Goal: Contribute content: Contribute content

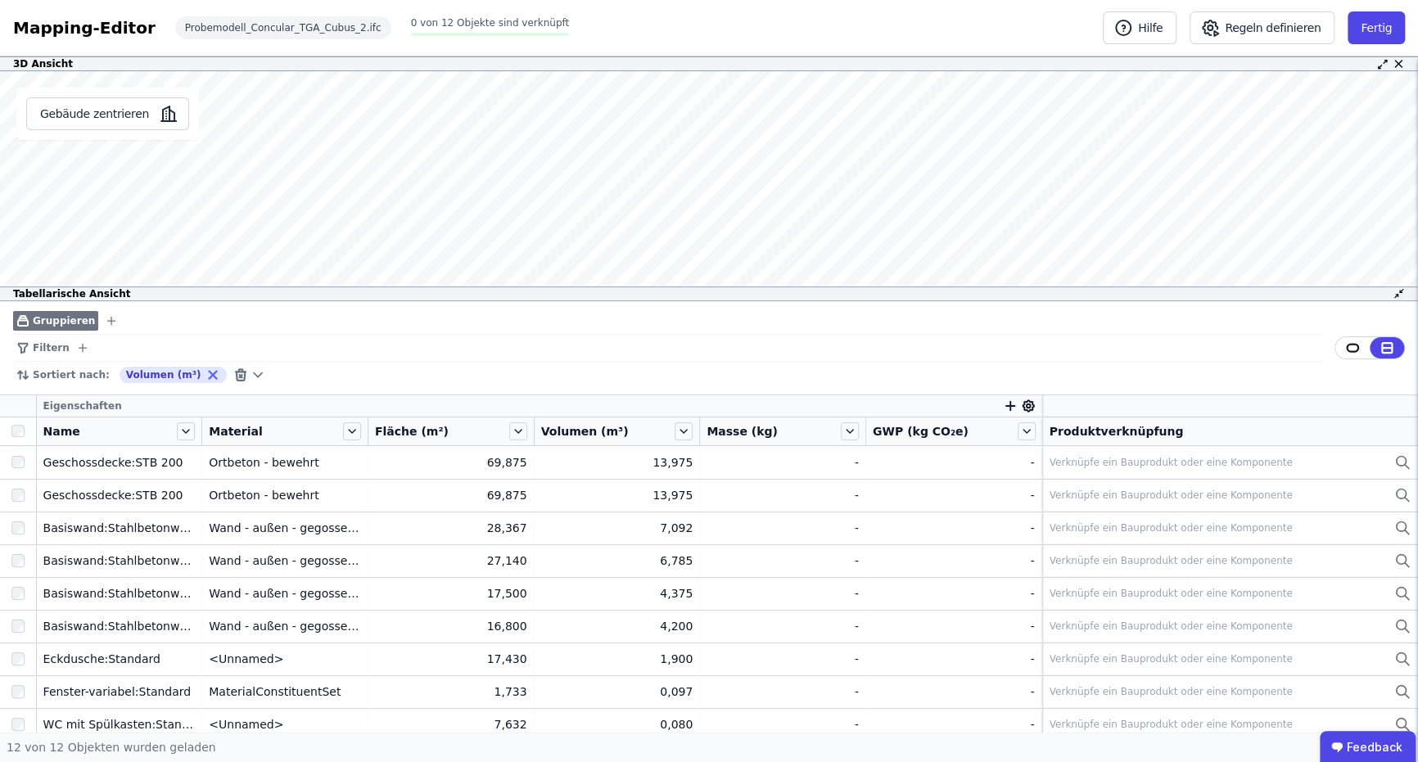
click at [71, 315] on span "Gruppieren" at bounding box center [64, 320] width 62 height 13
click at [105, 317] on icon "button" at bounding box center [111, 320] width 13 height 13
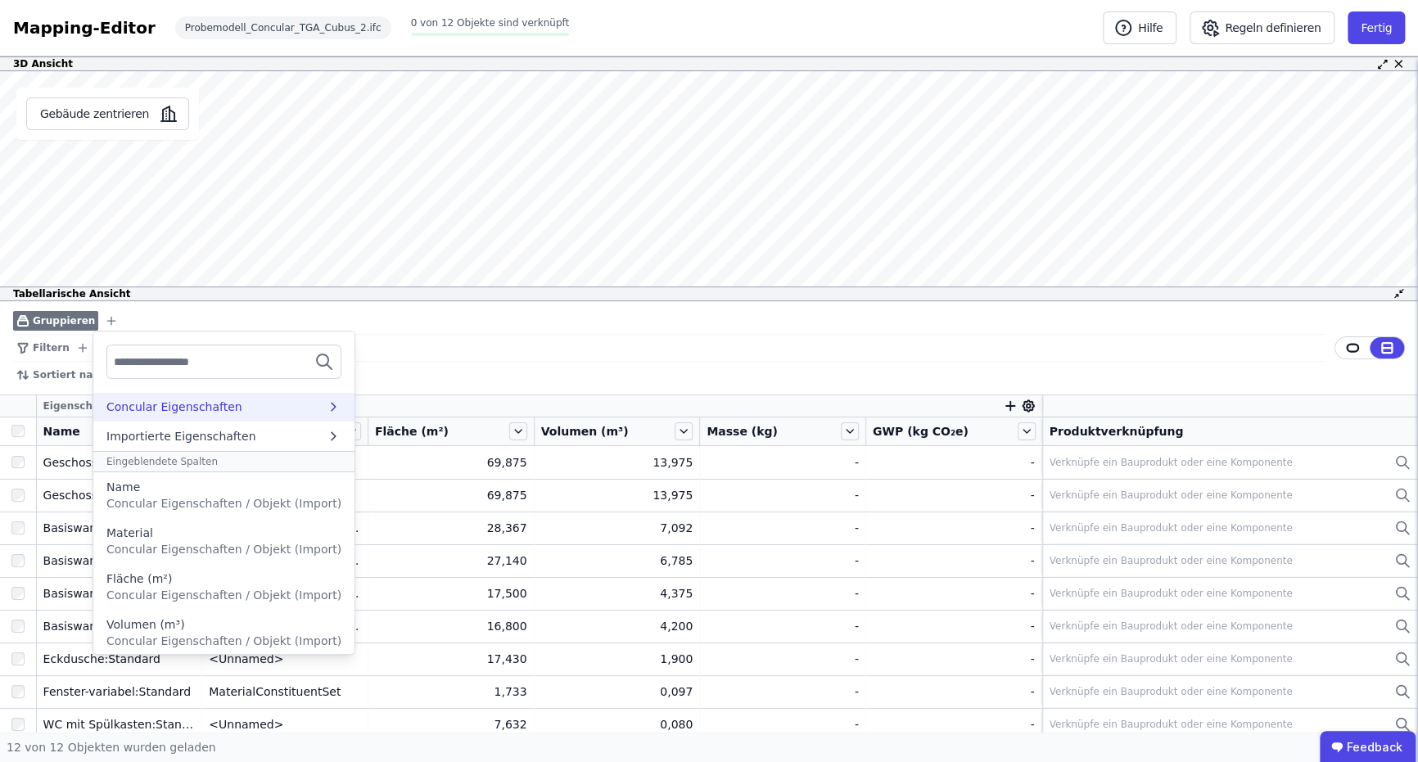
click at [169, 410] on div "Concular Eigenschaften" at bounding box center [174, 407] width 136 height 16
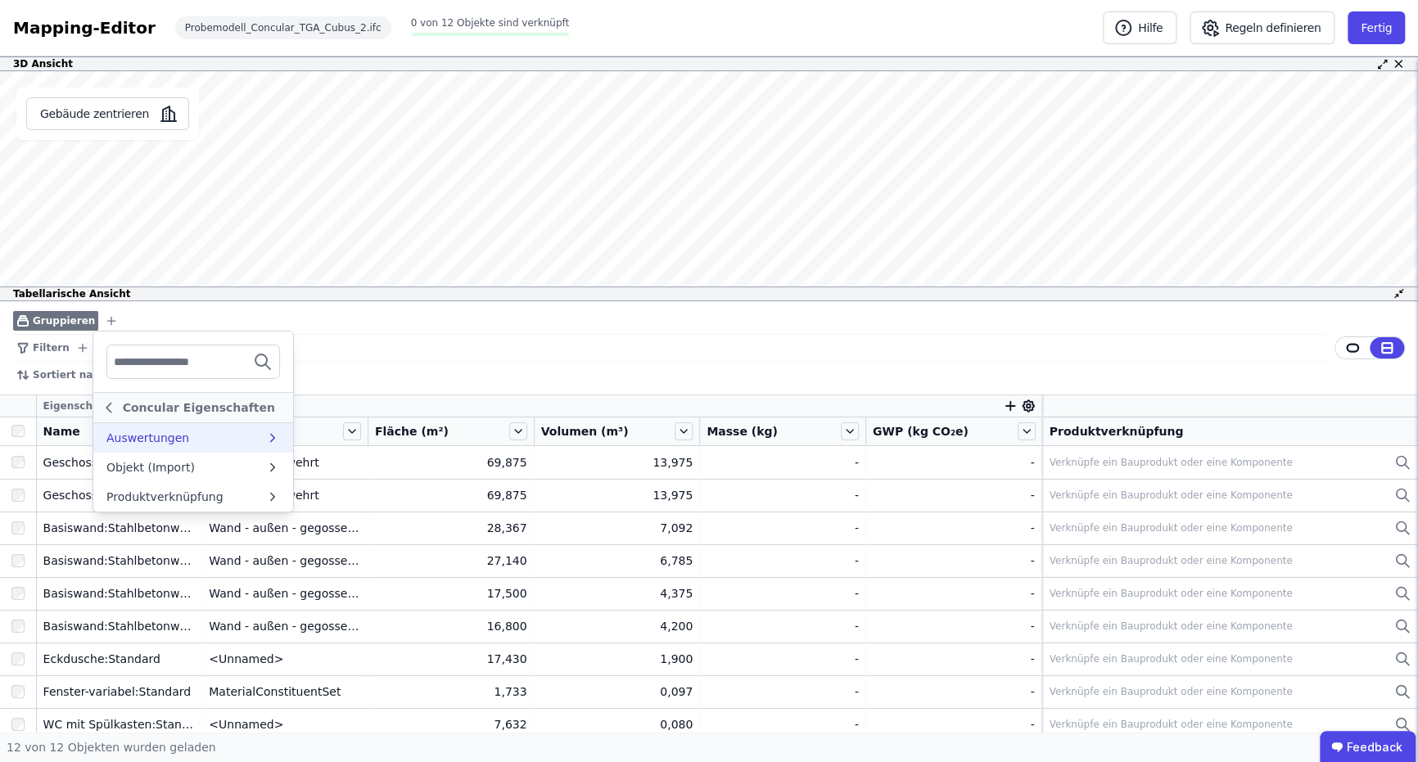
click at [169, 410] on div "Concular Eigenschaften" at bounding box center [199, 407] width 162 height 16
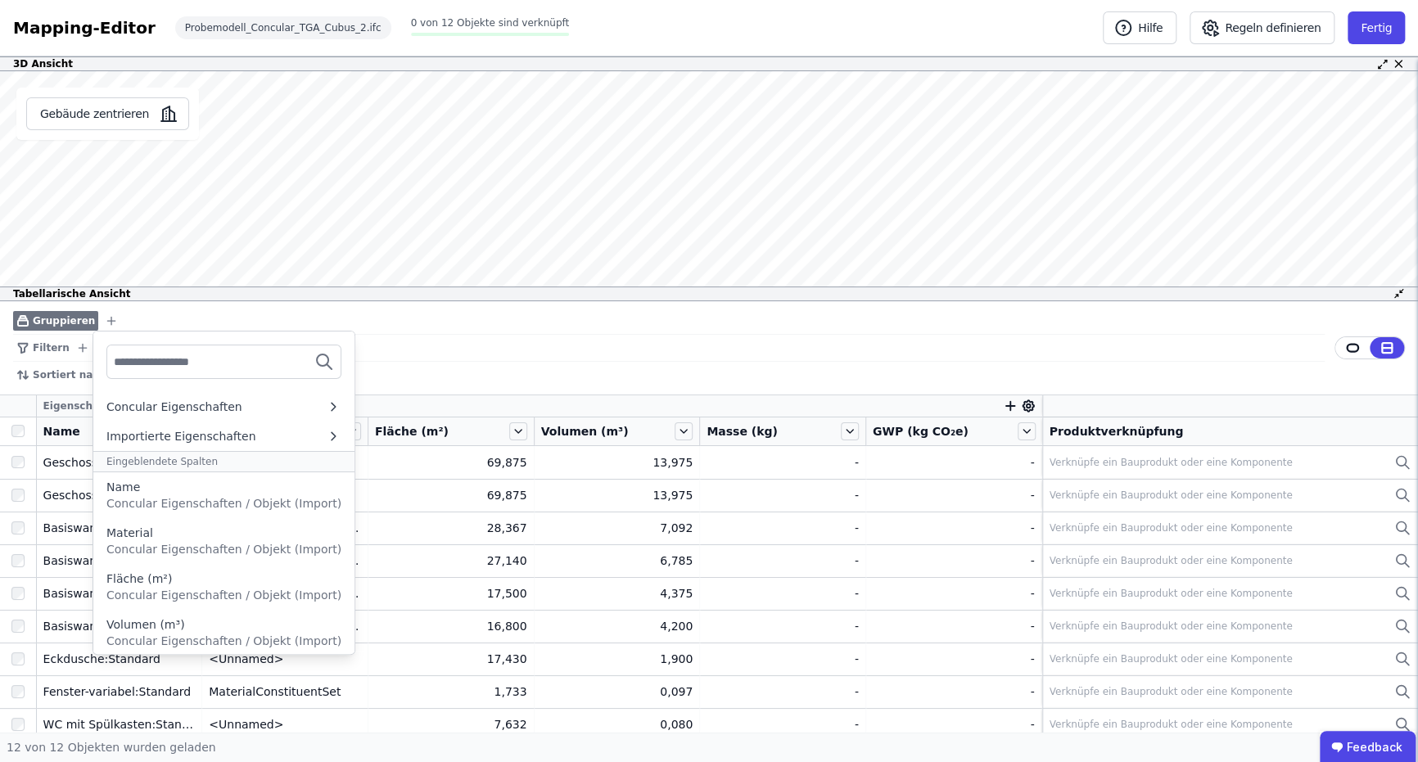
click at [534, 372] on div "Sortiert nach: Volumen (m³)" at bounding box center [668, 375] width 1311 height 26
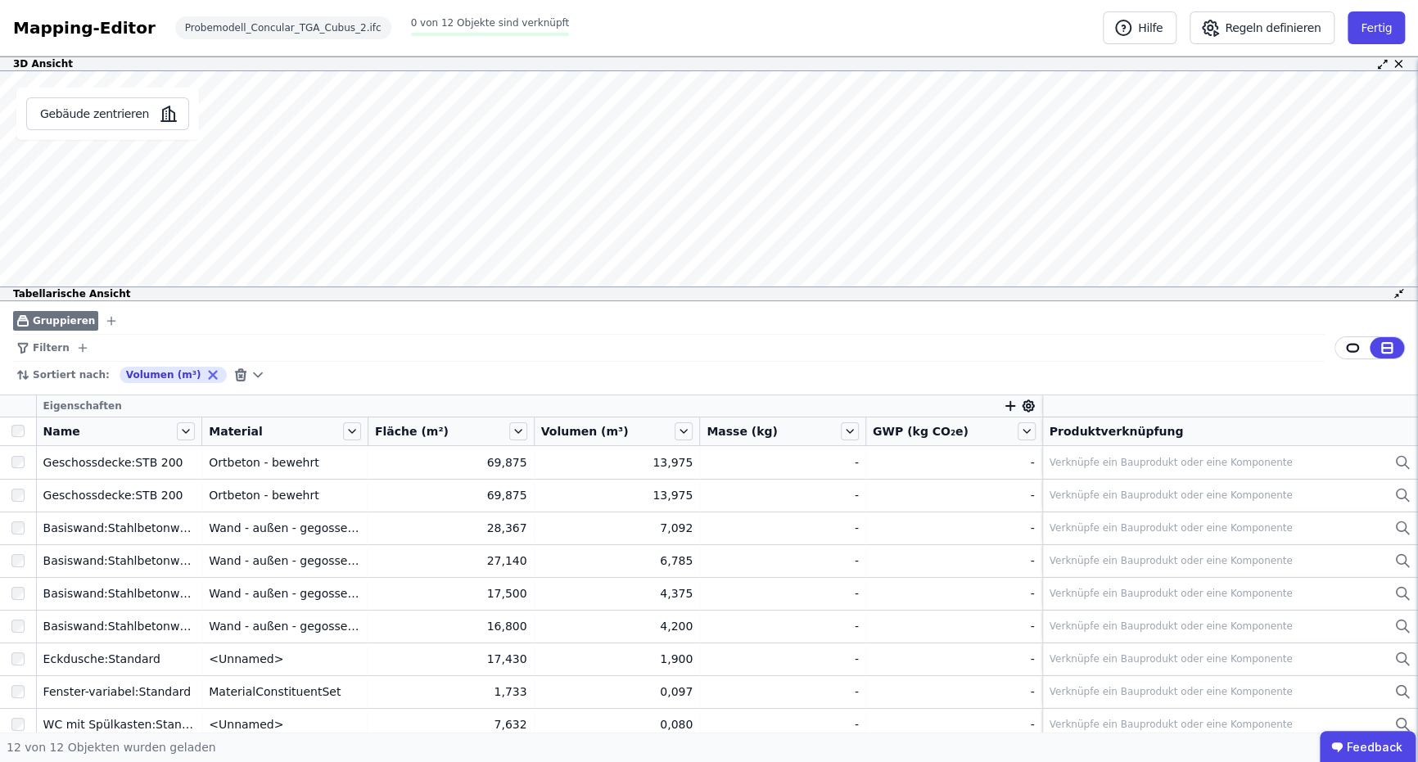
click at [534, 372] on div "Sortiert nach: Volumen (m³)" at bounding box center [668, 375] width 1311 height 26
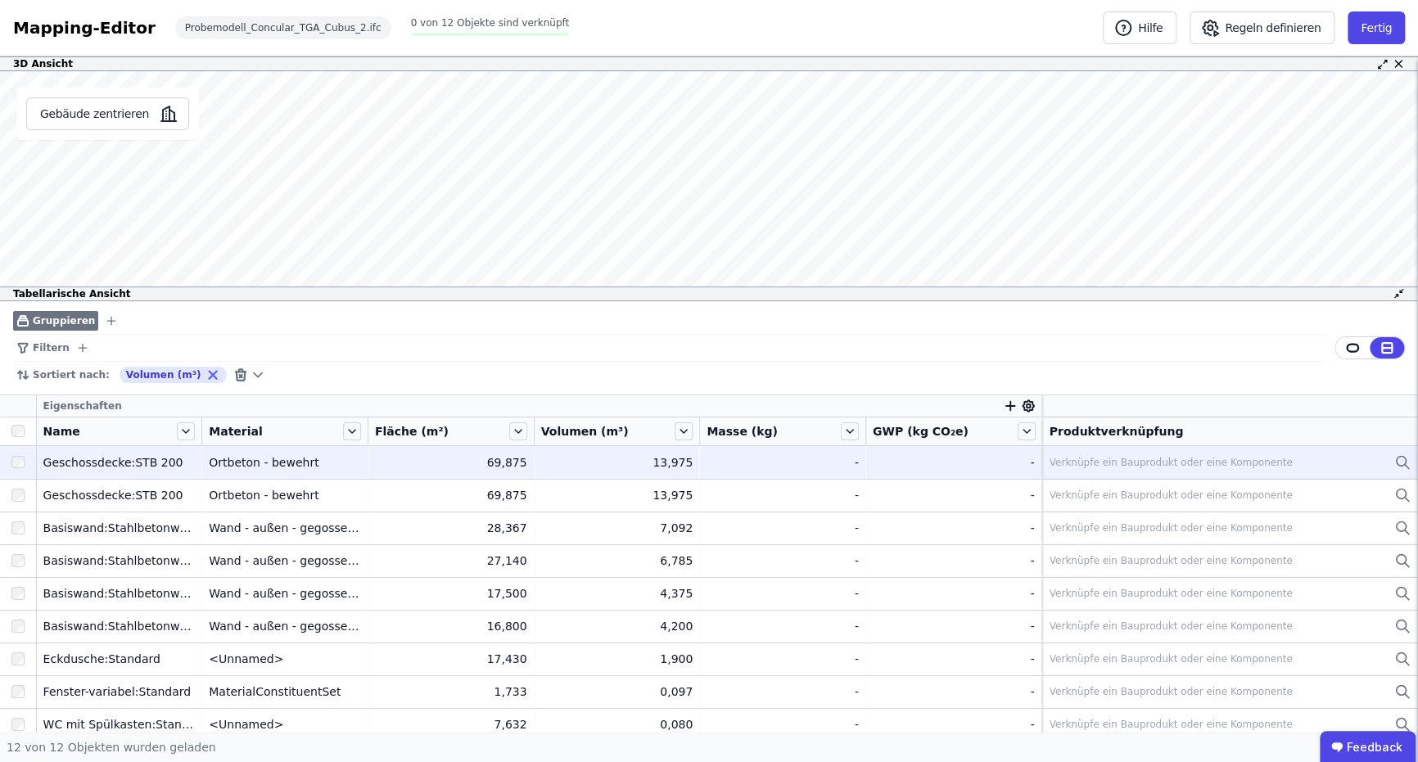
click at [1106, 464] on div "Verknüpfe ein Bauprodukt oder eine Komponente" at bounding box center [1170, 462] width 243 height 13
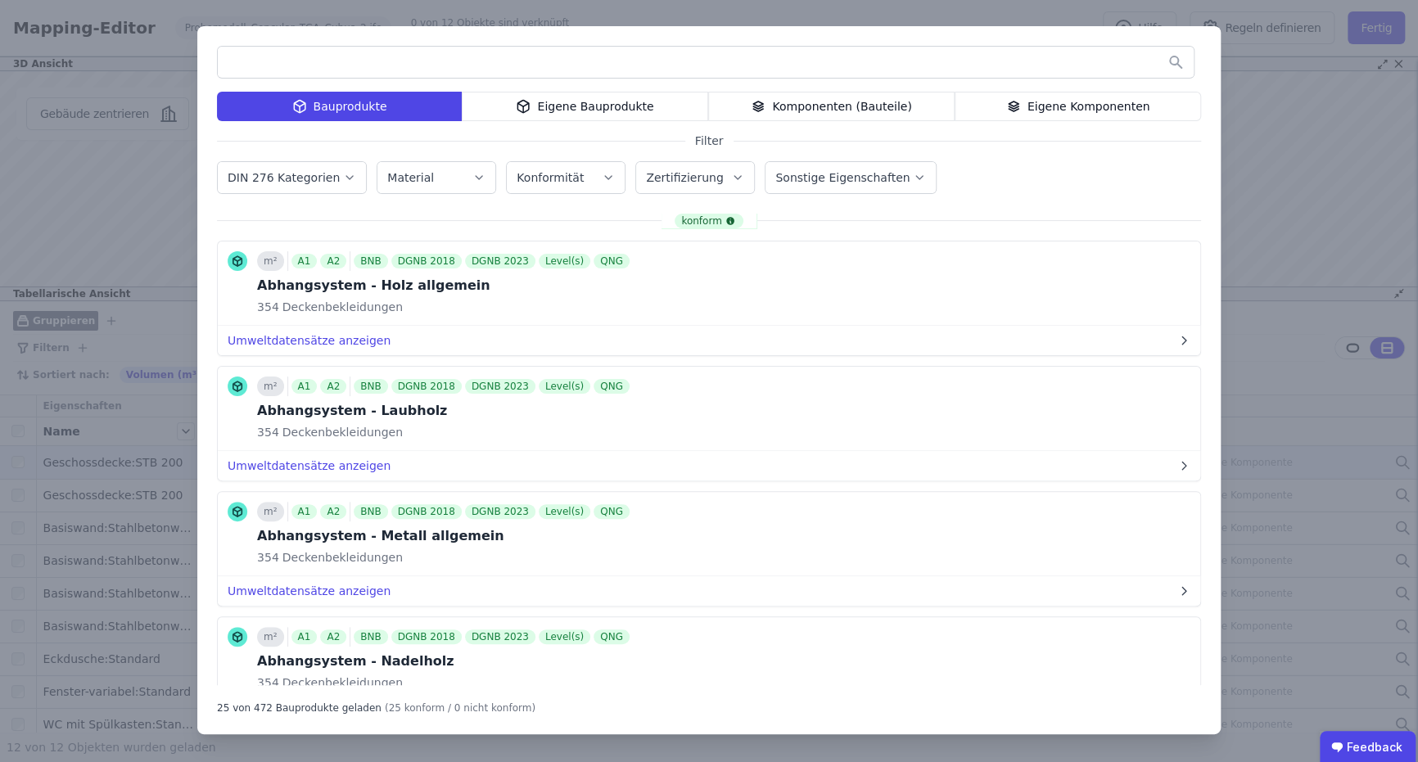
click at [634, 104] on div "Eigene Bauprodukte" at bounding box center [585, 106] width 246 height 29
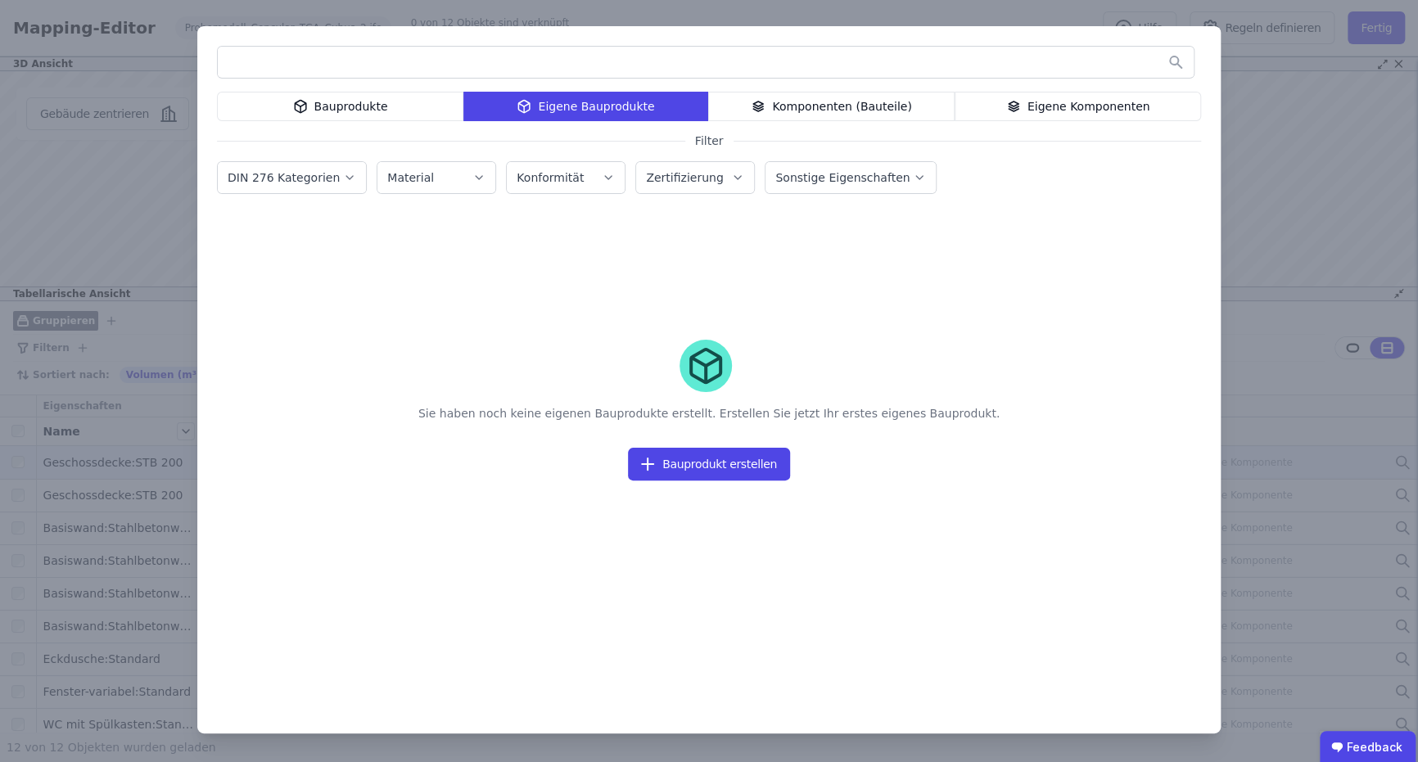
click at [410, 104] on div "Bauprodukte" at bounding box center [340, 106] width 246 height 29
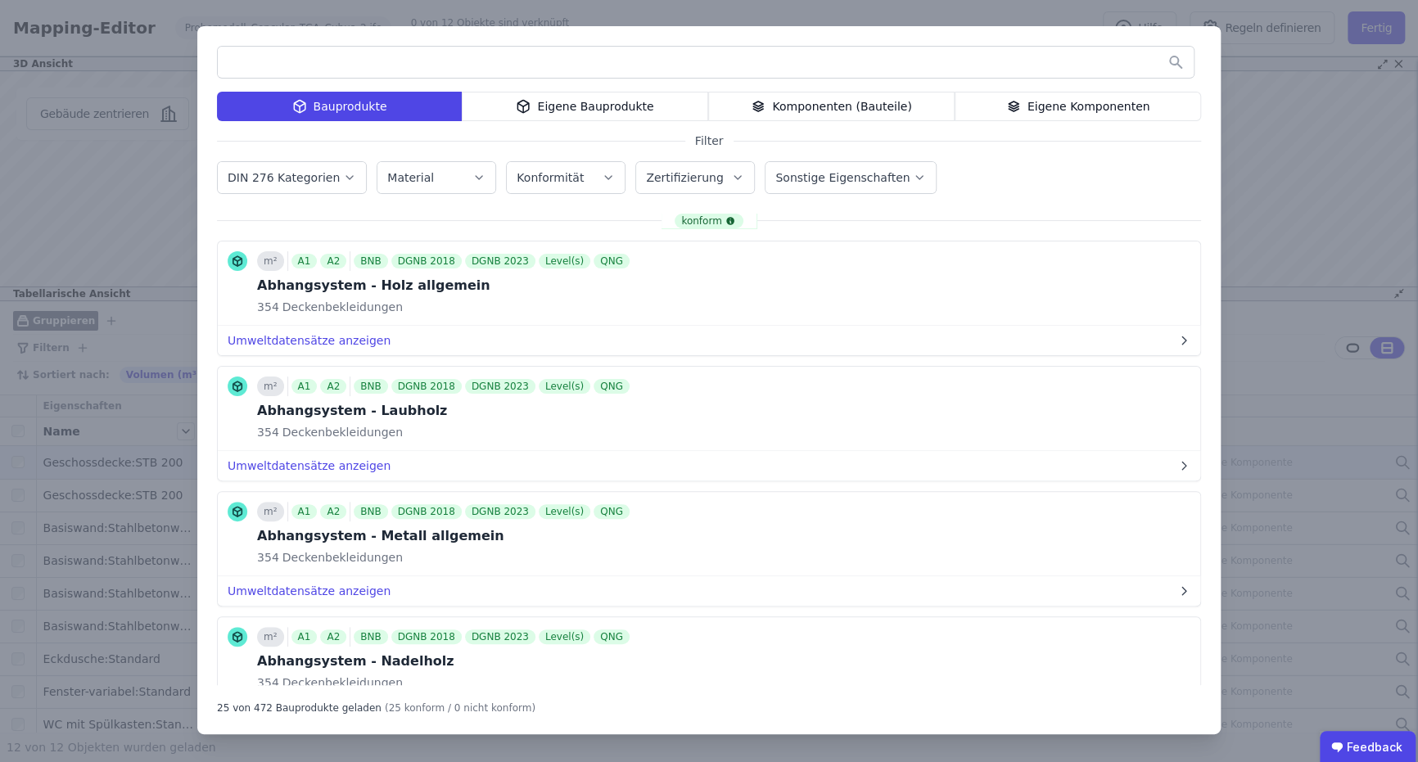
click at [1247, 74] on div "Bauprodukte Eigene Bauprodukte Komponenten (Bauteile) Eigene Komponenten Filter…" at bounding box center [709, 381] width 1418 height 762
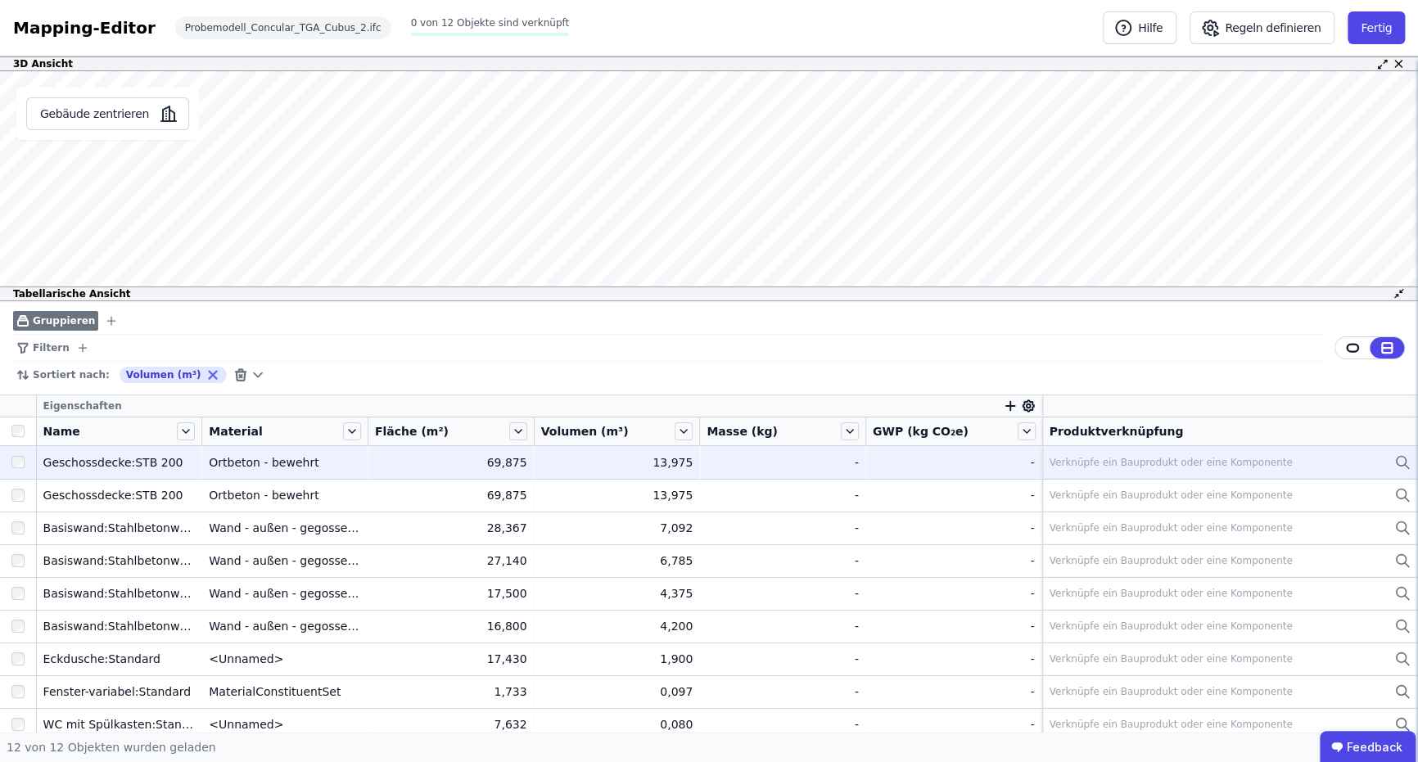
click at [75, 320] on span "Gruppieren" at bounding box center [64, 320] width 62 height 13
click at [105, 318] on icon "button" at bounding box center [111, 320] width 13 height 13
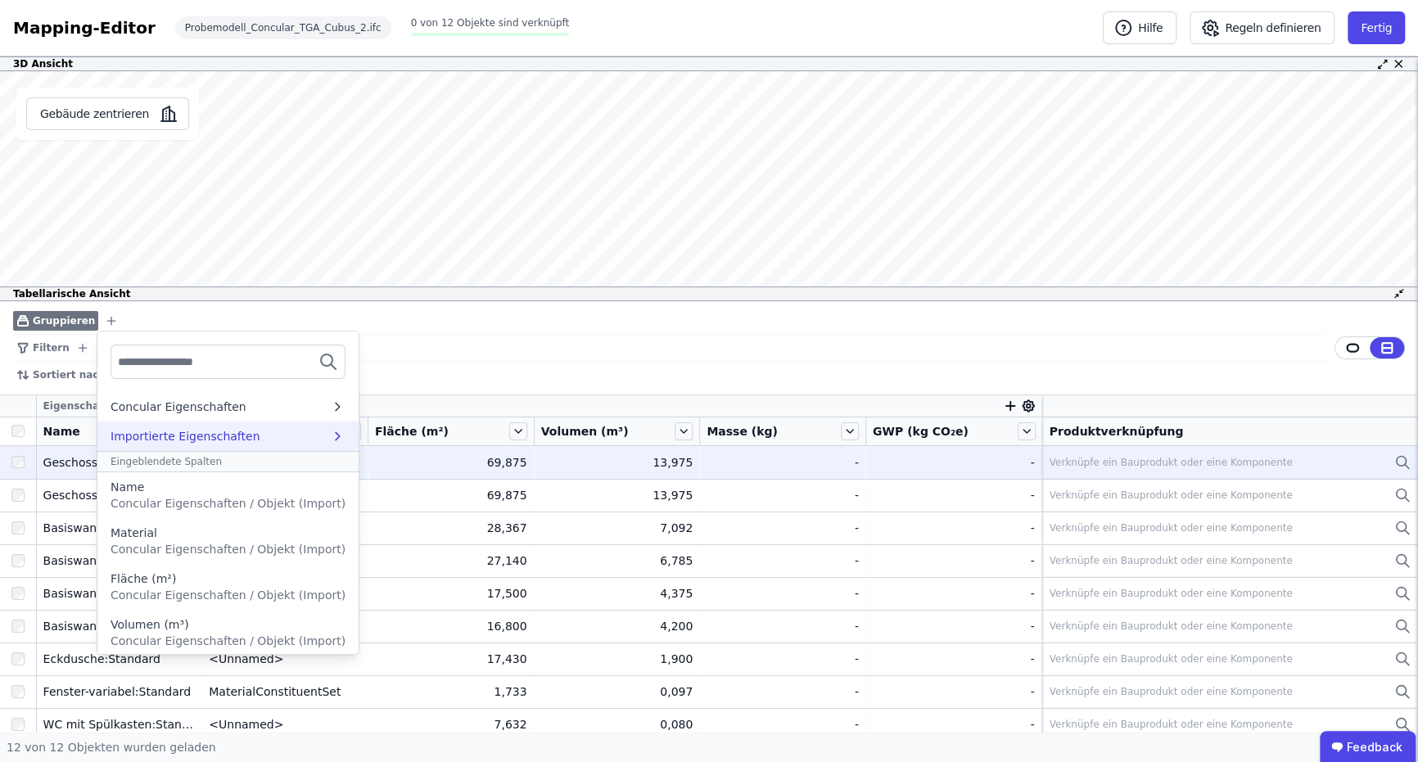
click at [191, 436] on div "Importierte Eigenschaften" at bounding box center [185, 436] width 150 height 16
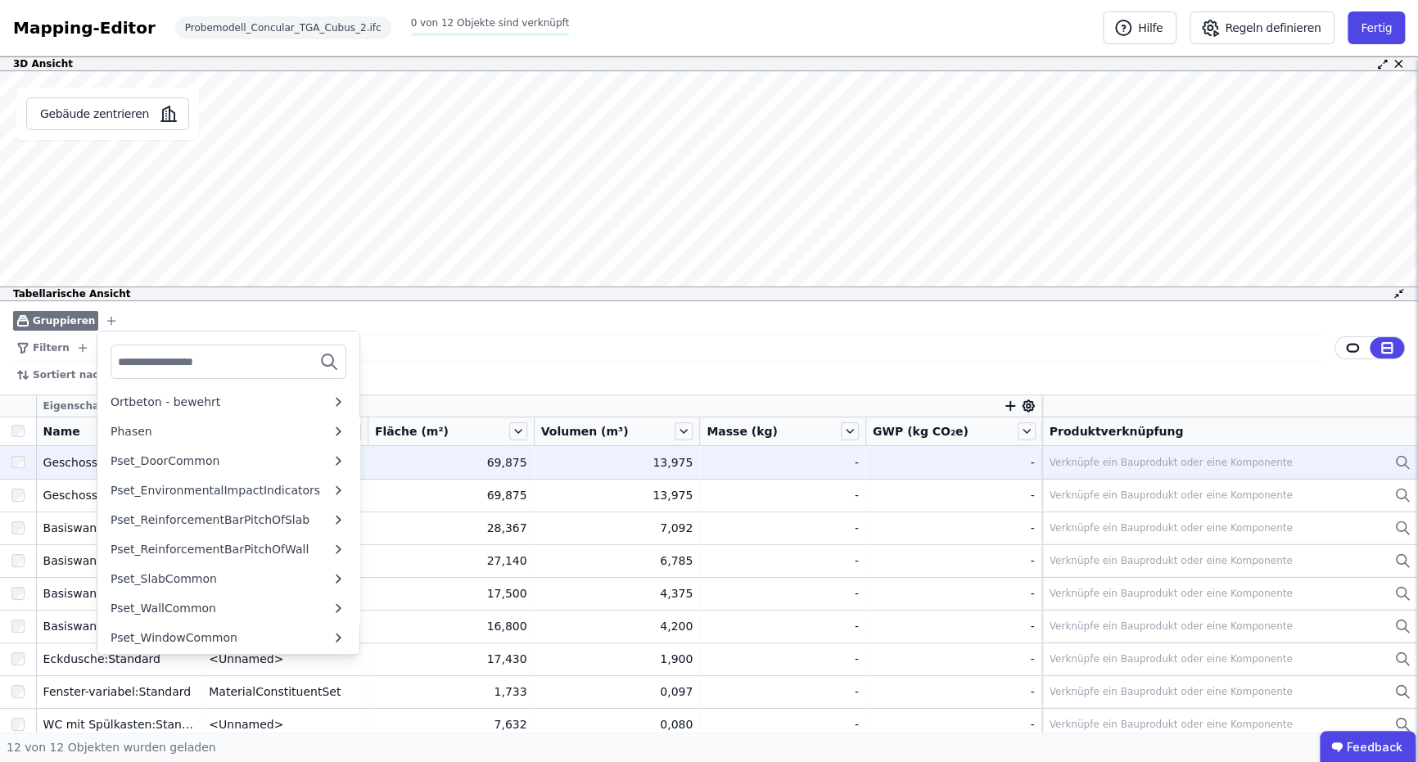
scroll to position [319, 0]
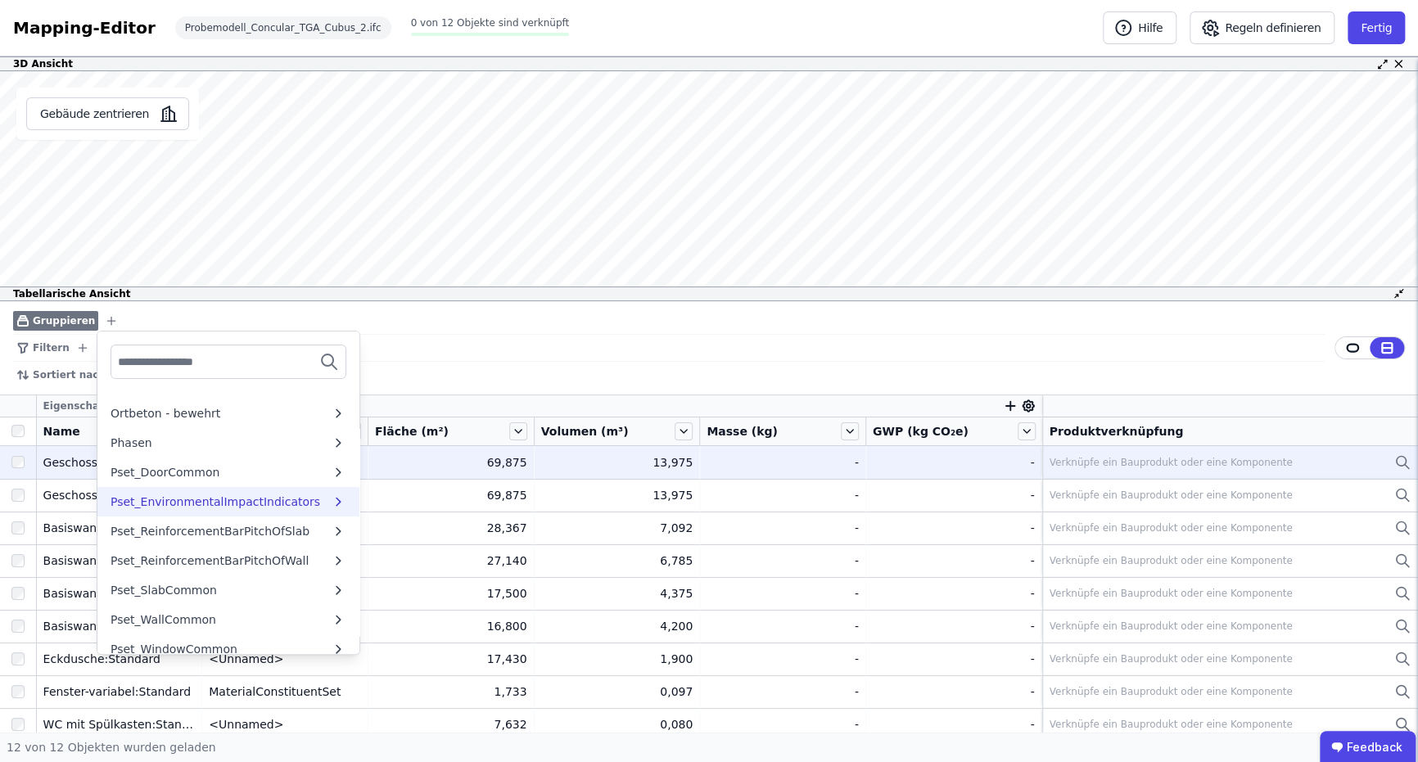
click at [282, 499] on div "Pset_EnvironmentalImpactIndicators" at bounding box center [215, 502] width 210 height 16
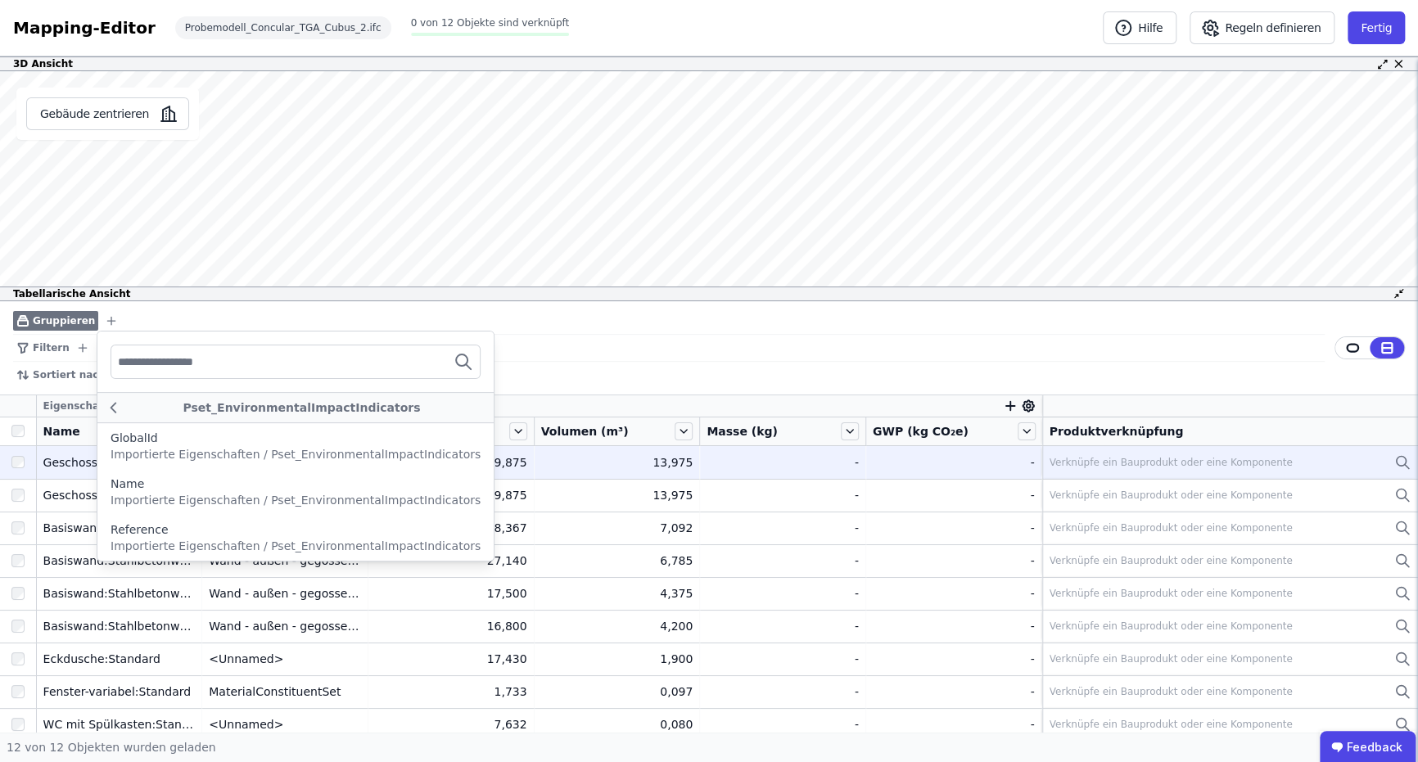
scroll to position [0, 0]
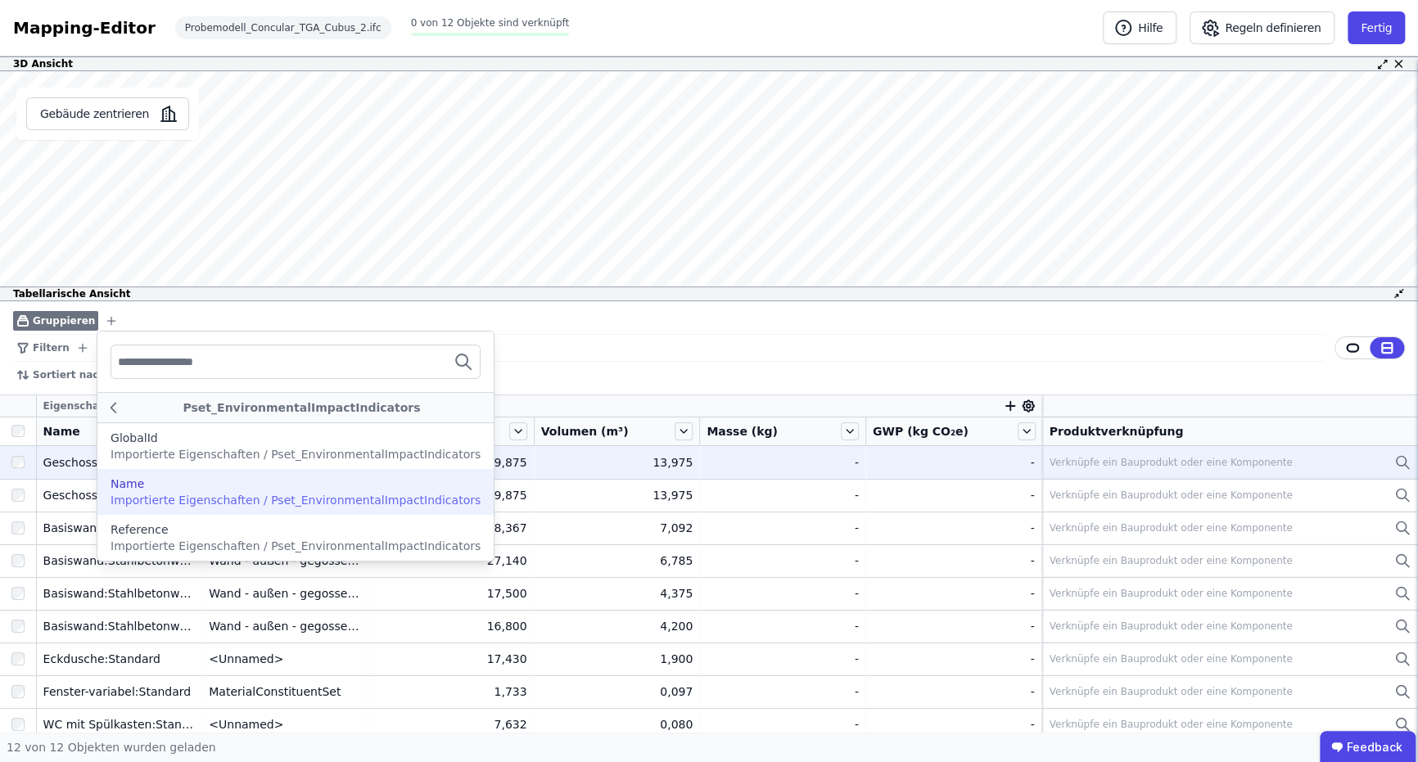
click at [324, 480] on div "Name" at bounding box center [295, 484] width 370 height 16
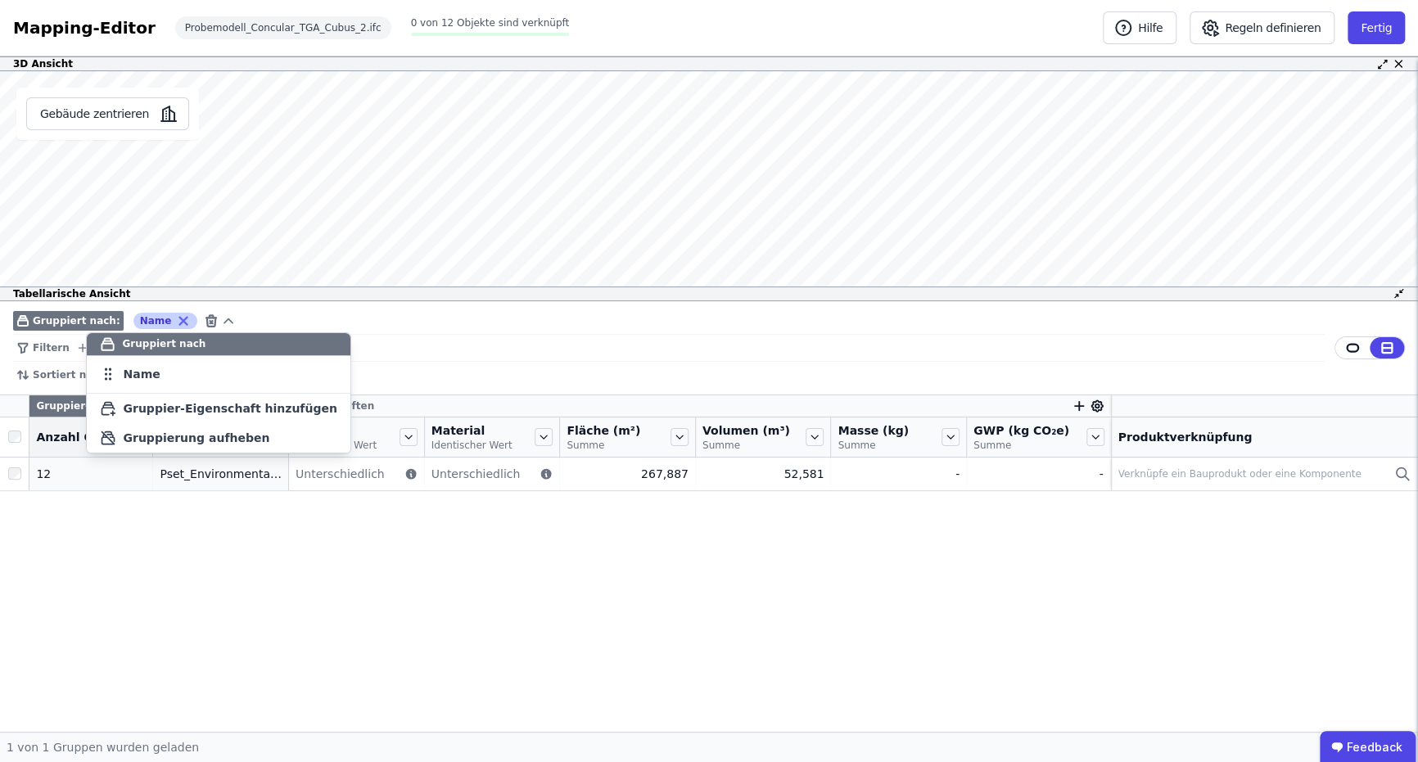
click at [176, 321] on icon at bounding box center [183, 320] width 15 height 15
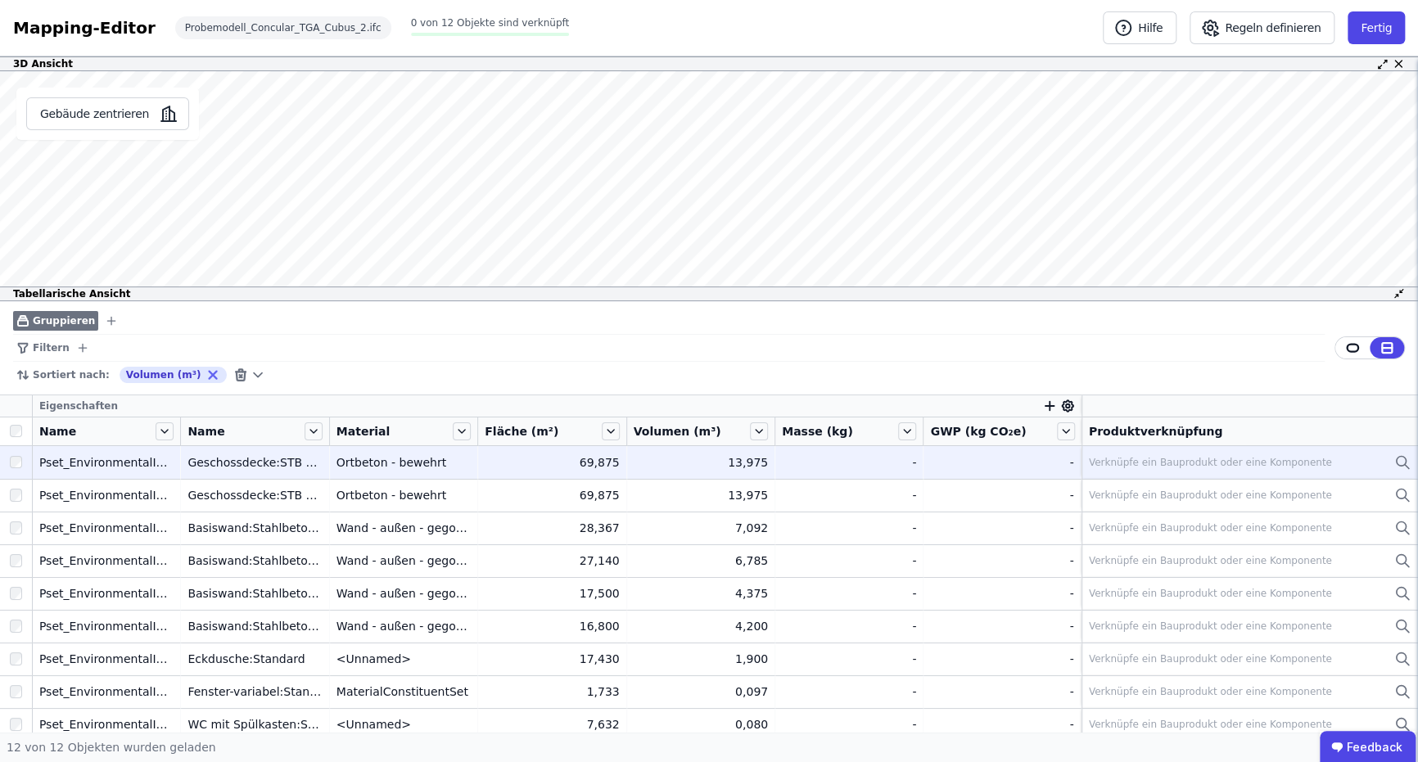
click at [105, 319] on icon "button" at bounding box center [111, 320] width 13 height 13
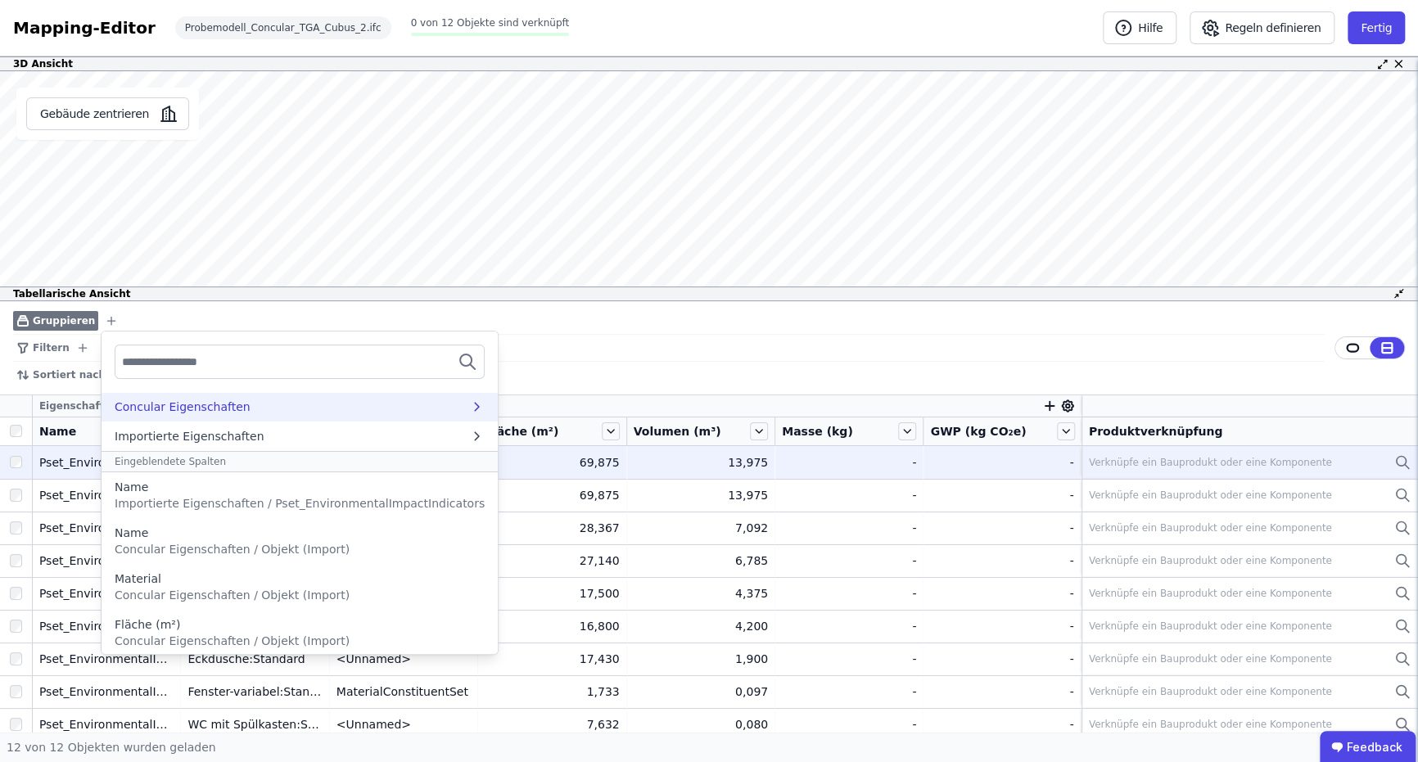
click at [211, 404] on div "Concular Eigenschaften" at bounding box center [183, 407] width 136 height 16
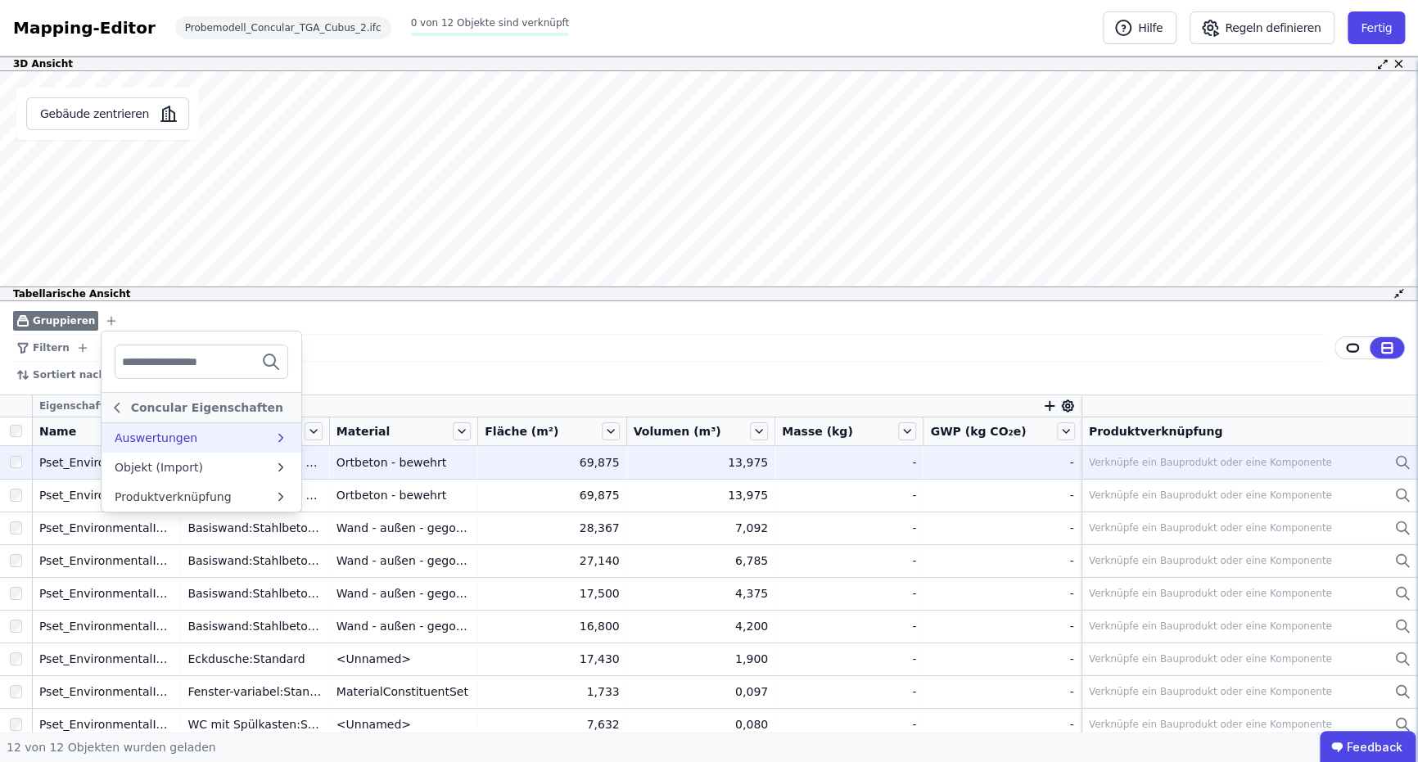
click at [202, 430] on div "Auswertungen" at bounding box center [194, 438] width 159 height 16
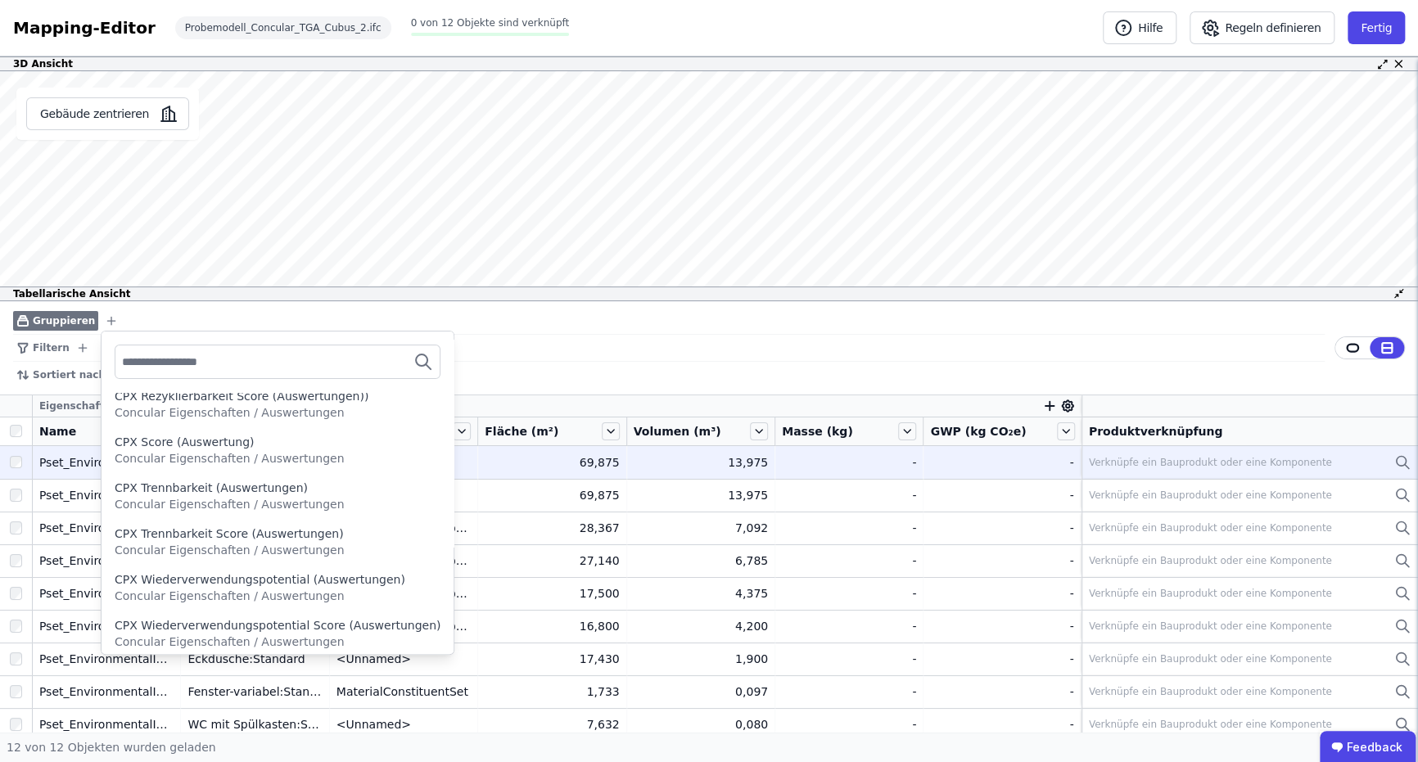
scroll to position [818, 0]
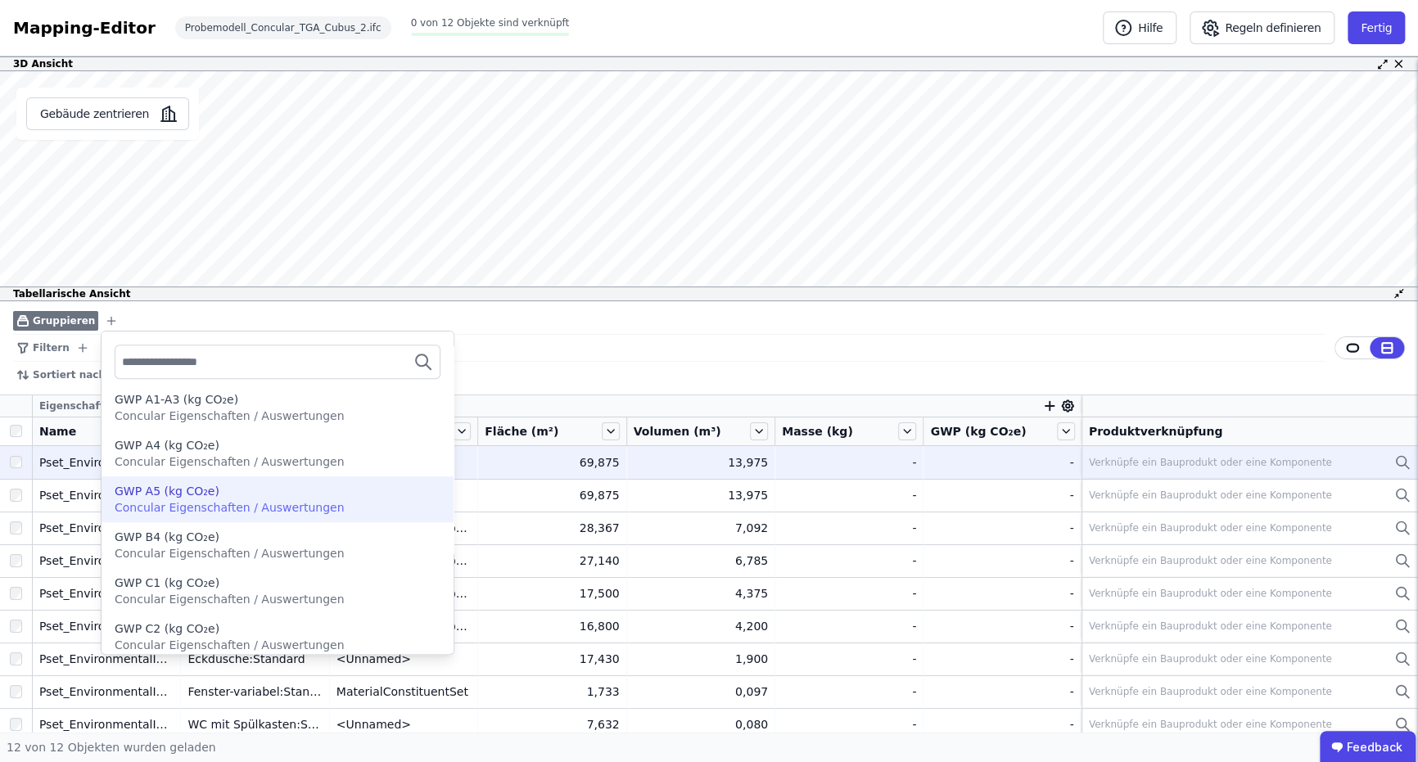
click at [192, 516] on div "GWP A5 (kg CO₂e) Concular Eigenschaften / Auswertungen" at bounding box center [277, 499] width 352 height 46
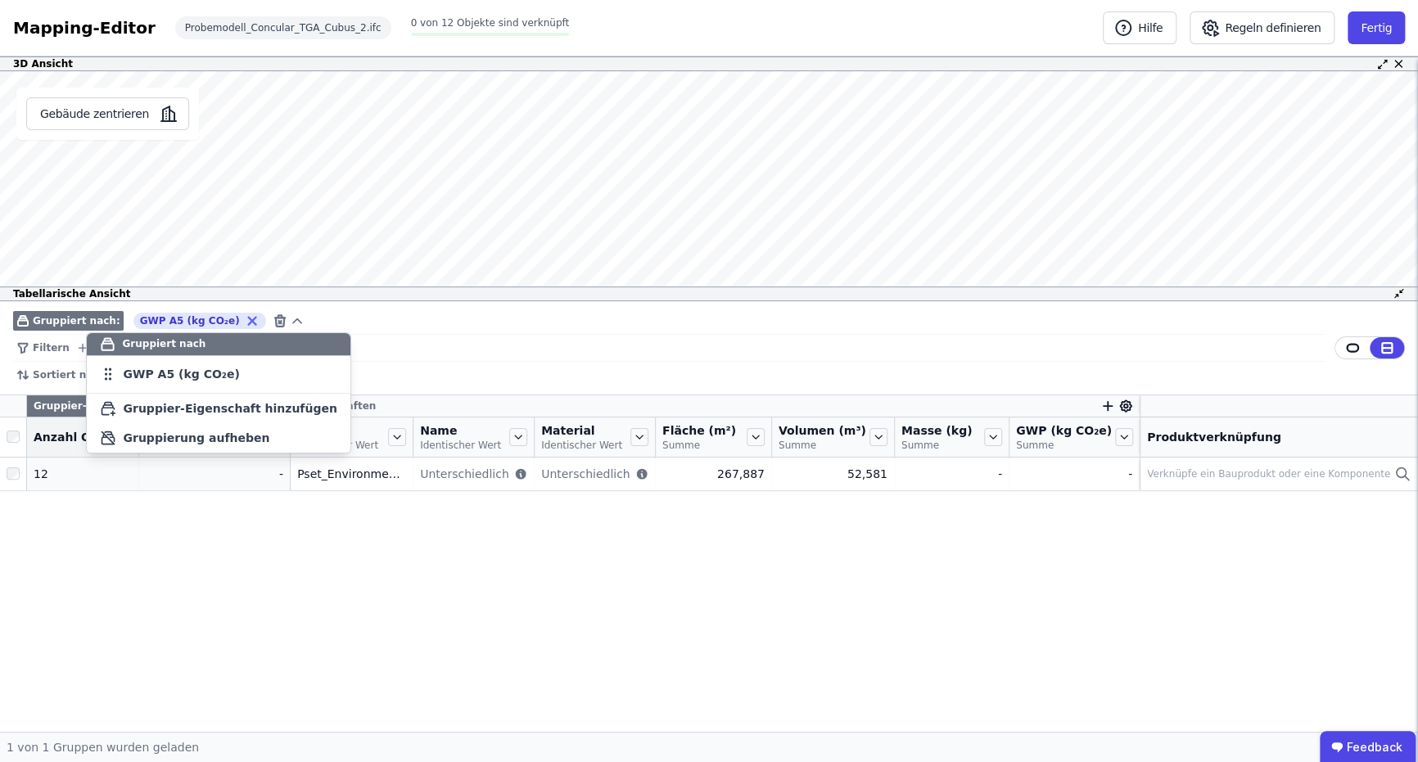
click at [350, 352] on div "Filtern" at bounding box center [668, 348] width 1311 height 27
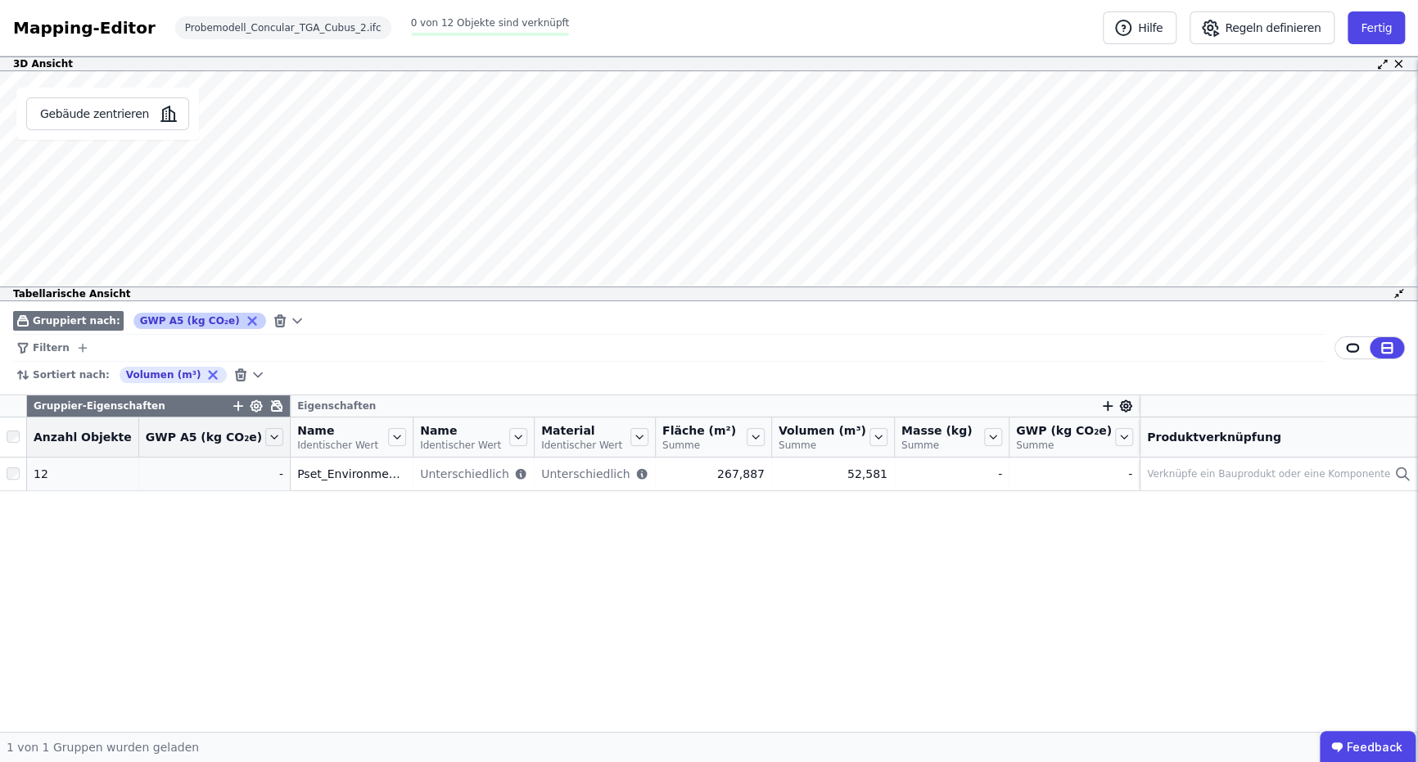
click at [208, 318] on div "GWP A5 (kg CO₂e)" at bounding box center [199, 321] width 133 height 16
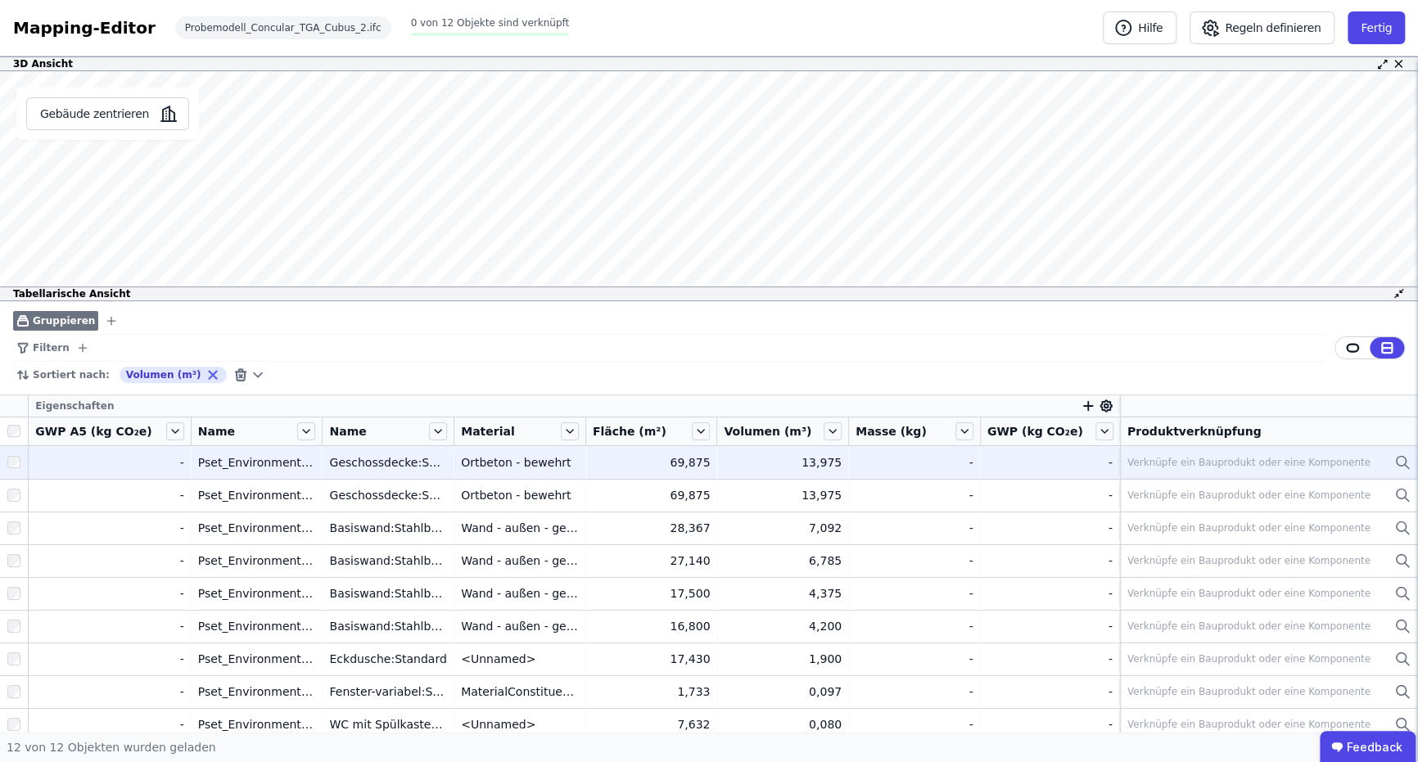
click at [72, 318] on span "Gruppieren" at bounding box center [64, 320] width 62 height 13
click at [105, 323] on icon "button" at bounding box center [111, 320] width 13 height 13
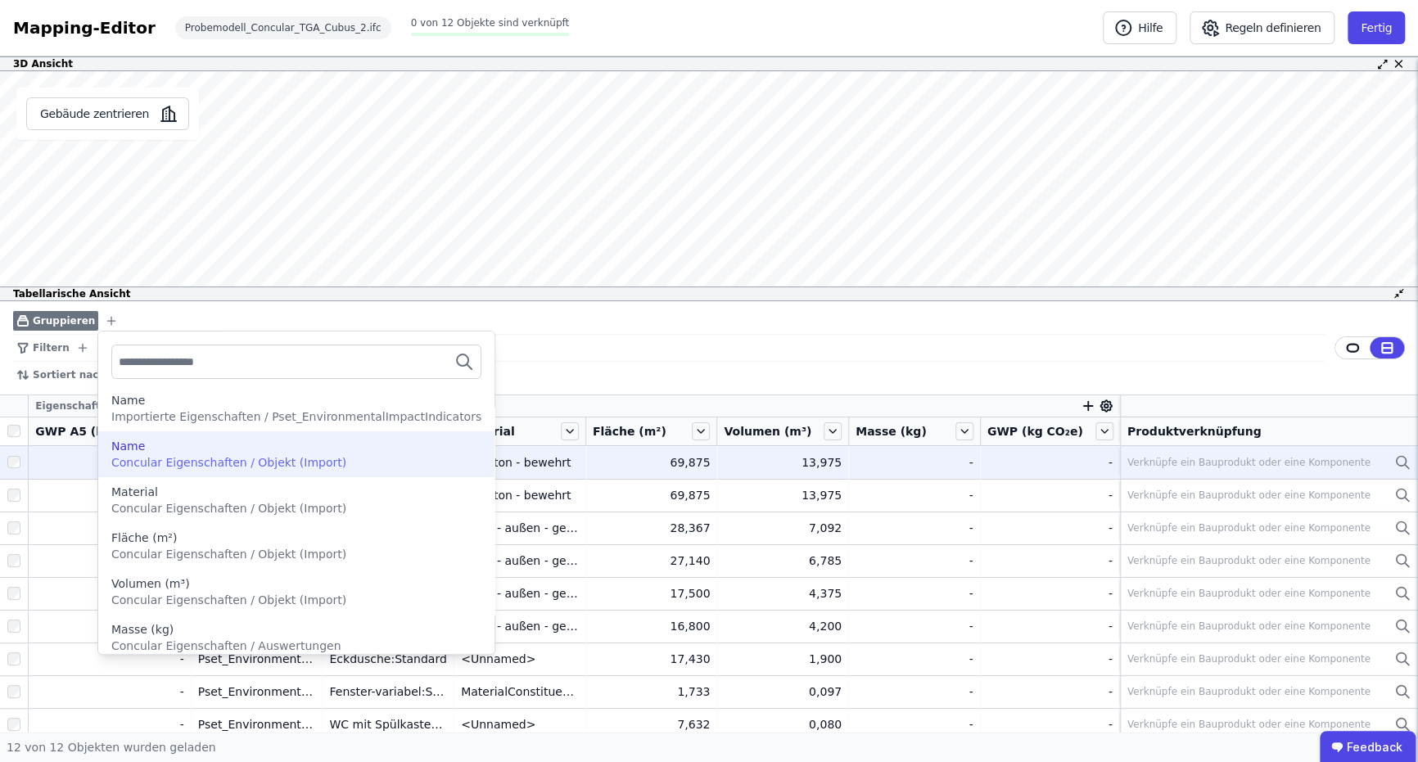
scroll to position [184, 0]
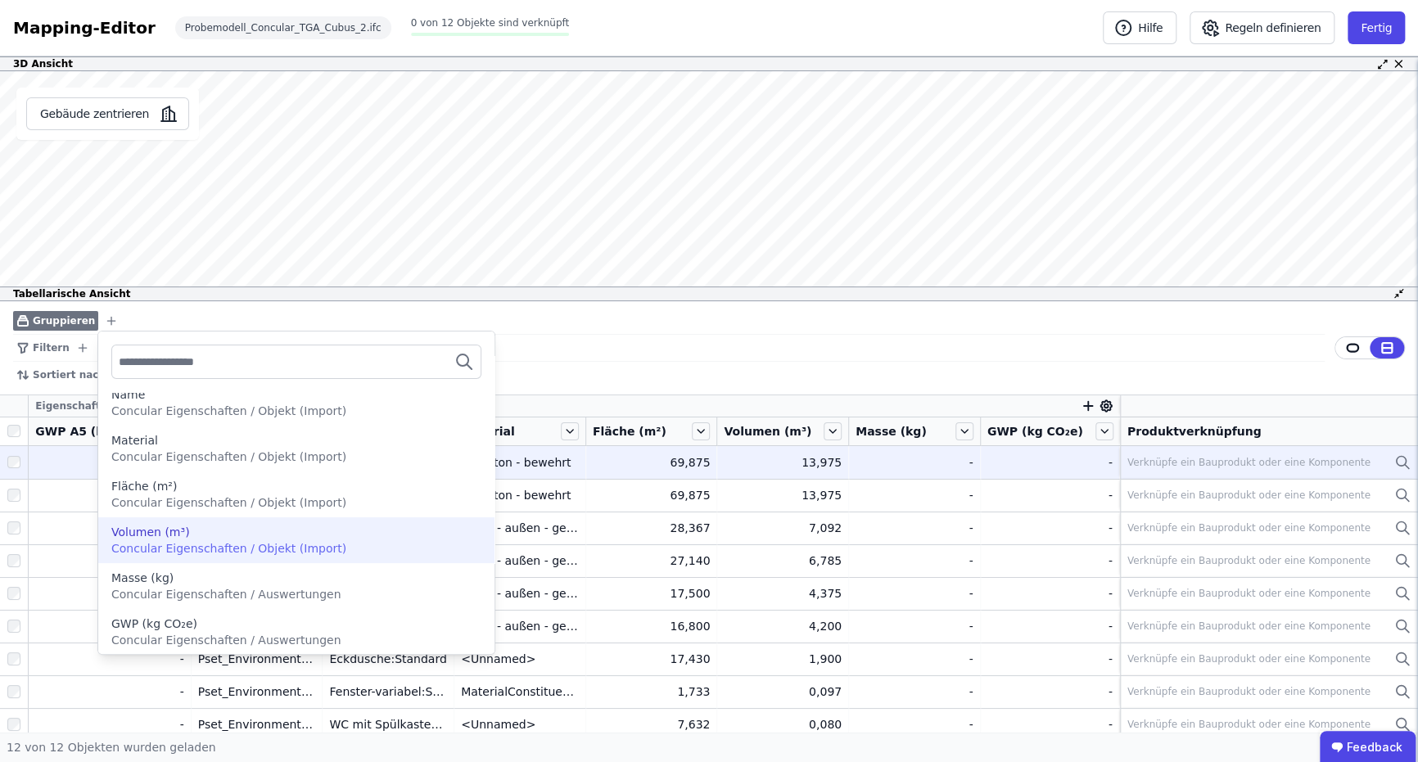
click at [213, 535] on div "Volumen (m³)" at bounding box center [296, 532] width 370 height 16
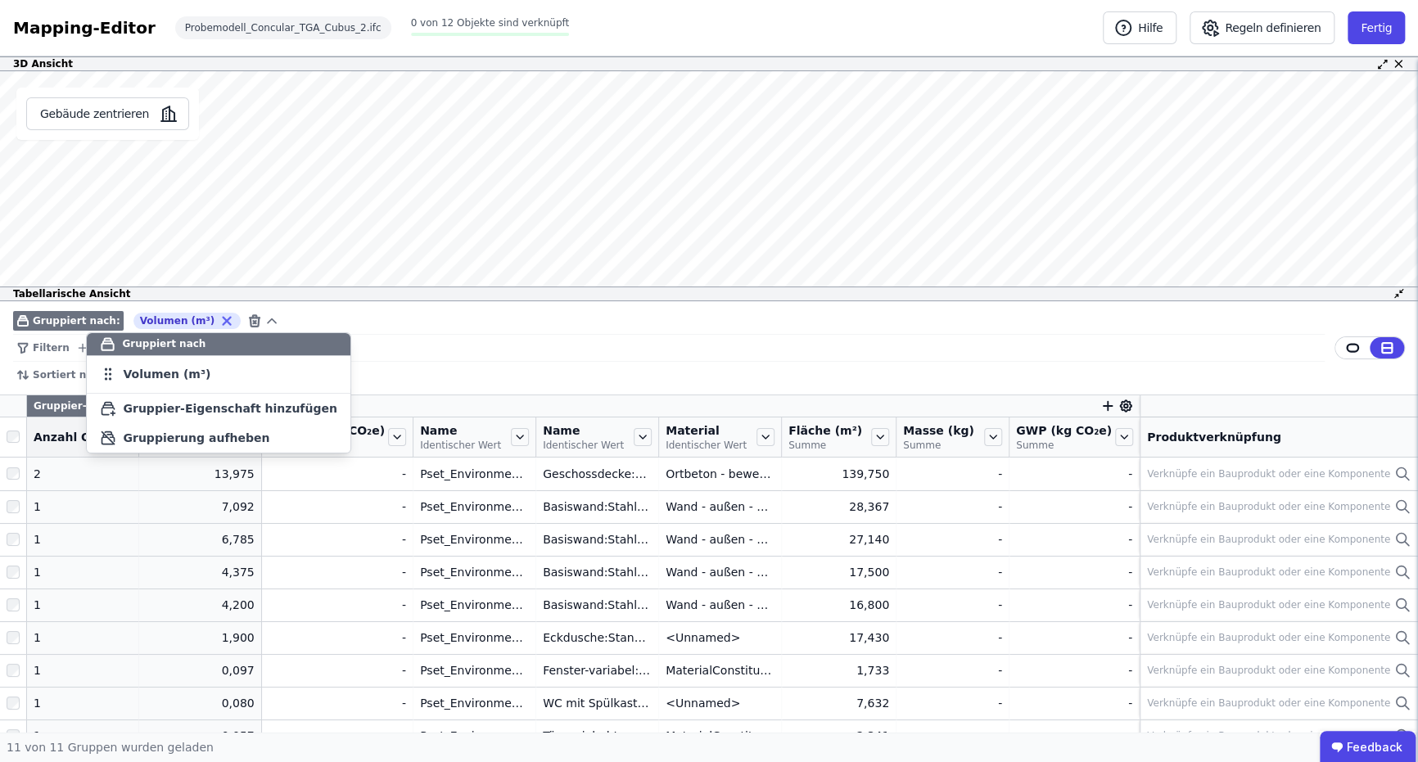
click at [223, 318] on icon at bounding box center [226, 320] width 7 height 7
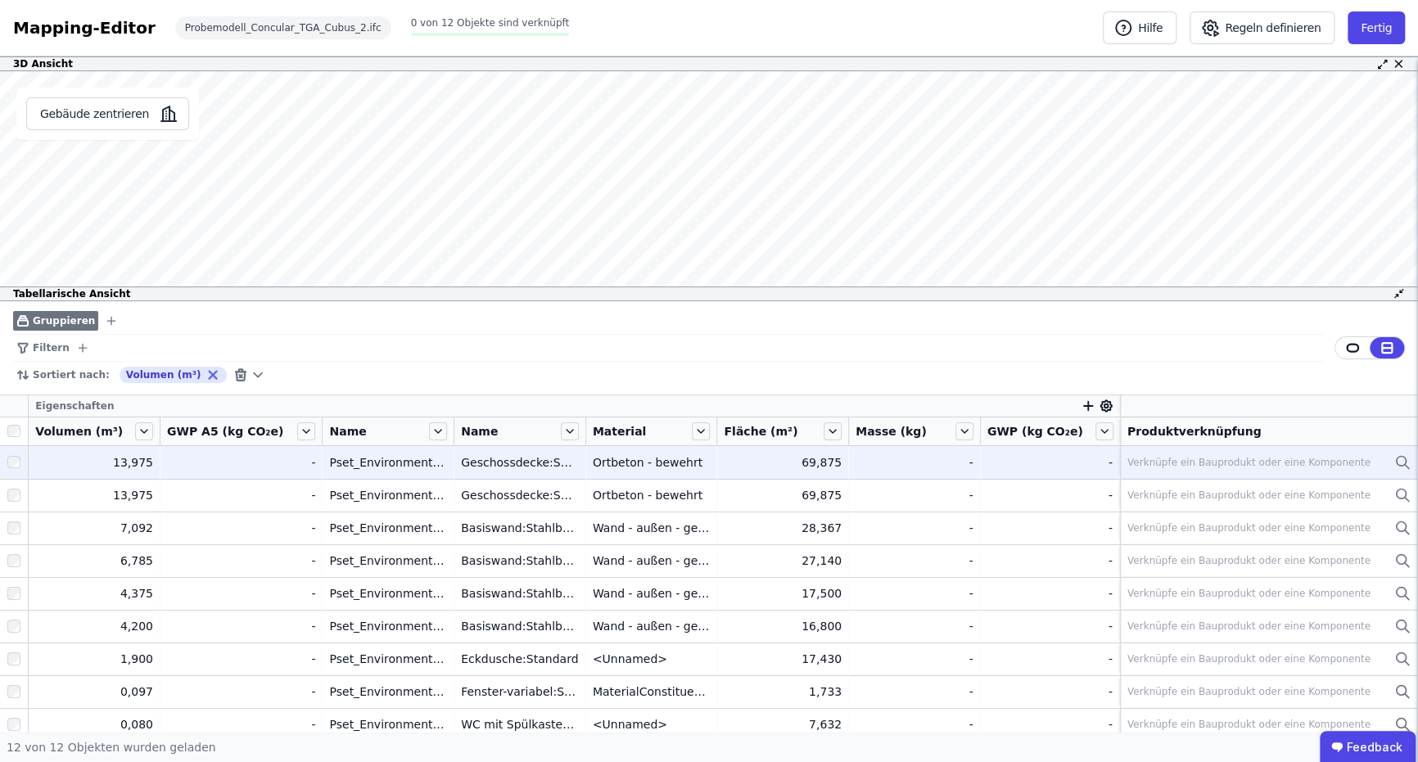
click at [105, 315] on icon "button" at bounding box center [111, 320] width 13 height 13
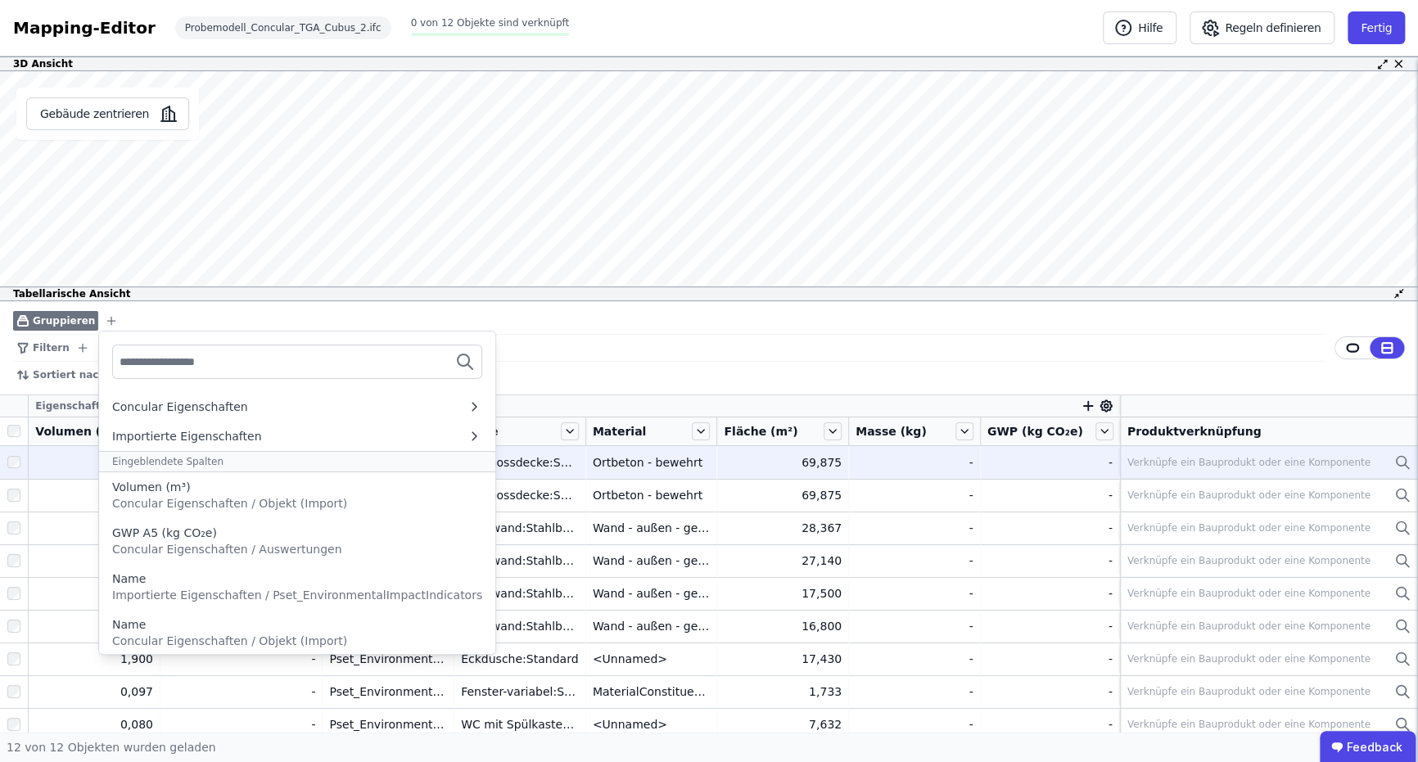
click at [158, 367] on input "text" at bounding box center [180, 361] width 121 height 29
type input "********"
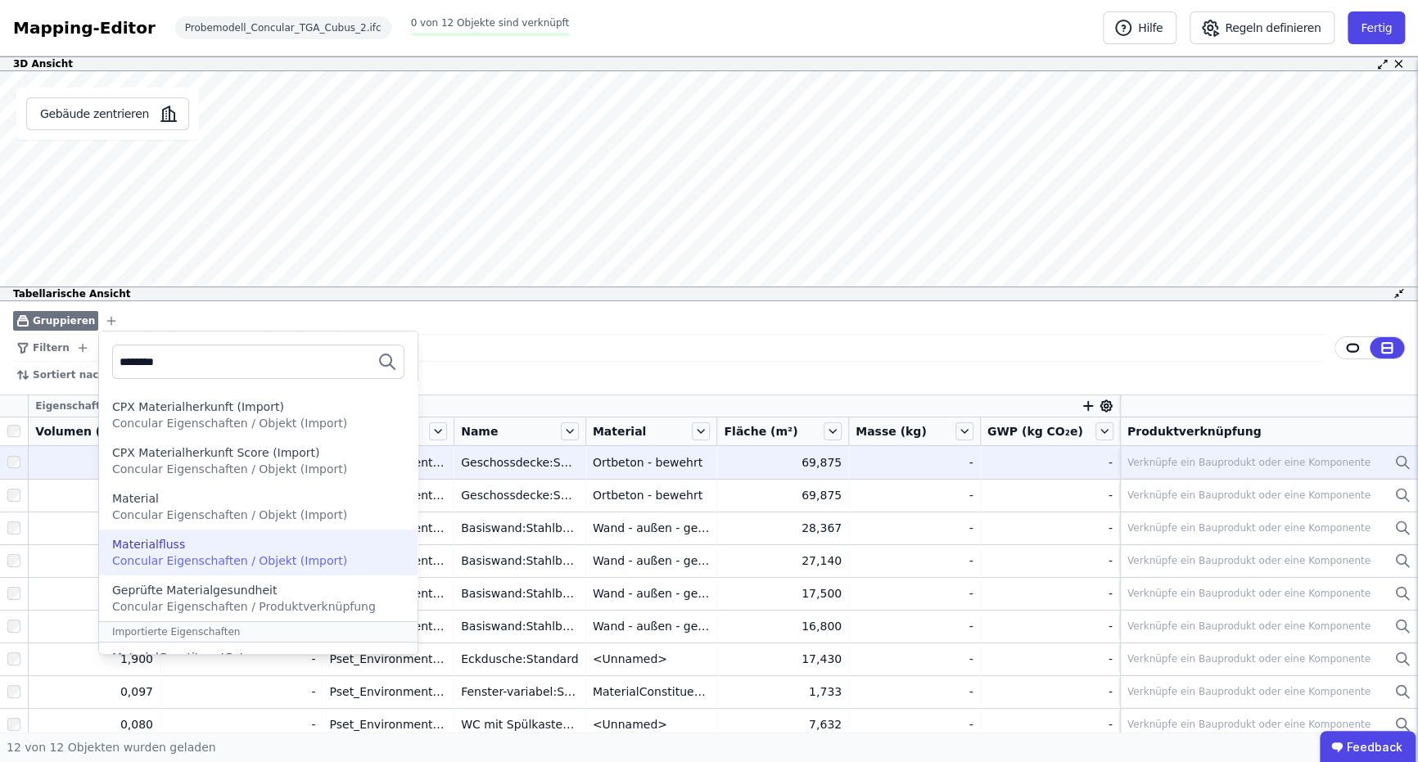
scroll to position [178, 0]
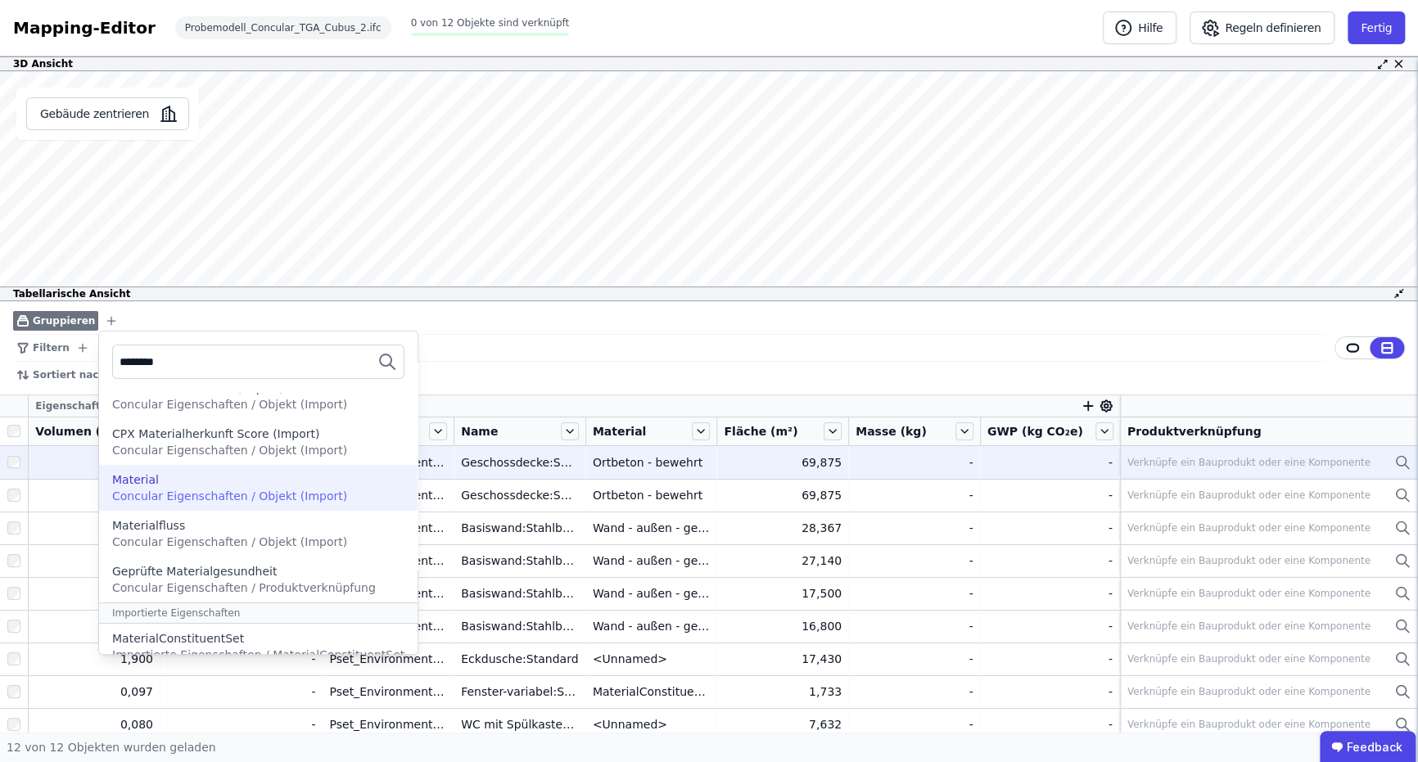
click at [288, 493] on span "Concular Eigenschaften / Objekt (Import)" at bounding box center [229, 495] width 235 height 13
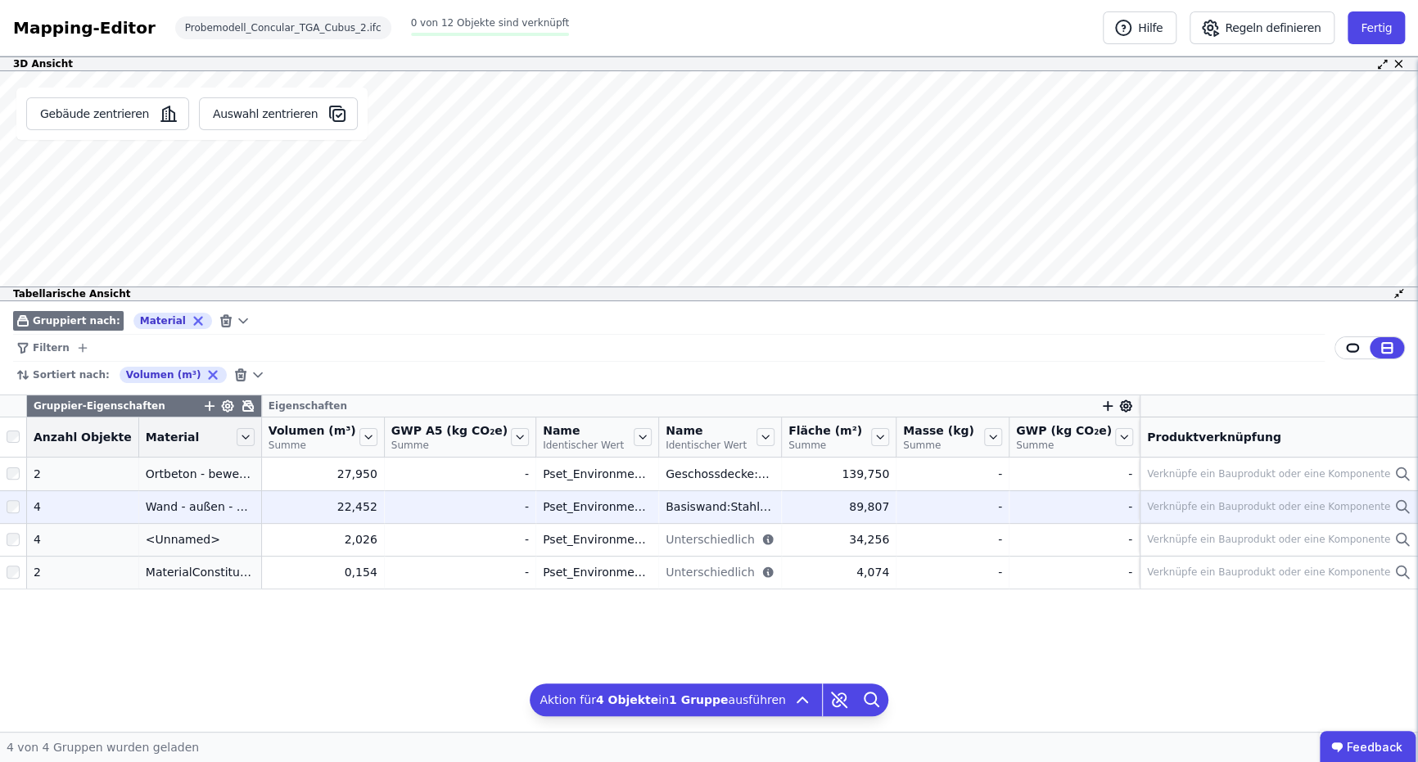
click at [1382, 509] on div "Verknüpfe ein Bauprodukt oder eine Komponente" at bounding box center [1279, 507] width 264 height 20
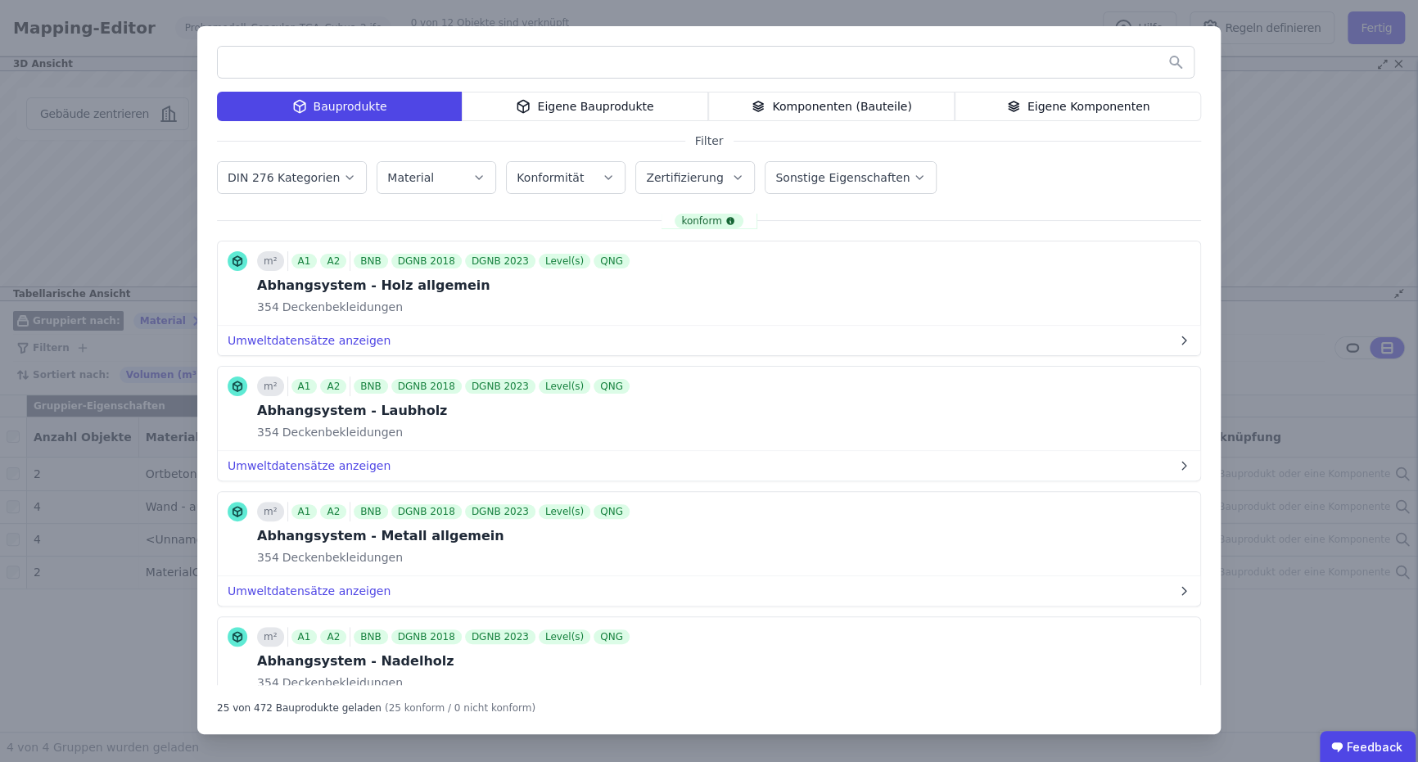
click at [102, 313] on div "Bauprodukte Eigene Bauprodukte Komponenten (Bauteile) Eigene Komponenten Filter…" at bounding box center [709, 381] width 1418 height 762
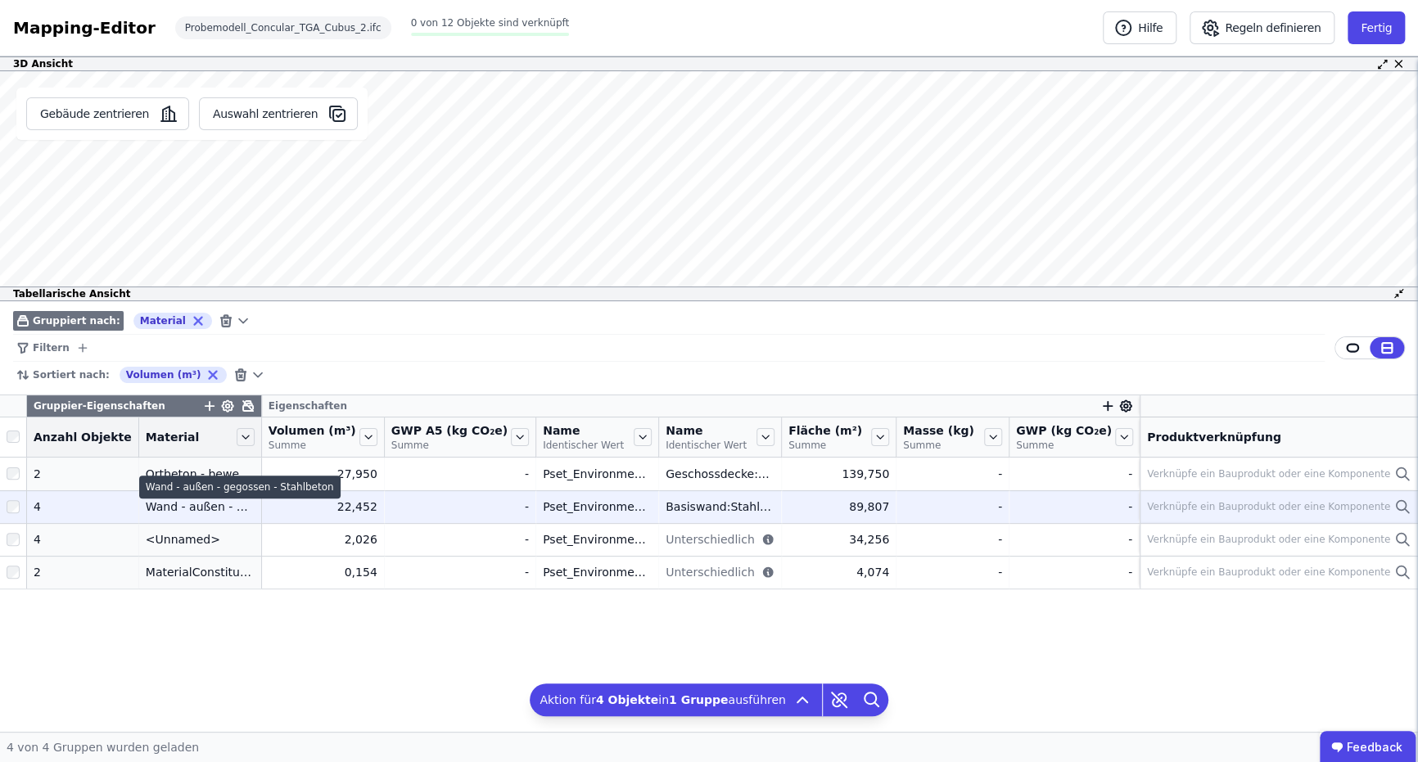
click at [146, 501] on div "Wand - außen - gegossen - Stahlbeton" at bounding box center [200, 506] width 109 height 16
click at [39, 503] on div "4" at bounding box center [83, 506] width 98 height 16
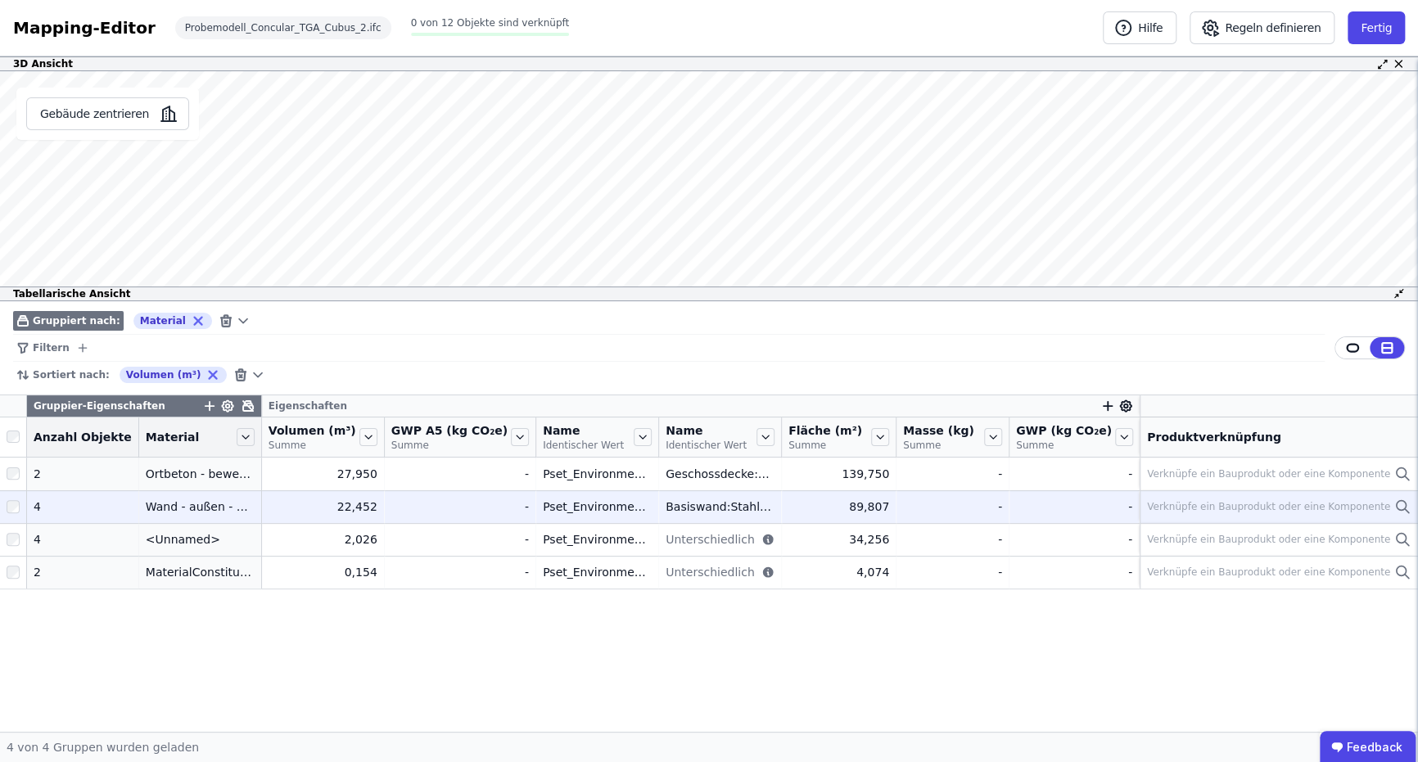
click at [70, 503] on div "4" at bounding box center [83, 506] width 98 height 16
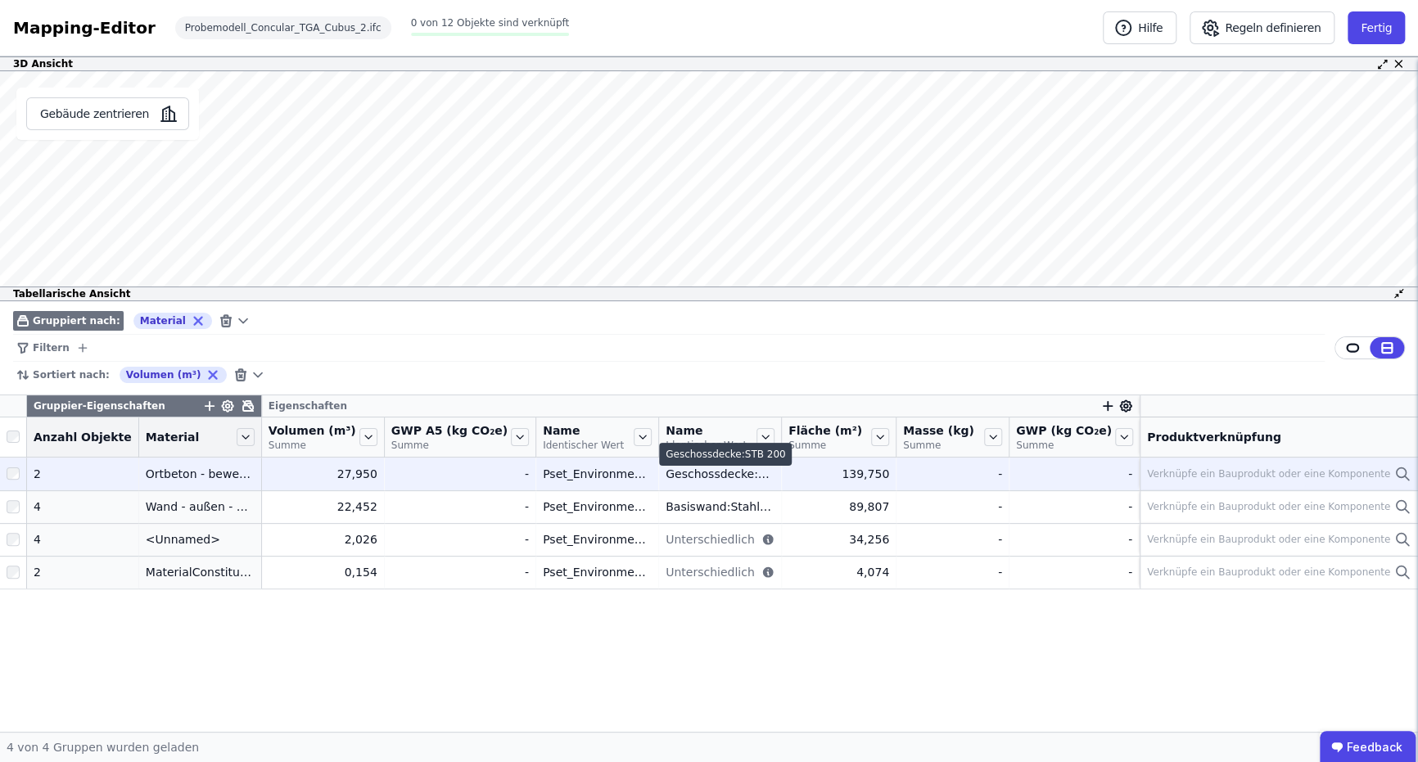
click at [704, 488] on td "Geschossdecke:STB 200 Geschossdecke:STB 200" at bounding box center [720, 474] width 123 height 33
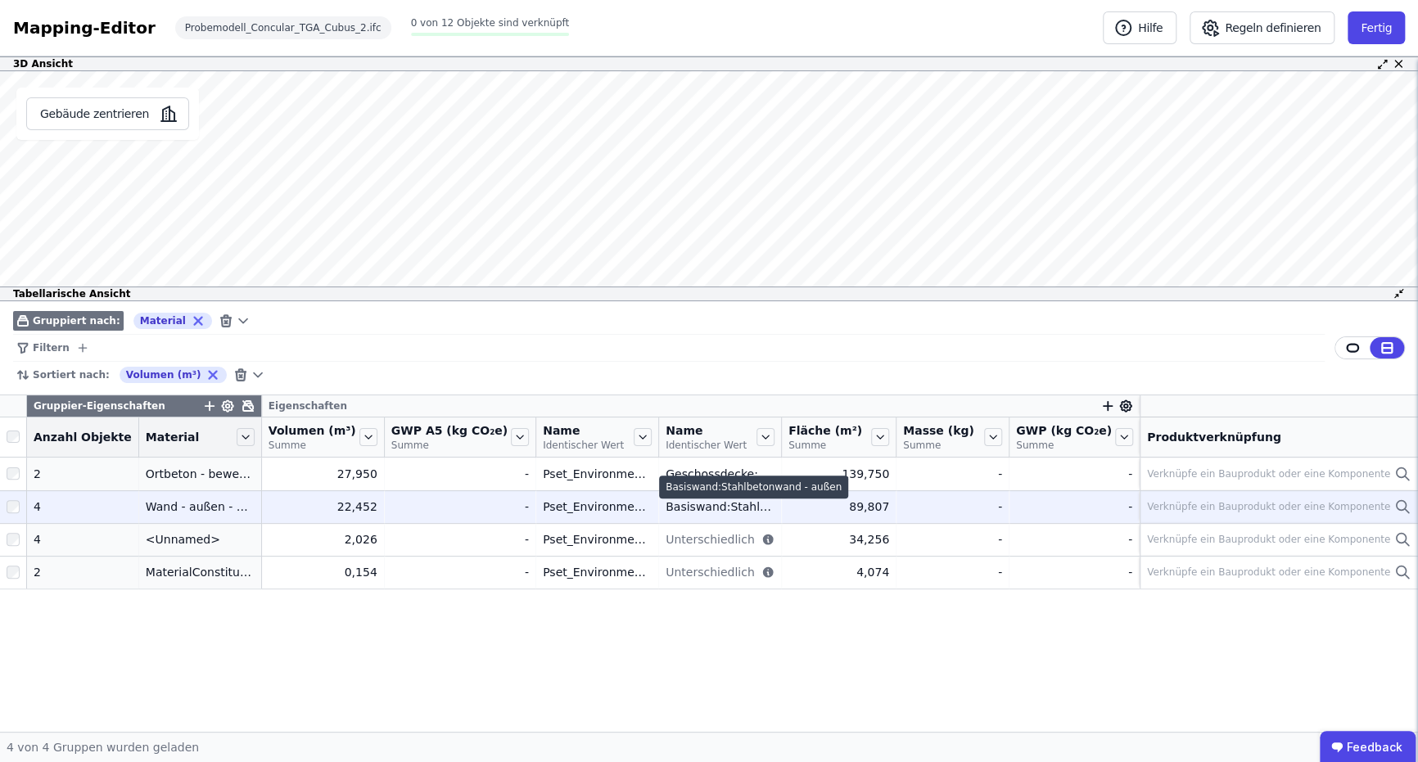
click at [738, 500] on div "Basiswand:Stahlbetonwand - außen" at bounding box center [719, 506] width 109 height 16
click at [468, 504] on div "-" at bounding box center [460, 506] width 138 height 16
click at [268, 506] on div "22,452" at bounding box center [322, 506] width 109 height 16
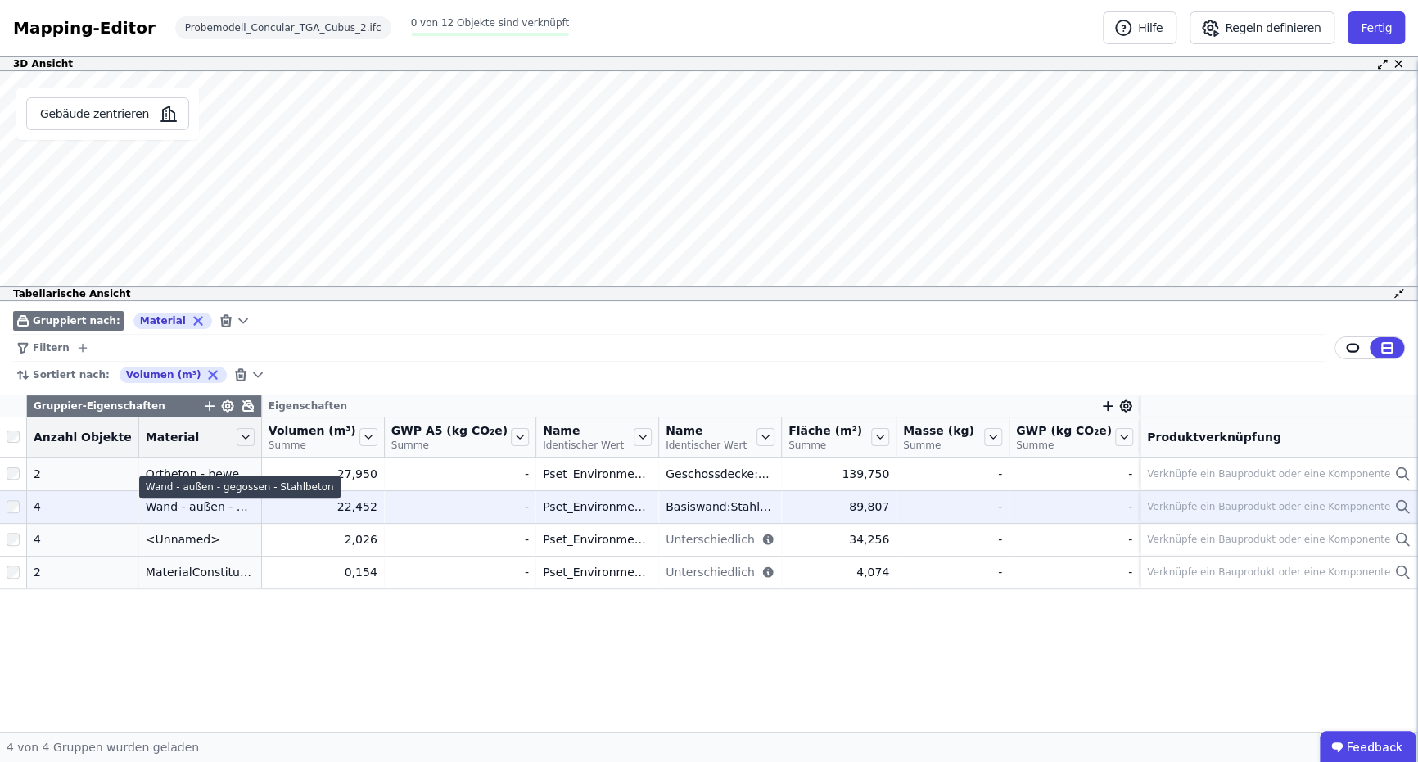
click at [209, 497] on div "Wand - außen - gegossen - Stahlbeton" at bounding box center [239, 487] width 201 height 23
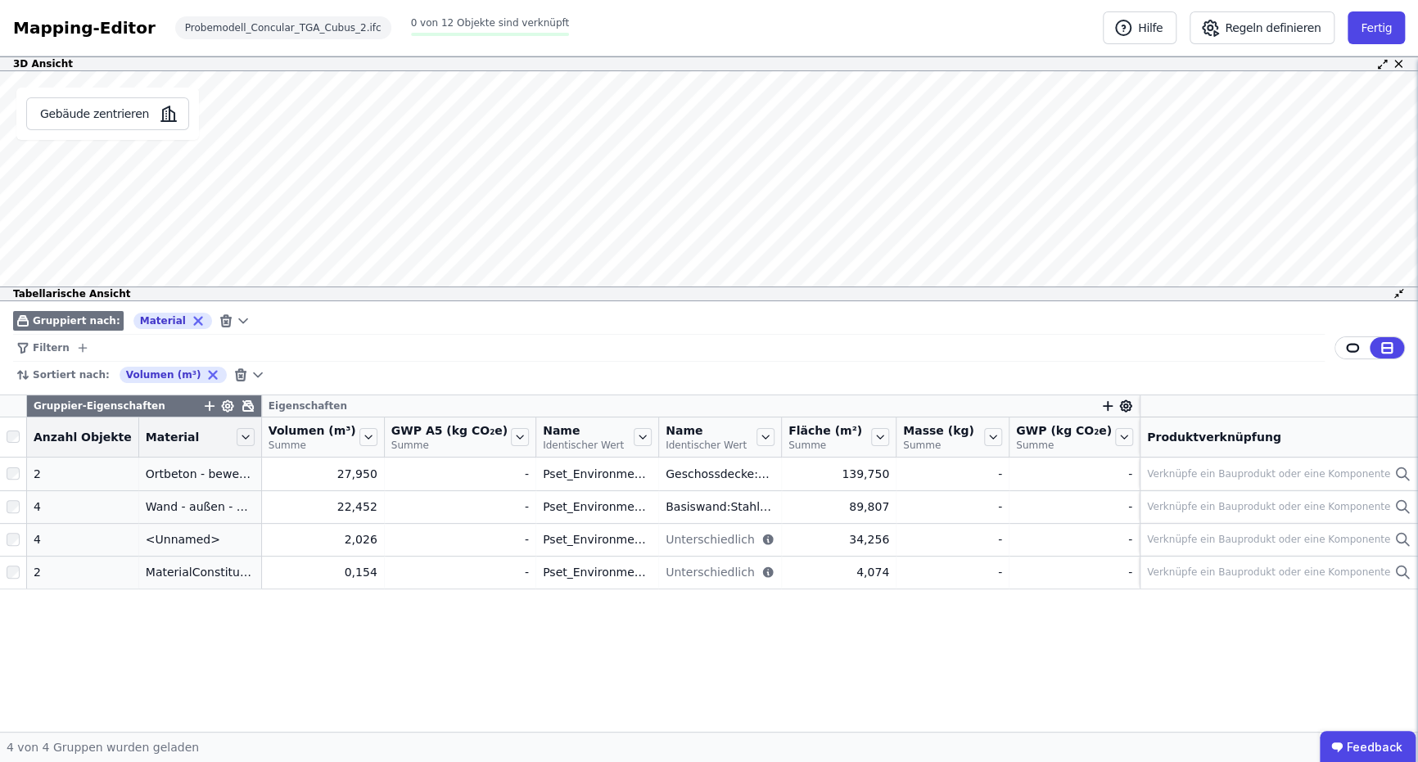
click at [243, 403] on icon at bounding box center [248, 406] width 10 height 10
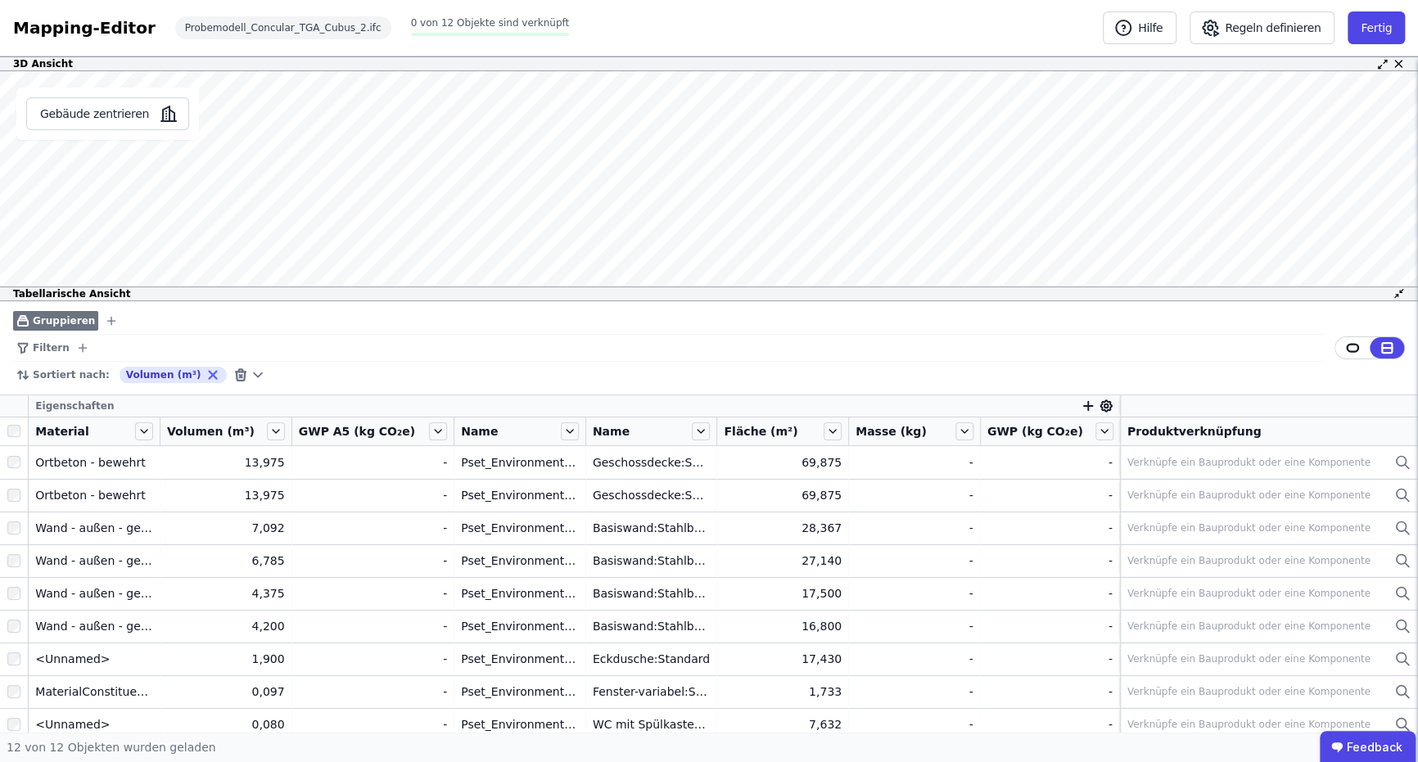
click at [105, 321] on icon "button" at bounding box center [111, 320] width 13 height 13
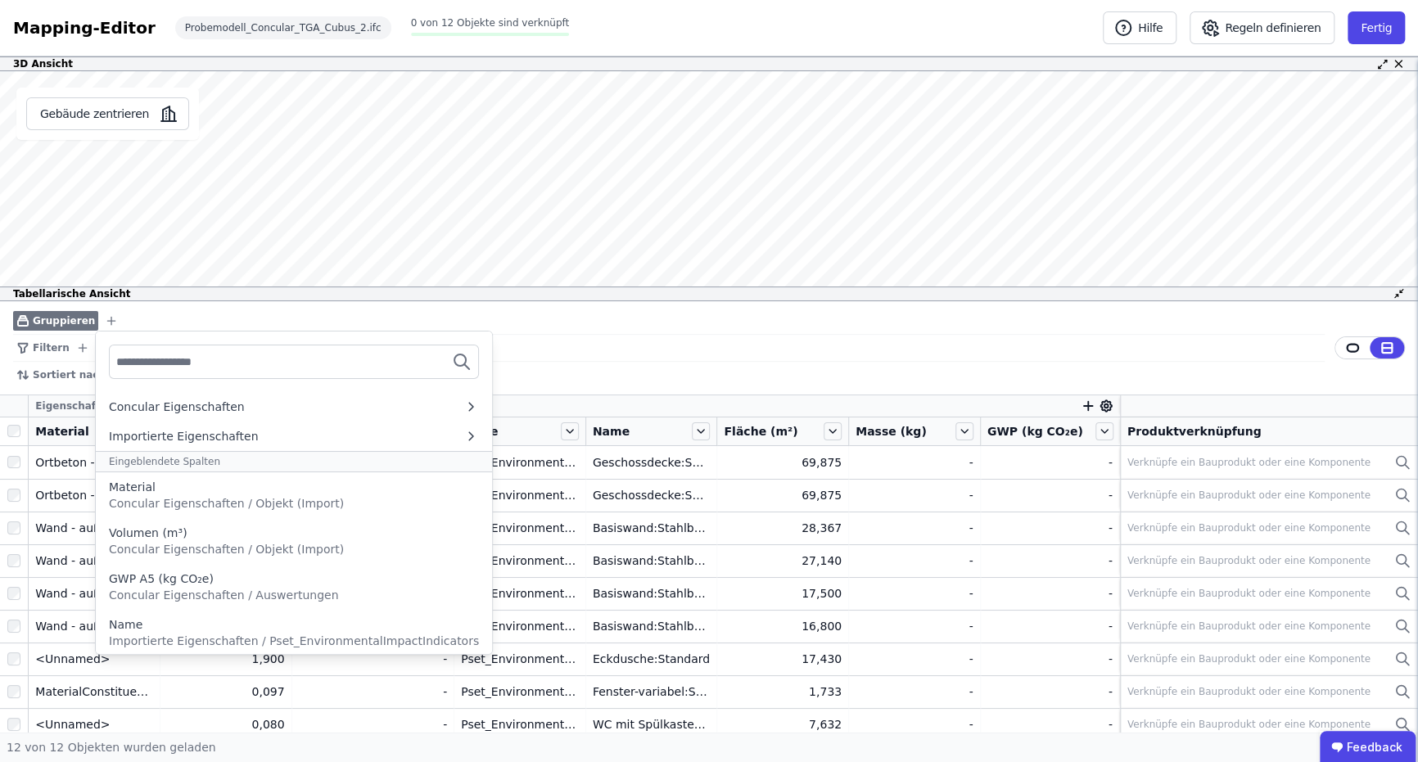
click at [147, 368] on input "text" at bounding box center [176, 361] width 121 height 29
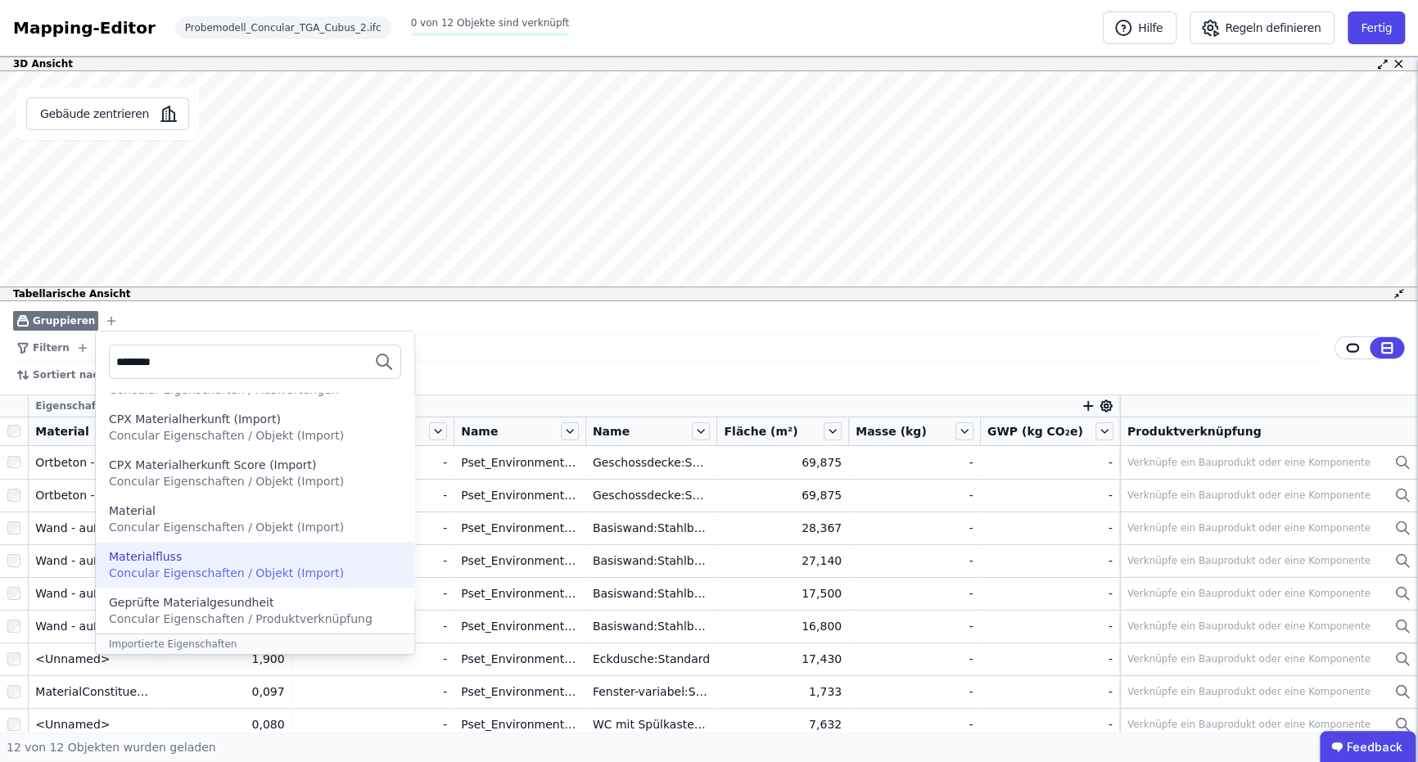
scroll to position [192, 0]
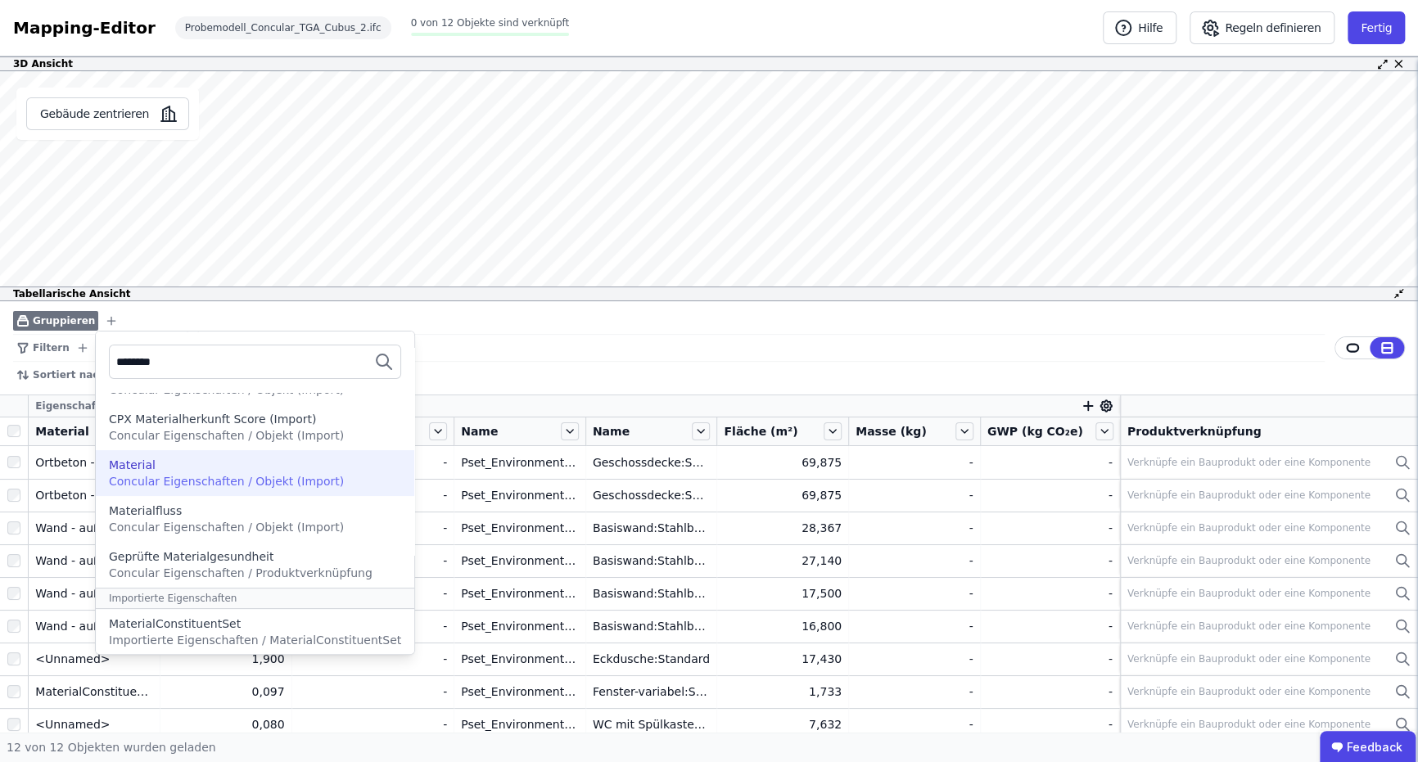
type input "********"
click at [246, 468] on div "Material" at bounding box center [255, 465] width 292 height 16
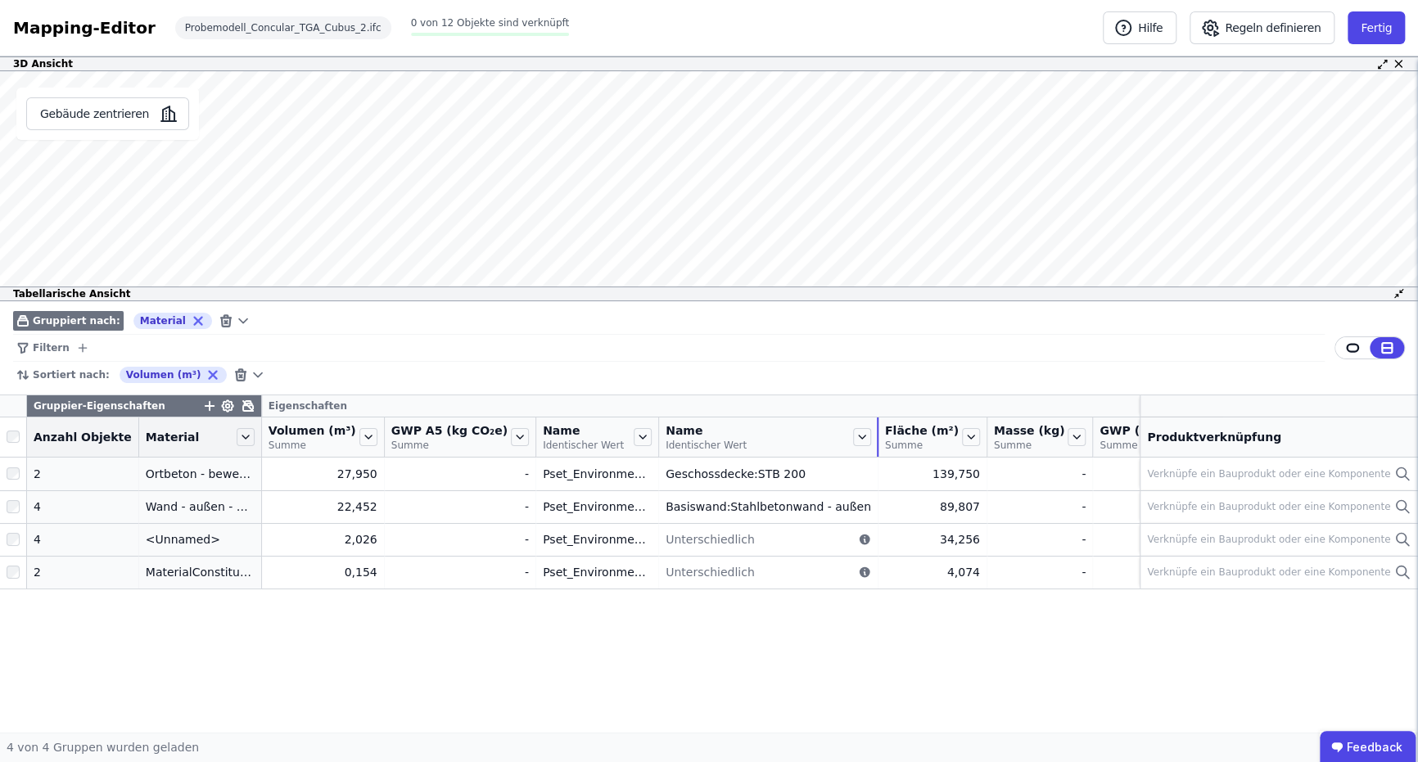
drag, startPoint x: 756, startPoint y: 435, endPoint x: 956, endPoint y: 444, distance: 199.9
click at [956, 444] on tr "Anzahl Objekte Material Volumen (m³) Summe GWP A5 (kg CO₂e) Summe Name Identisc…" at bounding box center [750, 437] width 1501 height 40
click at [92, 315] on span "Gruppiert nach:" at bounding box center [77, 320] width 88 height 13
click at [235, 318] on icon at bounding box center [243, 321] width 16 height 16
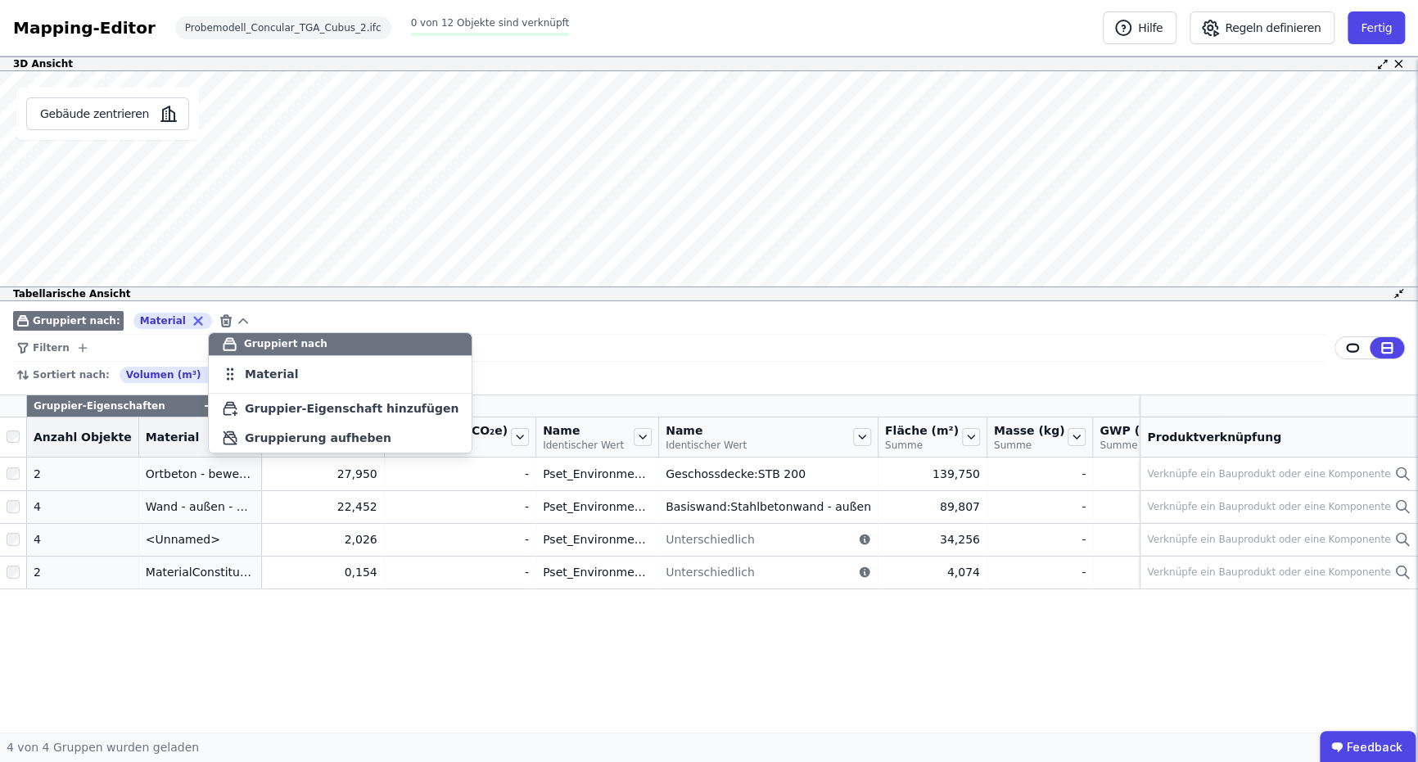
click at [235, 318] on icon at bounding box center [243, 321] width 16 height 16
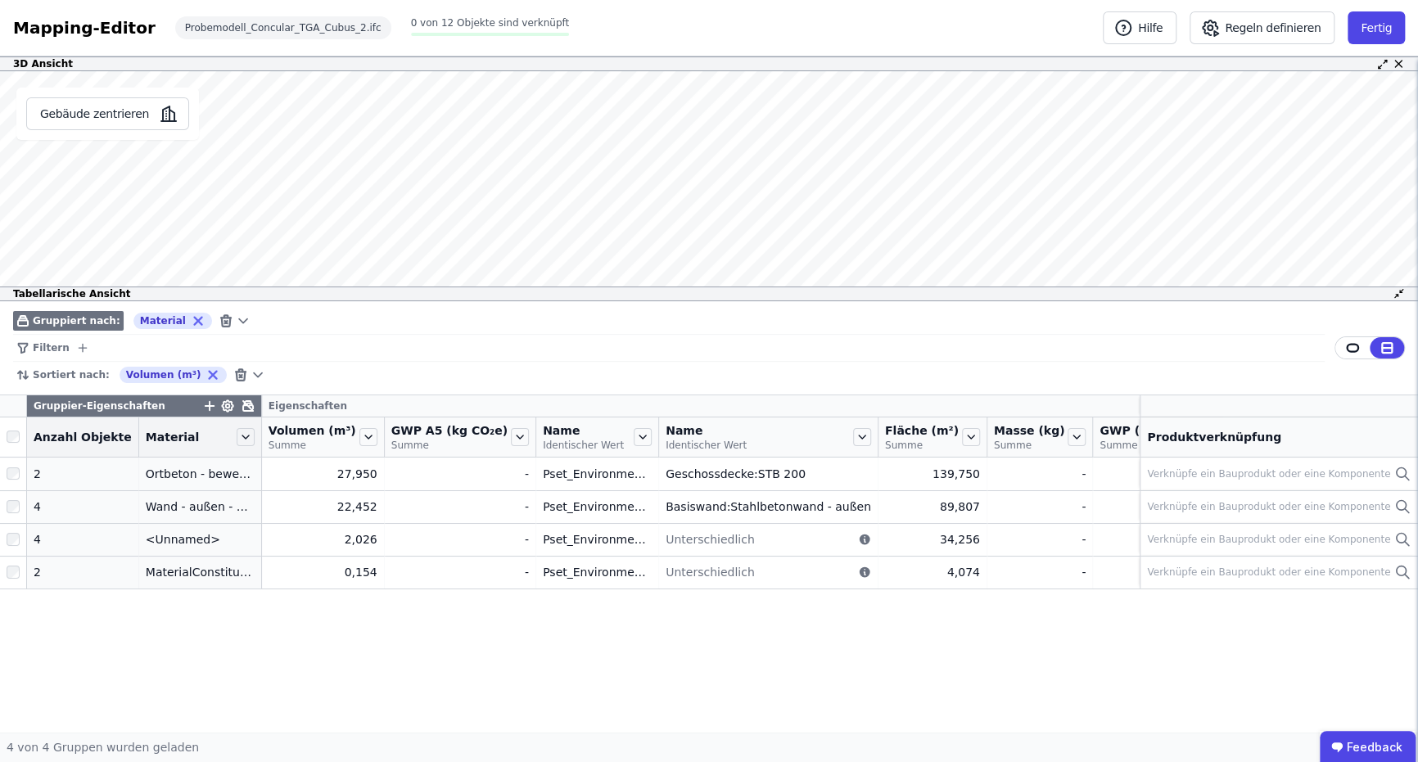
click at [80, 316] on span "Gruppiert nach:" at bounding box center [77, 320] width 88 height 13
click at [235, 318] on icon at bounding box center [243, 321] width 16 height 16
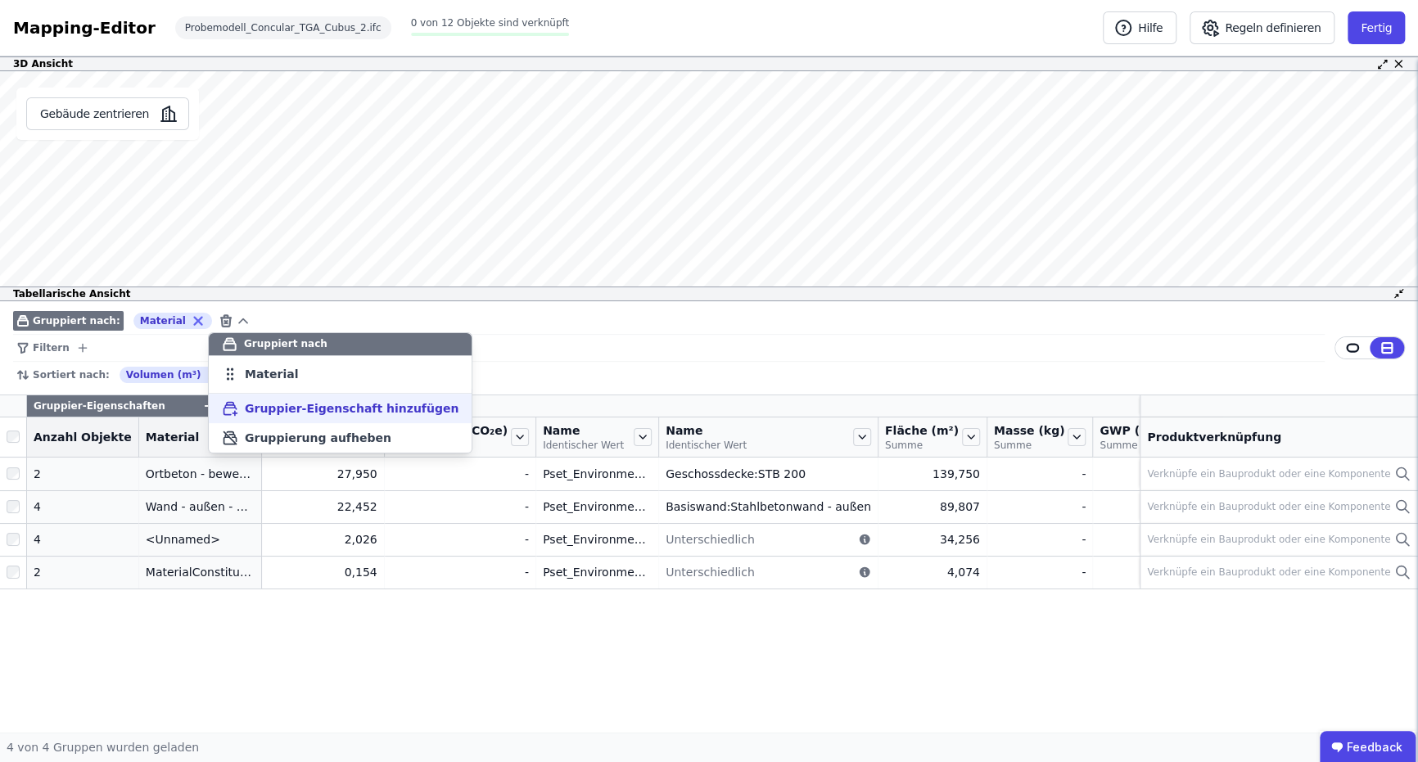
click at [250, 417] on div "Gruppier-Eigenschaft hinzufügen" at bounding box center [340, 408] width 263 height 29
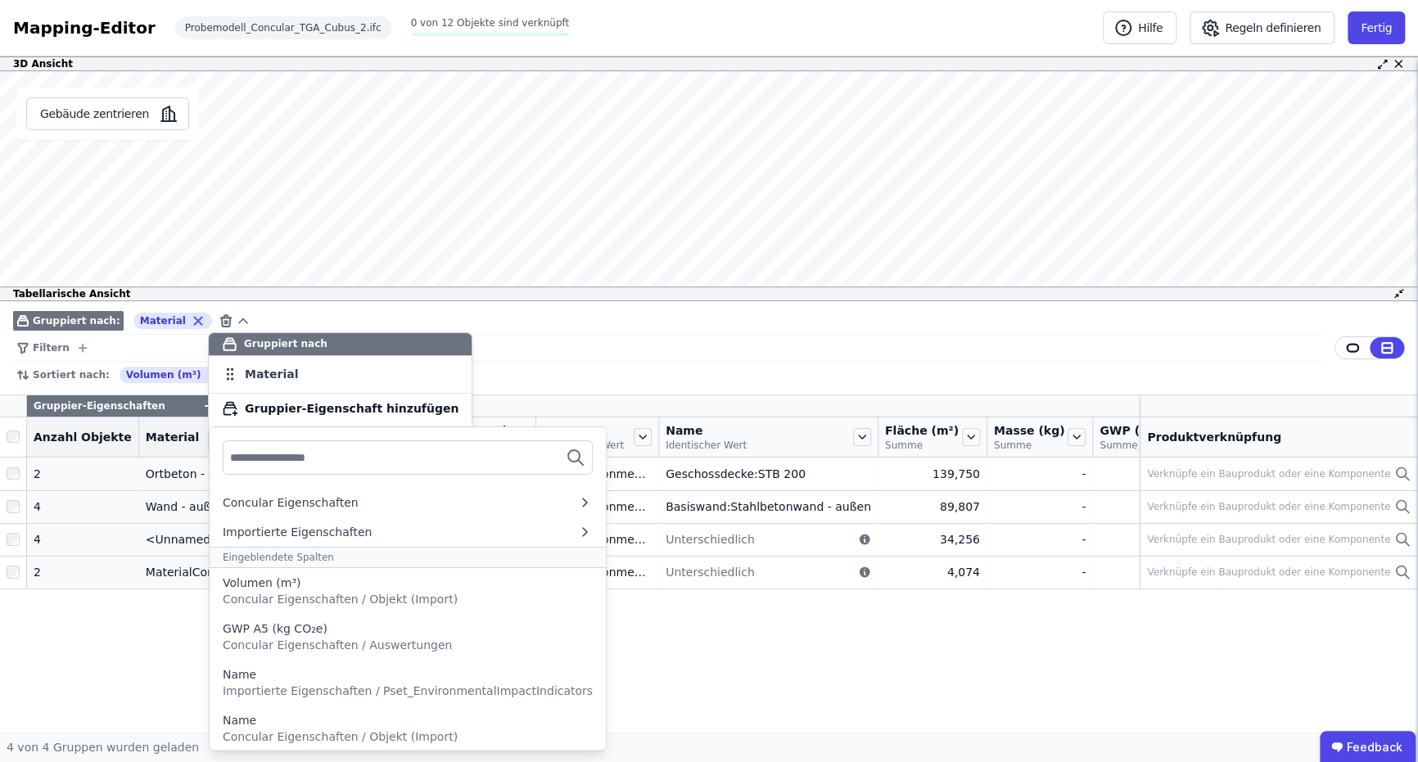
click at [351, 463] on input "text" at bounding box center [290, 457] width 121 height 29
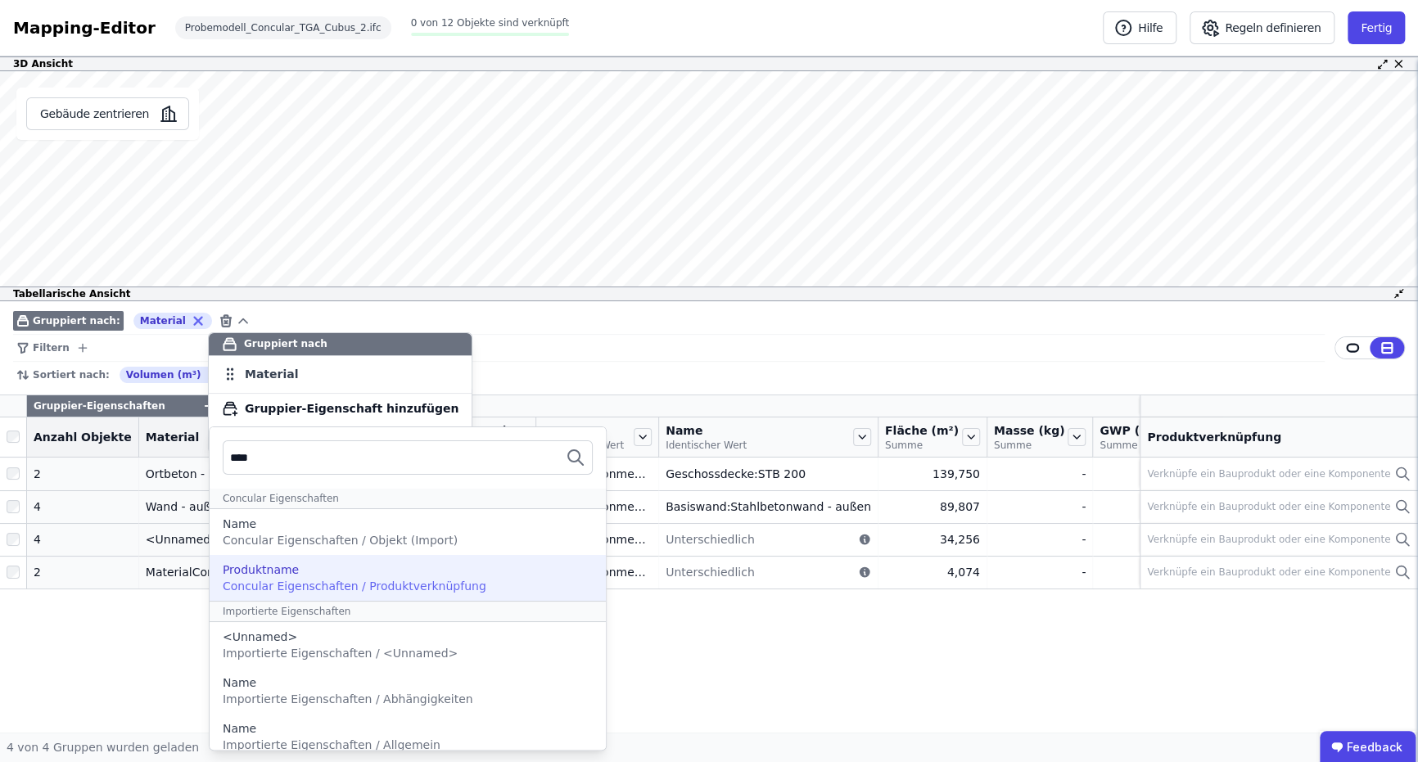
type input "****"
click at [309, 570] on div "Produktname" at bounding box center [408, 569] width 370 height 16
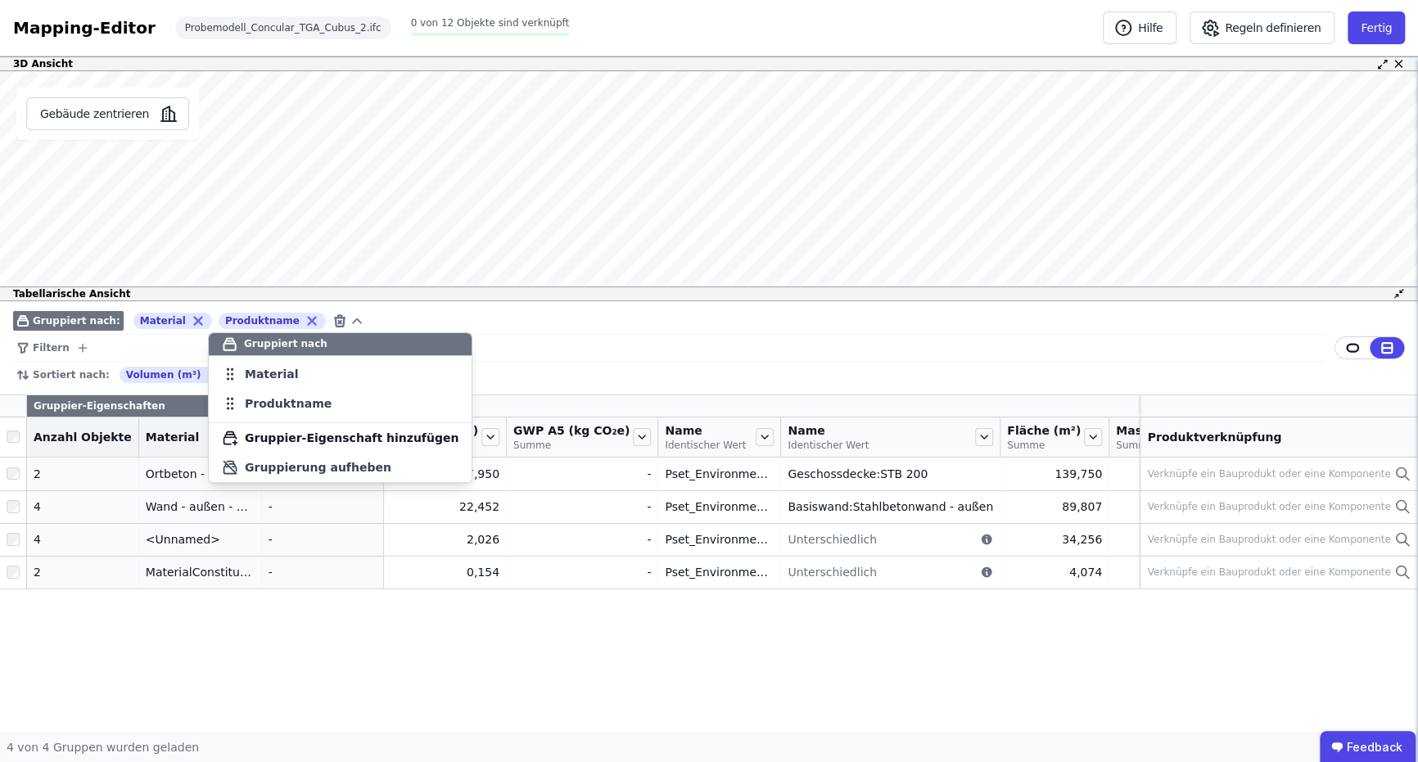
click at [310, 646] on div "Gruppier-Eigenschaften Eigenschaften Anzahl Objekte Material Produktname Volume…" at bounding box center [709, 563] width 1418 height 337
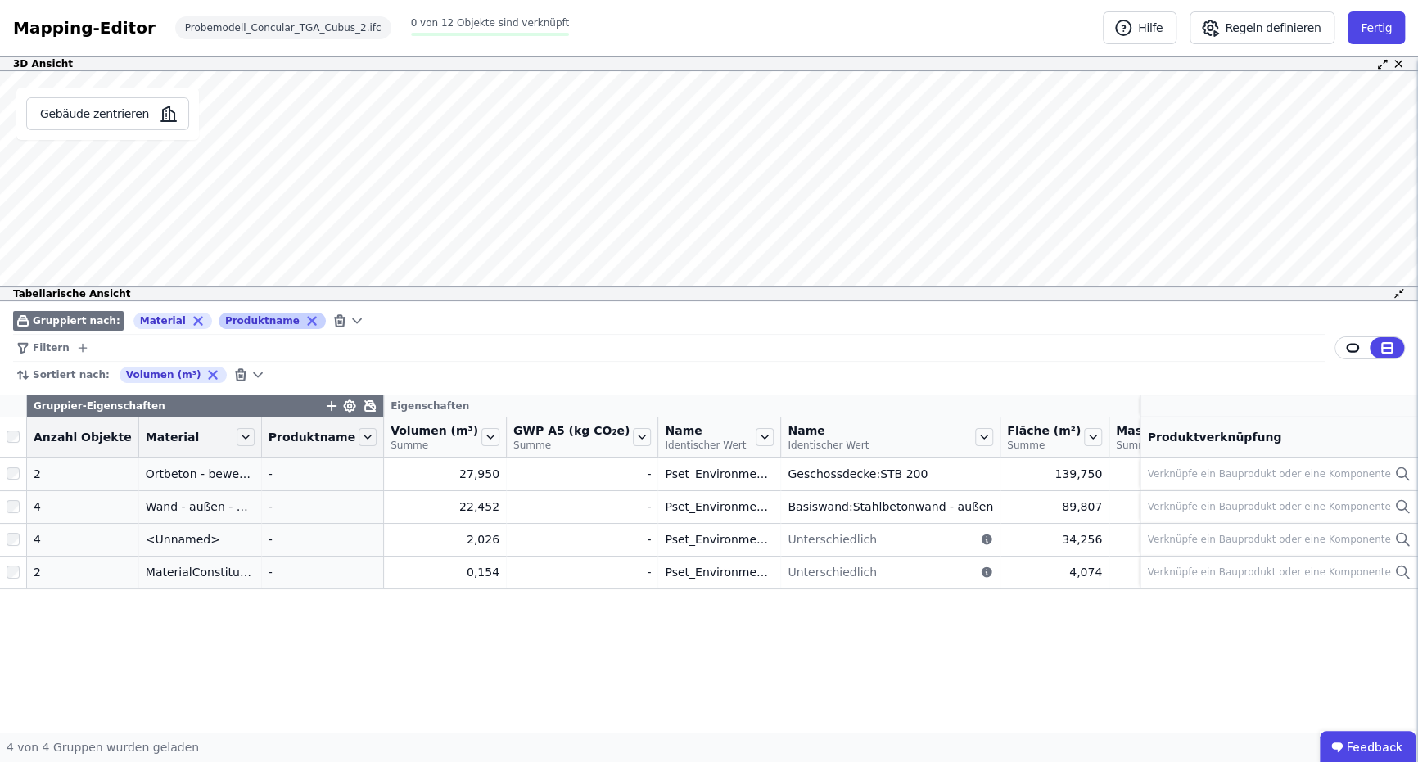
click at [304, 319] on icon at bounding box center [311, 320] width 15 height 15
click at [235, 315] on icon at bounding box center [243, 321] width 16 height 16
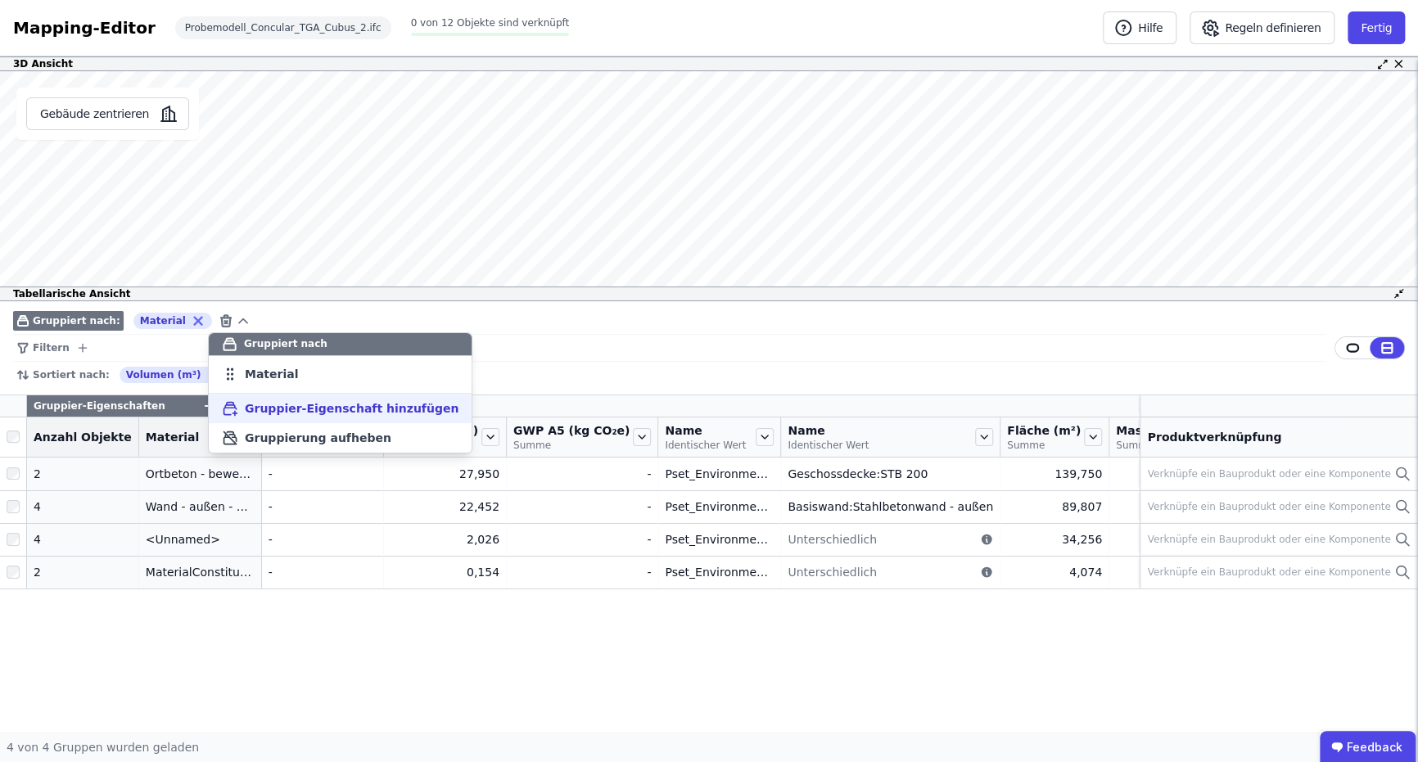
click at [318, 413] on span "Gruppier-Eigenschaft hinzufügen" at bounding box center [352, 408] width 214 height 16
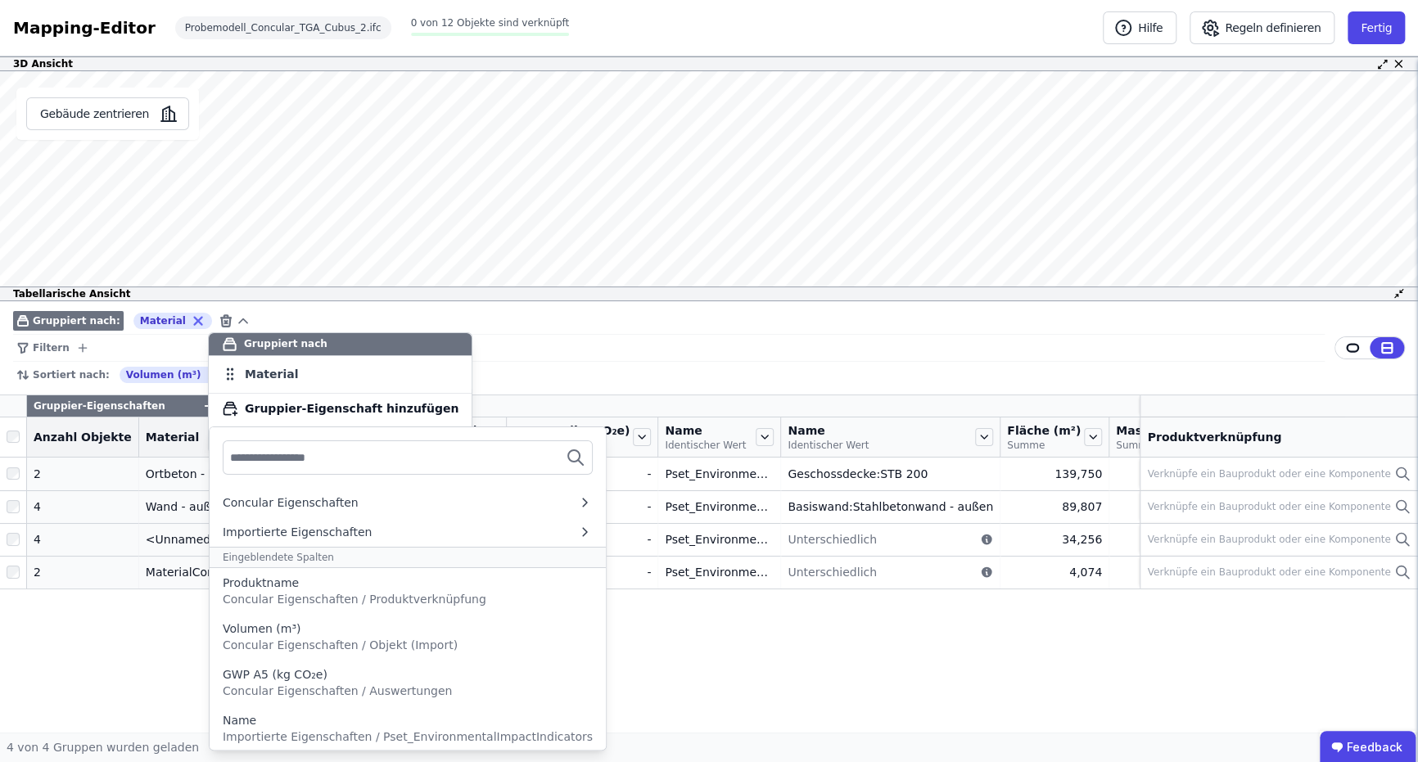
click at [226, 444] on div at bounding box center [408, 457] width 370 height 34
click at [227, 450] on div at bounding box center [408, 457] width 370 height 34
click at [233, 459] on input "text" at bounding box center [290, 457] width 121 height 29
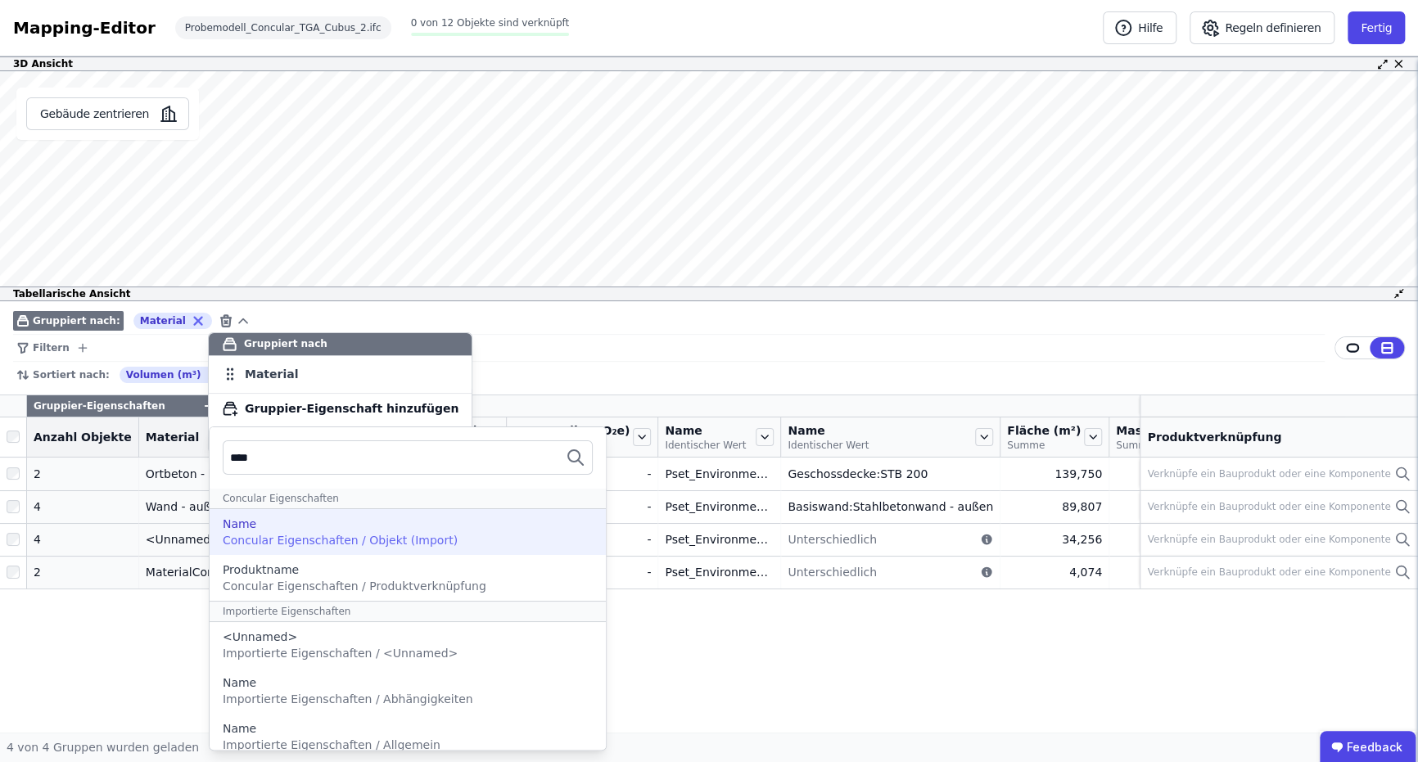
type input "****"
click at [239, 535] on span "Concular Eigenschaften / Objekt (Import)" at bounding box center [340, 540] width 235 height 13
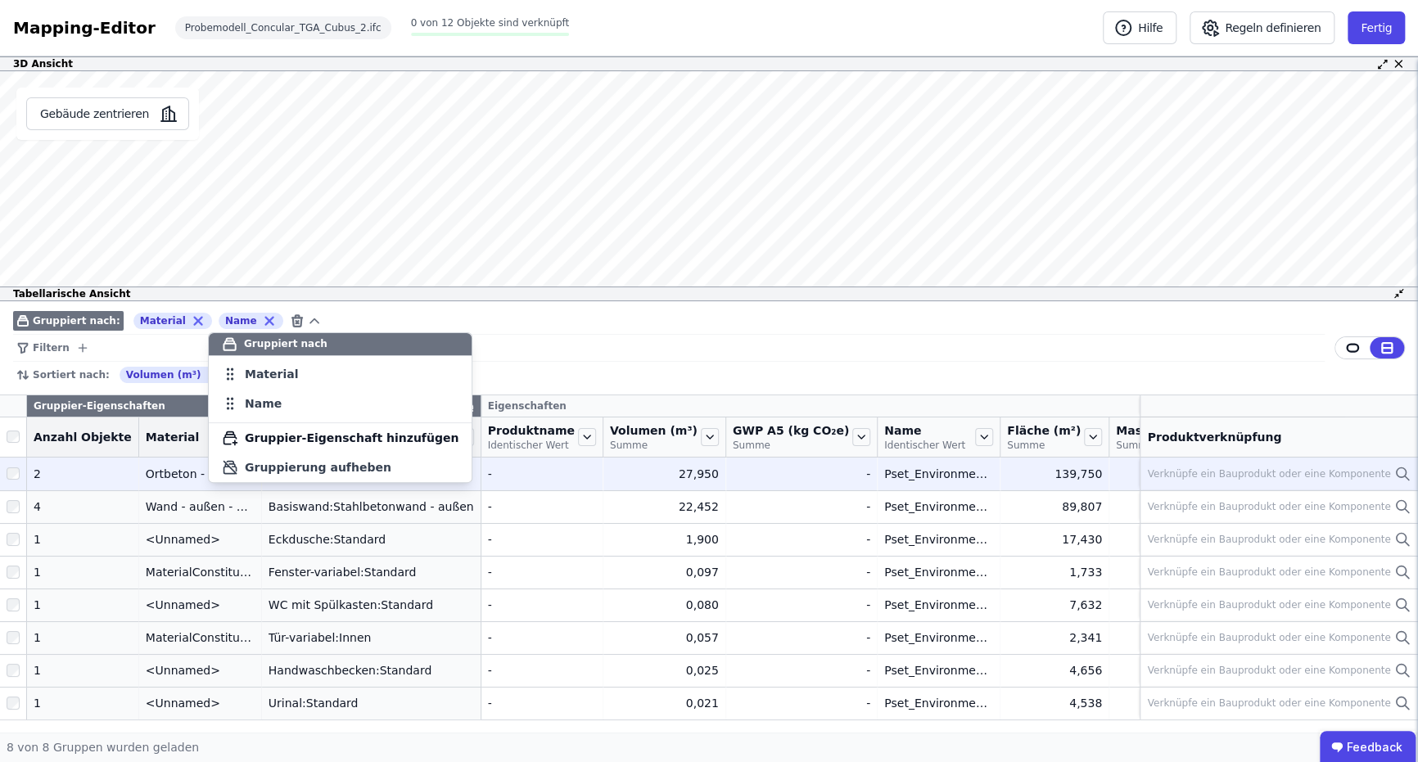
click at [512, 490] on td "- -" at bounding box center [542, 474] width 122 height 33
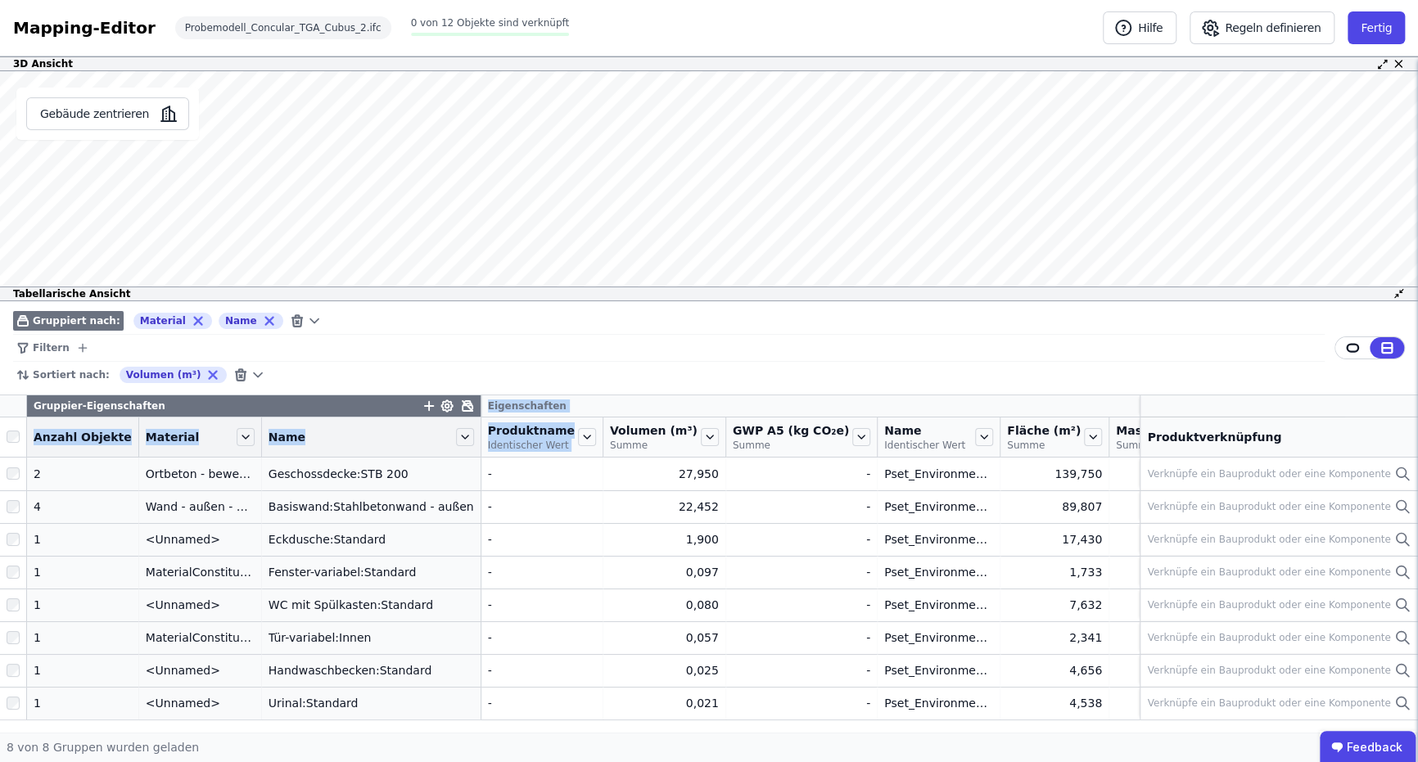
drag, startPoint x: 443, startPoint y: 404, endPoint x: 539, endPoint y: 417, distance: 97.5
click at [539, 417] on thead "Gruppier-Eigenschaften Eigenschaften Anzahl Objekte Material Name Produktname I…" at bounding box center [811, 426] width 1623 height 62
click at [1125, 405] on tr "Gruppier-Eigenschaften Eigenschaften" at bounding box center [811, 406] width 1623 height 22
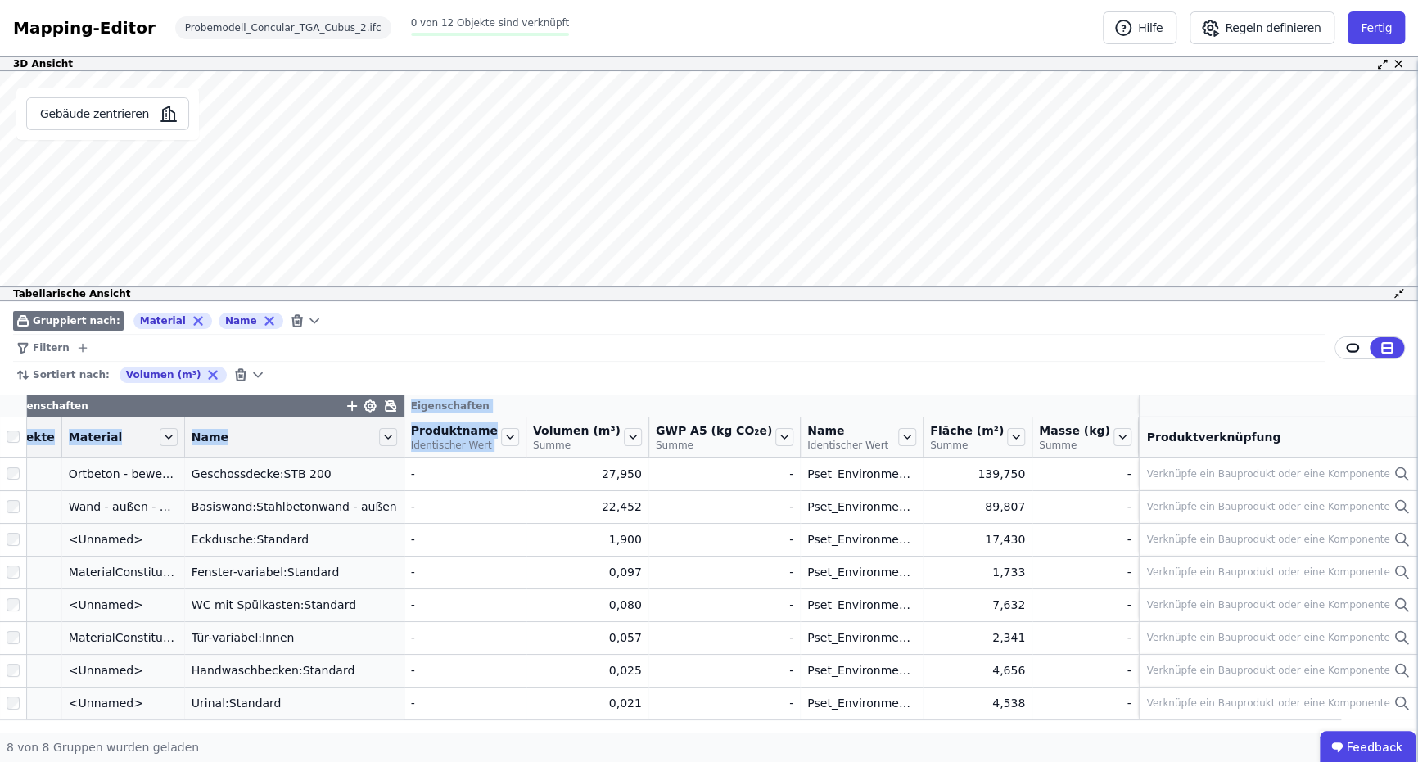
scroll to position [0, 0]
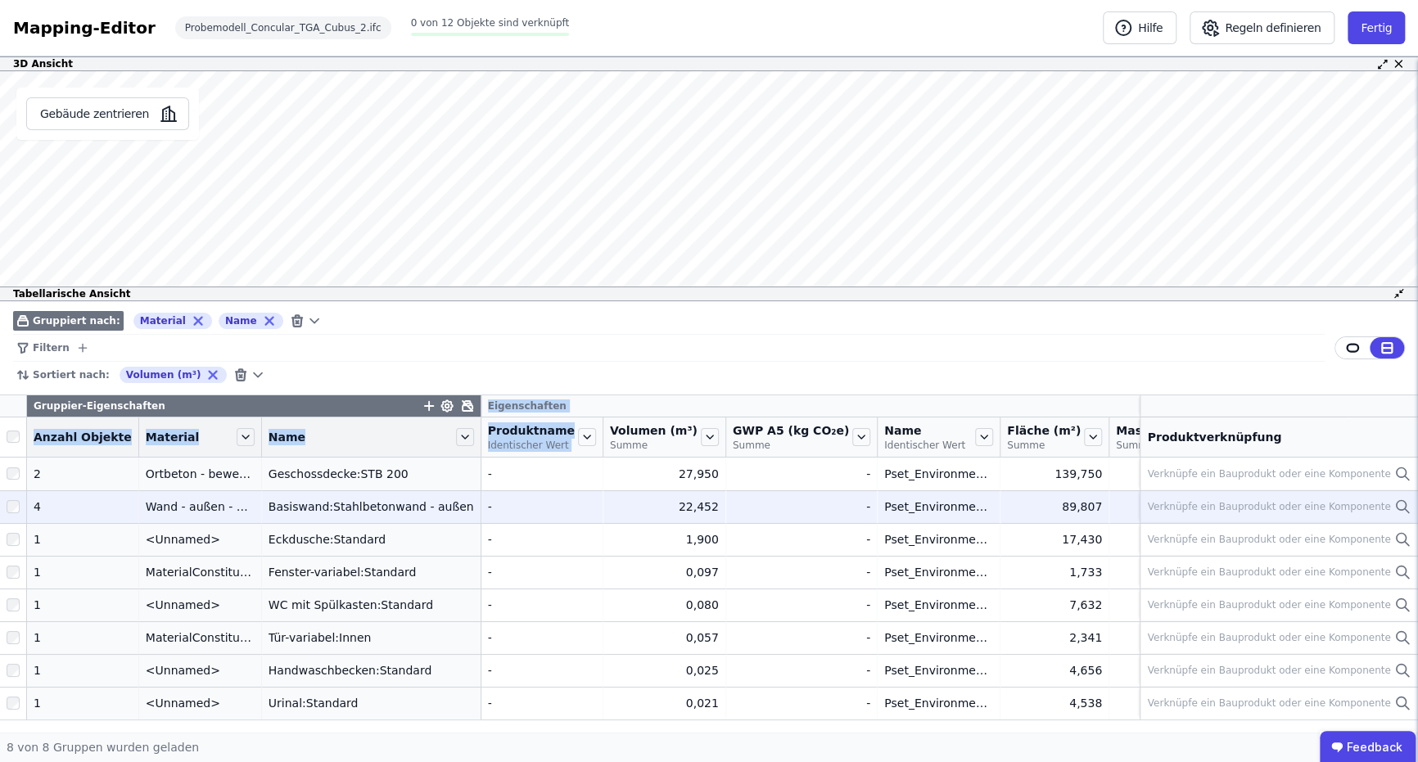
click at [538, 514] on div "-" at bounding box center [542, 506] width 108 height 16
click at [14, 516] on div at bounding box center [13, 506] width 26 height 29
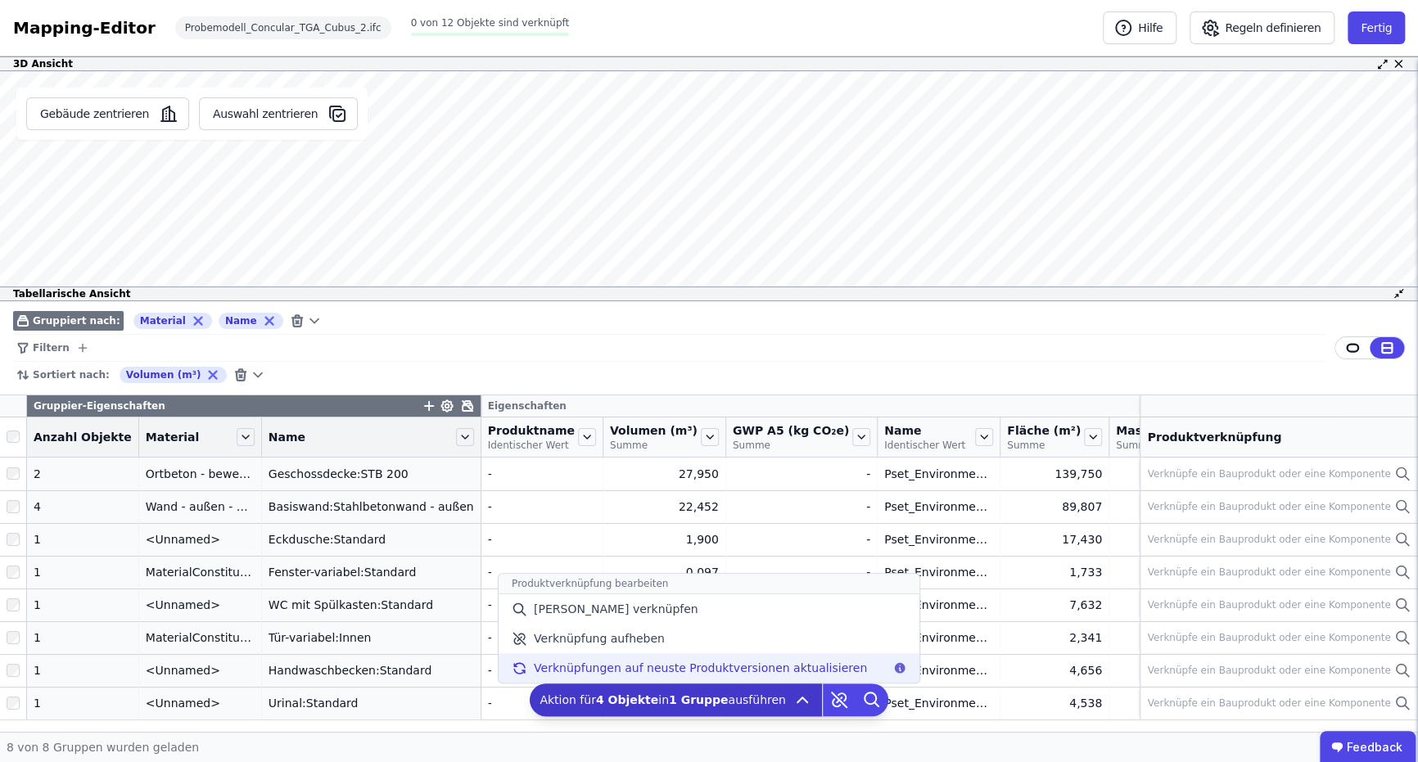
click at [724, 664] on span "Verknüpfungen auf neuste Produktversionen aktualisieren" at bounding box center [700, 668] width 333 height 16
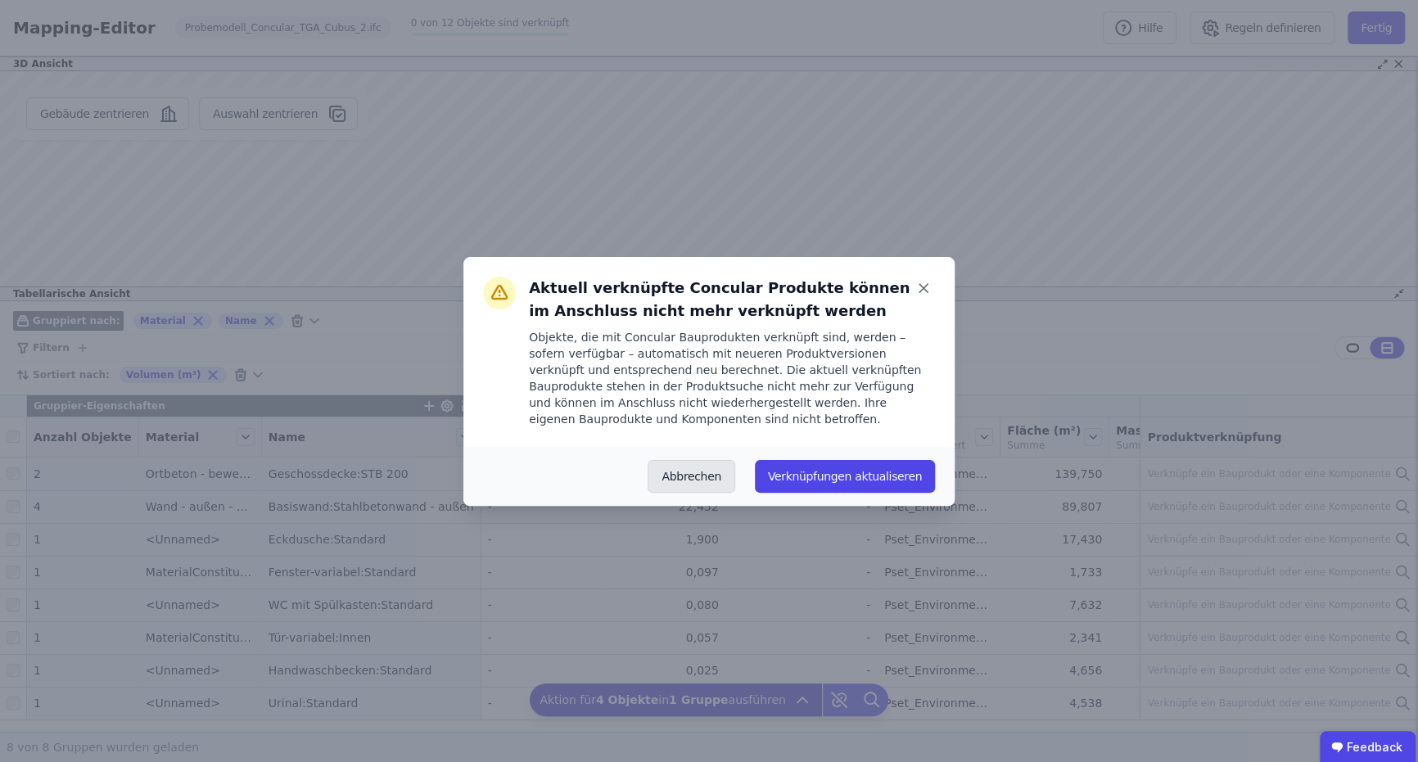
click at [684, 471] on button "Abbrechen" at bounding box center [690, 476] width 87 height 33
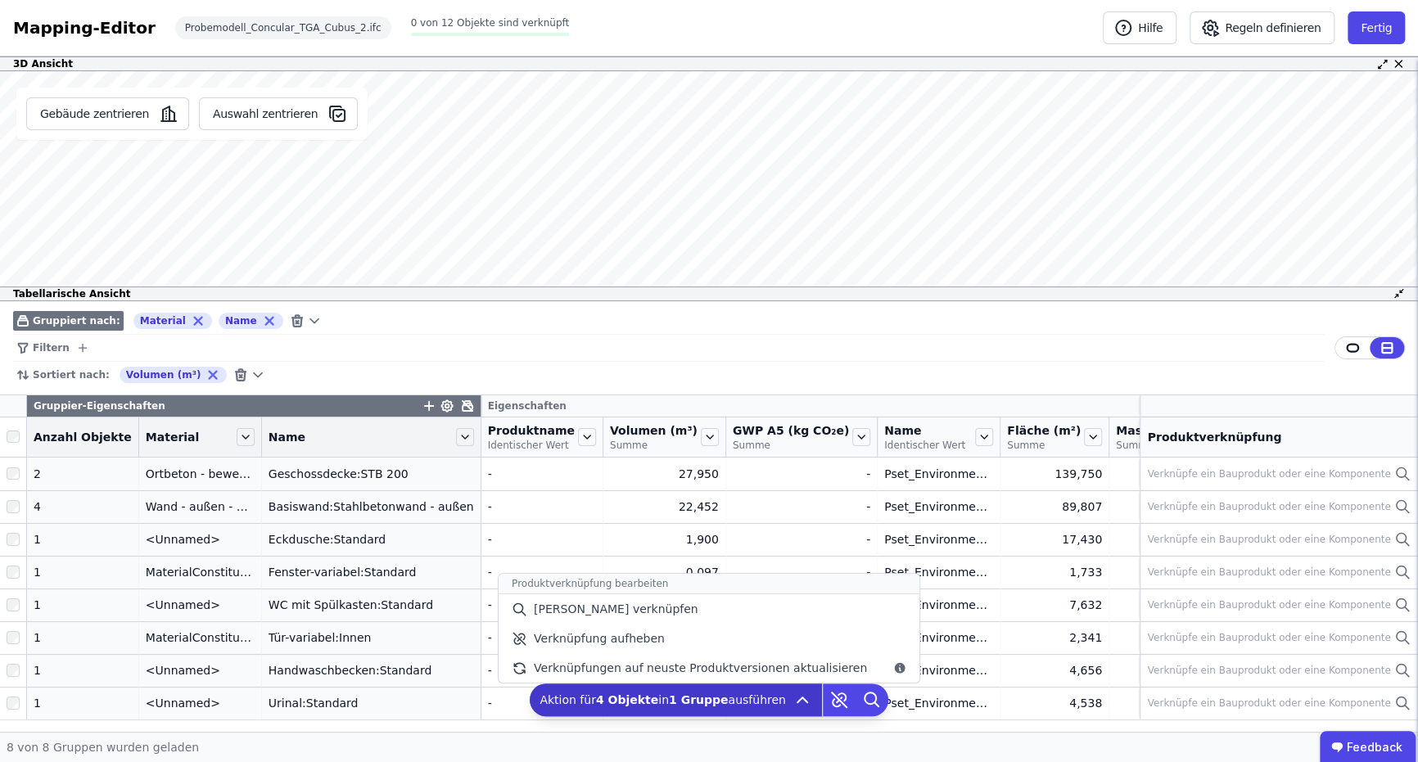
click at [758, 694] on span "Aktion für 4 Objekte in 1 Gruppe ausführen" at bounding box center [662, 700] width 246 height 16
click at [652, 603] on span "[PERSON_NAME] verknüpfen" at bounding box center [616, 609] width 165 height 16
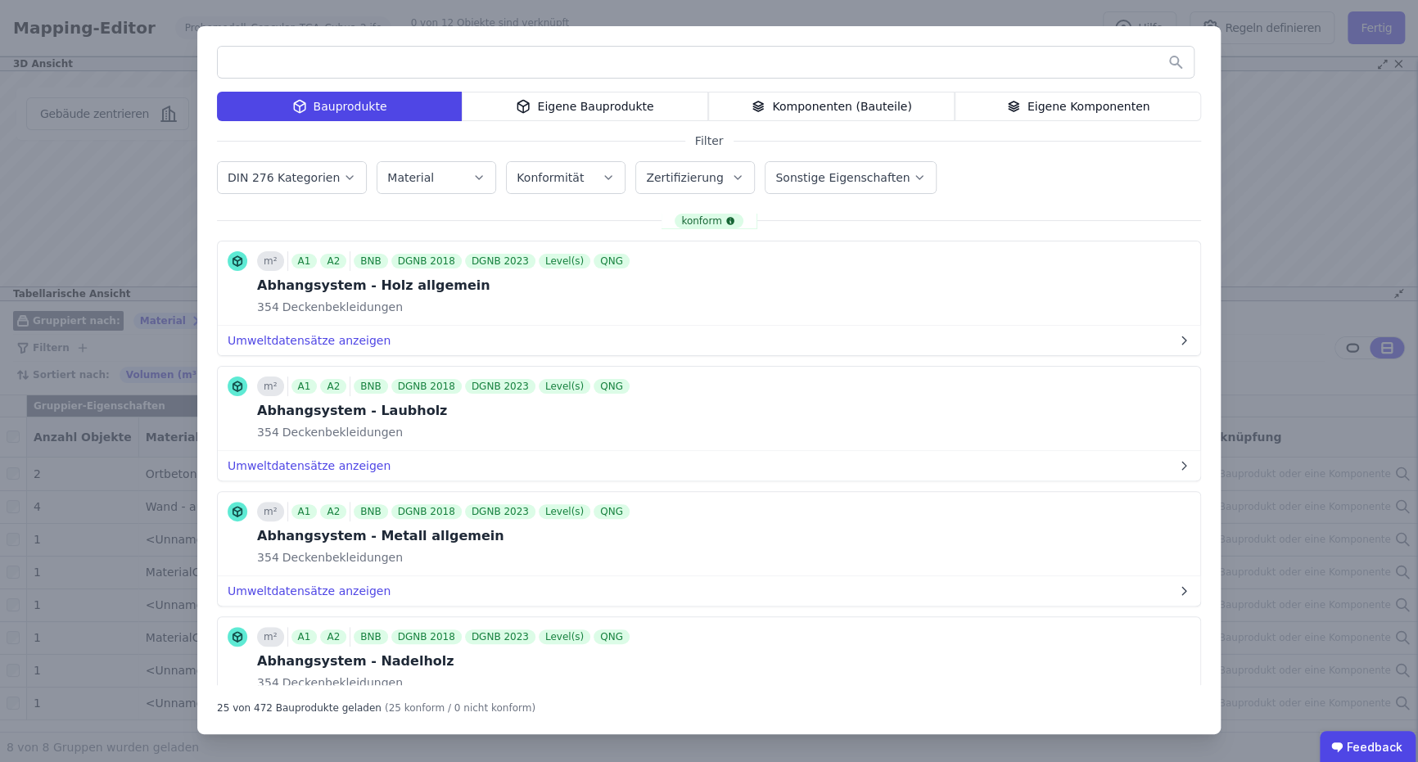
click at [1273, 146] on div "Bauprodukte Eigene Bauprodukte Komponenten (Bauteile) Eigene Komponenten Filter…" at bounding box center [709, 381] width 1418 height 762
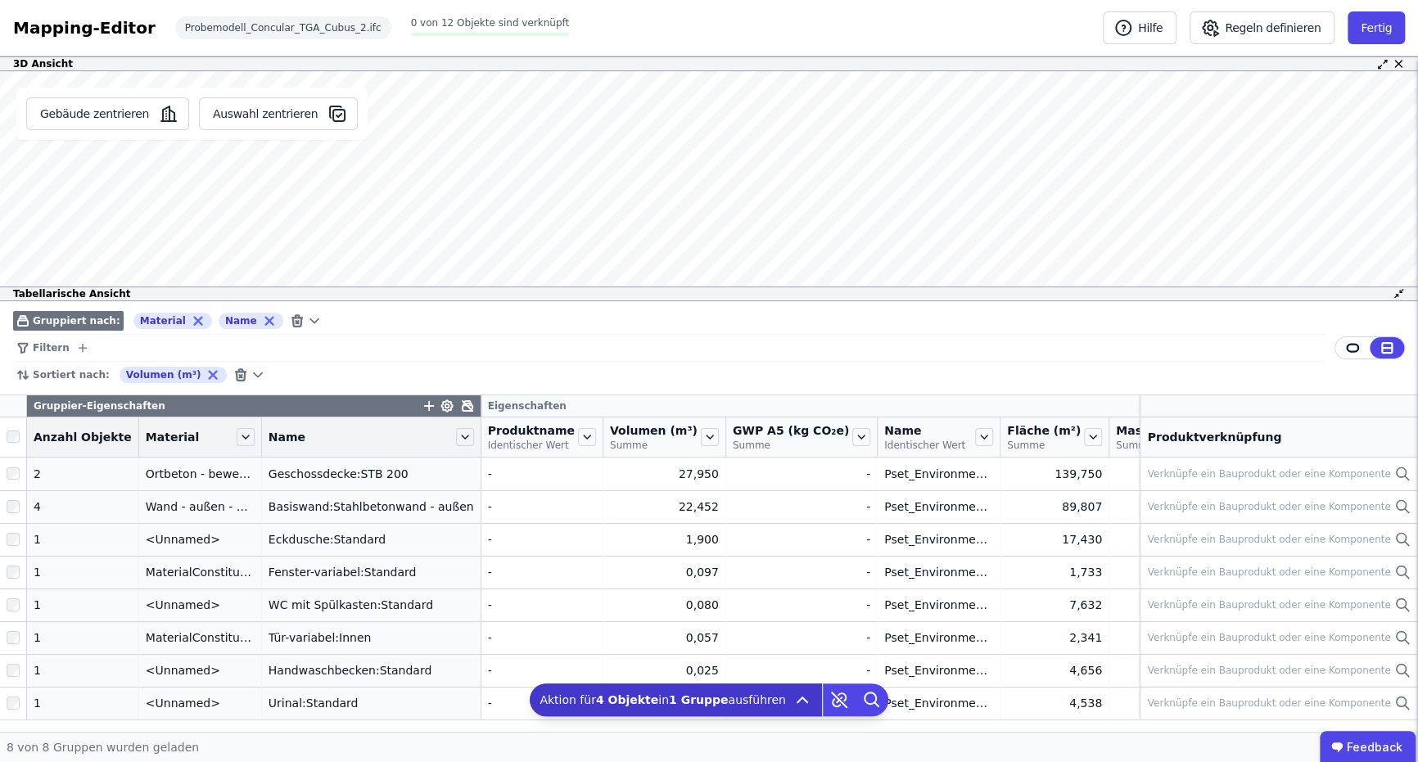
click at [770, 700] on span "Aktion für 4 Objekte in 1 Gruppe ausführen" at bounding box center [662, 700] width 246 height 16
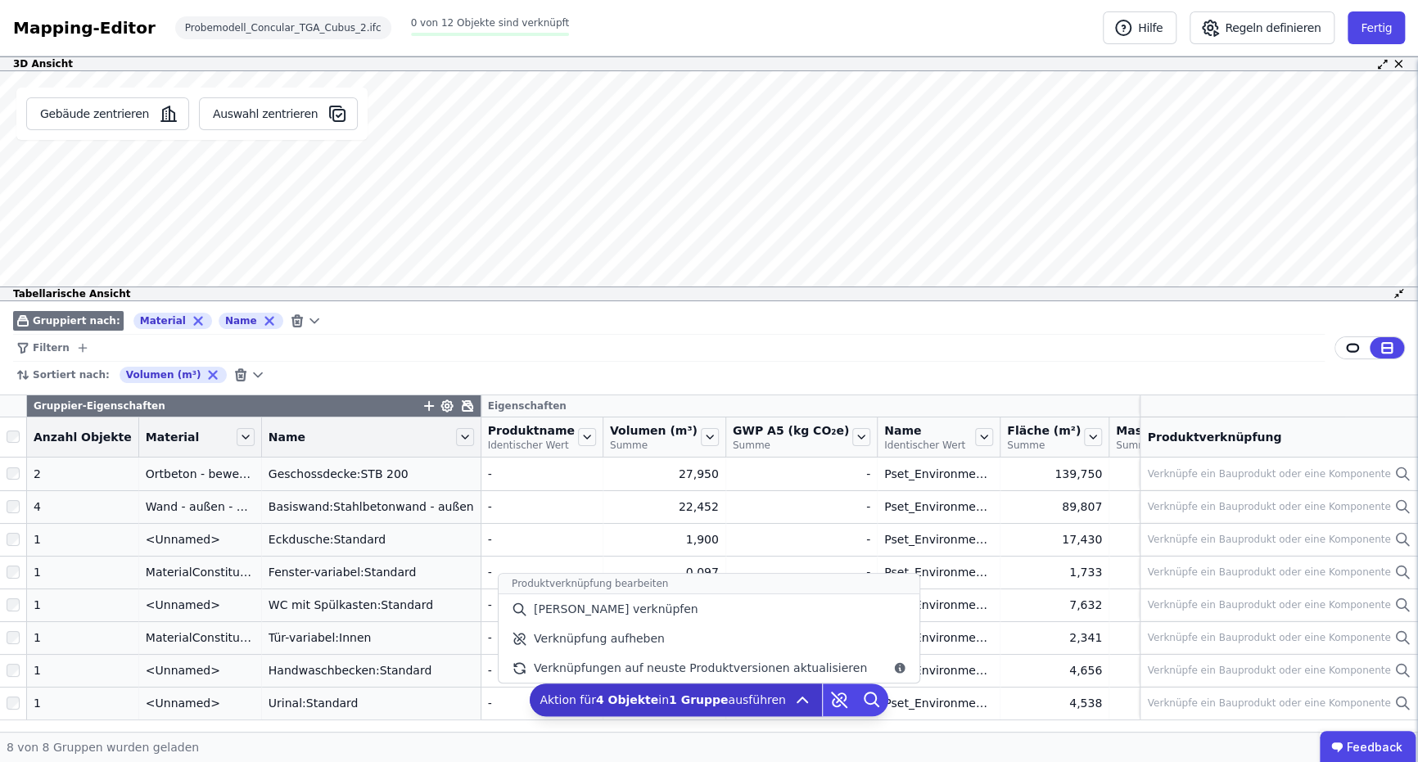
click at [792, 698] on icon at bounding box center [802, 700] width 20 height 20
click at [794, 693] on icon at bounding box center [802, 700] width 20 height 20
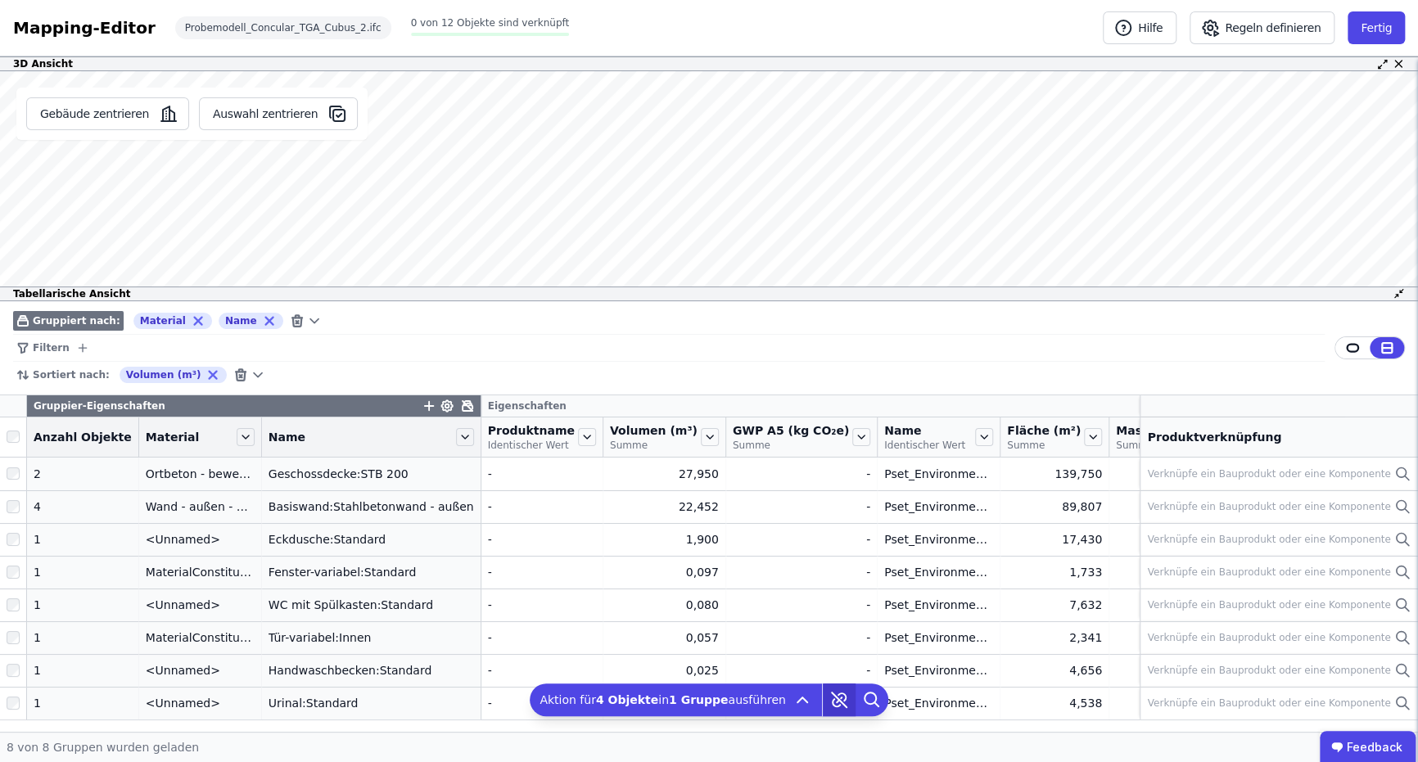
click at [832, 692] on icon at bounding box center [839, 699] width 15 height 15
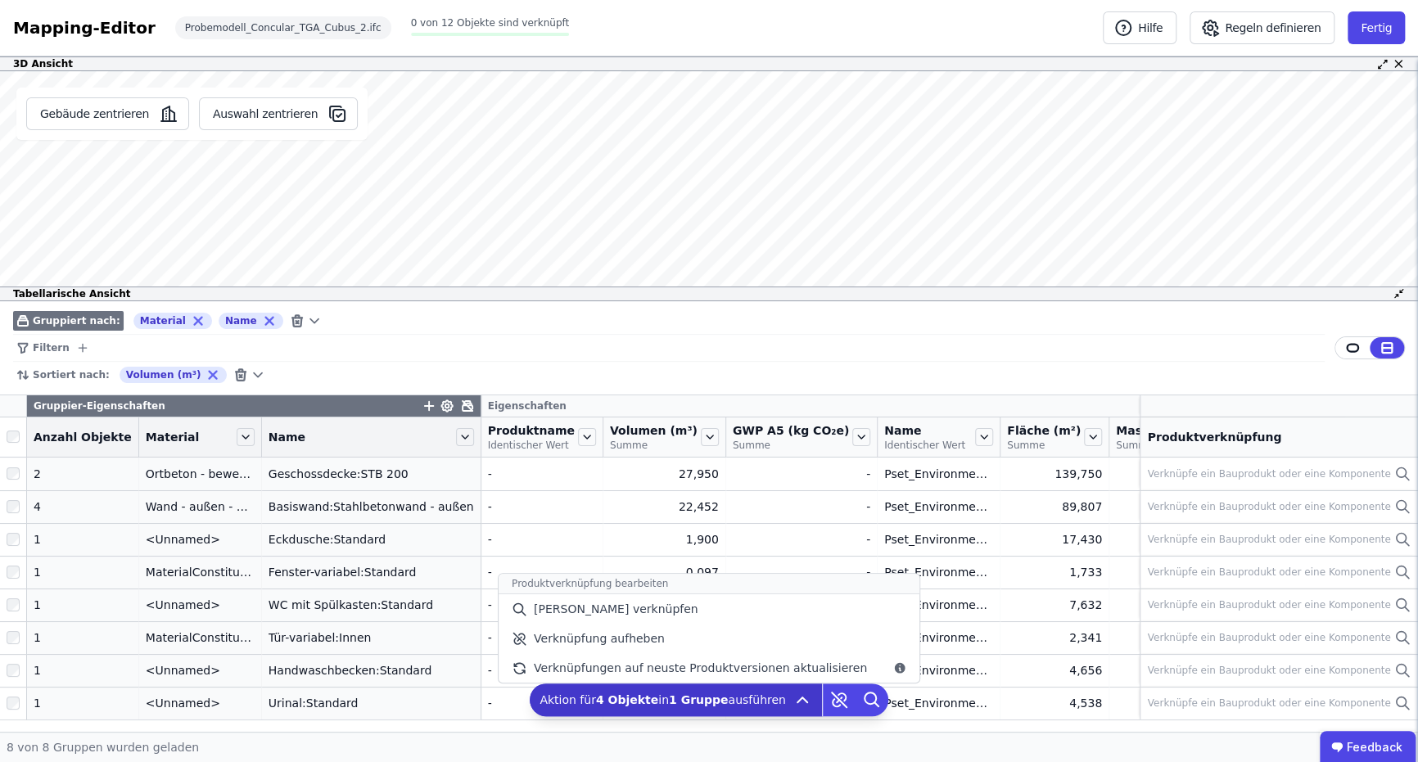
click at [792, 693] on icon at bounding box center [802, 700] width 20 height 20
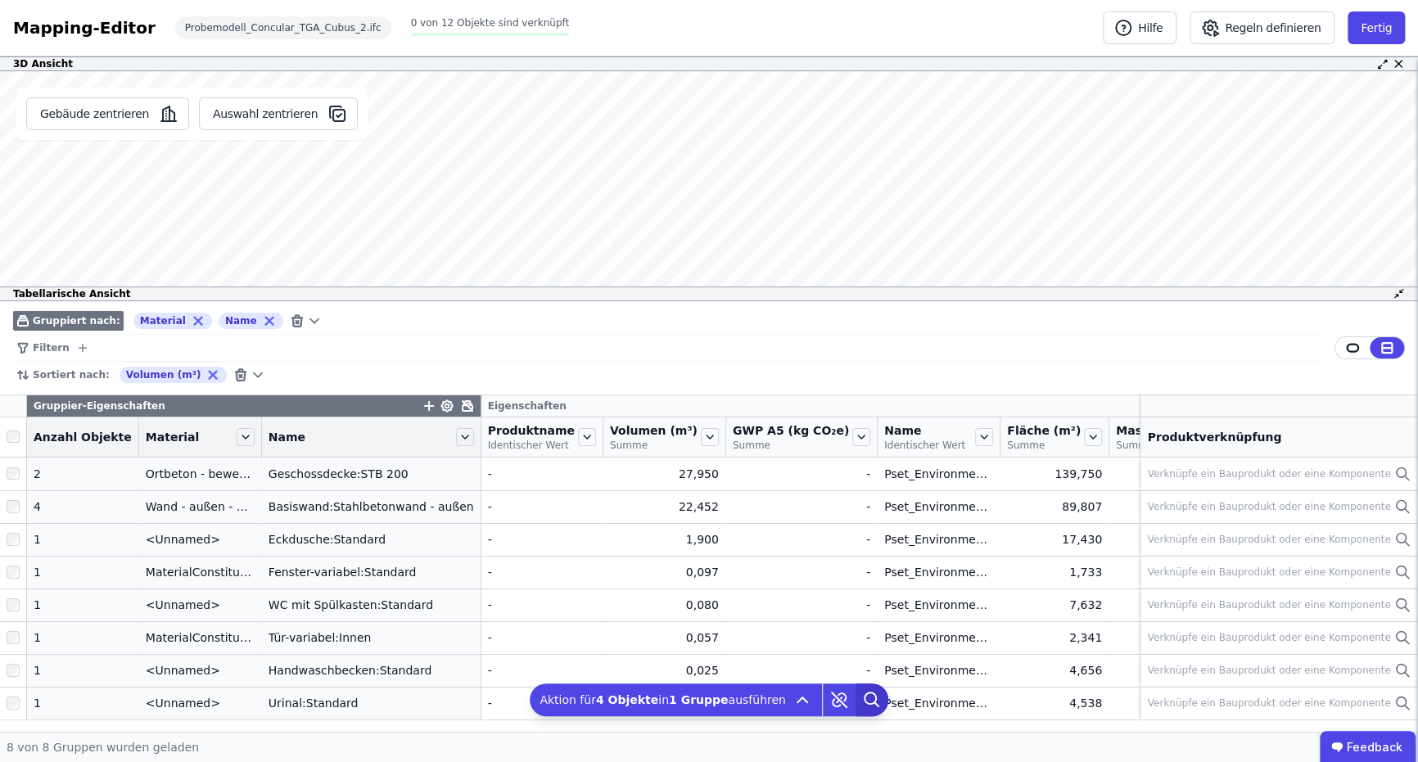
click at [855, 694] on icon at bounding box center [871, 699] width 33 height 33
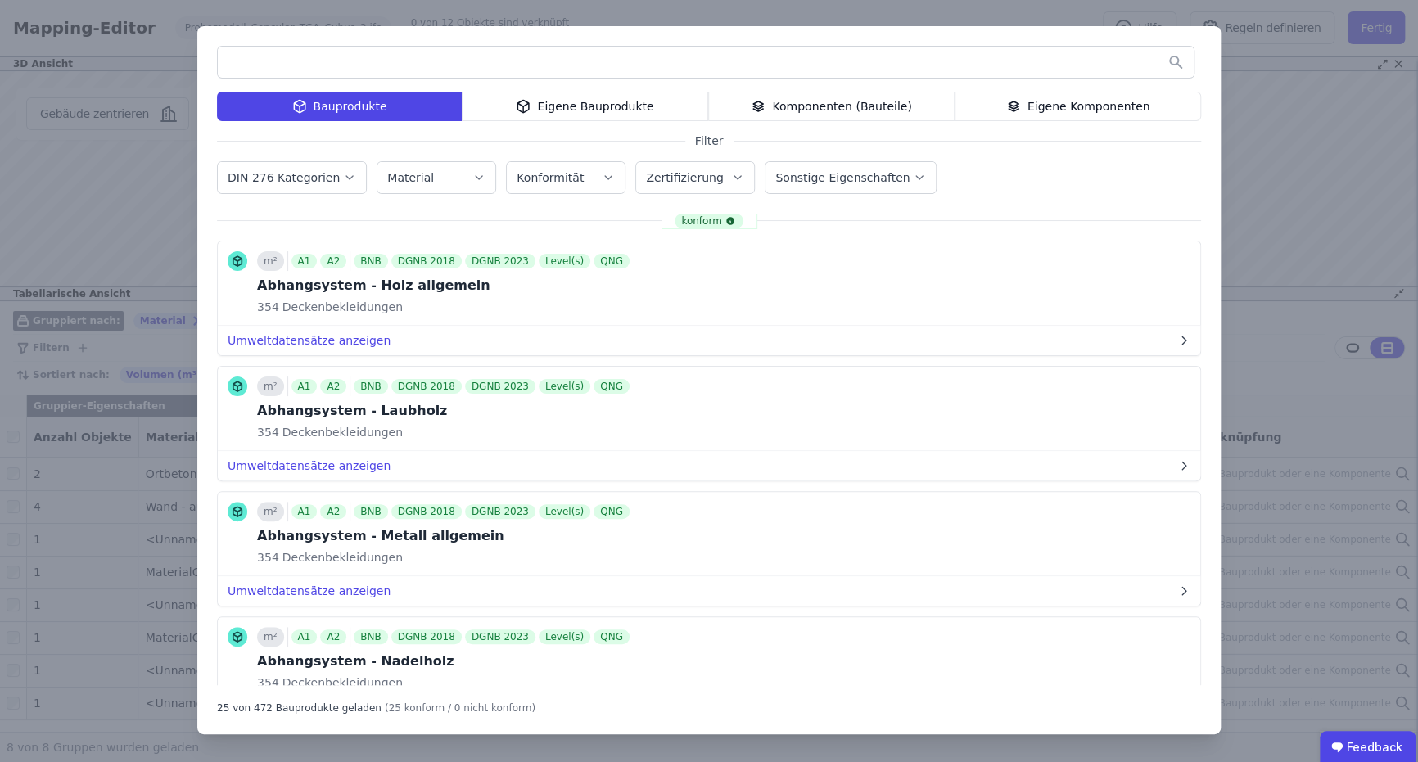
click at [1289, 488] on div "Bauprodukte Eigene Bauprodukte Komponenten (Bauteile) Eigene Komponenten Filter…" at bounding box center [709, 381] width 1418 height 762
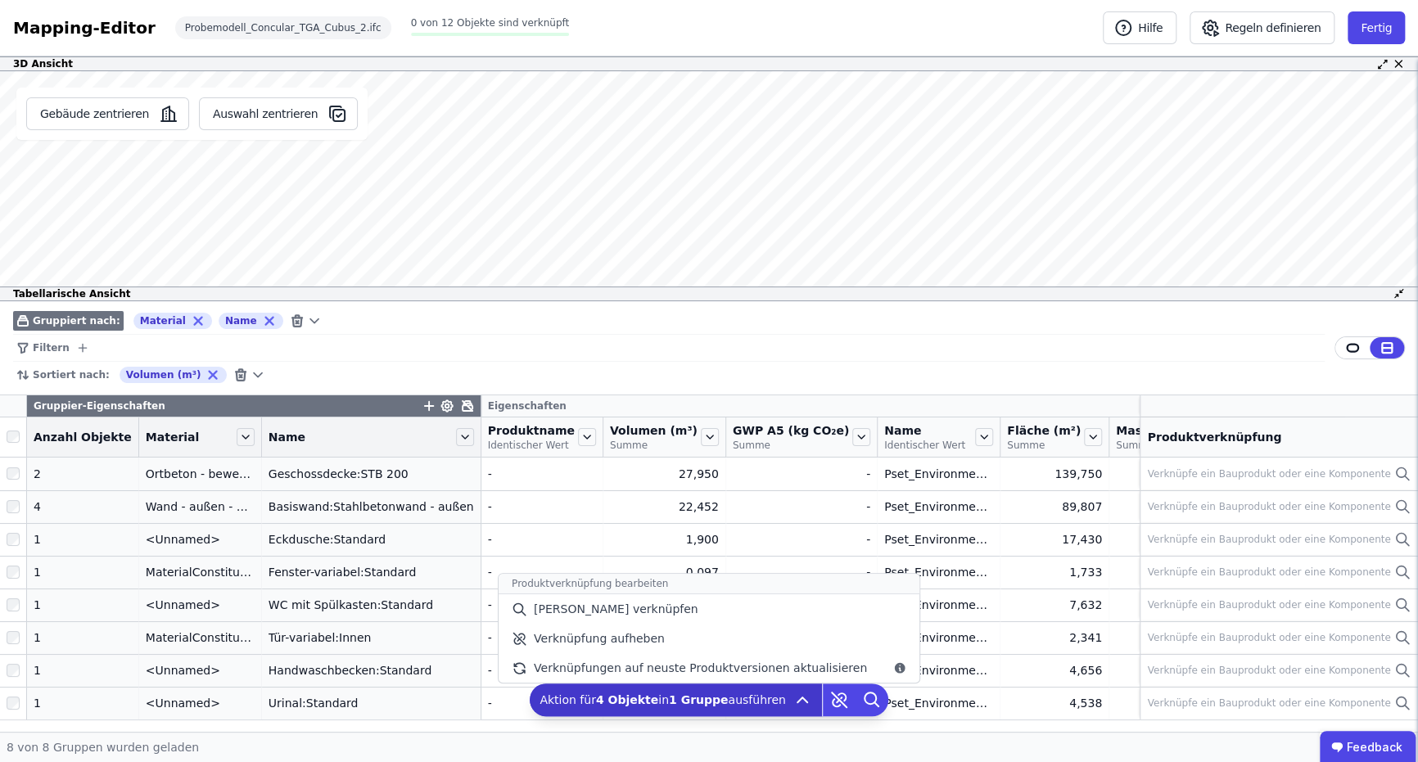
click at [775, 708] on div "Aktion für 4 Objekte in 1 Gruppe ausführen Produktverknüpfung bearbeiten Manuel…" at bounding box center [676, 699] width 292 height 33
click at [797, 697] on icon at bounding box center [802, 700] width 20 height 20
click at [747, 614] on div "[PERSON_NAME] verknüpfen" at bounding box center [708, 608] width 421 height 29
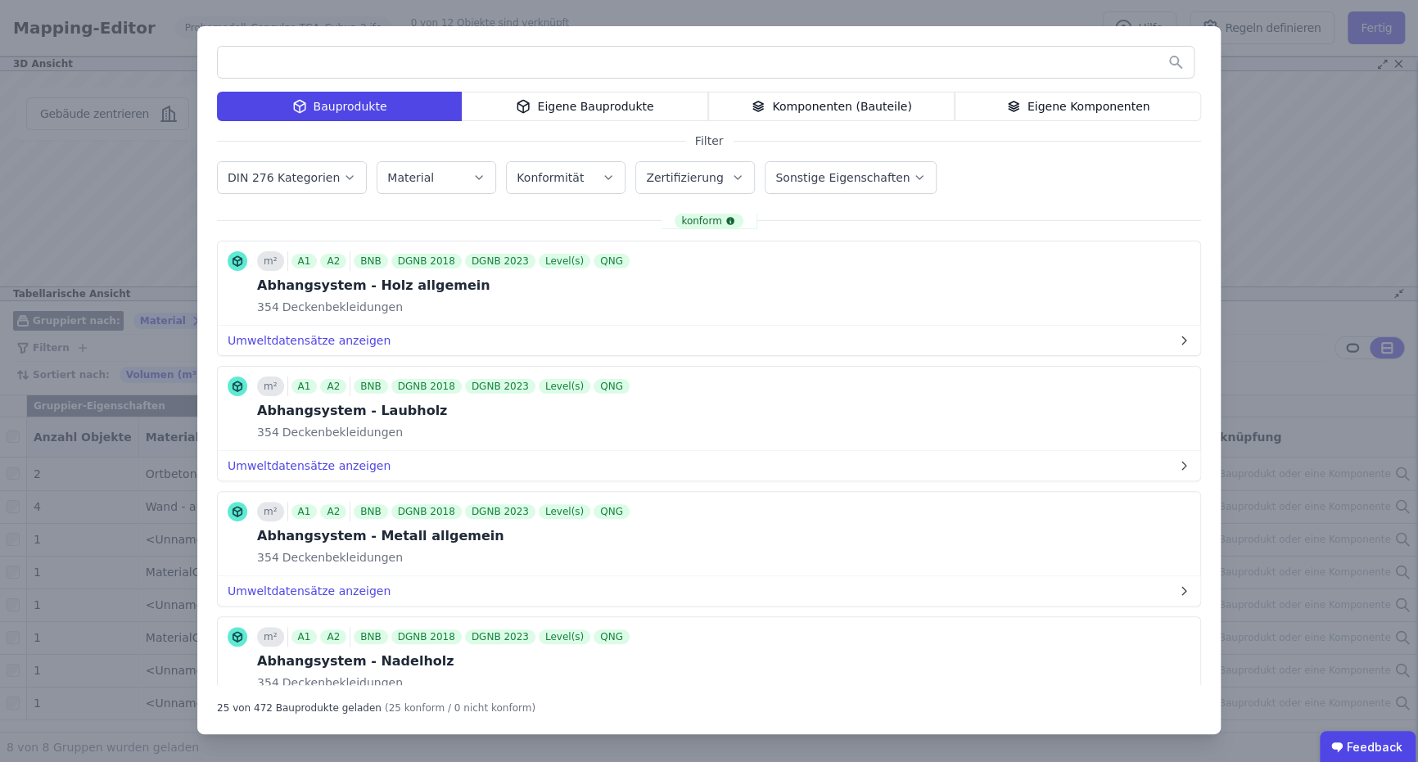
click at [1239, 60] on div "Bauprodukte Eigene Bauprodukte Komponenten (Bauteile) Eigene Komponenten Filter…" at bounding box center [709, 381] width 1418 height 762
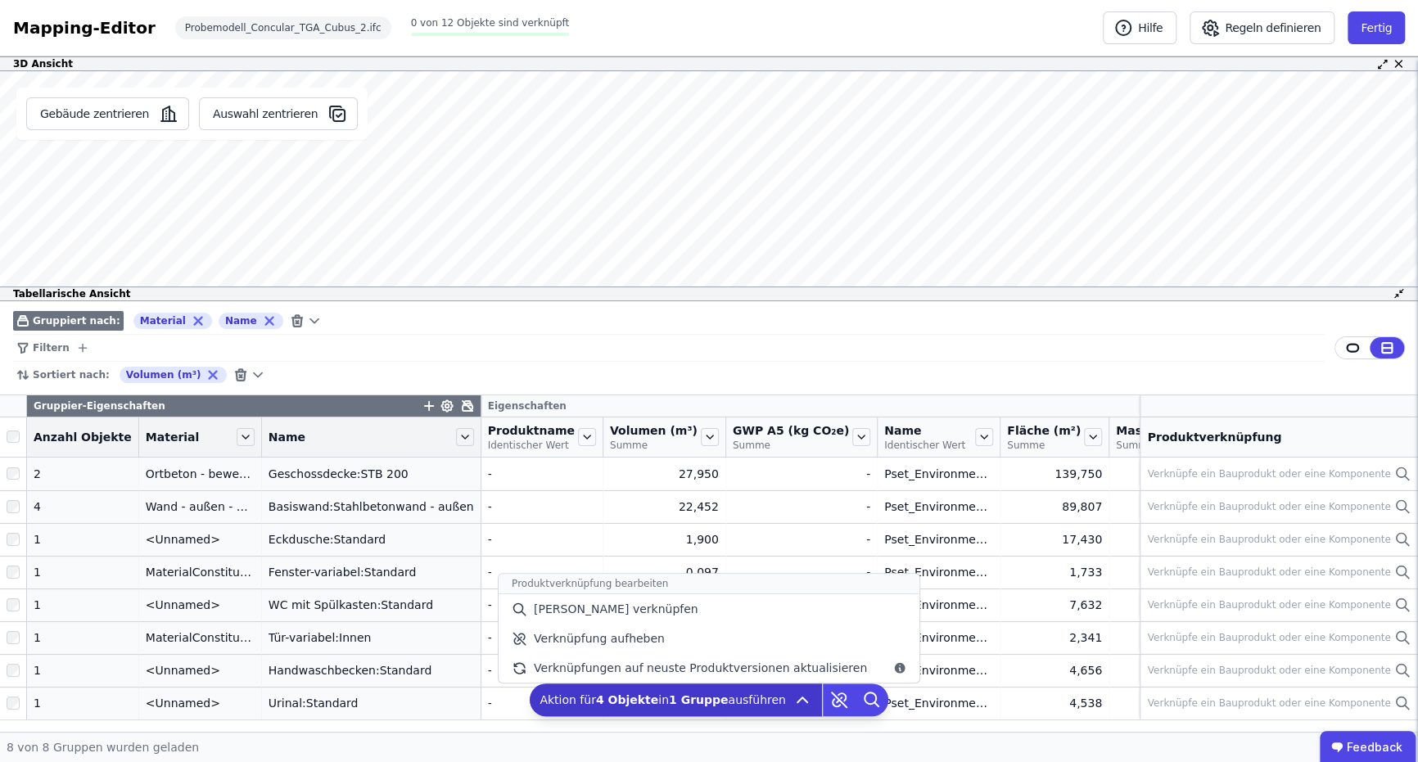
click at [704, 707] on span "Aktion für 4 Objekte in 1 Gruppe ausführen" at bounding box center [662, 700] width 246 height 16
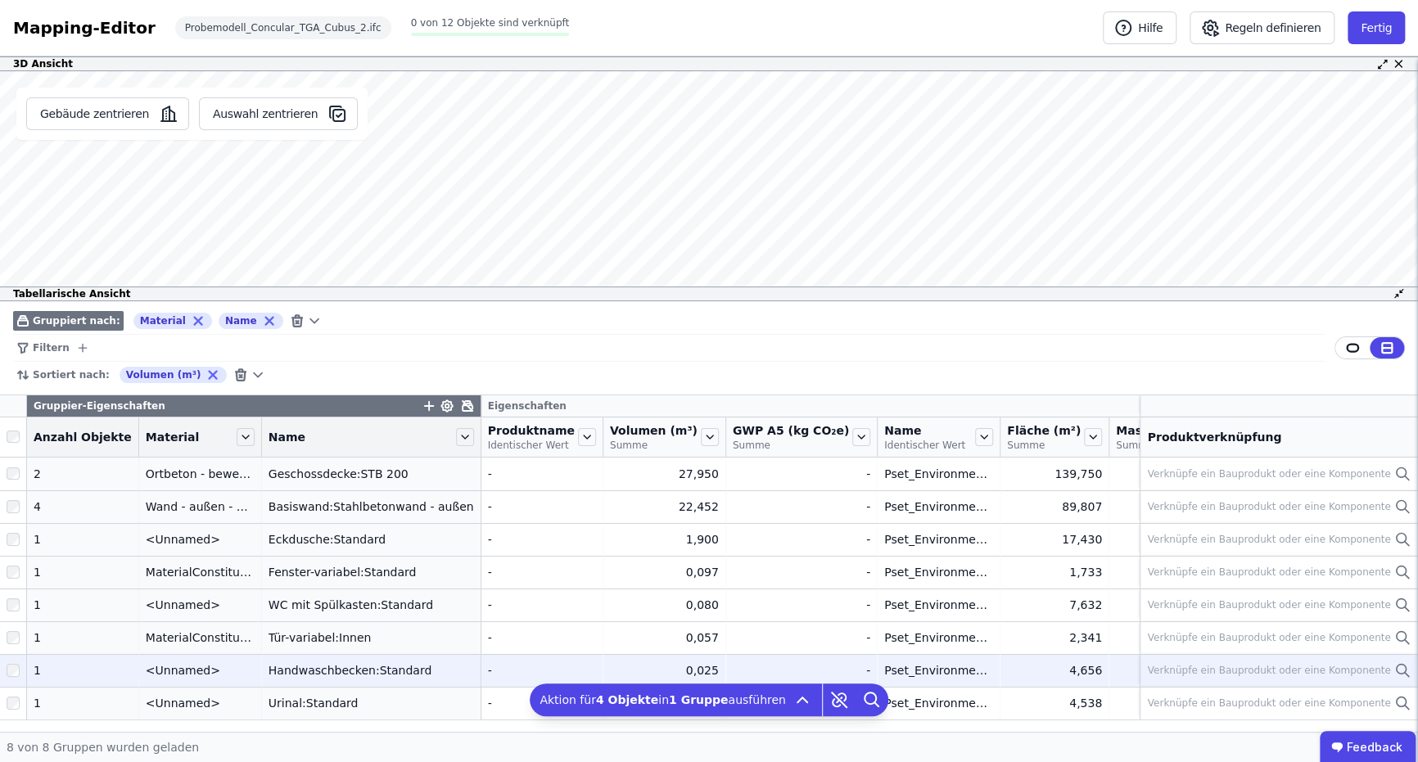
click at [726, 677] on td "- -" at bounding box center [801, 670] width 151 height 33
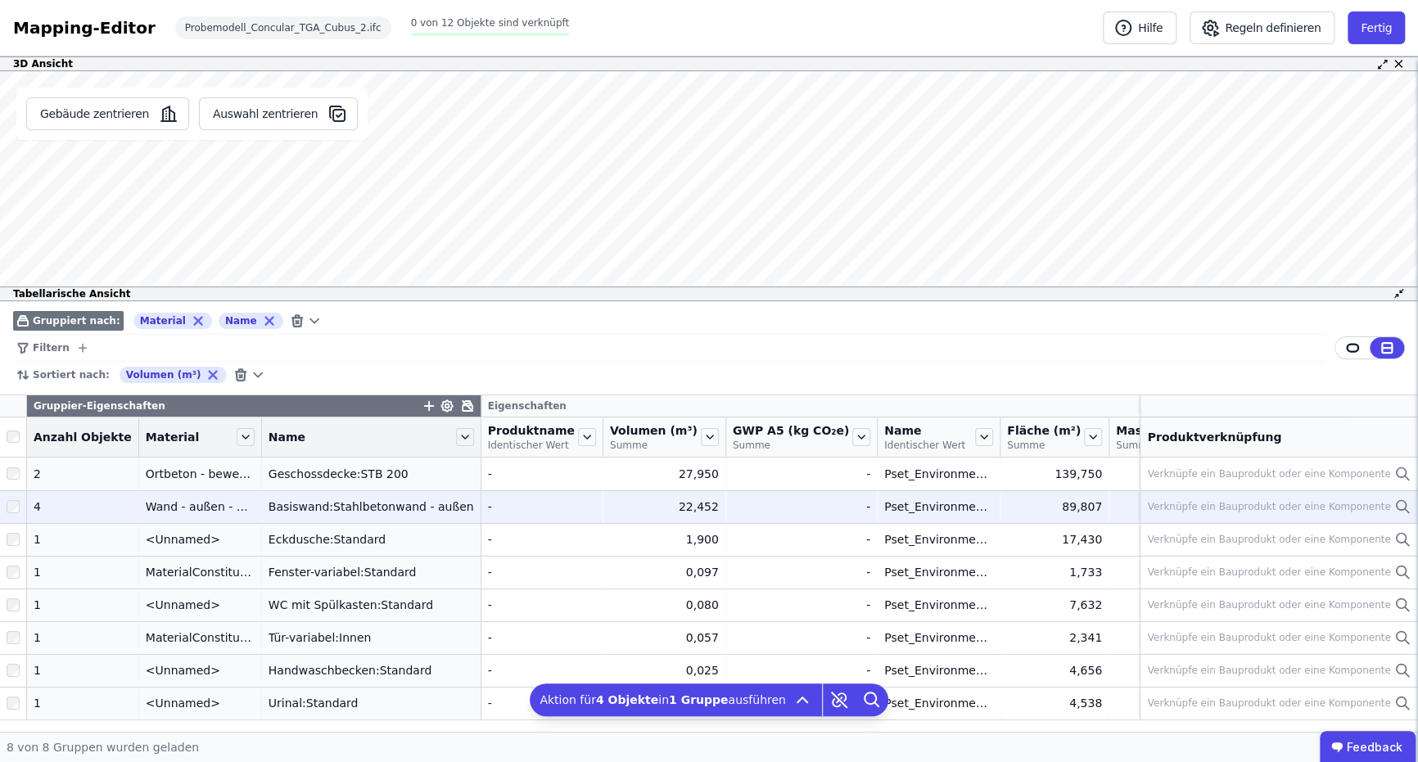
click at [415, 512] on div "Basiswand:Stahlbetonwand - außen" at bounding box center [370, 506] width 205 height 16
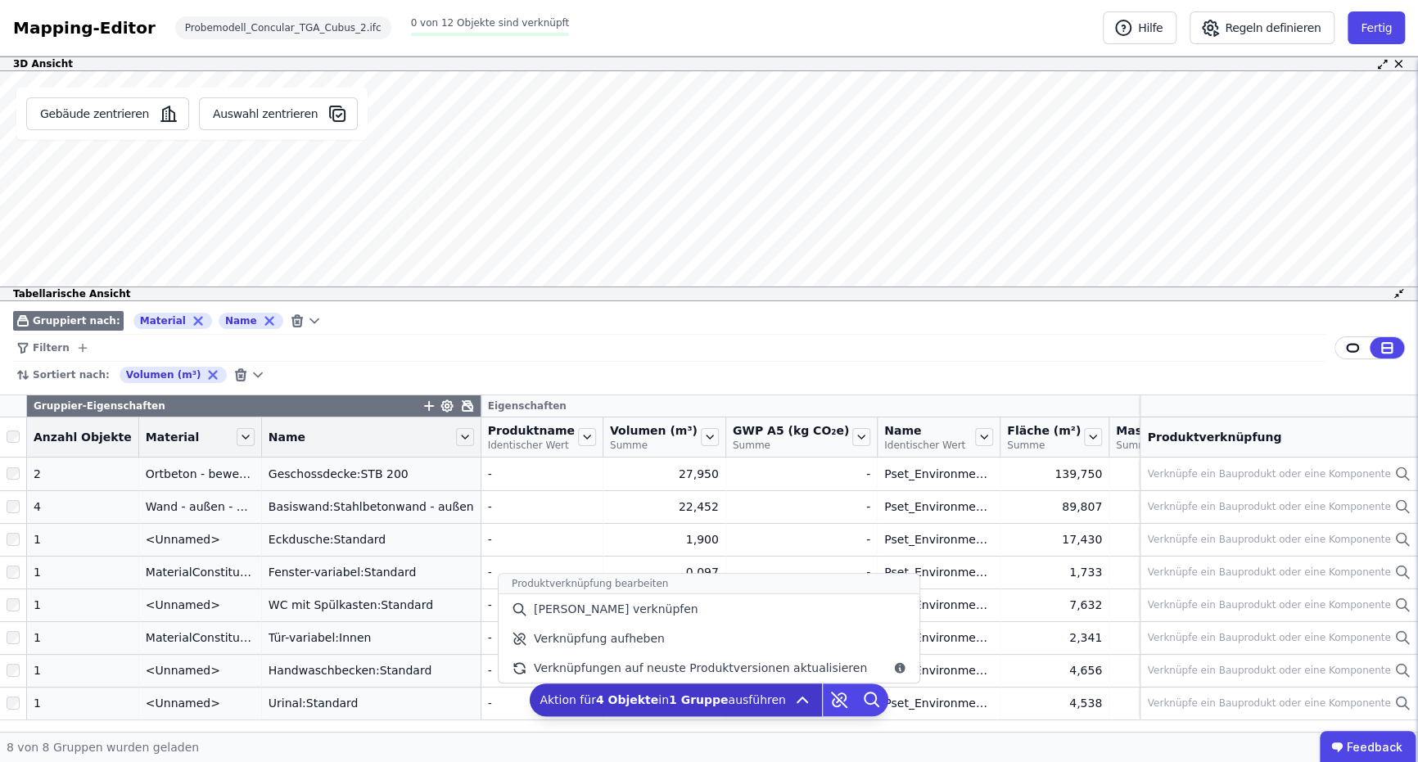
click at [671, 706] on b "1 Gruppe" at bounding box center [699, 699] width 60 height 13
click at [647, 608] on span "[PERSON_NAME] verknüpfen" at bounding box center [616, 609] width 165 height 16
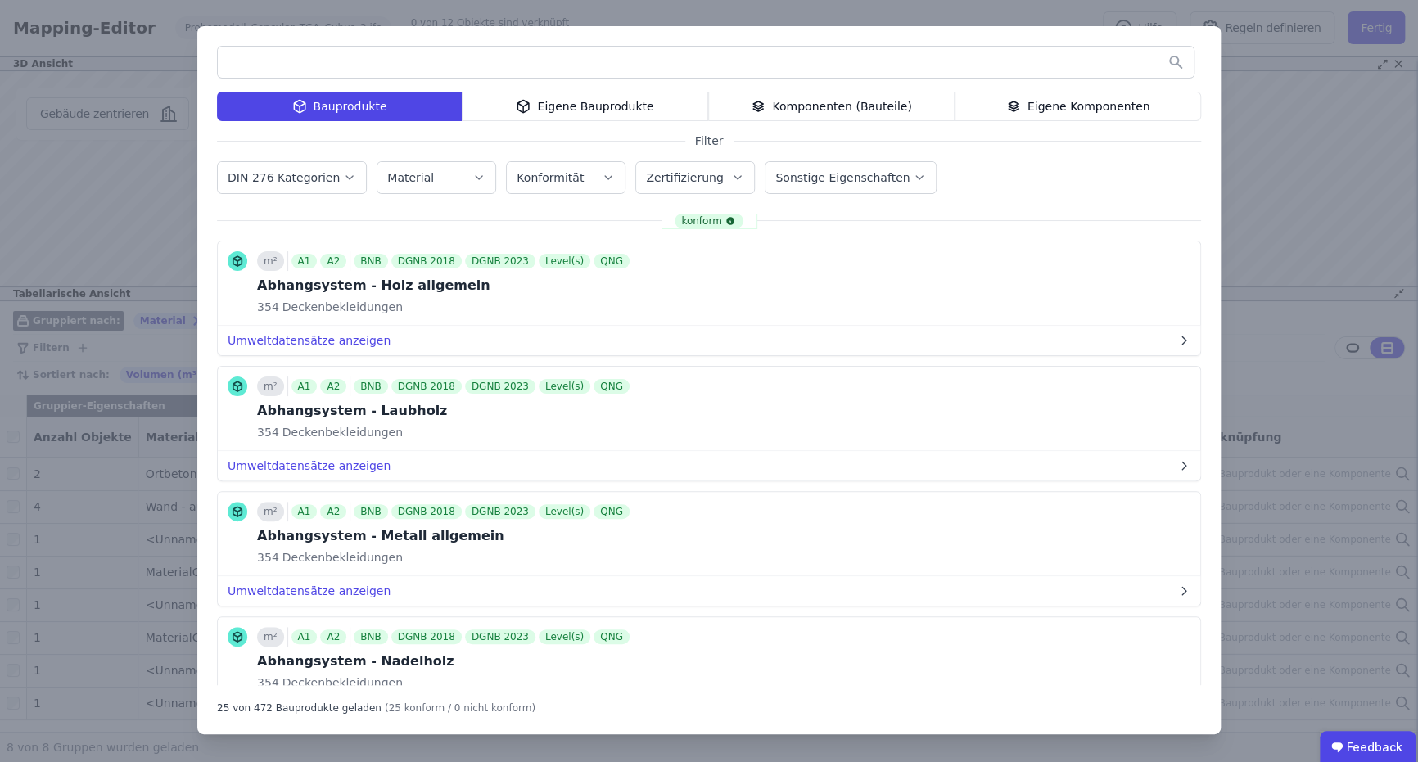
click at [566, 56] on input "text" at bounding box center [706, 61] width 976 height 29
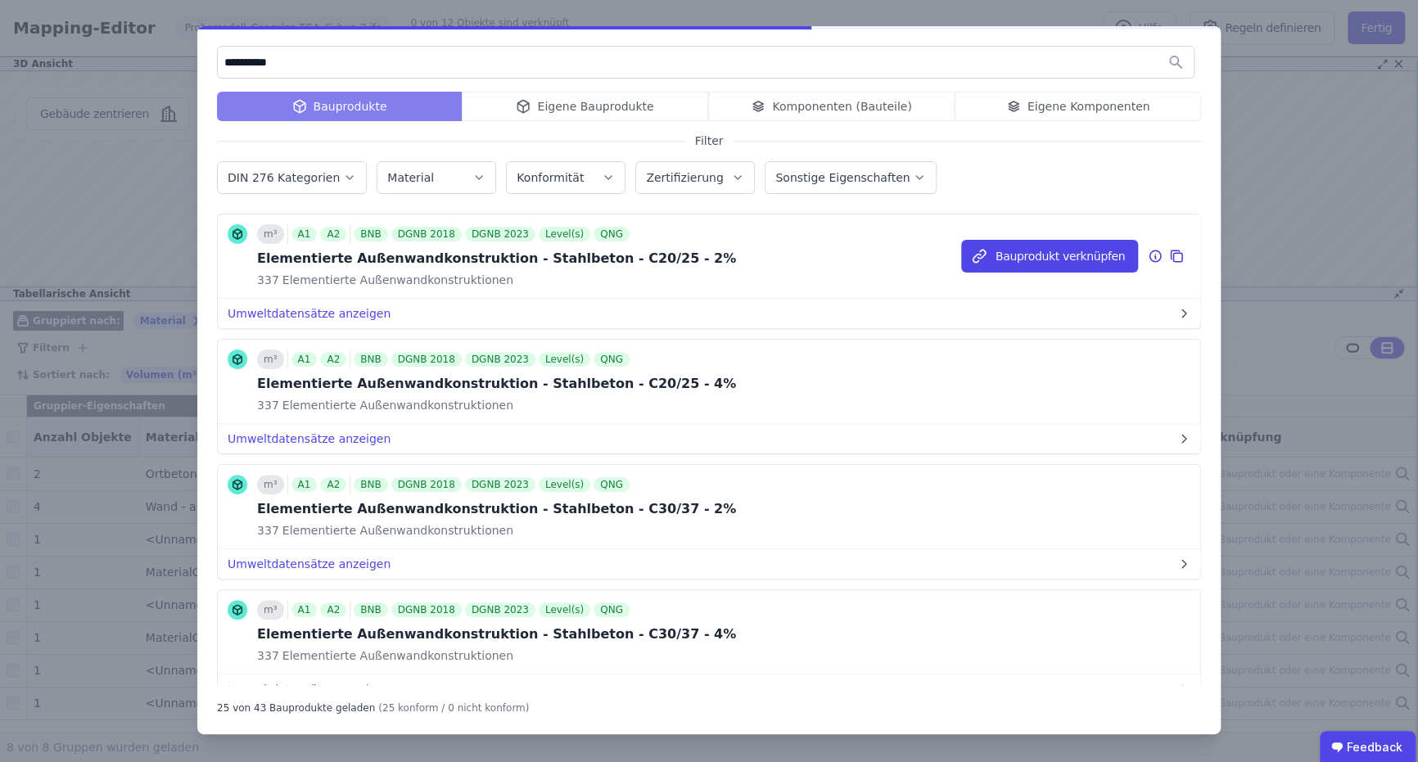
type input "**********"
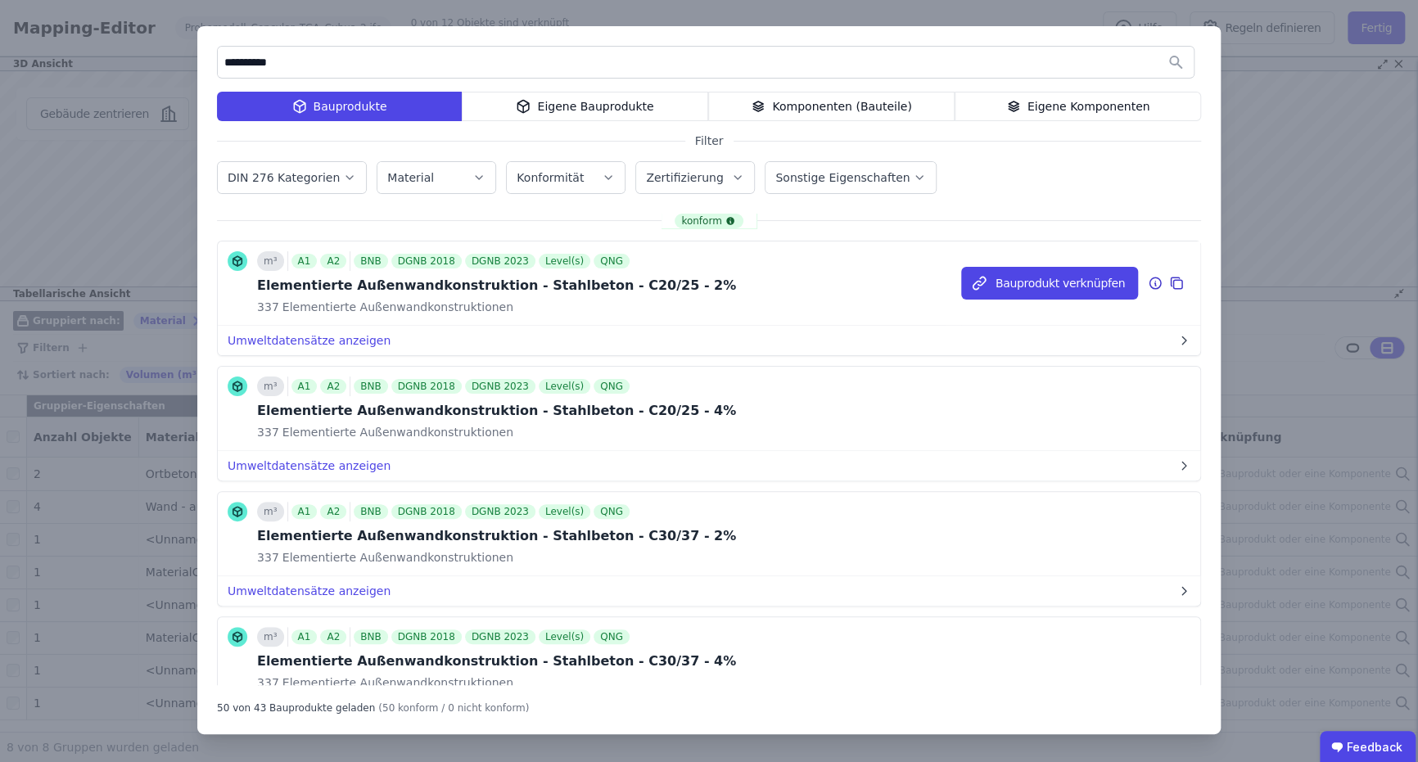
click at [338, 314] on span "Elementierte Außenwandkonstruktionen" at bounding box center [396, 307] width 234 height 16
click at [336, 344] on button "Umweltdatensätze anzeigen" at bounding box center [709, 340] width 982 height 29
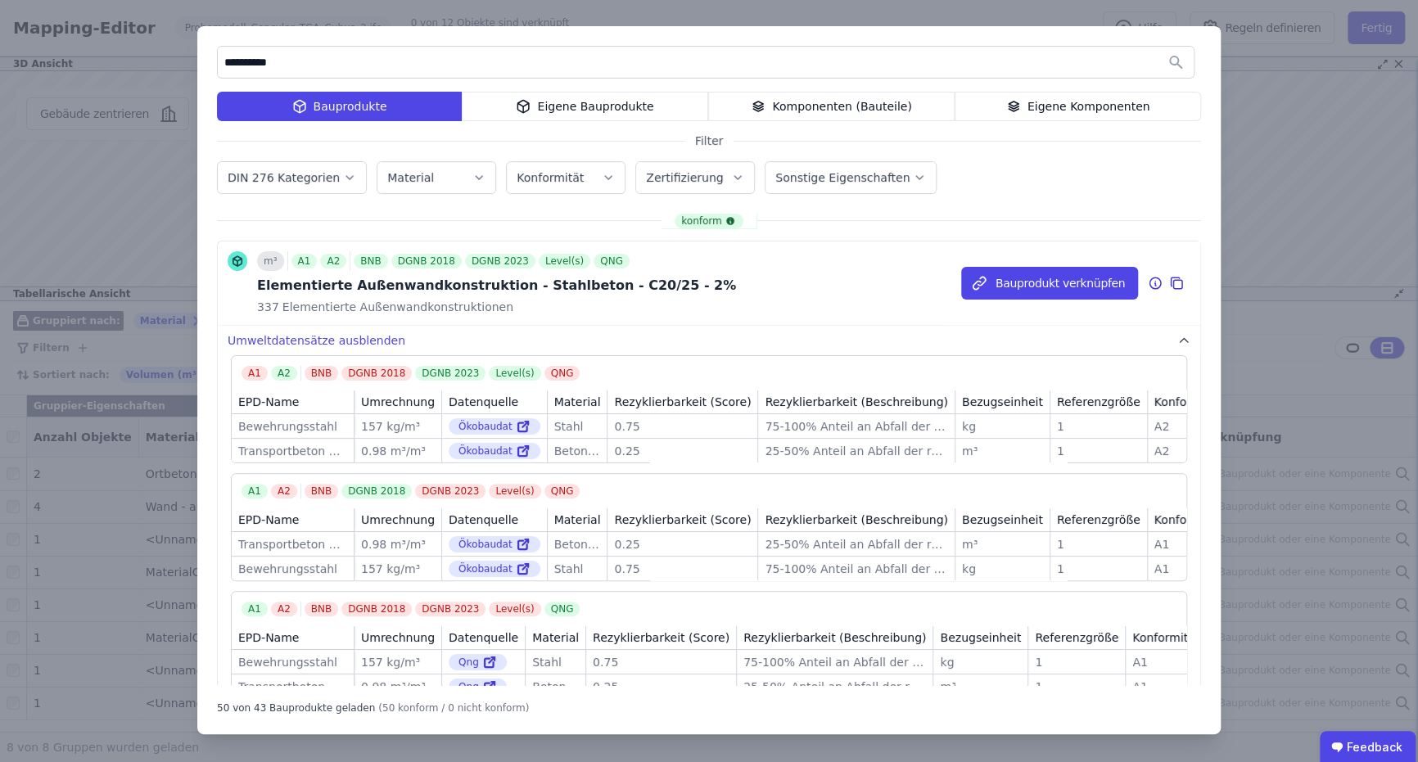
drag, startPoint x: 264, startPoint y: 426, endPoint x: 315, endPoint y: 428, distance: 51.6
click at [315, 428] on div "Bewehrungsstahl" at bounding box center [292, 426] width 109 height 16
drag, startPoint x: 309, startPoint y: 438, endPoint x: 330, endPoint y: 441, distance: 20.7
click at [330, 441] on td "Transportbeton C20/25 Transportbeton C20/25" at bounding box center [293, 450] width 123 height 25
click at [983, 260] on div "Bauprodukt verknüpfen" at bounding box center [1080, 282] width 239 height 83
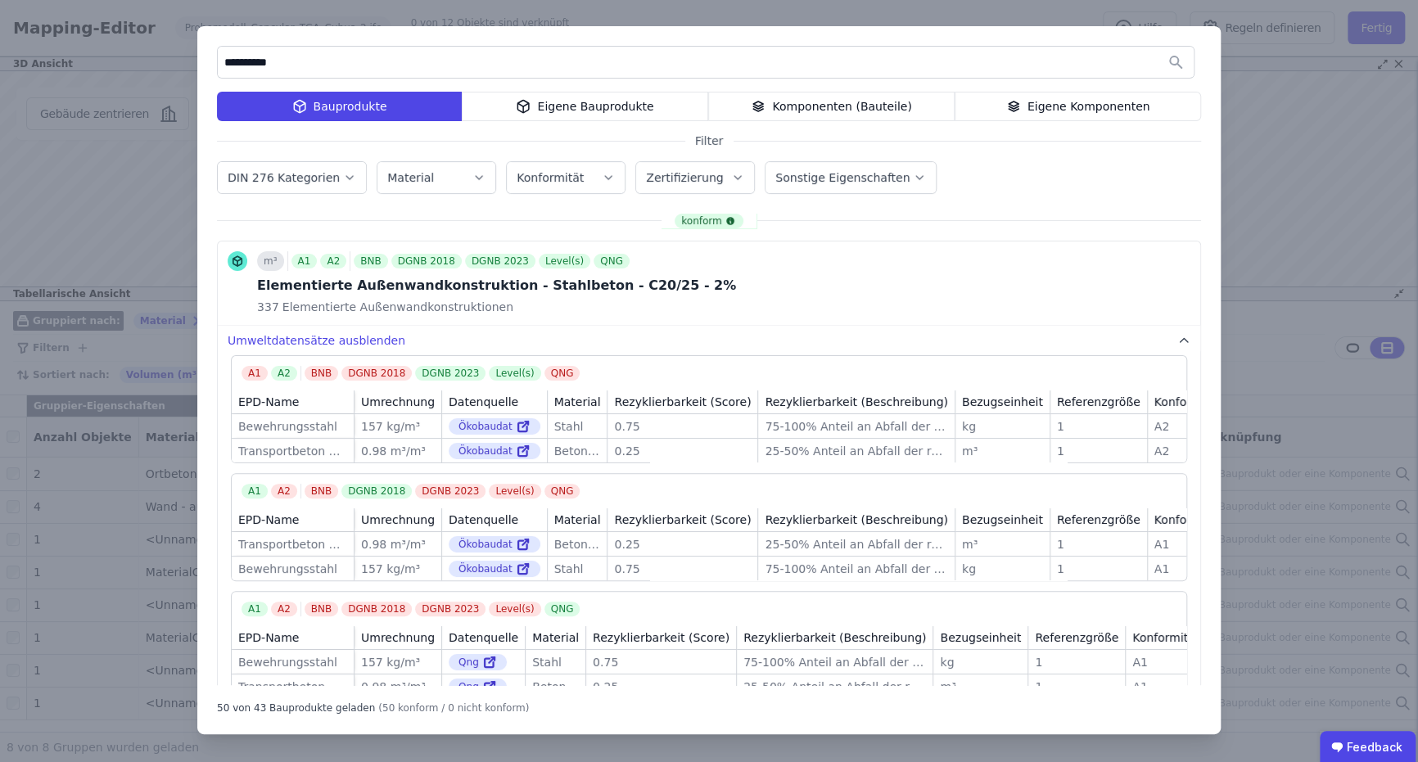
drag, startPoint x: 506, startPoint y: 68, endPoint x: -3, endPoint y: 47, distance: 509.5
click at [0, 47] on html "R RWTH [PERSON_NAME] 2 Gebäude Dashboard 2 Gebäude CircularLCA Demo Building Pr…" at bounding box center [709, 381] width 1418 height 762
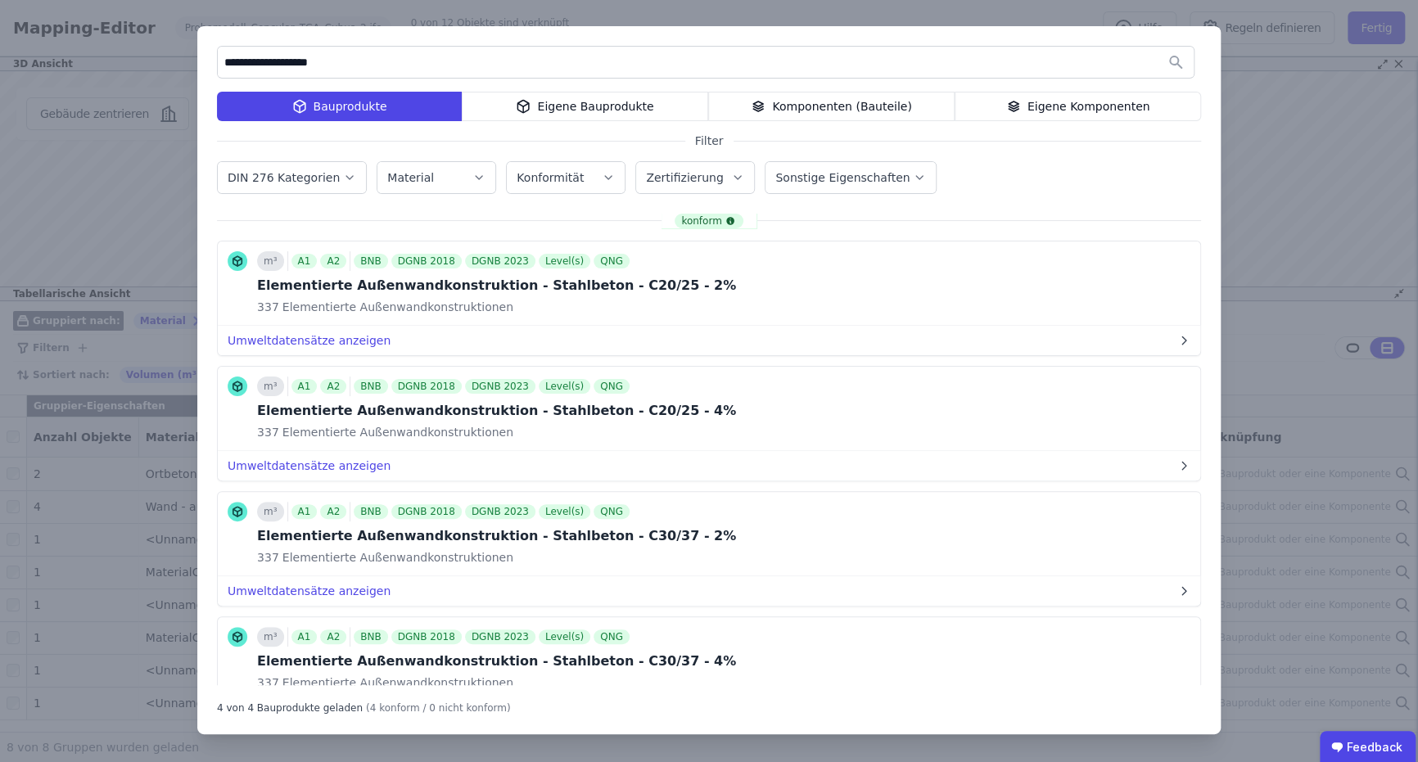
type input "**********"
click at [832, 110] on div "Komponenten (Bauteile)" at bounding box center [831, 106] width 246 height 29
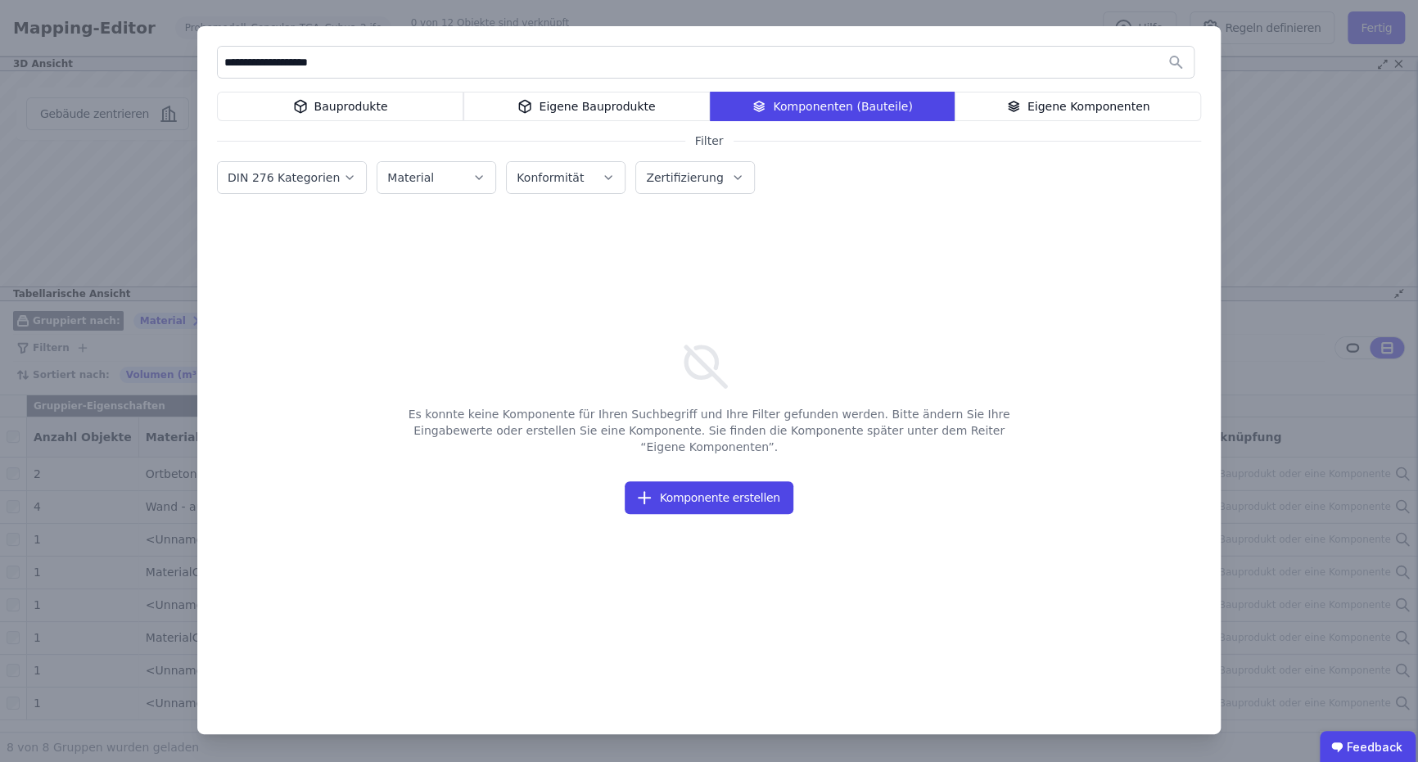
click at [368, 119] on div "Bauprodukte" at bounding box center [340, 106] width 246 height 29
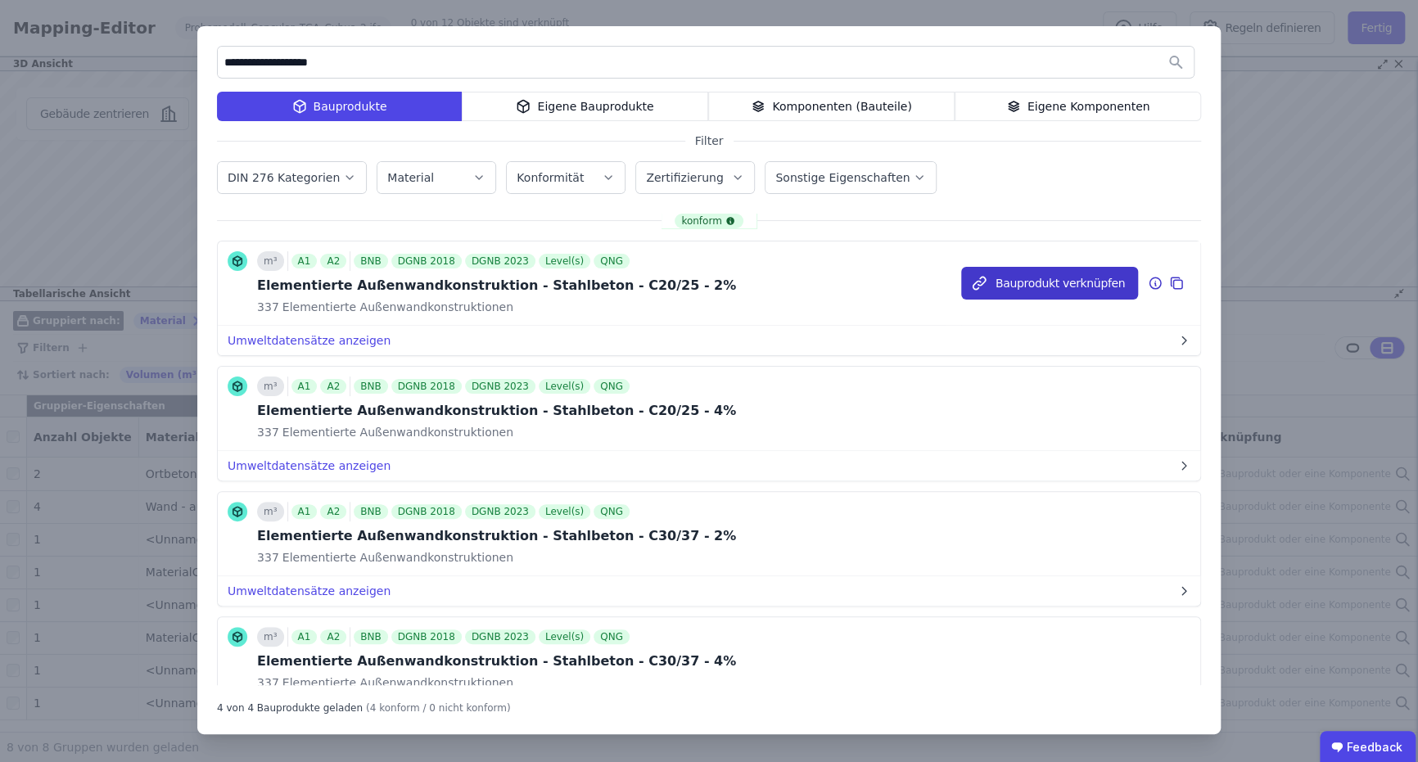
click at [976, 291] on button "Bauprodukt verknüpfen" at bounding box center [1049, 283] width 177 height 33
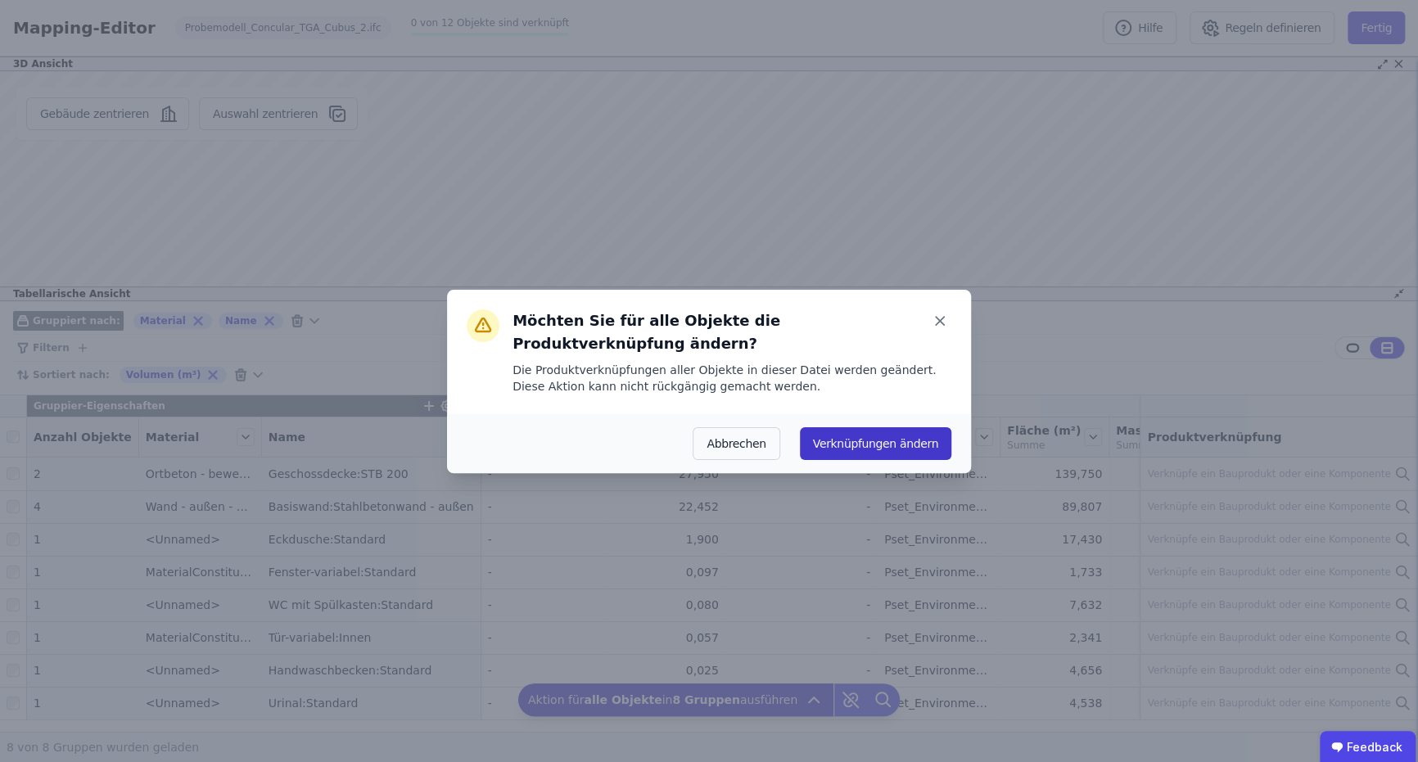
click at [858, 427] on button "Verknüpfungen ändern" at bounding box center [875, 443] width 151 height 33
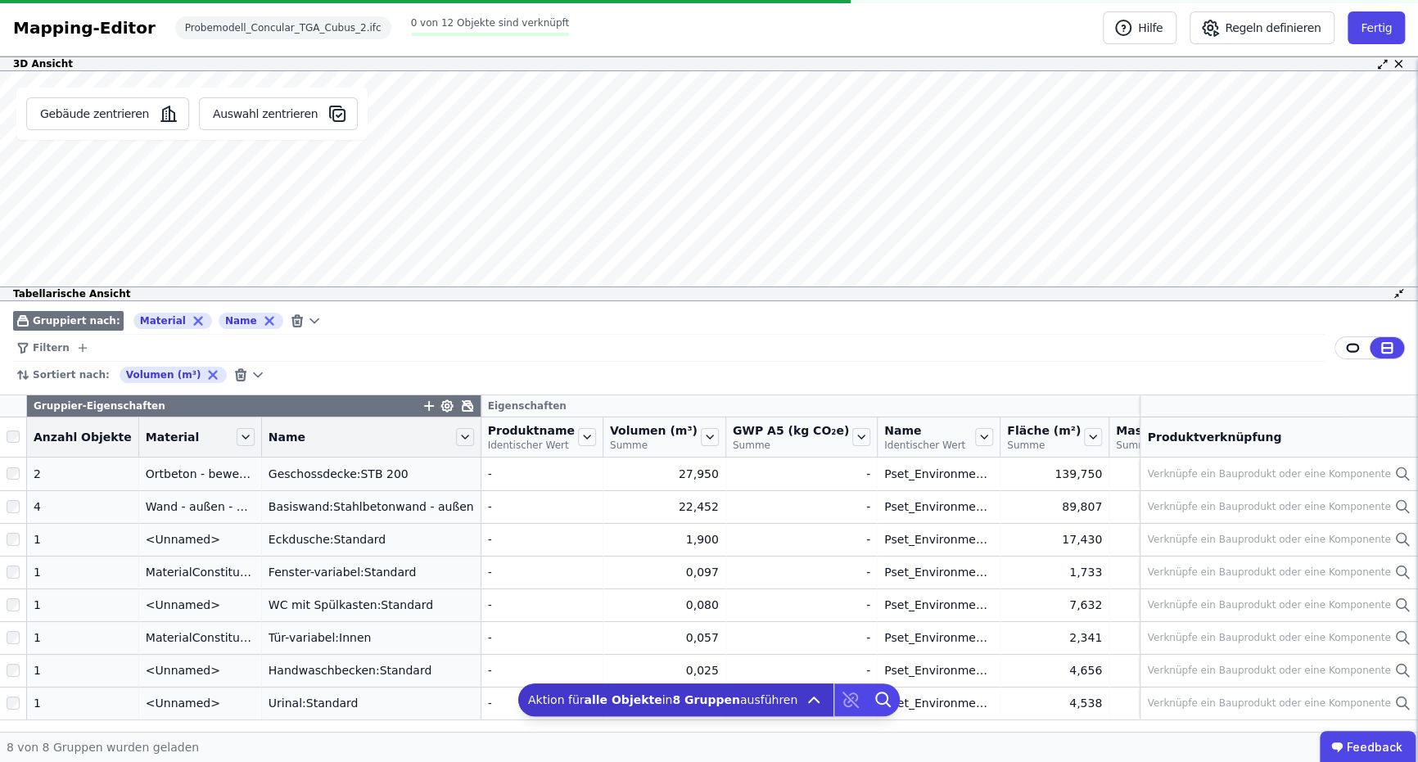
click at [394, 340] on div "Filtern" at bounding box center [668, 348] width 1311 height 27
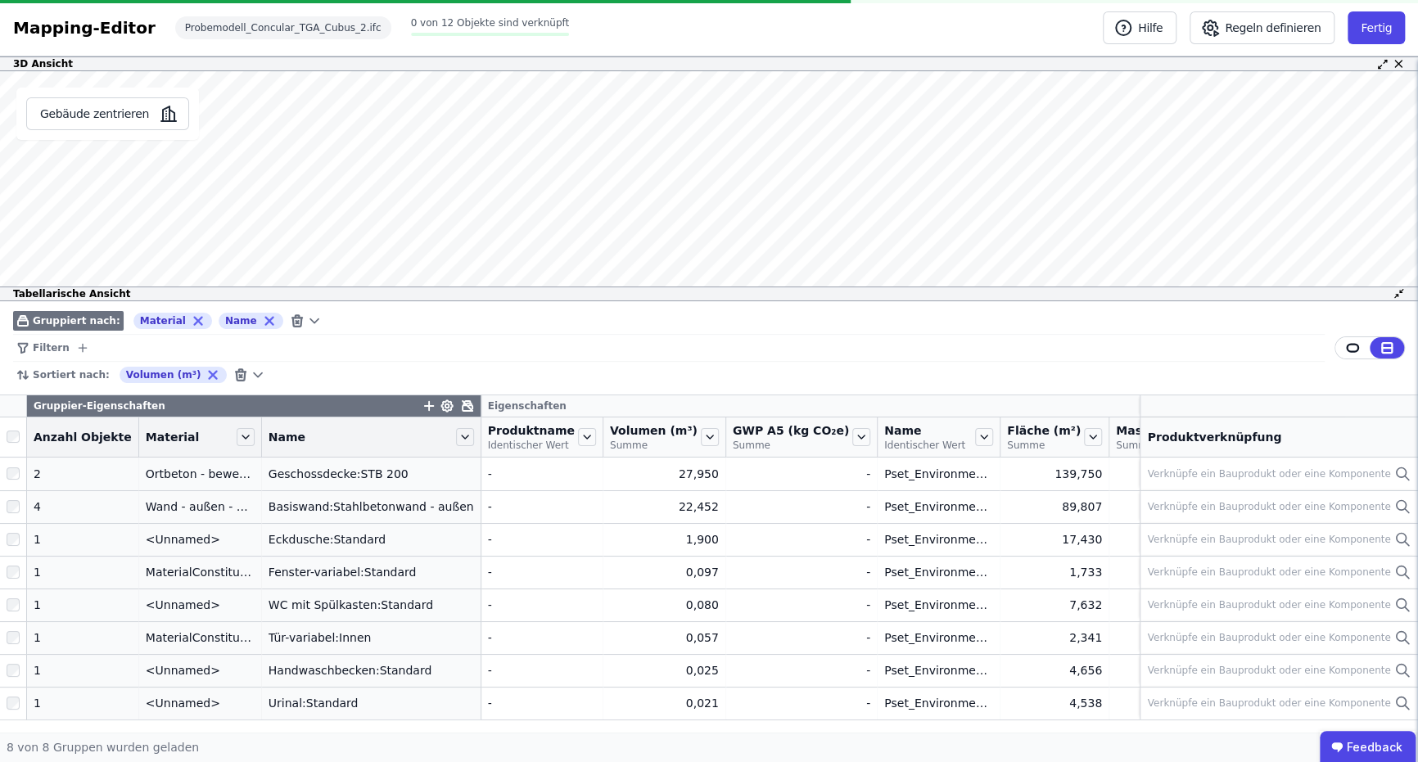
click at [562, 359] on div "Filtern" at bounding box center [668, 348] width 1311 height 27
click at [1368, 35] on button "Fertig" at bounding box center [1375, 27] width 57 height 33
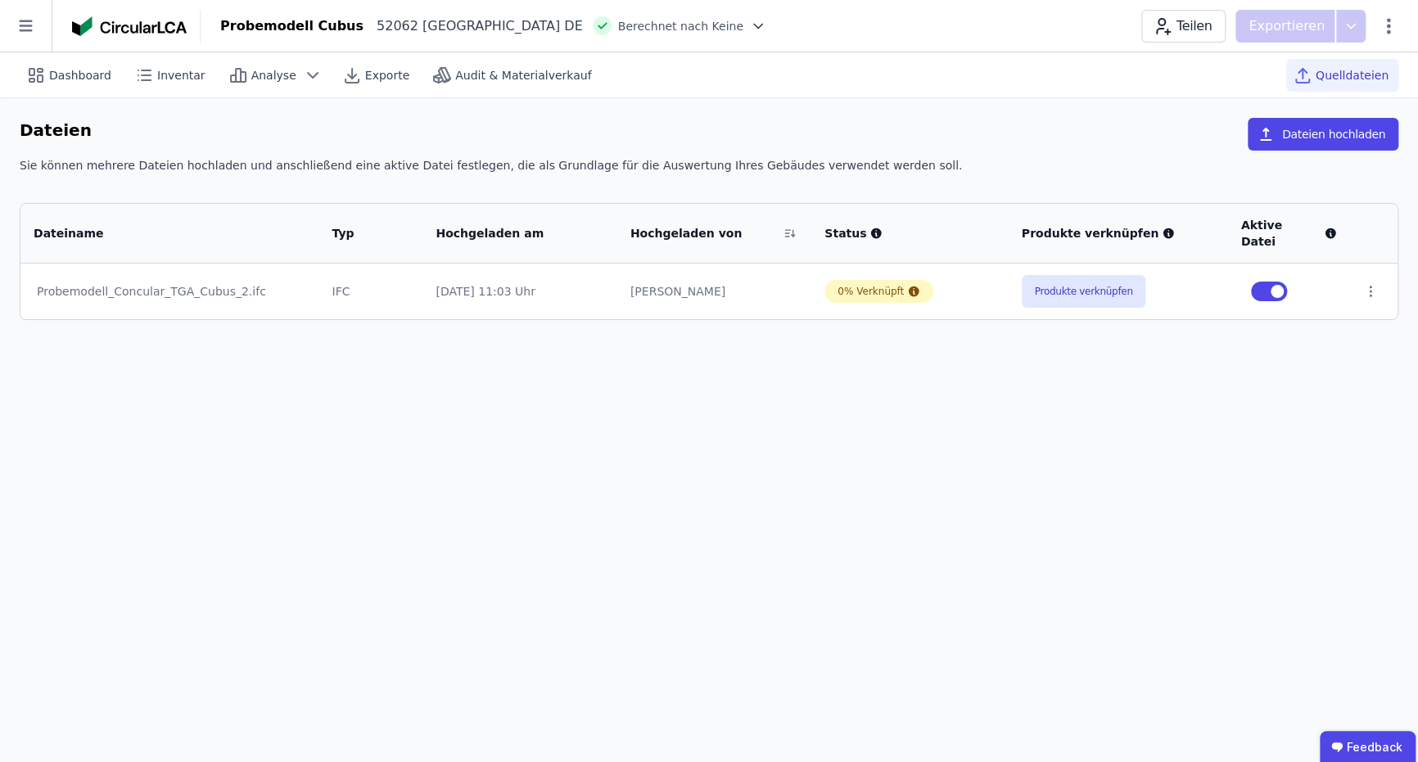
click at [1049, 264] on td "Produkte verknüpfen" at bounding box center [1117, 292] width 219 height 56
click at [1051, 275] on button "Produkte verknüpfen" at bounding box center [1083, 291] width 124 height 33
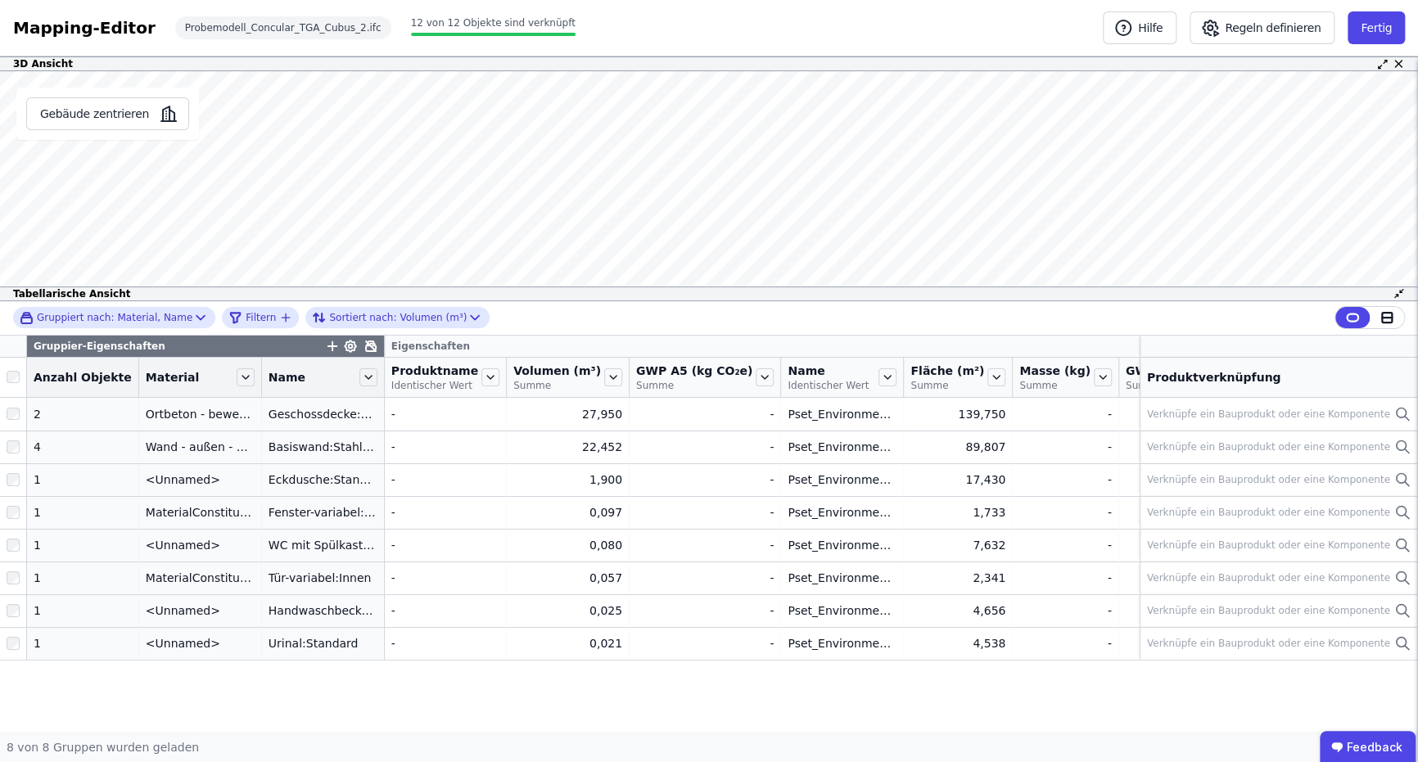
click at [411, 17] on span "12 von 12 Objekte sind verknüpft" at bounding box center [493, 22] width 165 height 11
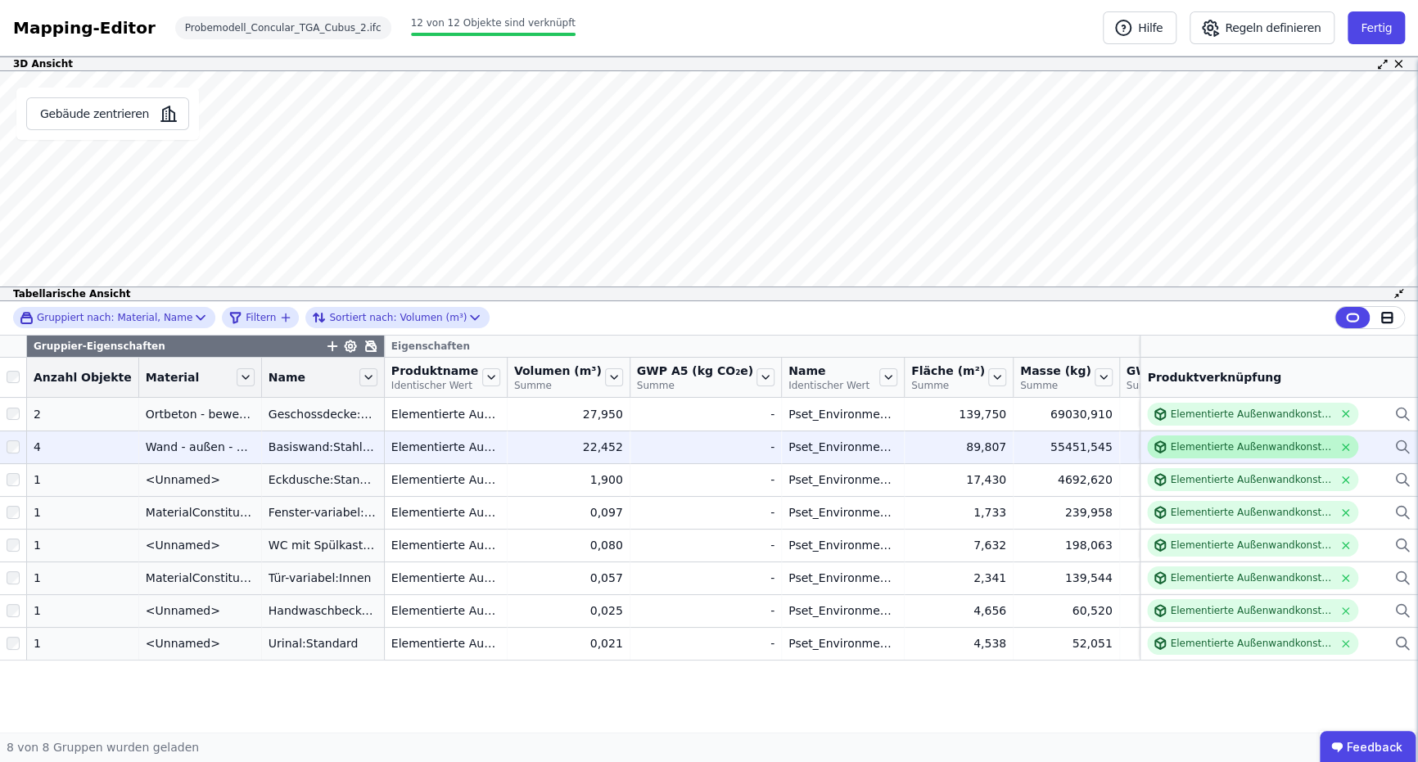
click at [1278, 448] on div "Elementierte Außenwandkonstruktion - Stahlbeton - C20/25 - 2%" at bounding box center [1251, 446] width 163 height 13
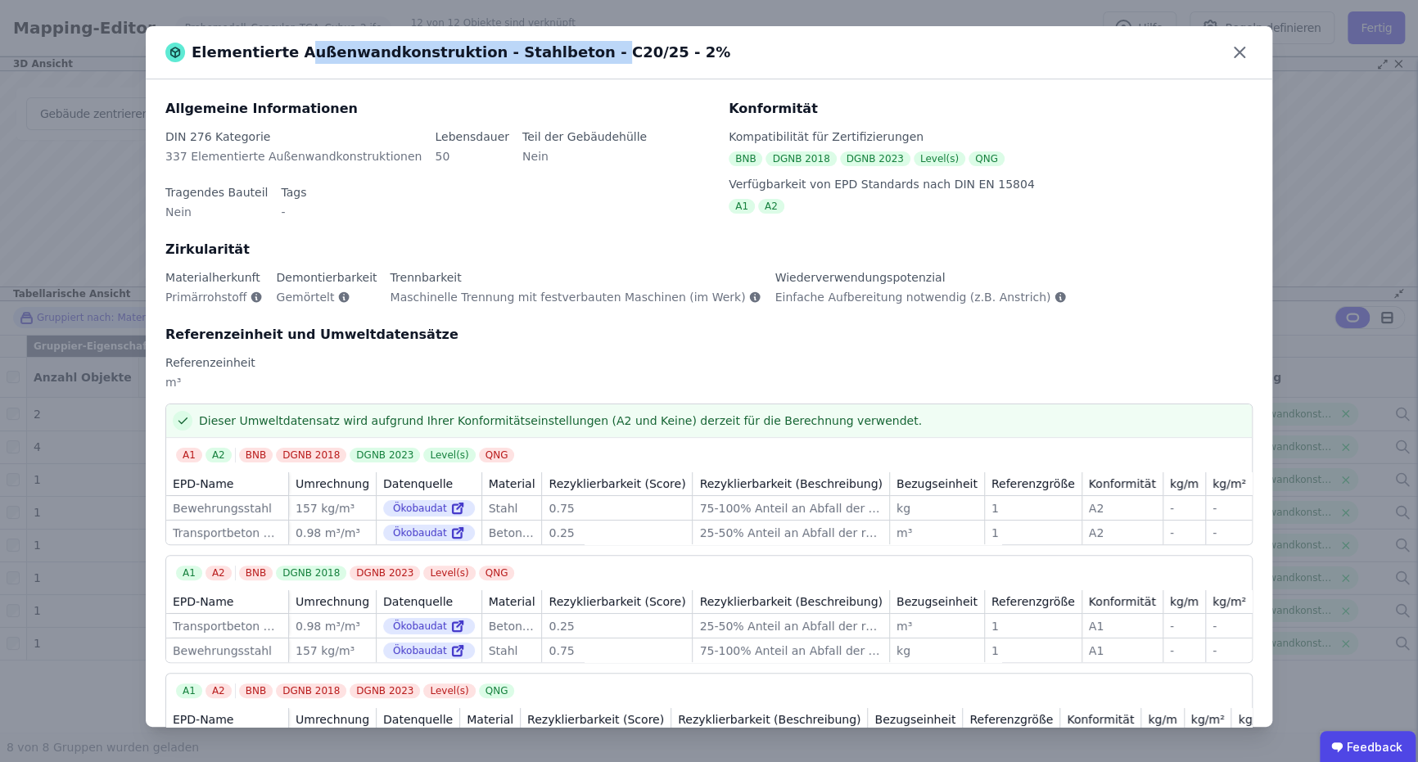
drag, startPoint x: 294, startPoint y: 57, endPoint x: 545, endPoint y: 57, distance: 251.3
click at [545, 57] on div "Elementierte Außenwandkonstruktion - Stahlbeton - C20/25 - 2%" at bounding box center [447, 52] width 565 height 23
click at [1232, 65] on div "Elementierte Außenwandkonstruktion - Stahlbeton - C20/25 - 2%" at bounding box center [709, 52] width 1126 height 53
click at [1232, 57] on icon at bounding box center [1239, 52] width 26 height 26
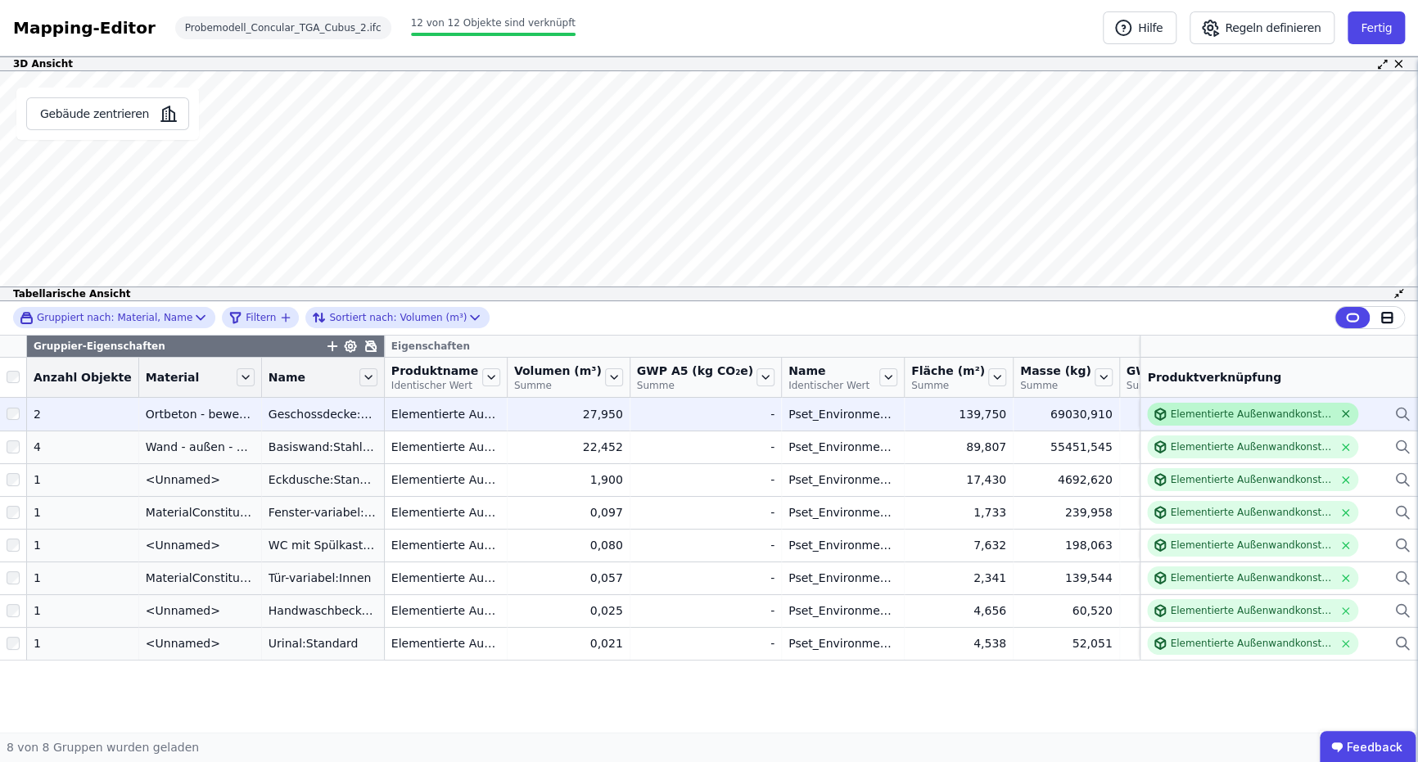
click at [1343, 415] on icon at bounding box center [1345, 414] width 12 height 12
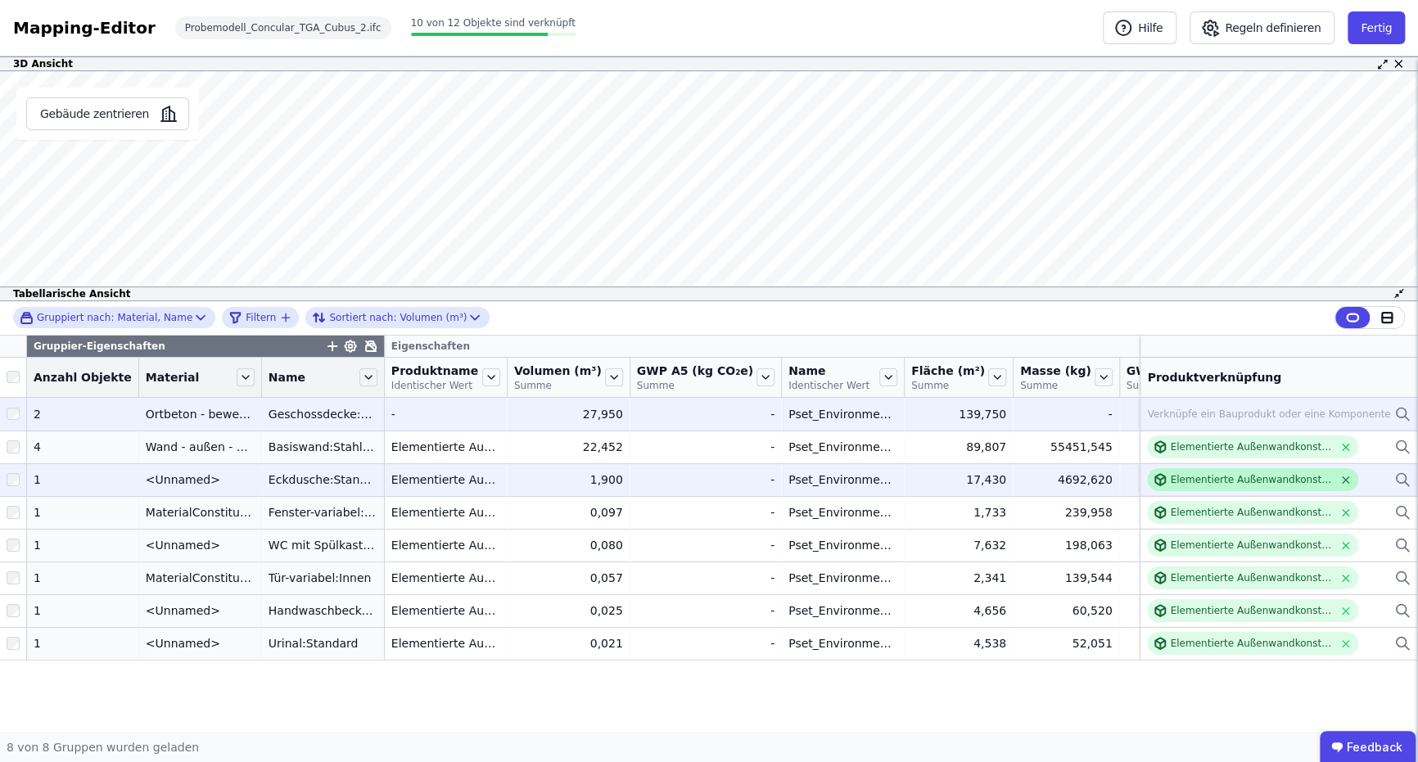
click at [1344, 483] on icon at bounding box center [1345, 480] width 12 height 12
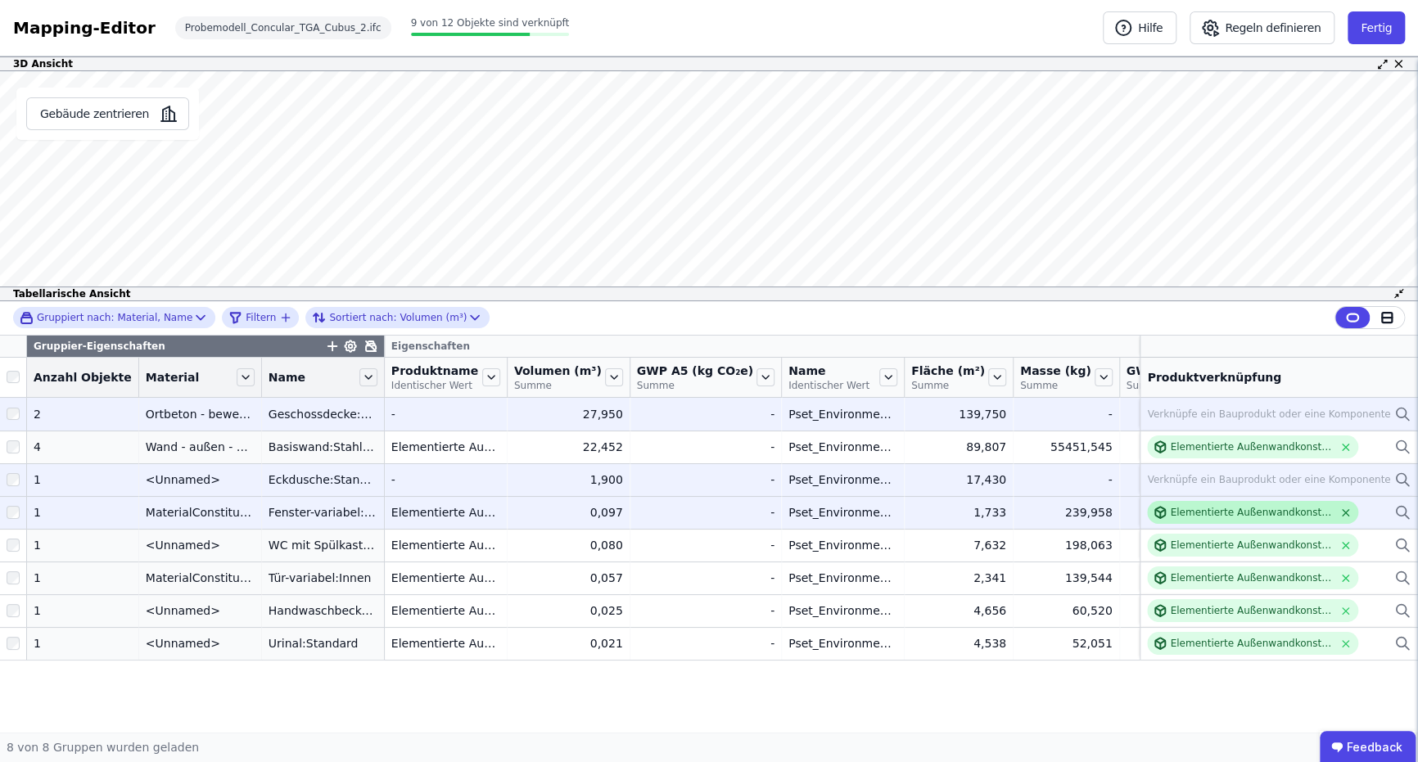
click at [1348, 512] on icon at bounding box center [1345, 513] width 12 height 12
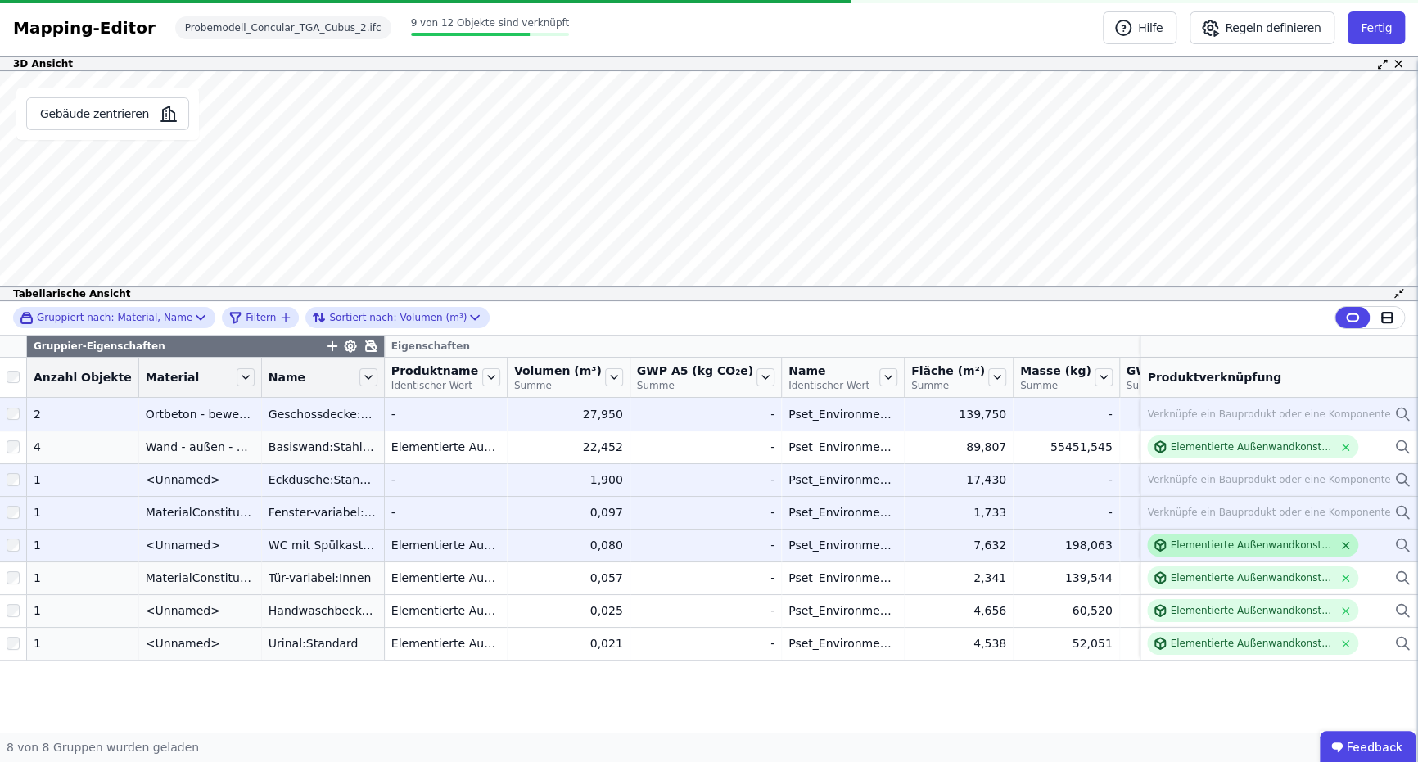
click at [1345, 539] on icon at bounding box center [1345, 545] width 12 height 12
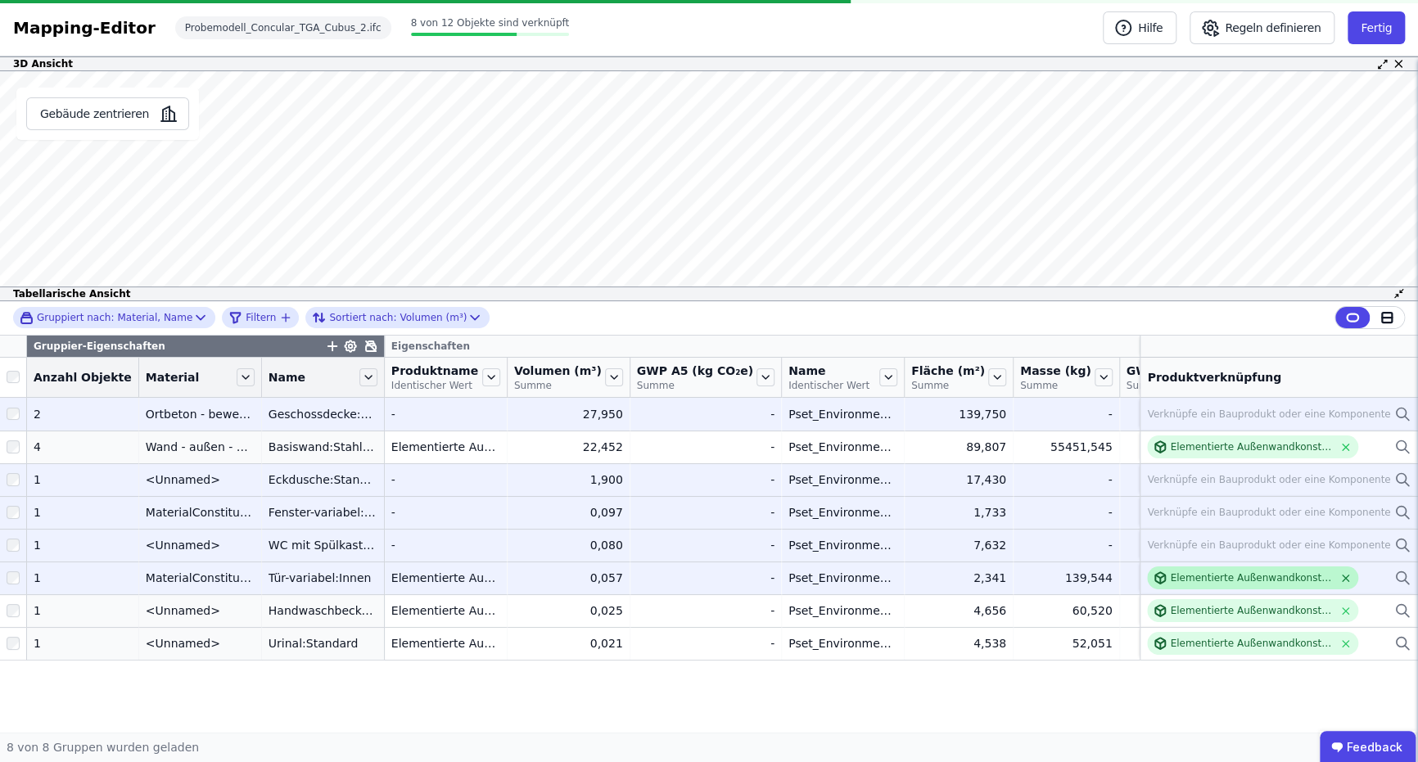
click at [1347, 581] on icon at bounding box center [1345, 578] width 12 height 12
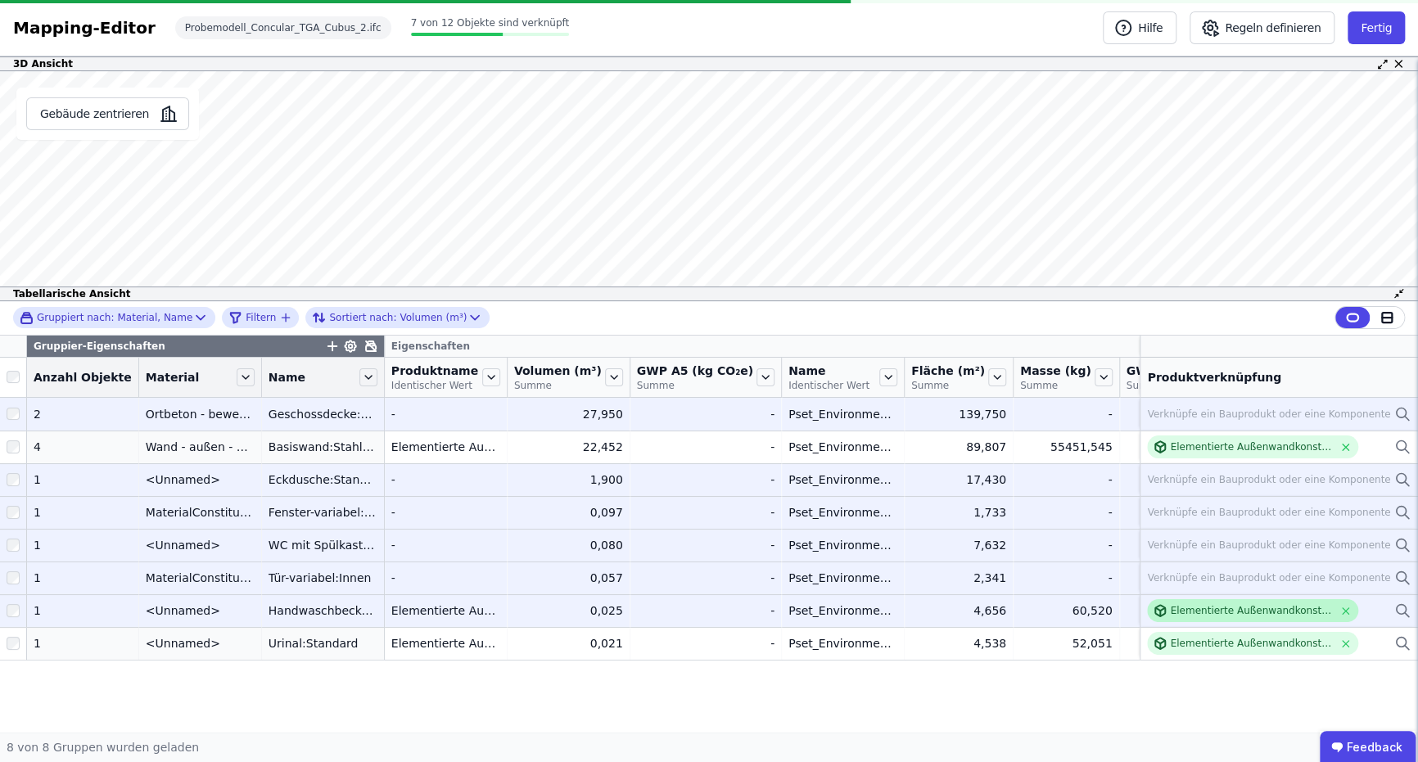
click at [1347, 602] on div "Elementierte Außenwandkonstruktion - Stahlbeton - C20/25 - 2%" at bounding box center [1252, 610] width 211 height 23
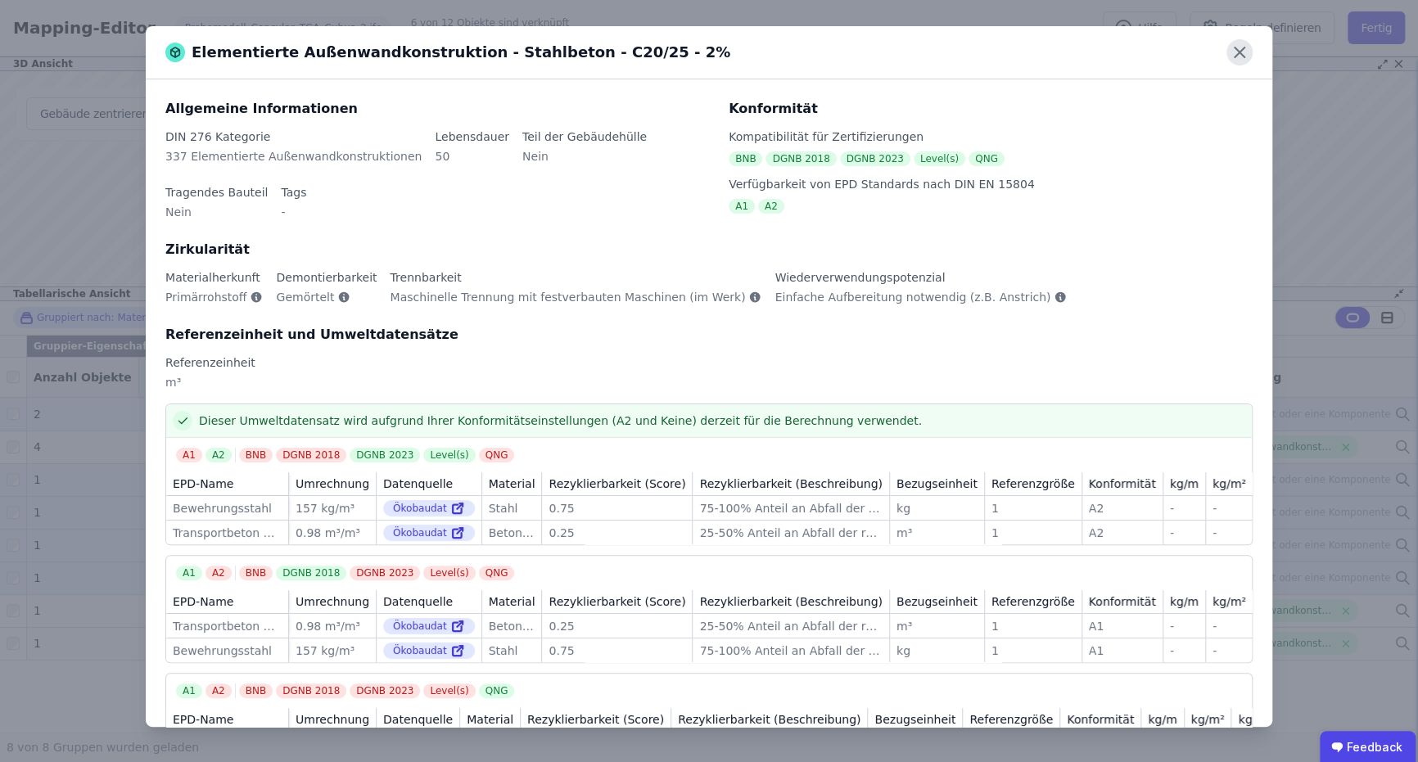
click at [1249, 55] on icon at bounding box center [1239, 52] width 26 height 26
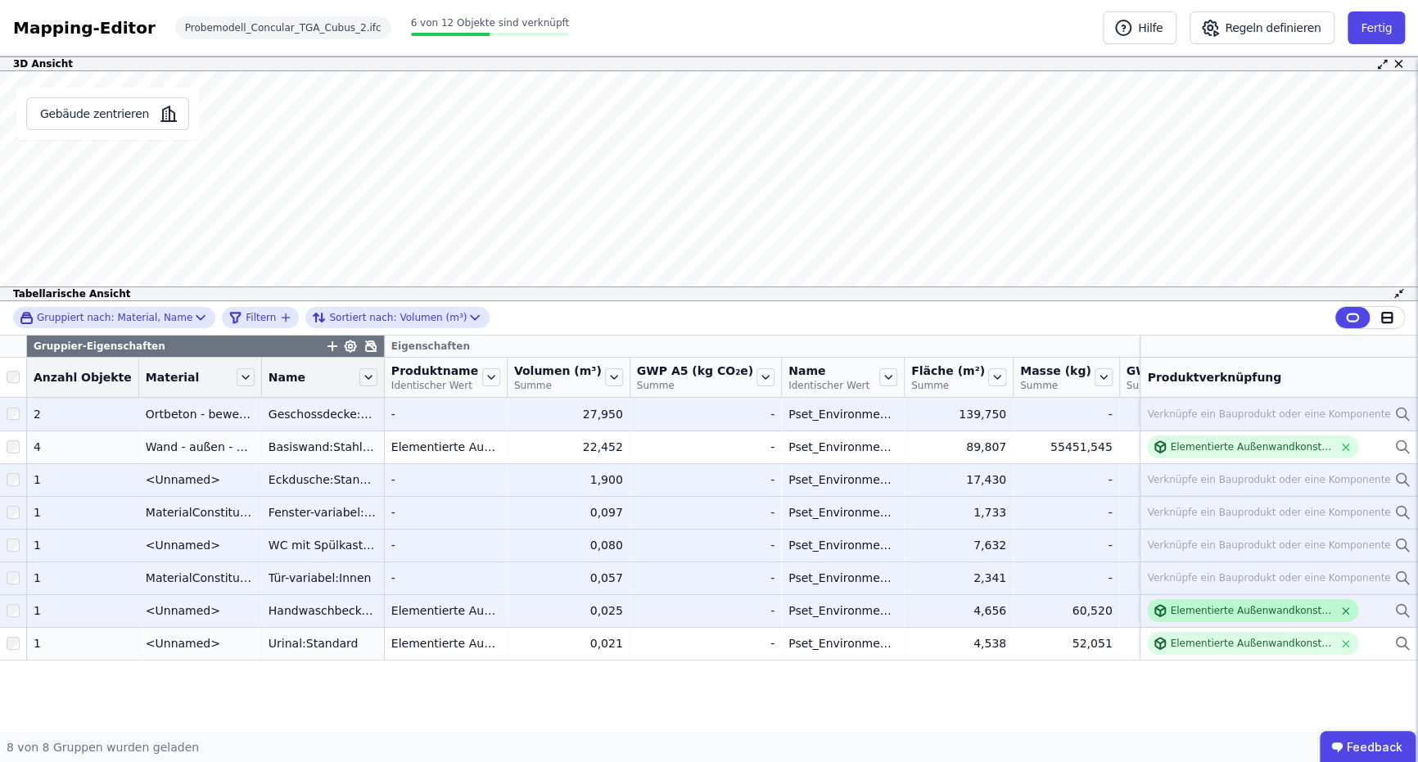
click at [1340, 607] on icon at bounding box center [1345, 611] width 12 height 12
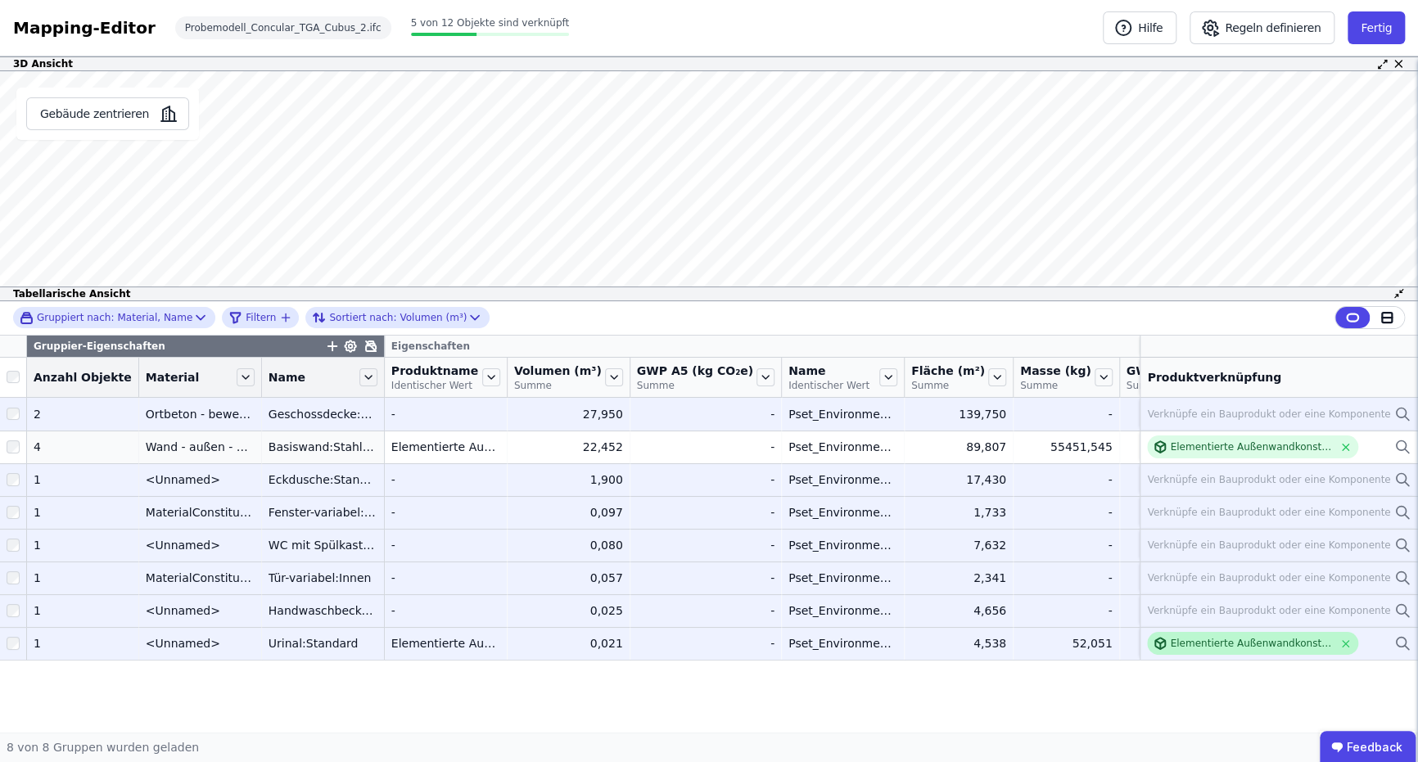
click at [1342, 639] on icon at bounding box center [1345, 644] width 12 height 12
click at [1309, 483] on div "Verknüpfe ein Bauprodukt oder eine Komponente" at bounding box center [1268, 479] width 243 height 13
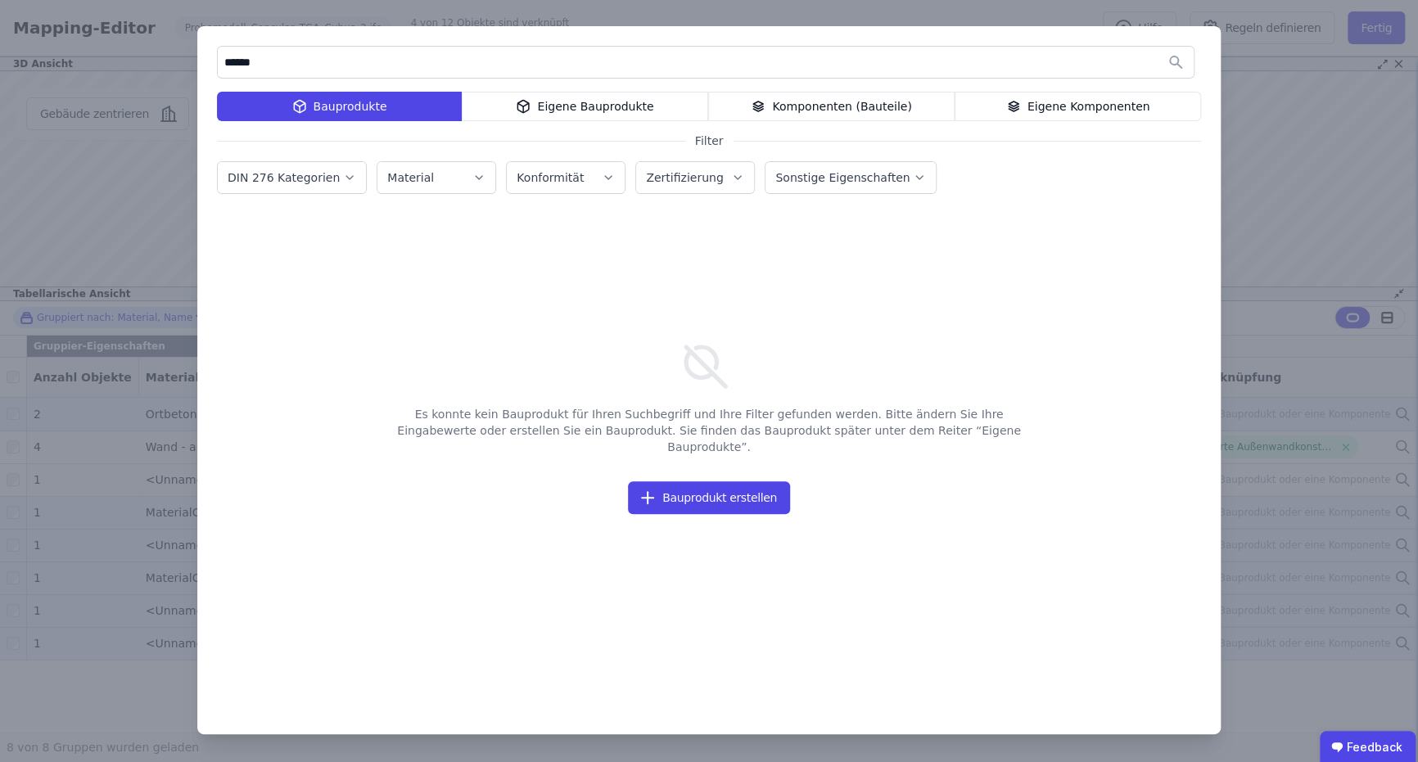
click at [347, 183] on button "DIN 276 Kategorien" at bounding box center [292, 177] width 148 height 31
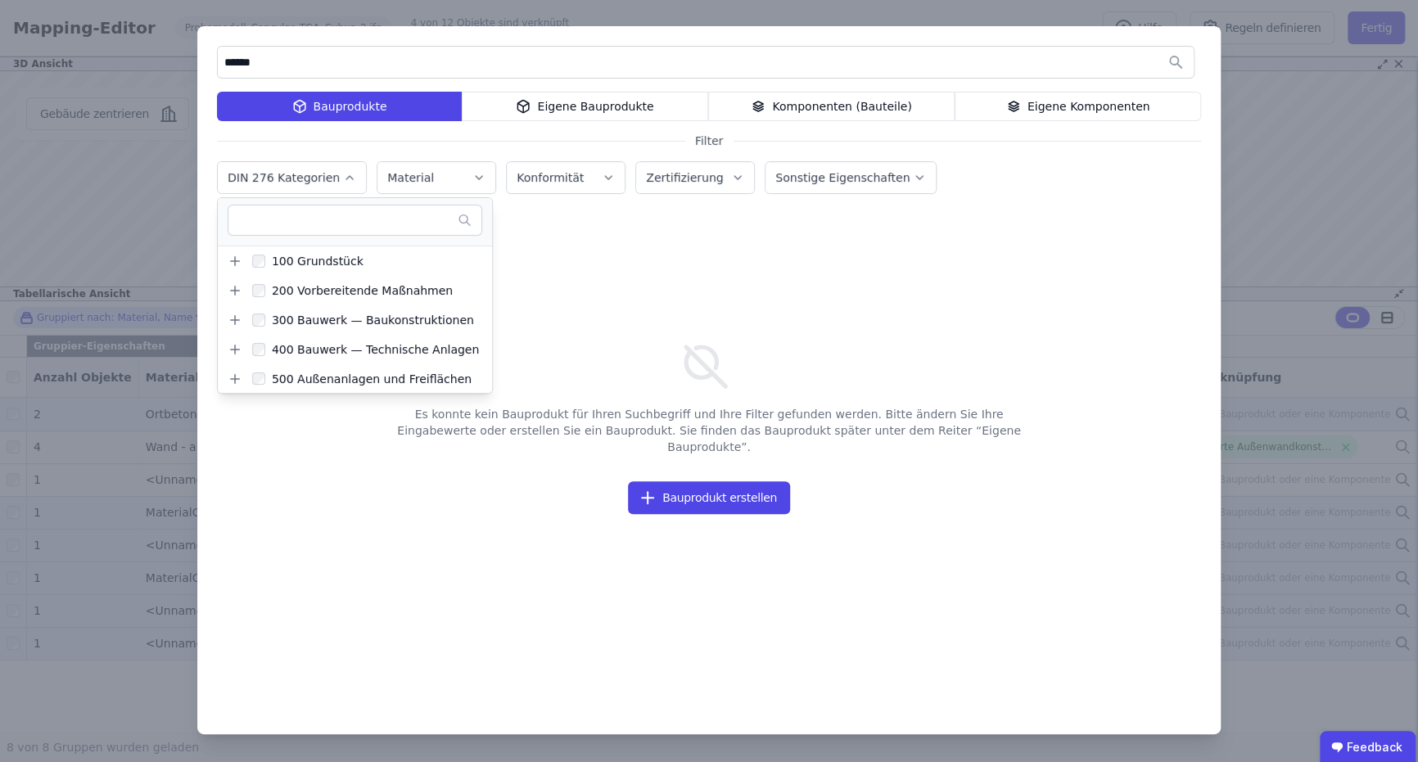
click at [673, 244] on div "Es konnte kein Bauprodukt für Ihren Suchbegriff und Ihre Filter gefunden werden…" at bounding box center [709, 449] width 984 height 471
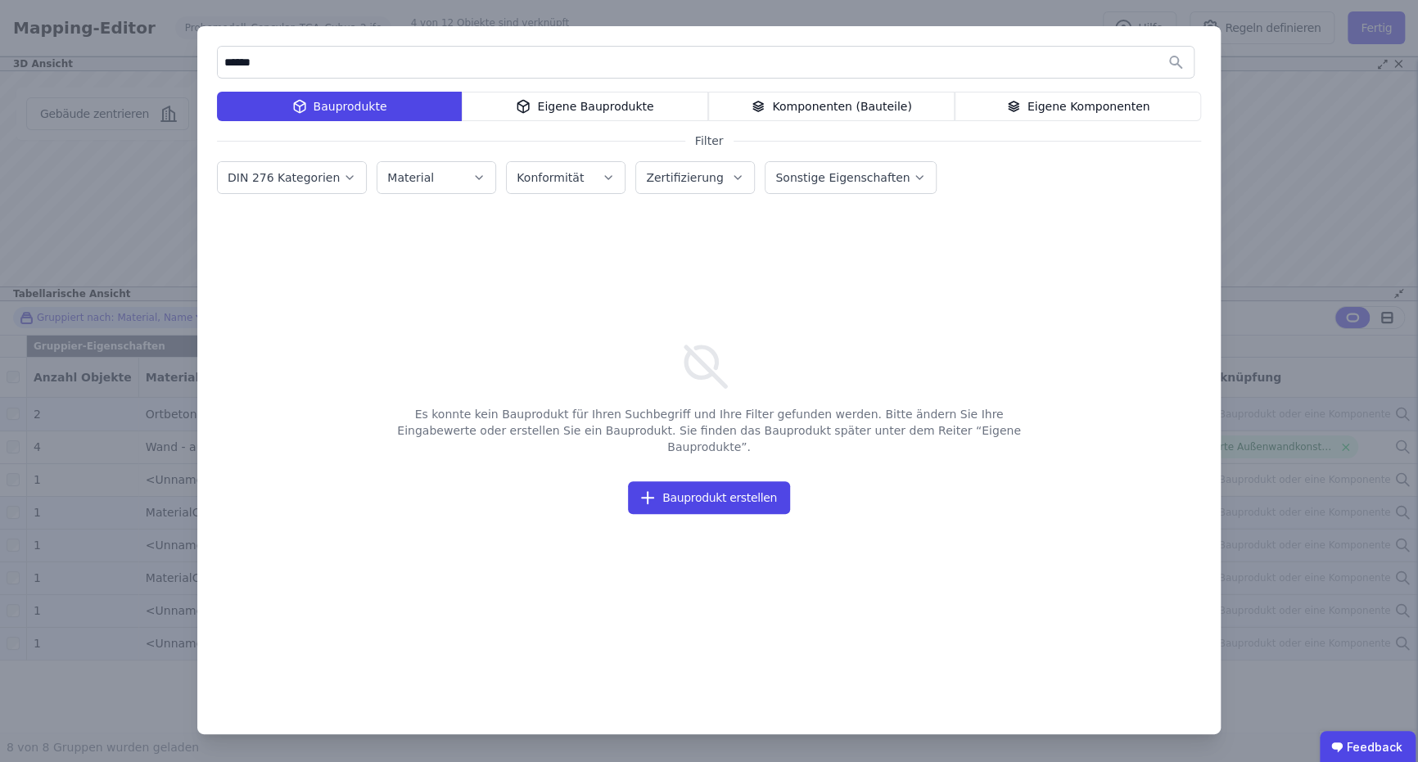
click at [287, 174] on label "DIN 276 Kategorien" at bounding box center [285, 177] width 115 height 13
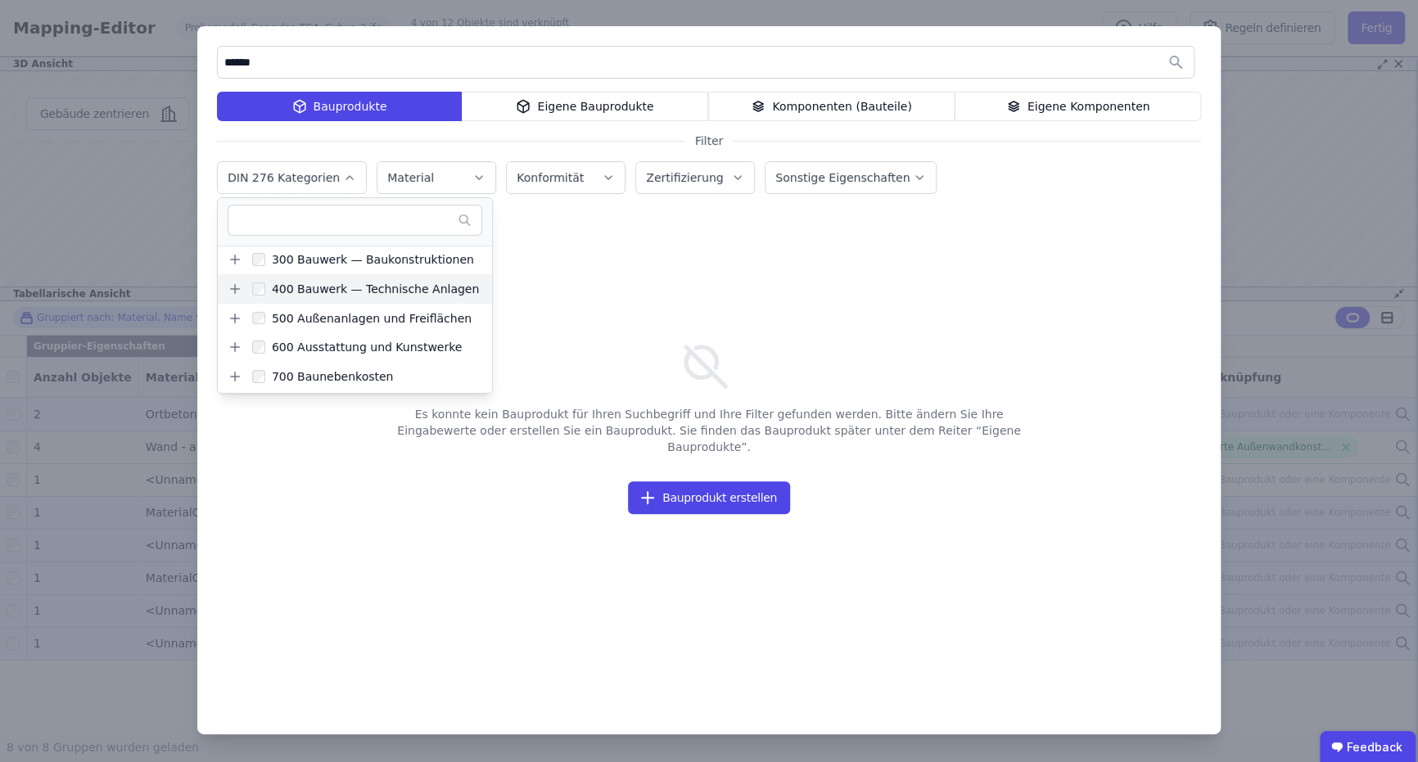
scroll to position [88, 0]
click at [634, 329] on div "Es konnte kein Bauprodukt für Ihren Suchbegriff und Ihre Filter gefunden werden…" at bounding box center [709, 449] width 984 height 471
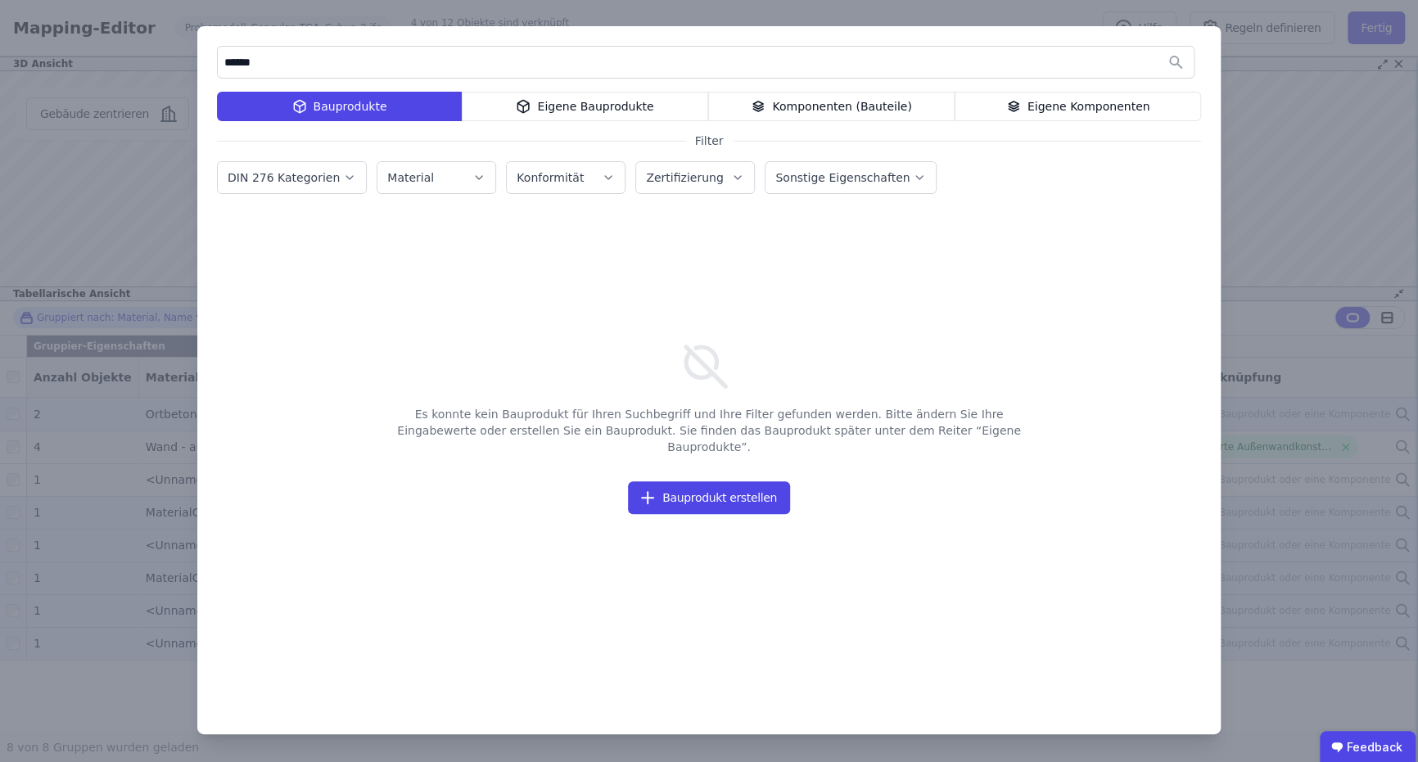
click at [426, 183] on div "Material" at bounding box center [436, 177] width 98 height 16
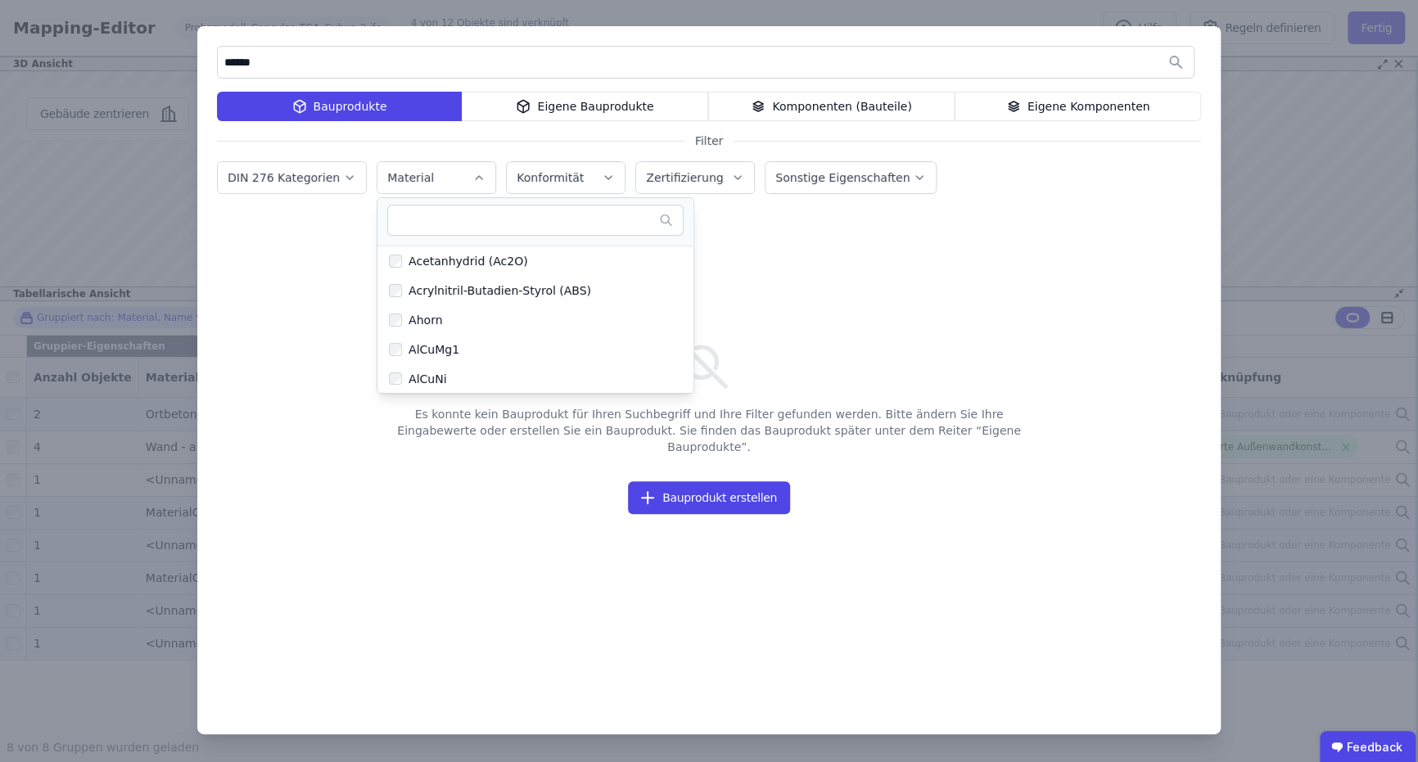
click at [795, 277] on div "Es konnte kein Bauprodukt für Ihren Suchbegriff und Ihre Filter gefunden werden…" at bounding box center [709, 449] width 984 height 471
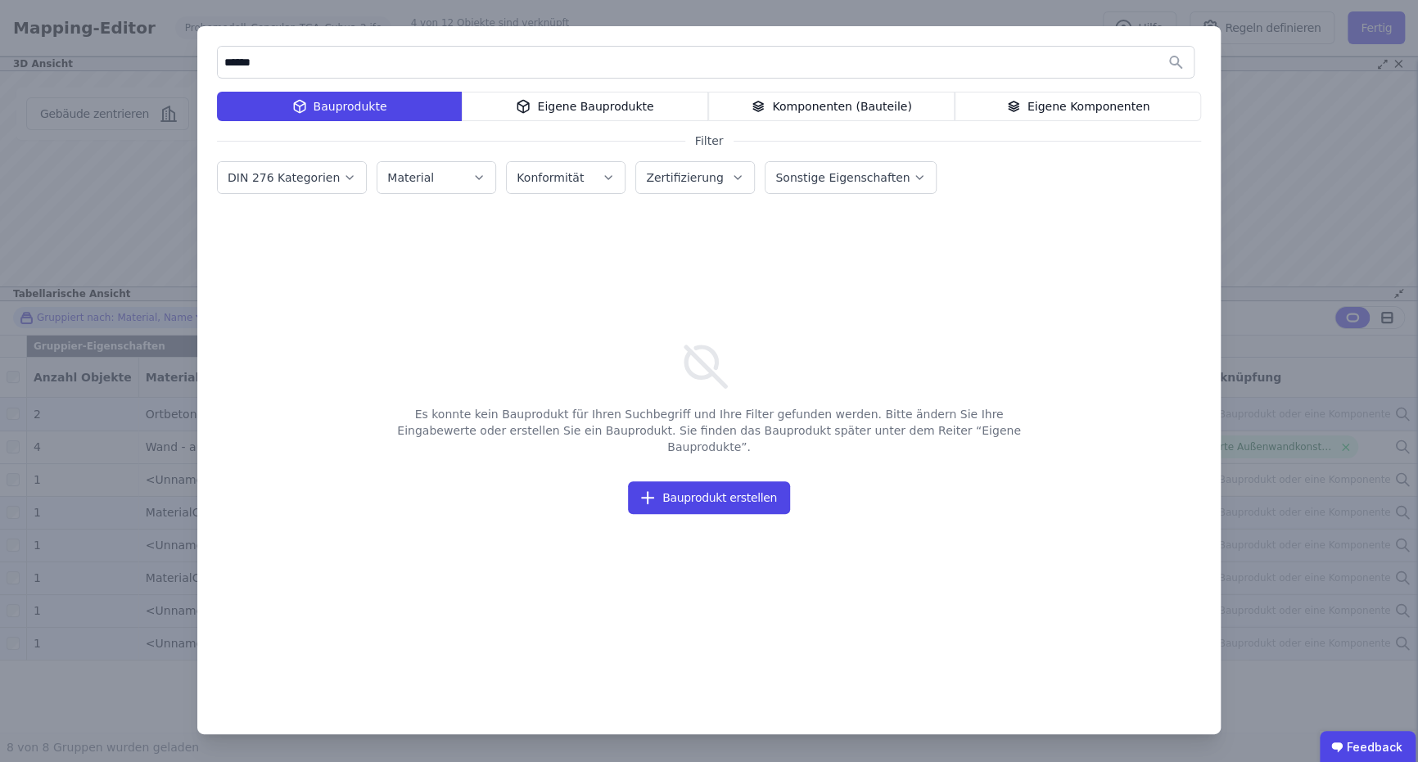
click at [989, 653] on div "Es konnte kein Bauprodukt für Ihren Suchbegriff und Ihre Filter gefunden werden…" at bounding box center [709, 449] width 984 height 471
click at [373, 56] on input "******" at bounding box center [706, 61] width 976 height 29
type input "*****"
click at [318, 174] on label "DIN 276 Kategorien" at bounding box center [285, 177] width 115 height 13
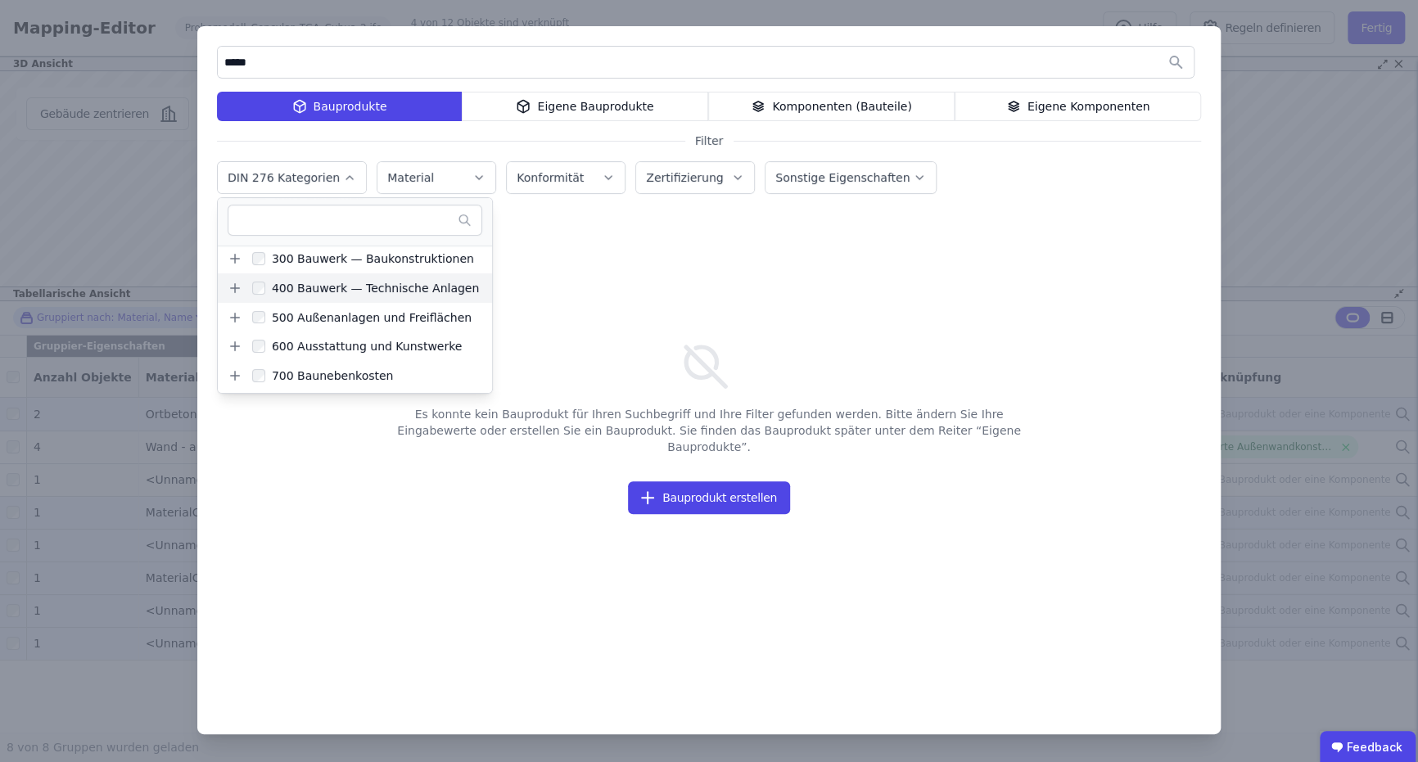
scroll to position [88, 0]
click at [680, 284] on div "Es konnte kein Bauprodukt für Ihren Suchbegriff und Ihre Filter gefunden werden…" at bounding box center [709, 449] width 984 height 471
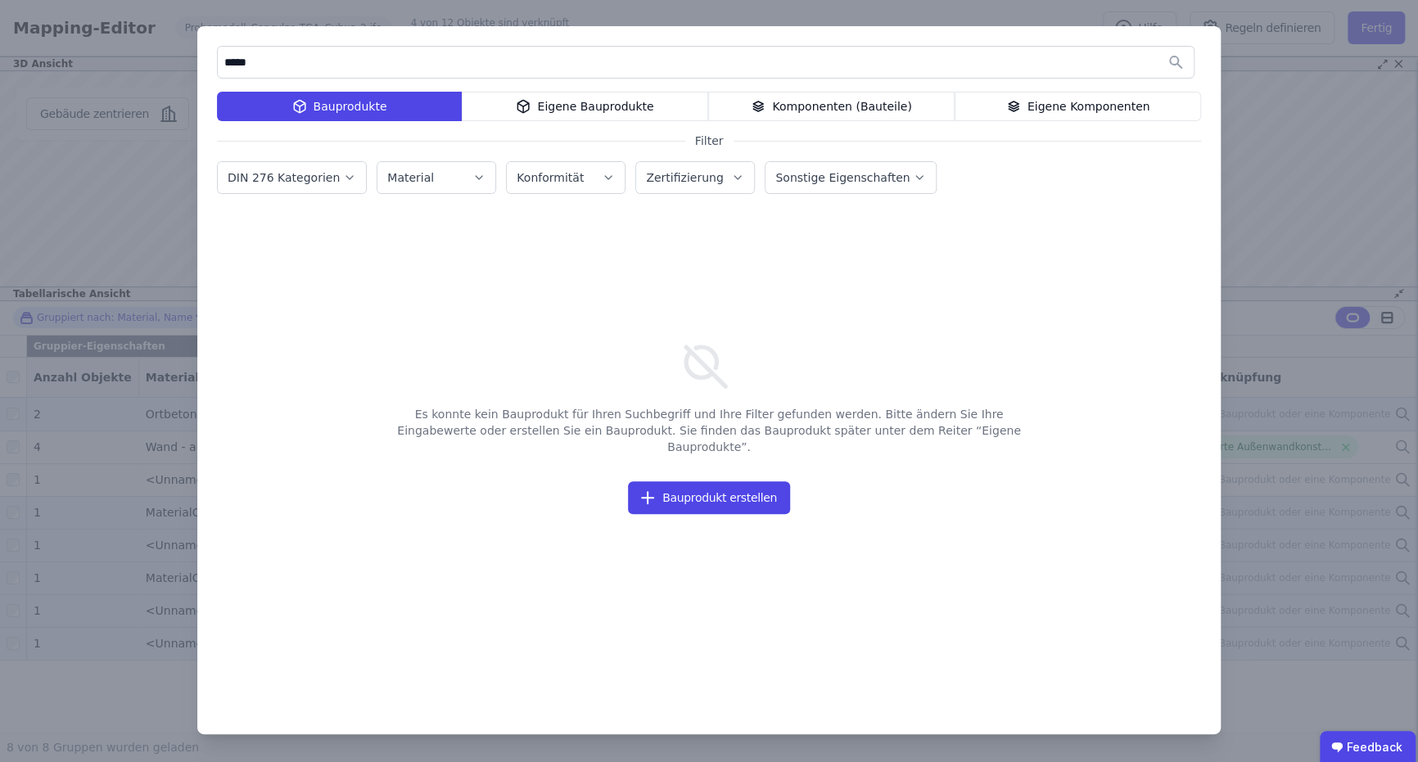
click at [999, 97] on div "Eigene Komponenten" at bounding box center [1077, 106] width 246 height 29
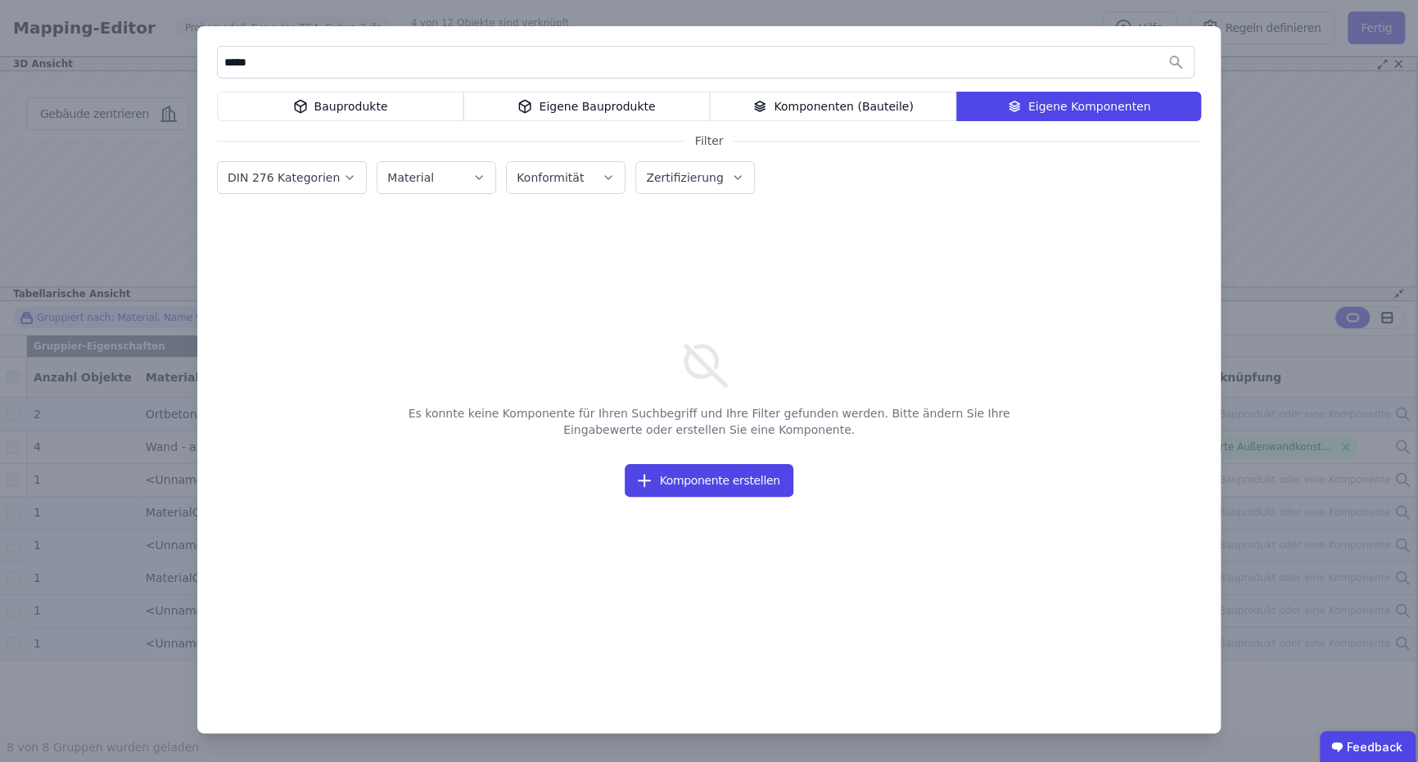
click at [889, 108] on div "Komponenten (Bauteile)" at bounding box center [833, 106] width 246 height 29
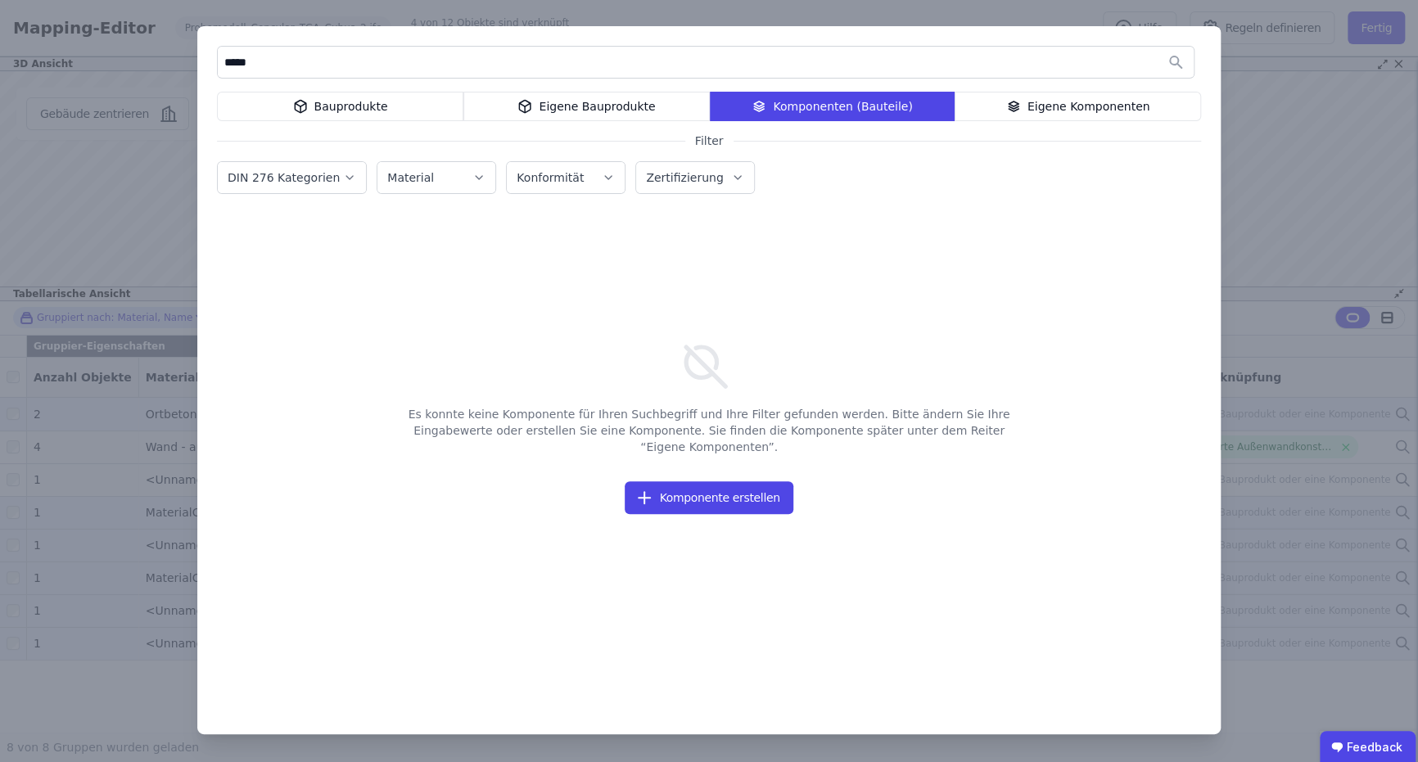
click at [1103, 110] on div "Eigene Komponenten" at bounding box center [1077, 106] width 246 height 29
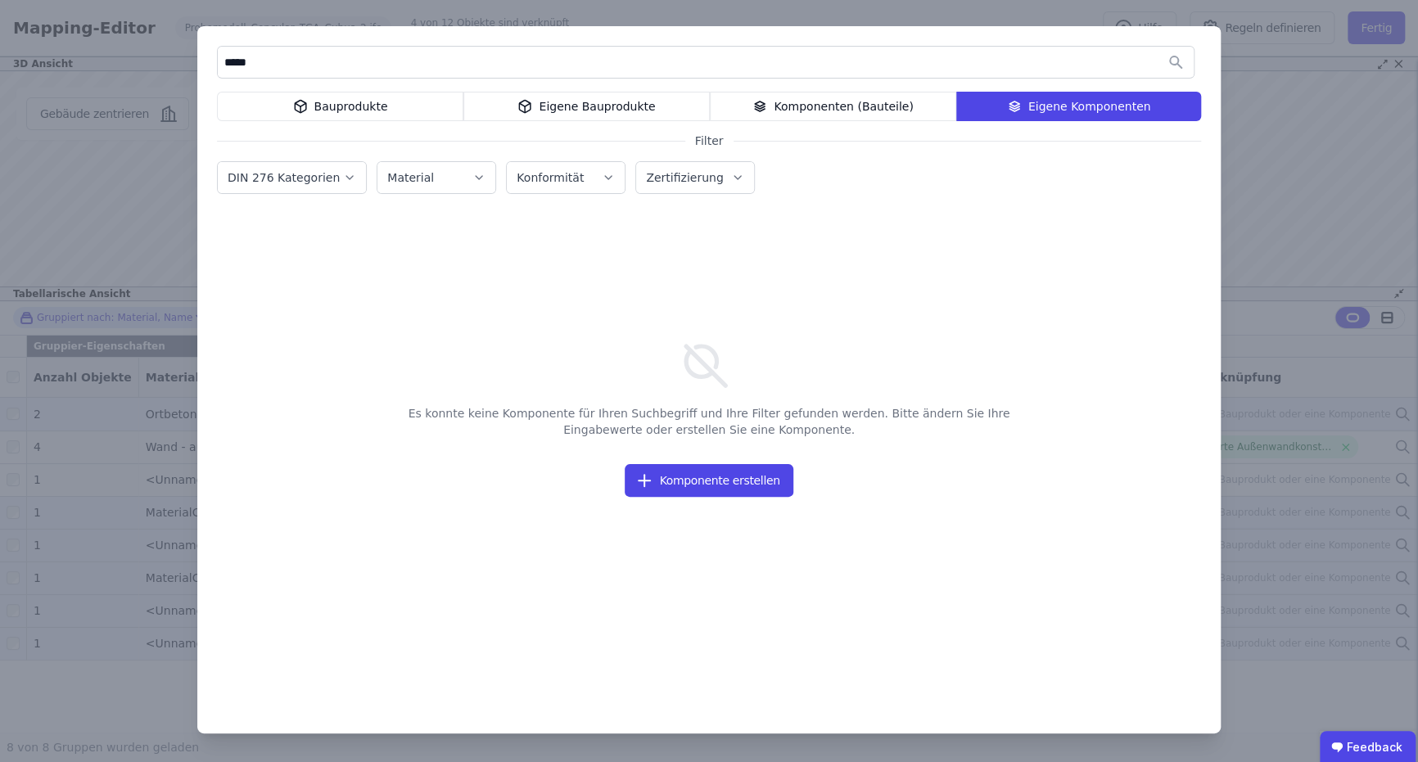
click at [631, 106] on div "Eigene Bauprodukte" at bounding box center [586, 106] width 246 height 29
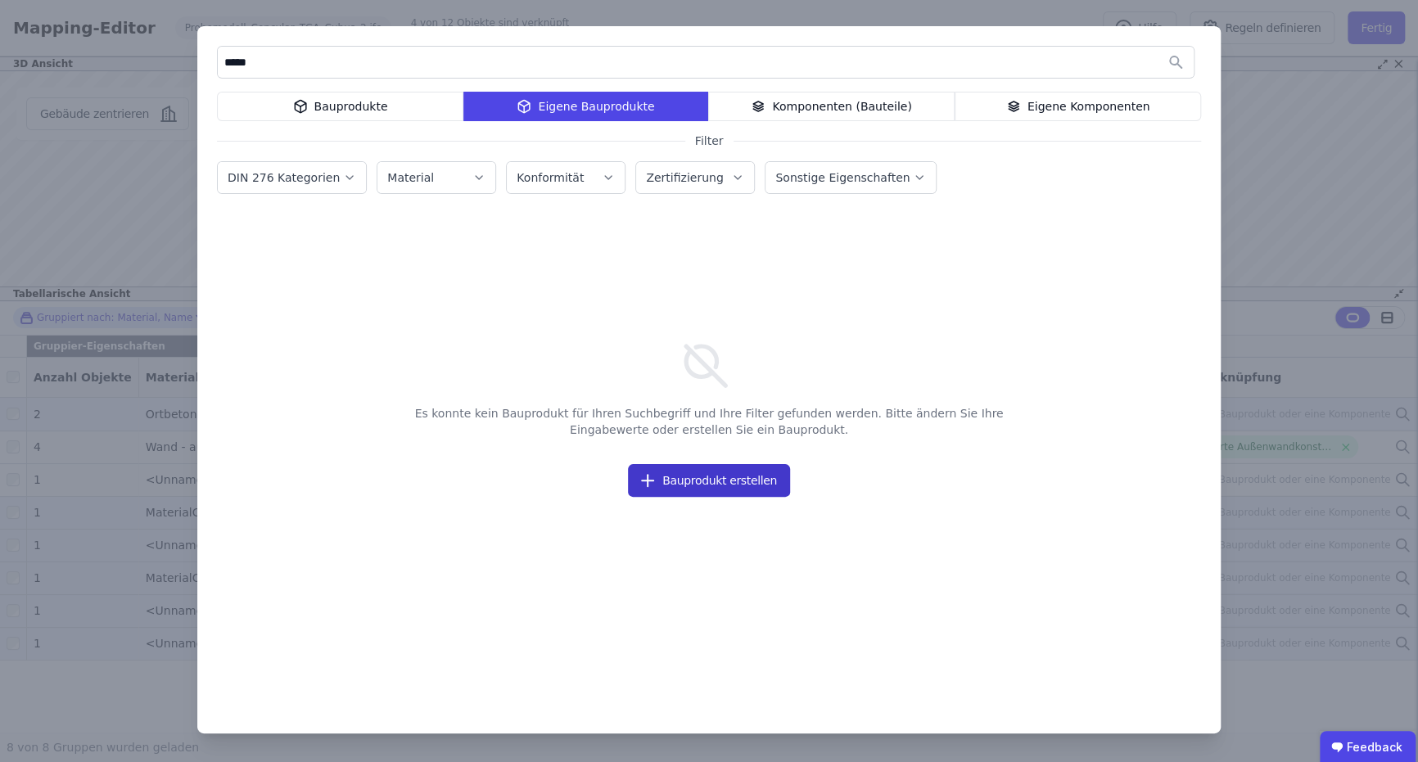
click at [750, 478] on button "Bauprodukt erstellen" at bounding box center [709, 480] width 162 height 33
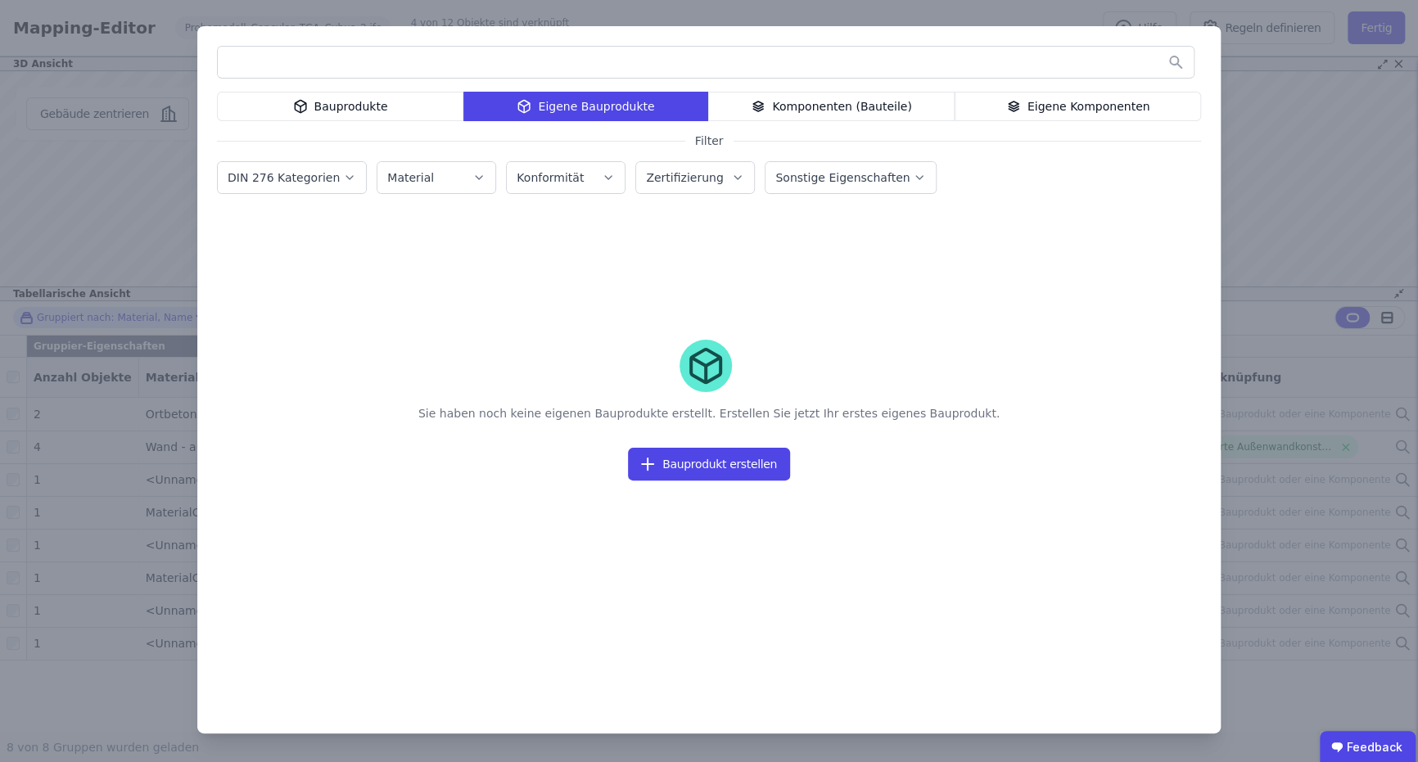
click at [355, 103] on div "Bauprodukte" at bounding box center [340, 106] width 246 height 29
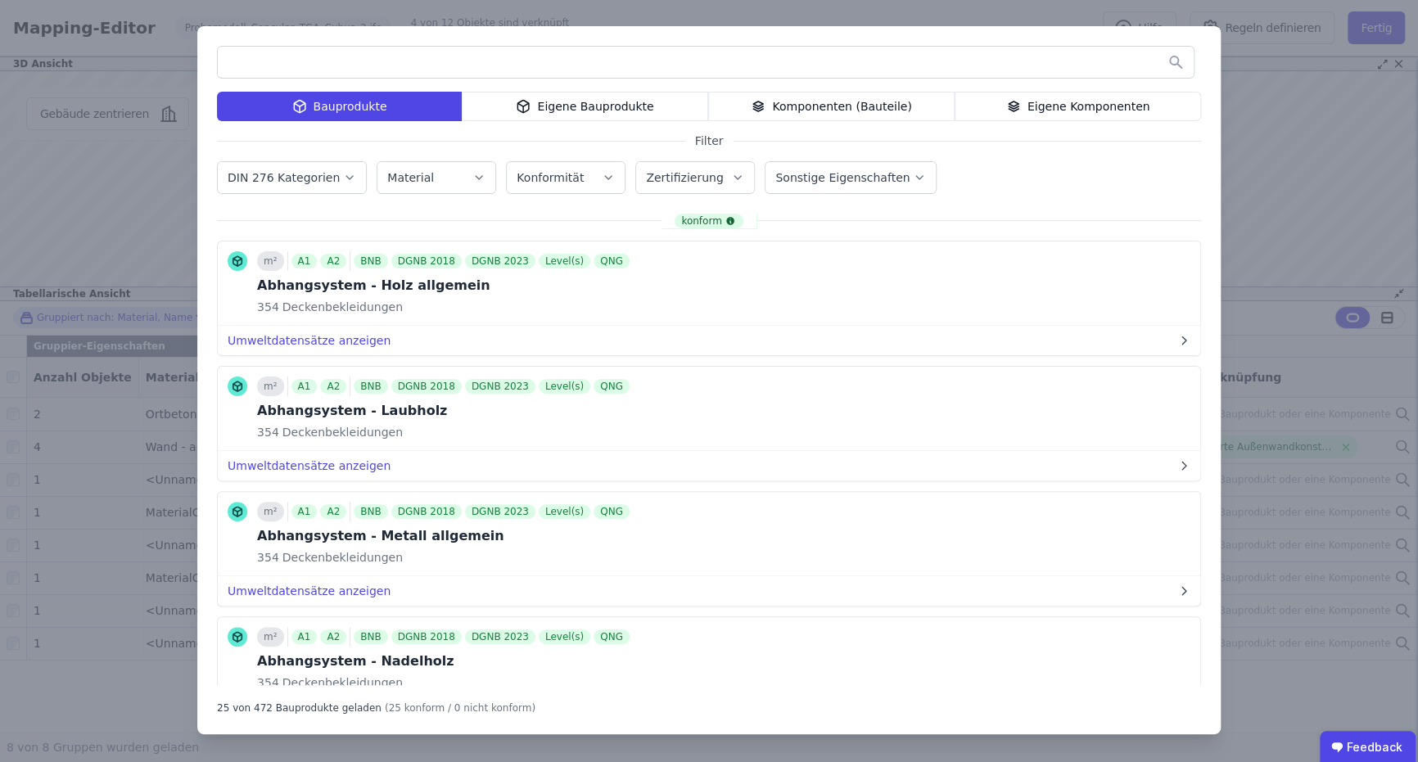
click at [330, 159] on div "DIN 276 Kategorien" at bounding box center [292, 176] width 150 height 36
drag, startPoint x: 330, startPoint y: 159, endPoint x: 328, endPoint y: 174, distance: 15.6
click at [328, 174] on label "DIN 276 Kategorien" at bounding box center [285, 177] width 115 height 13
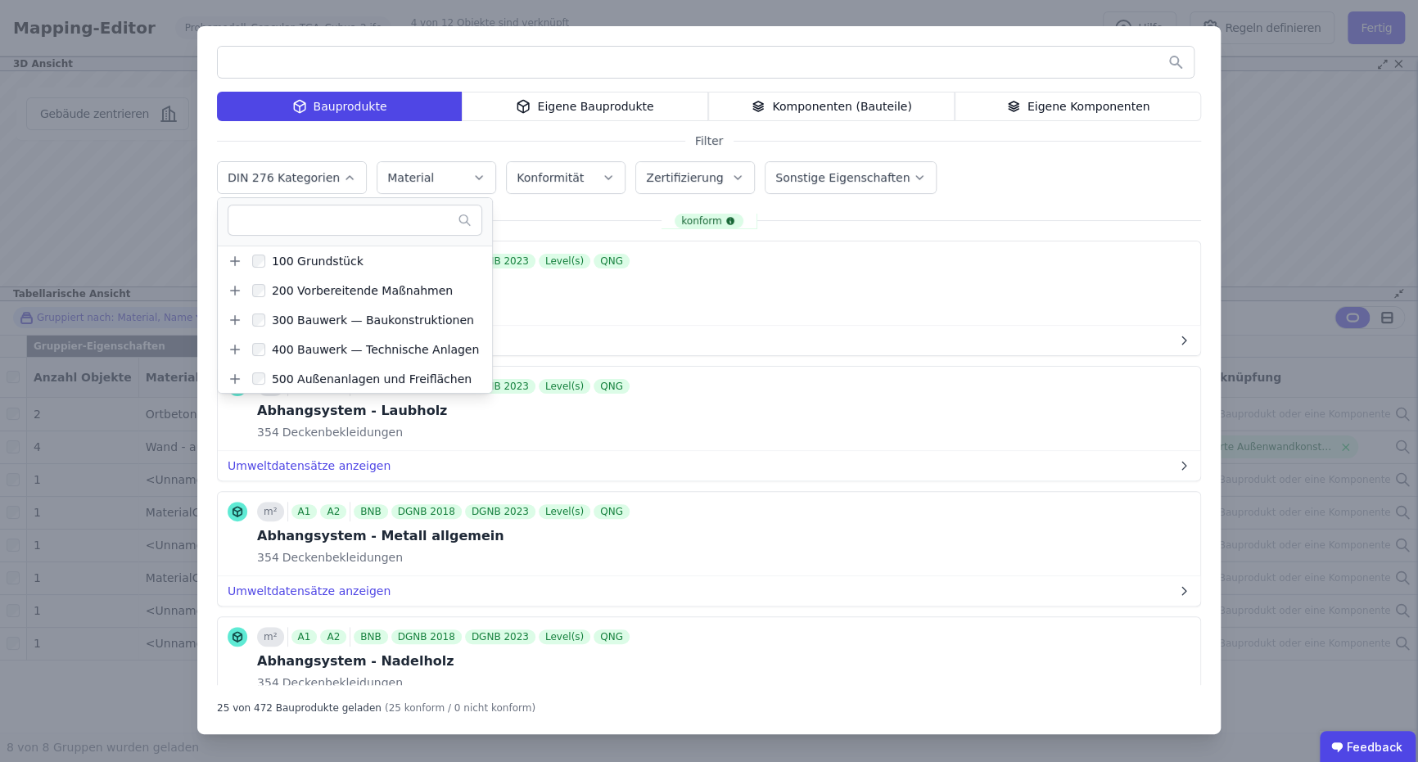
click at [296, 180] on label "DIN 276 Kategorien" at bounding box center [285, 177] width 115 height 13
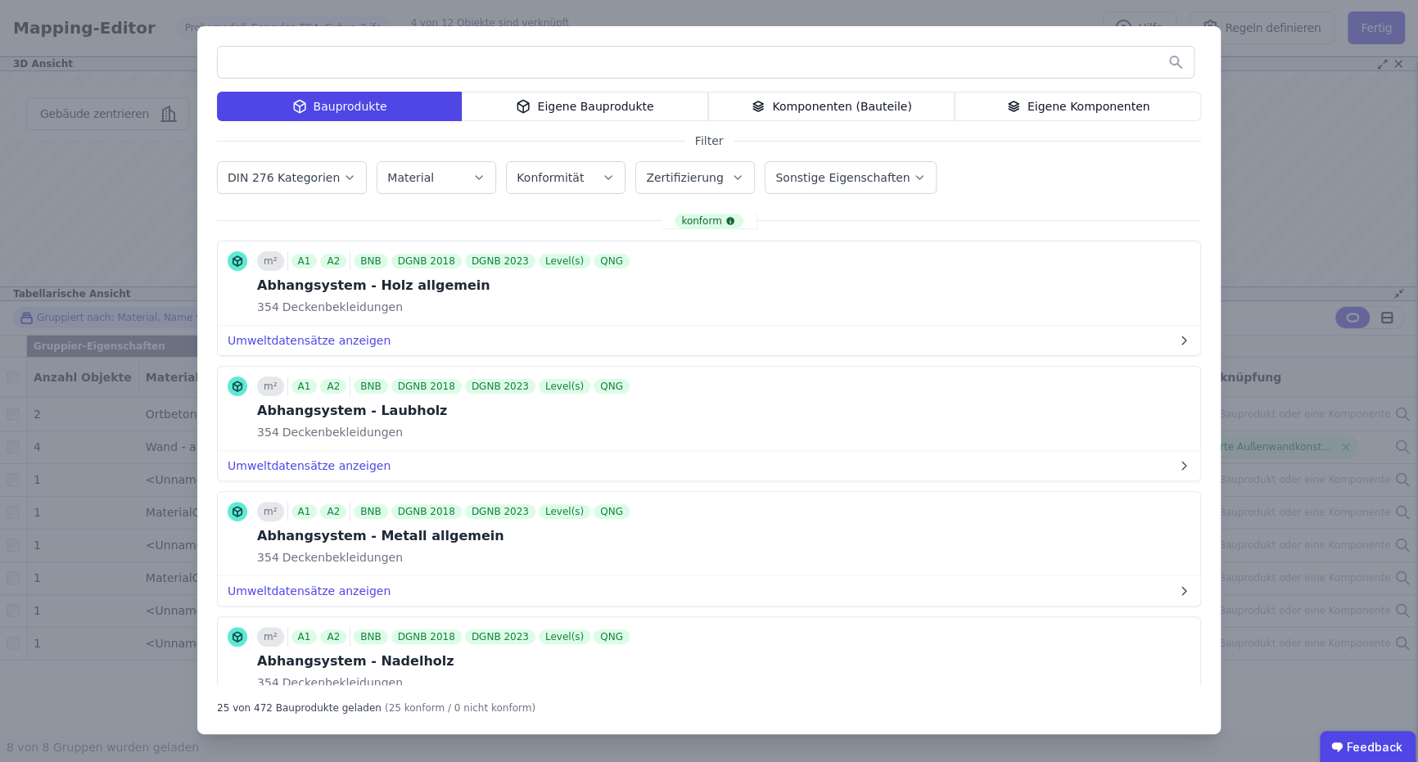
click at [550, 174] on label "Konformität" at bounding box center [551, 177] width 70 height 13
click at [485, 174] on div "Material" at bounding box center [437, 177] width 120 height 33
click at [476, 176] on icon "button" at bounding box center [479, 177] width 7 height 3
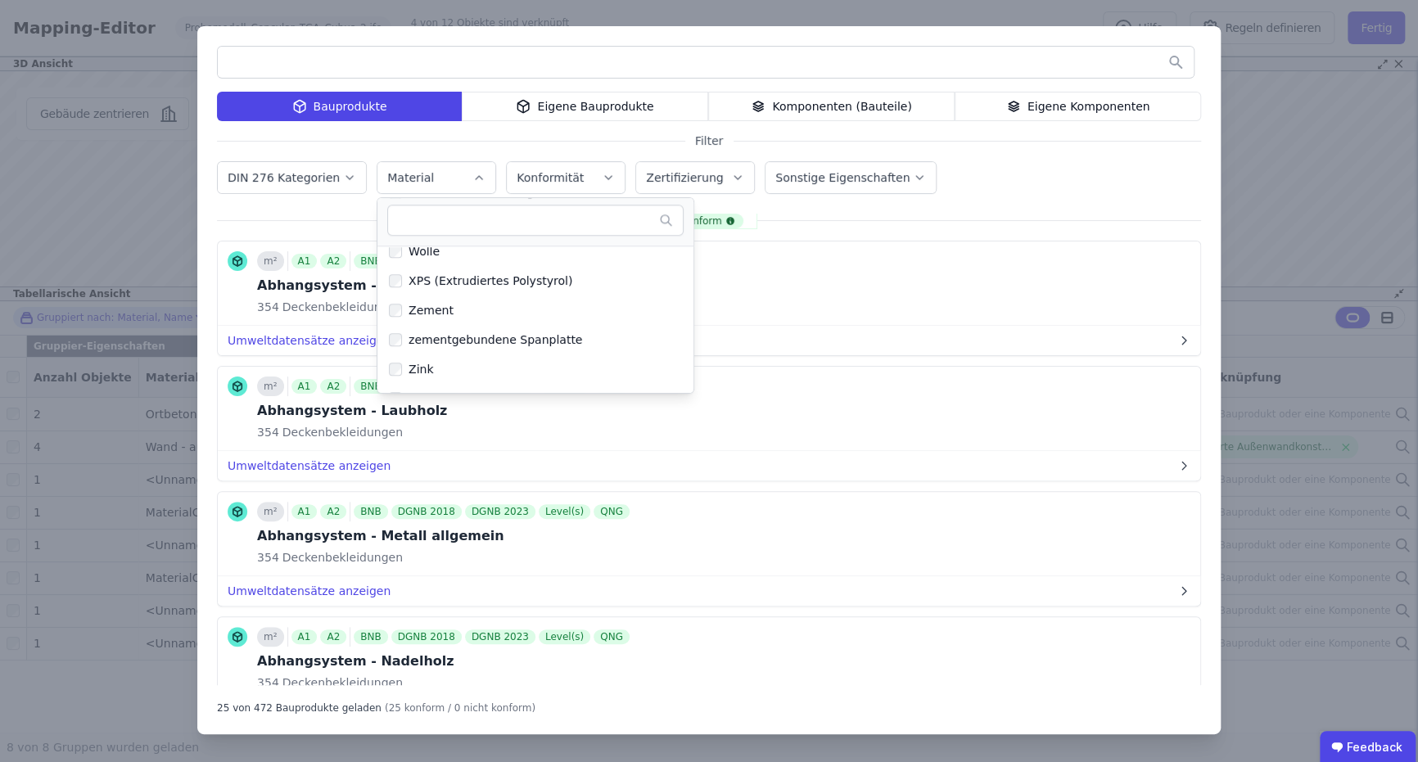
scroll to position [4593, 0]
click at [554, 189] on button "Konformität" at bounding box center [566, 177] width 118 height 31
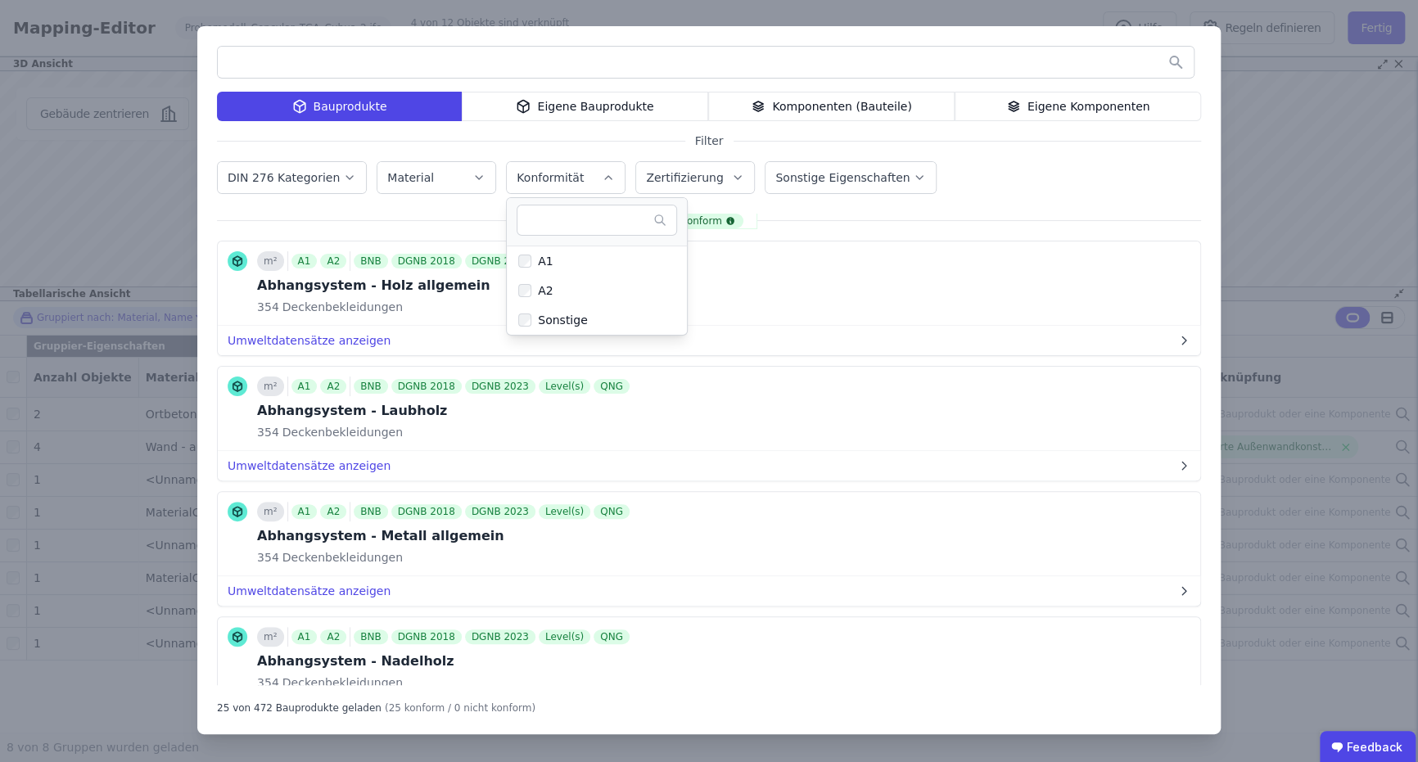
click at [655, 183] on label "Zertifizierung" at bounding box center [686, 177] width 80 height 13
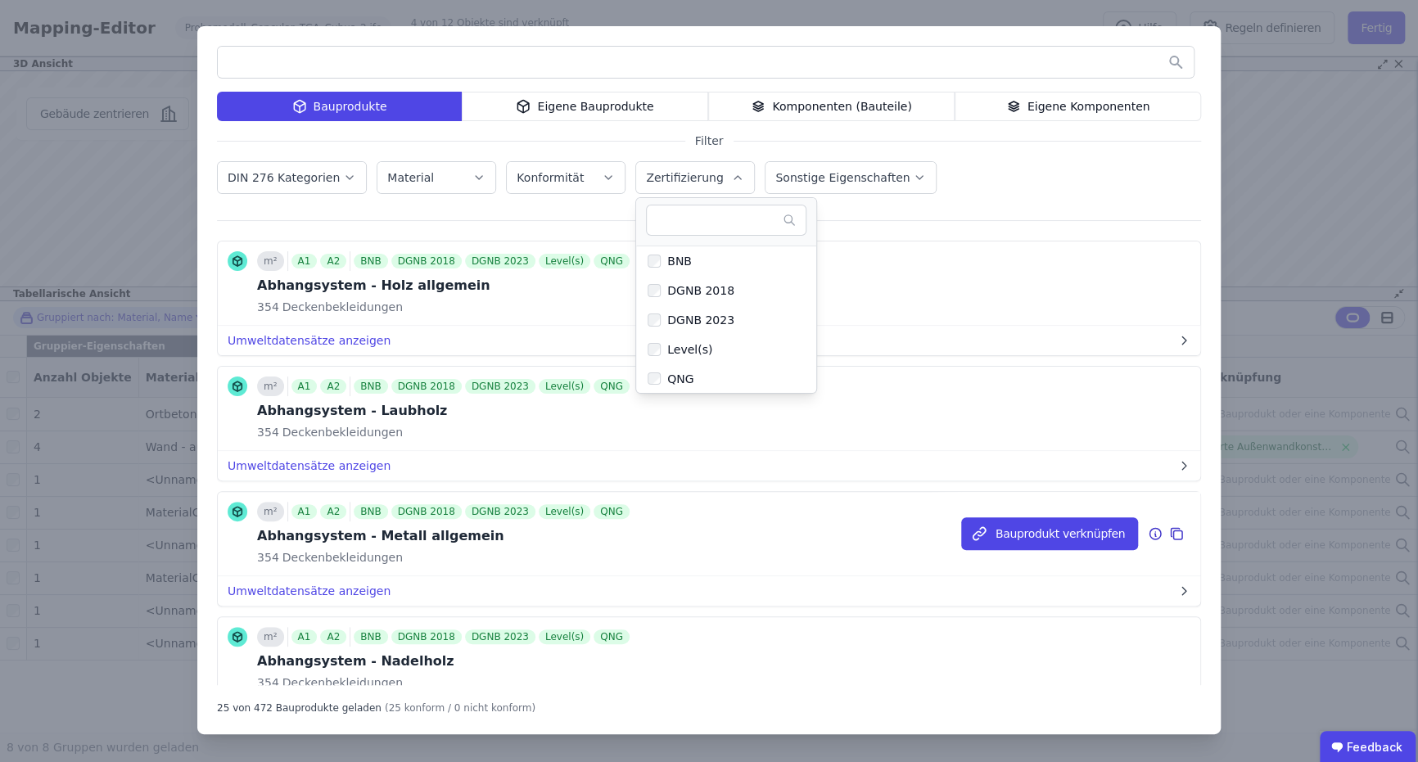
click at [706, 567] on div "m² A1 A2 BNB DGNB 2018 DGNB 2023 Level(s) QNG Abhangsystem - Metall allgemein 3…" at bounding box center [709, 534] width 982 height 84
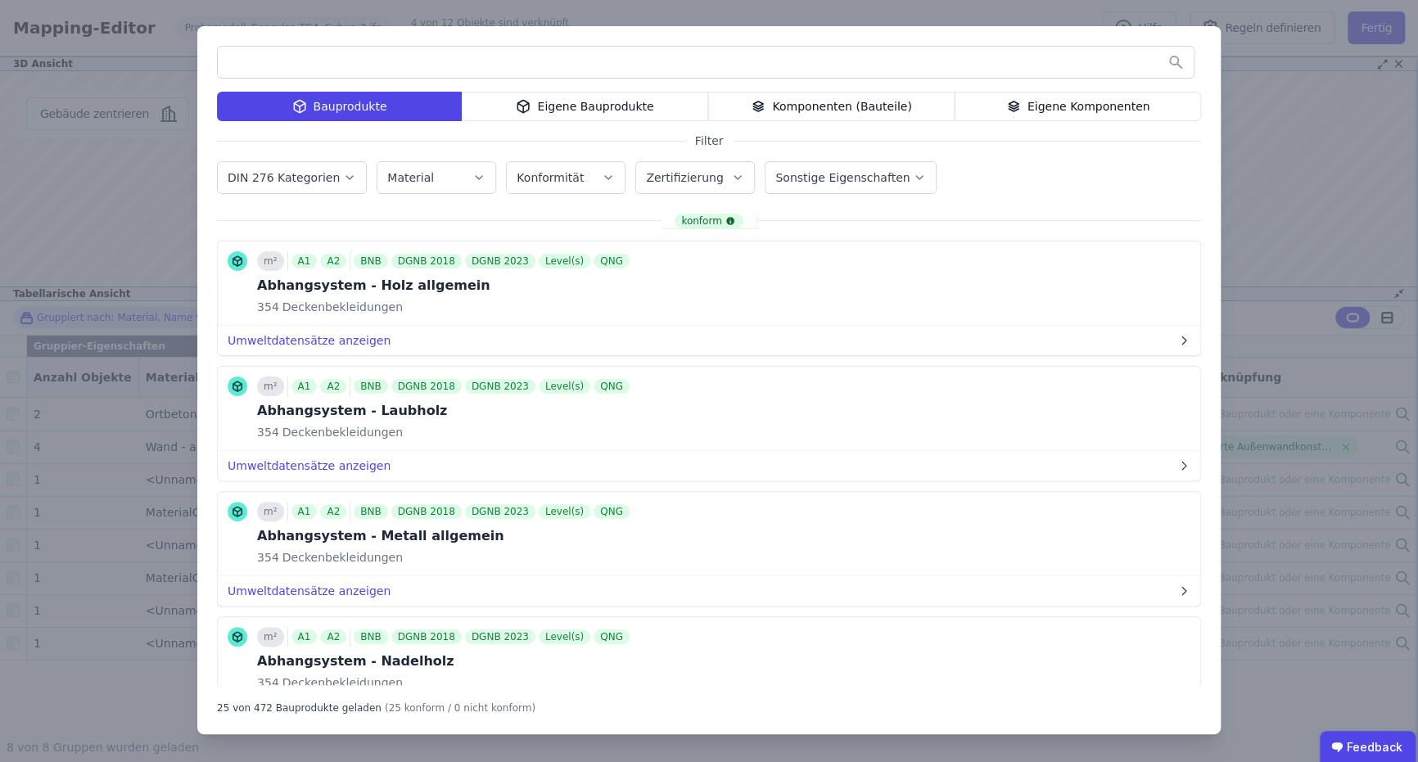
click at [365, 25] on div "Bauprodukte Eigene Bauprodukte Komponenten (Bauteile) Eigene Komponenten Filter…" at bounding box center [709, 381] width 1418 height 762
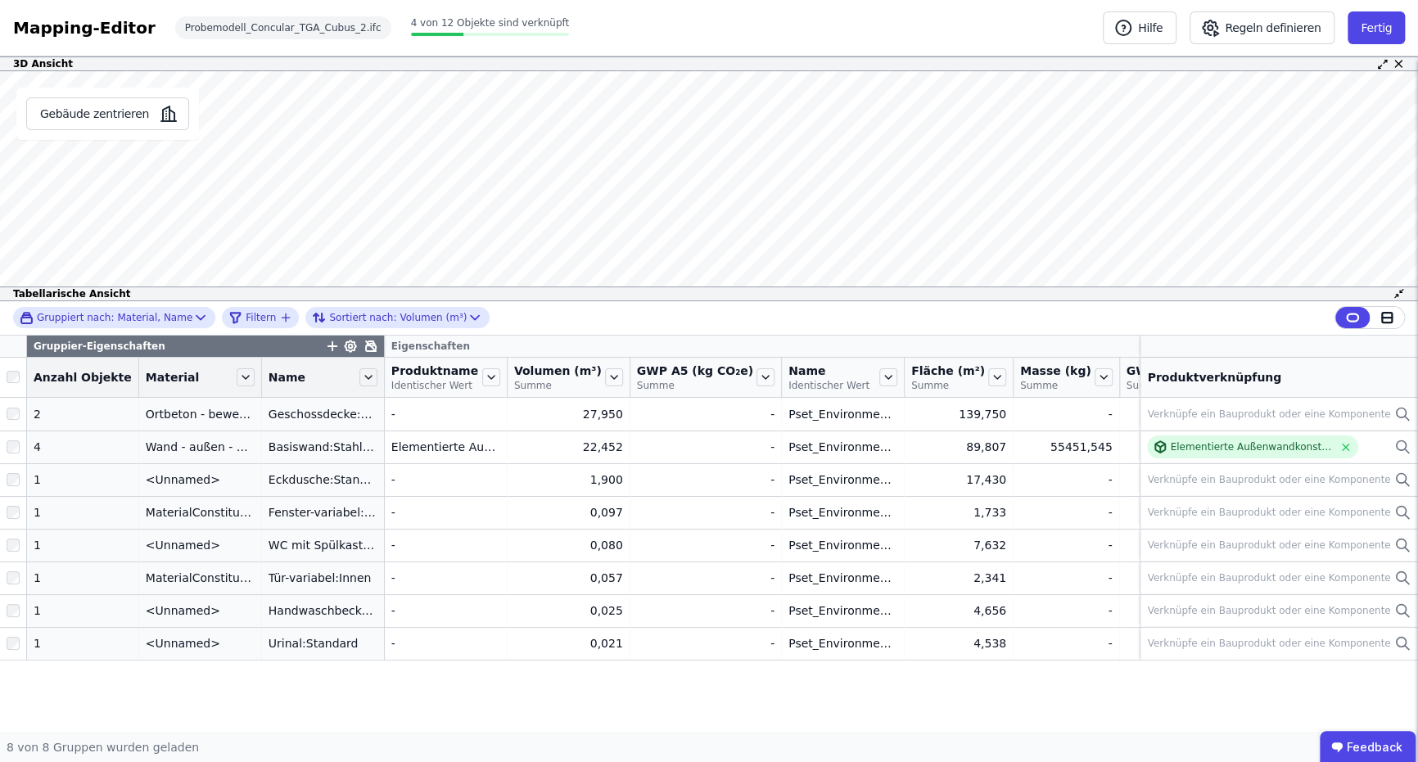
click at [372, 49] on div "Mapping-Editor Hilfe Regeln definieren Fertig Probemodell_Concular_TGA_Cubus_2.…" at bounding box center [709, 28] width 1418 height 56
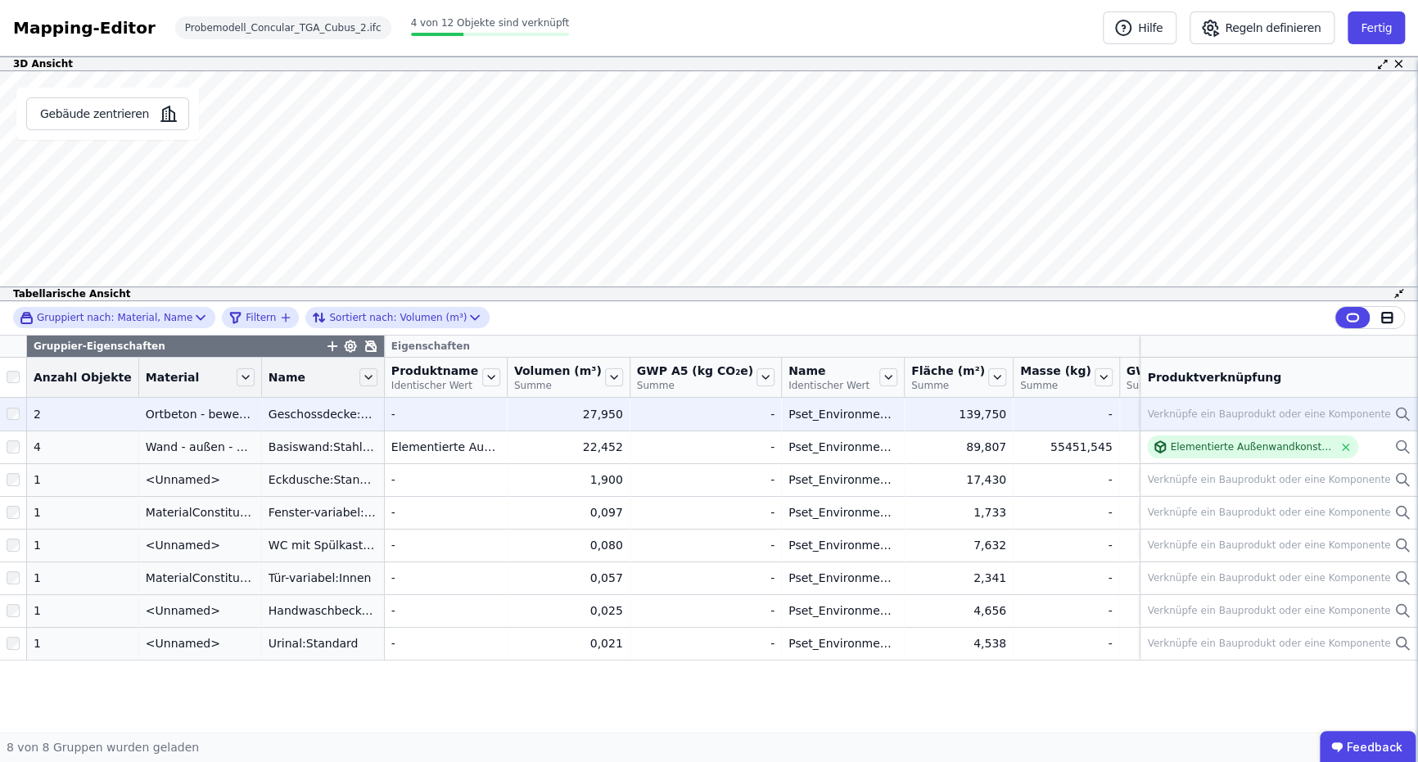
click at [1205, 402] on td "Verknüpfe ein Bauprodukt oder eine Komponente Verknüpfe ein Bauprodukt oder ein…" at bounding box center [1278, 414] width 278 height 33
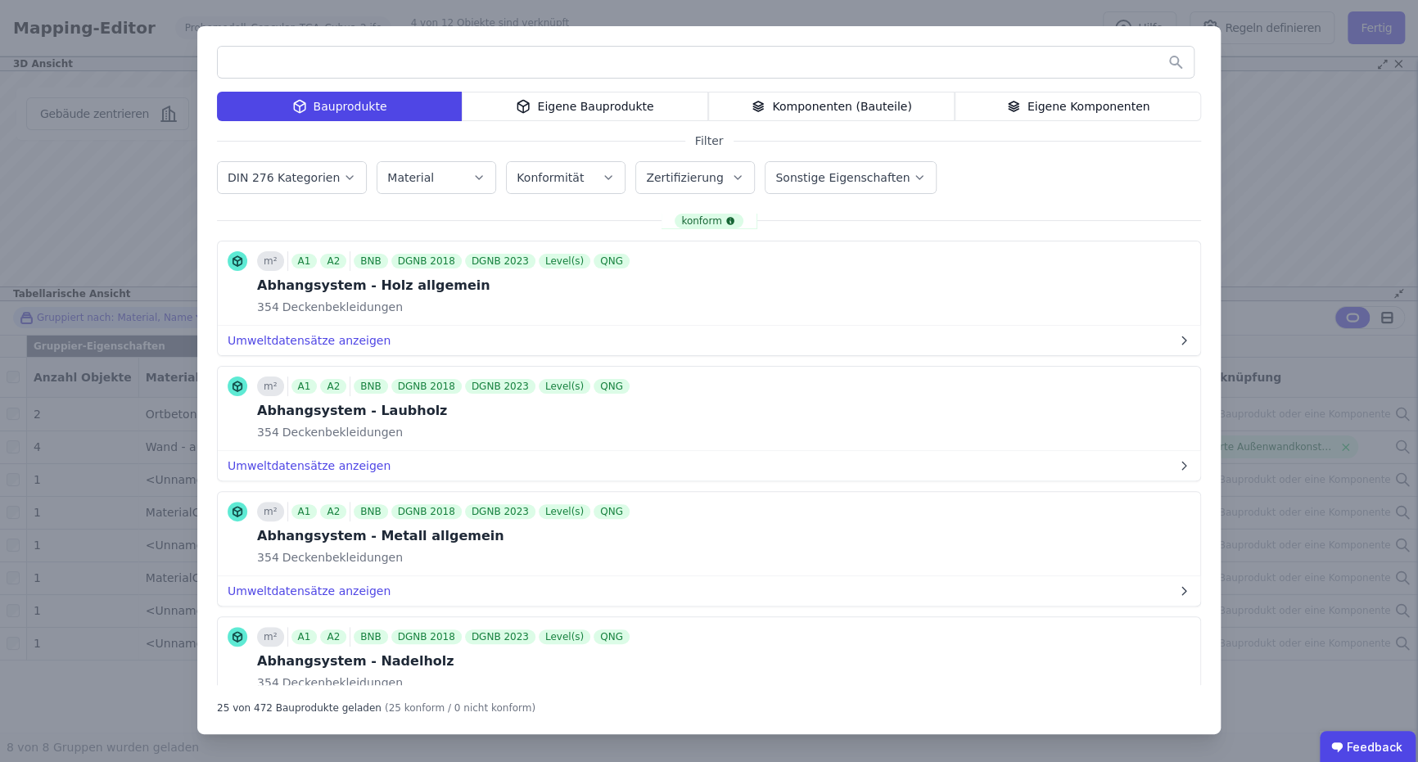
click at [1205, 415] on div "Bauprodukte Eigene Bauprodukte Komponenten (Bauteile) Eigene Komponenten Filter…" at bounding box center [708, 380] width 1023 height 708
click at [554, 58] on input "text" at bounding box center [706, 61] width 976 height 29
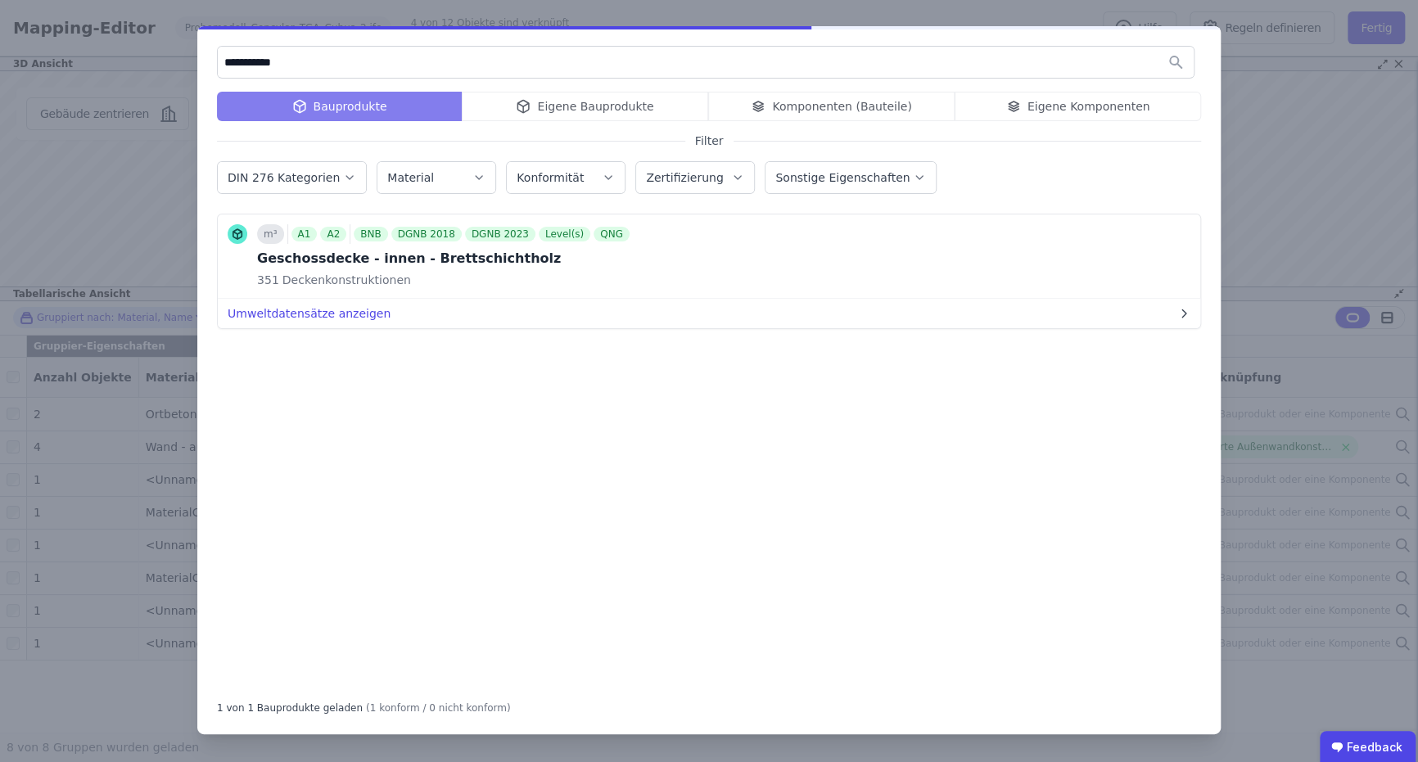
type input "**********"
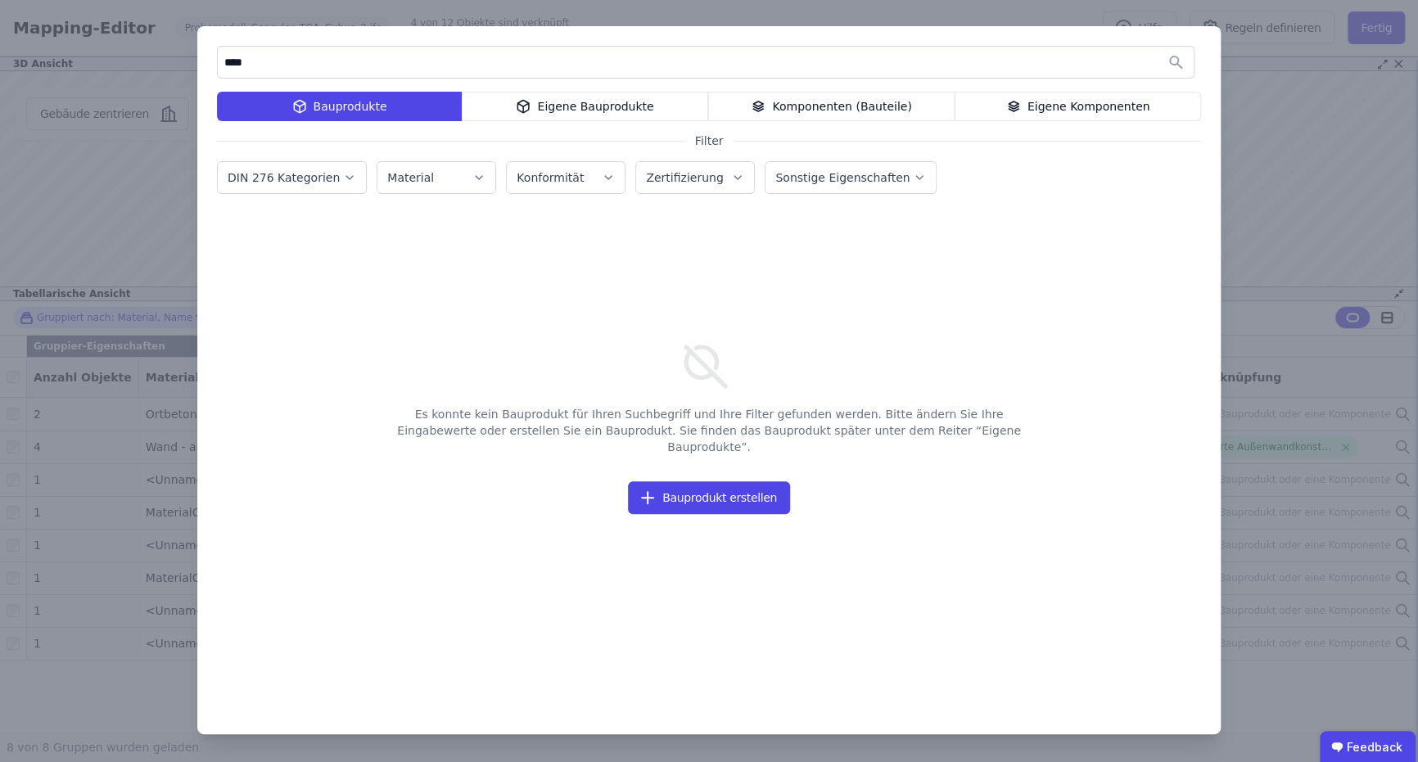
type input "*****"
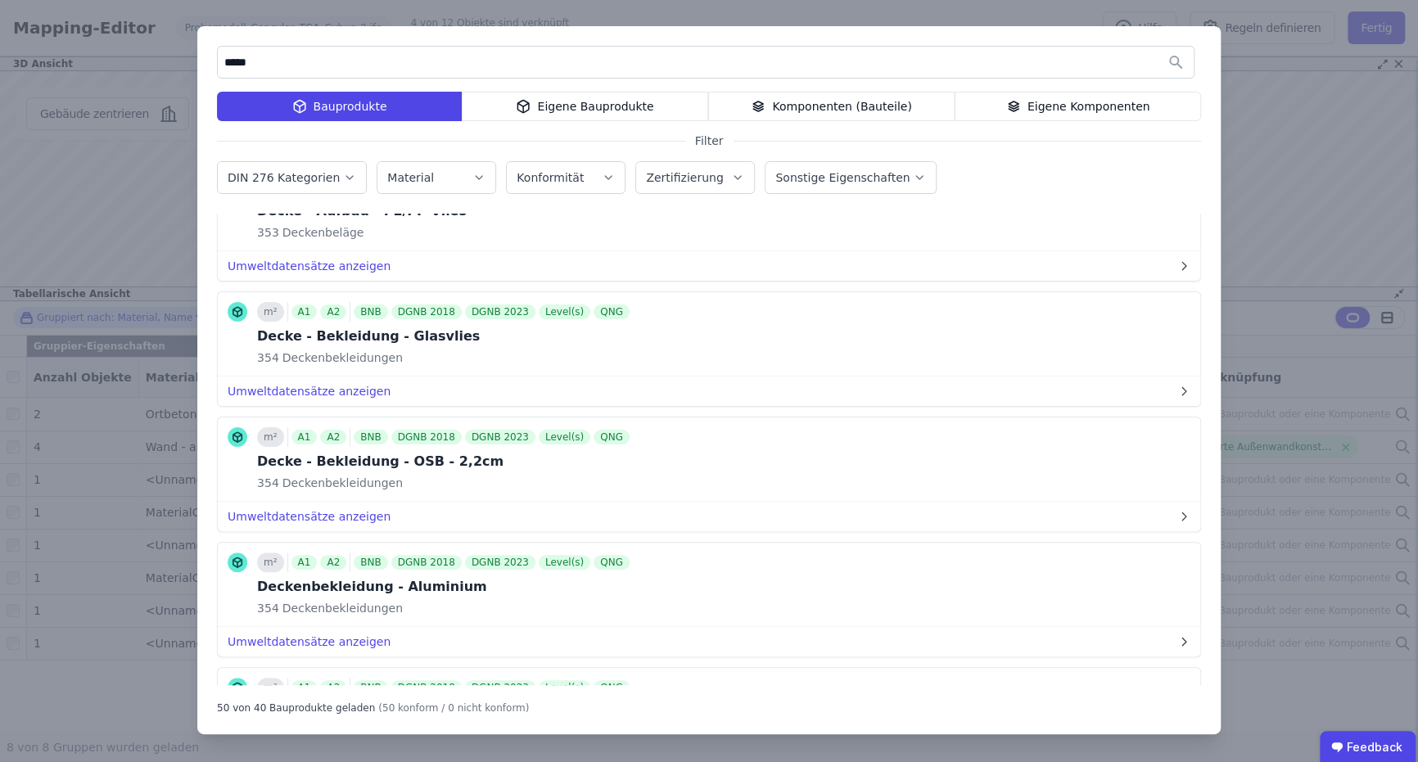
scroll to position [0, 0]
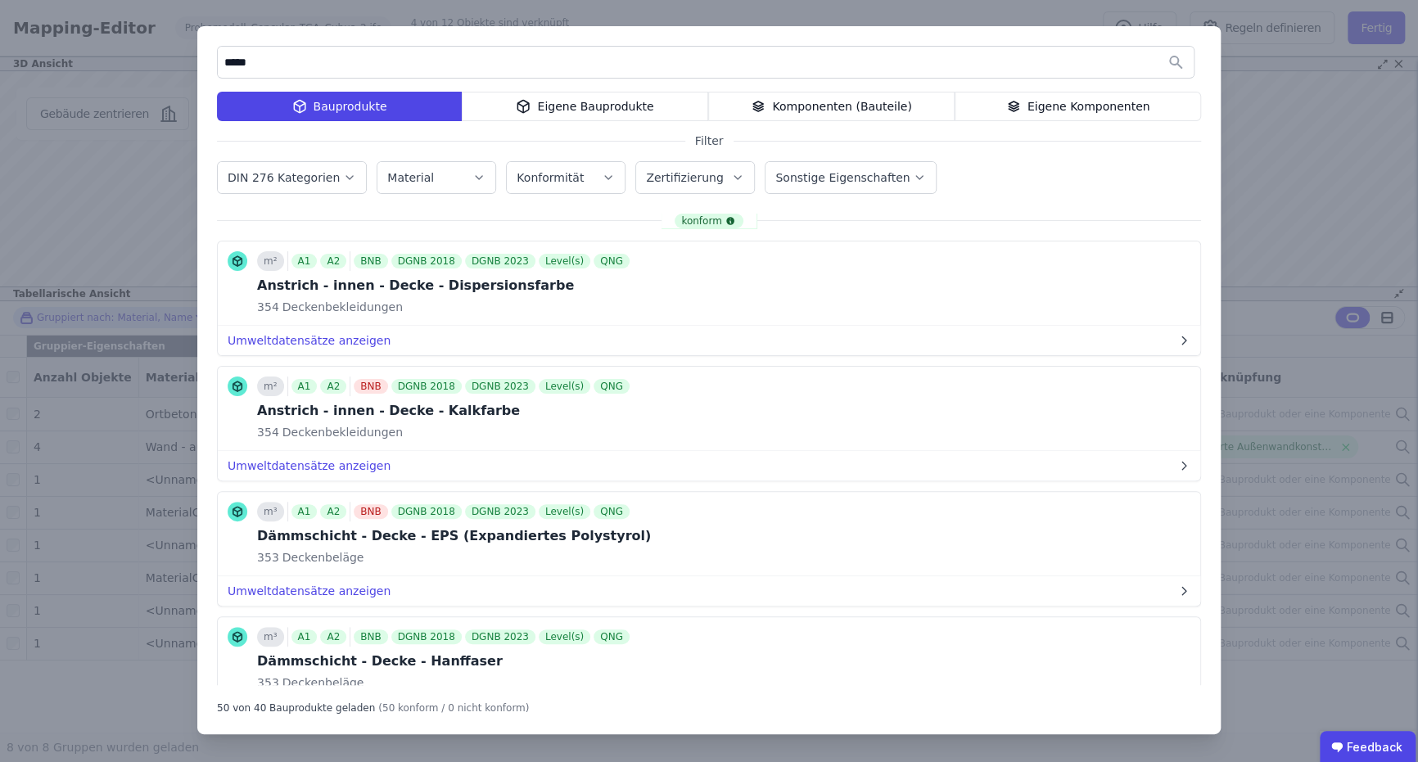
drag, startPoint x: 886, startPoint y: 61, endPoint x: -3, endPoint y: 103, distance: 890.7
click at [0, 103] on html "R RWTH Frederic Kusnierz 2 Gebäude Dashboard 2 Gebäude CircularLCA Demo Buildin…" at bounding box center [709, 381] width 1418 height 762
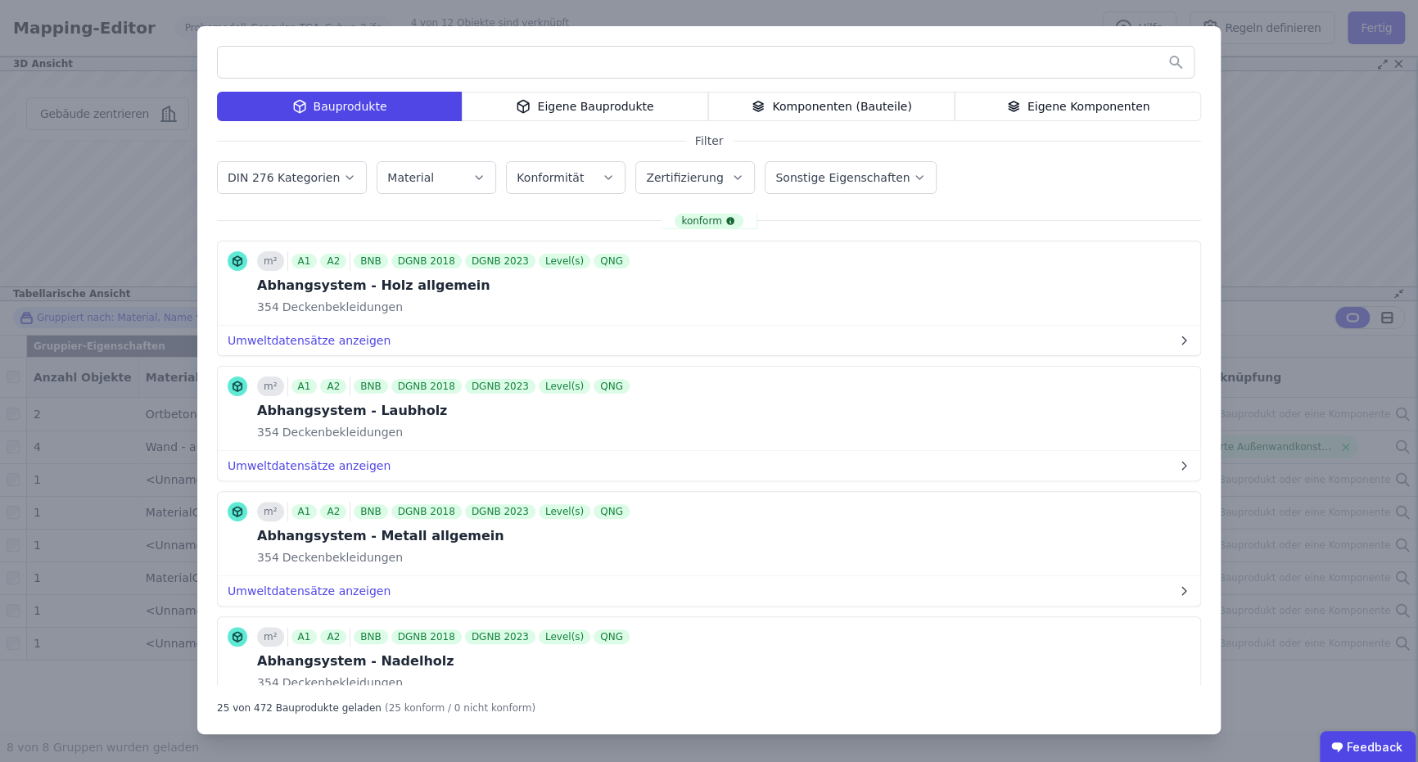
click at [543, 115] on div "Eigene Bauprodukte" at bounding box center [585, 106] width 246 height 29
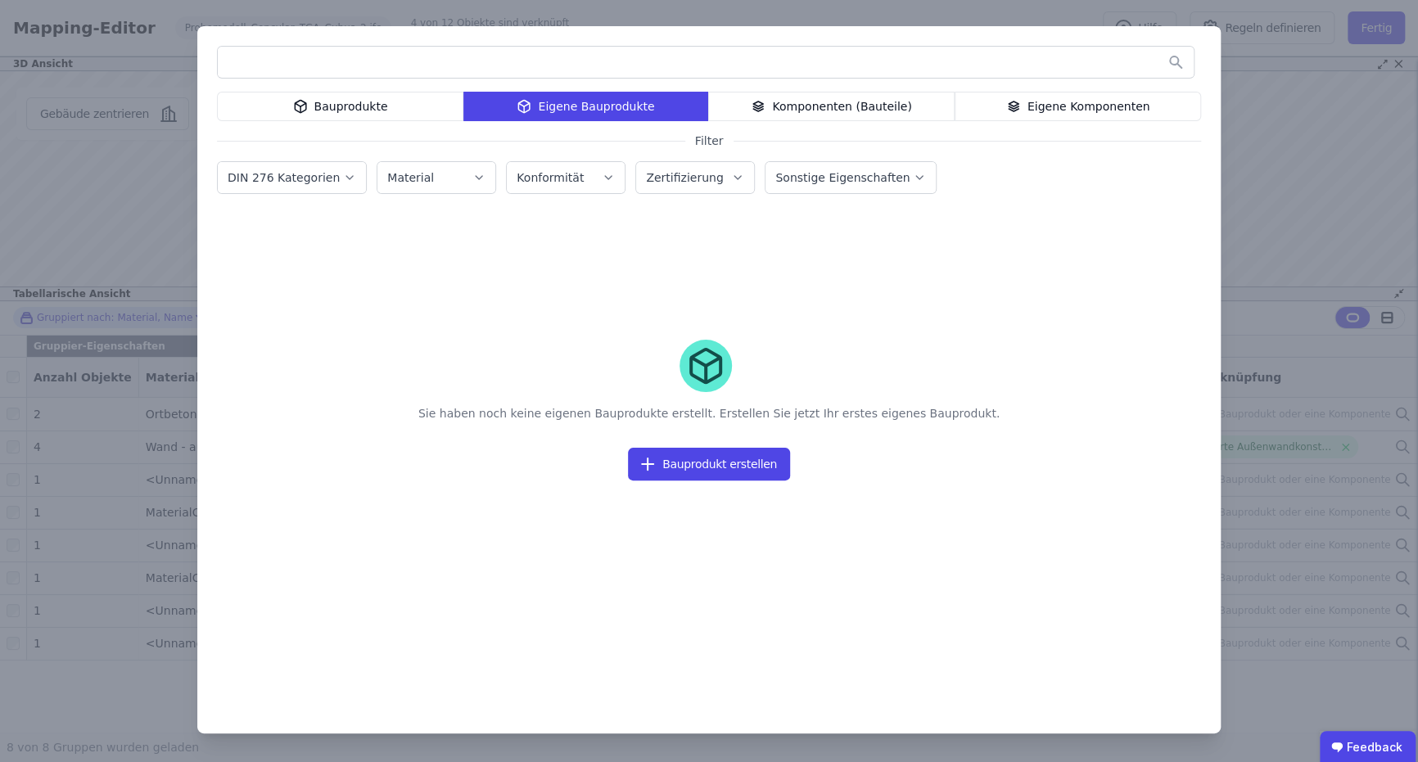
click at [343, 184] on icon "button" at bounding box center [349, 177] width 13 height 16
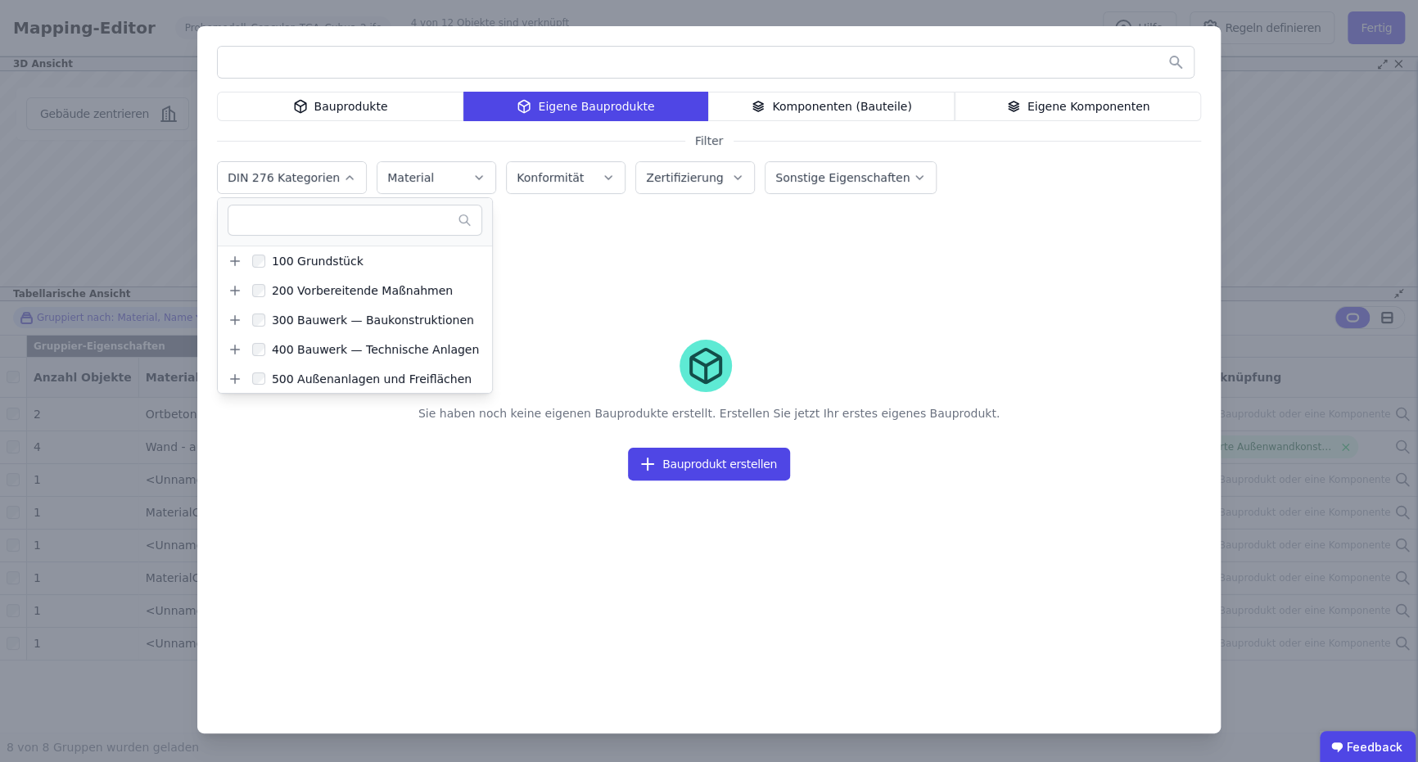
click at [349, 182] on button "DIN 276 Kategorien" at bounding box center [292, 177] width 148 height 31
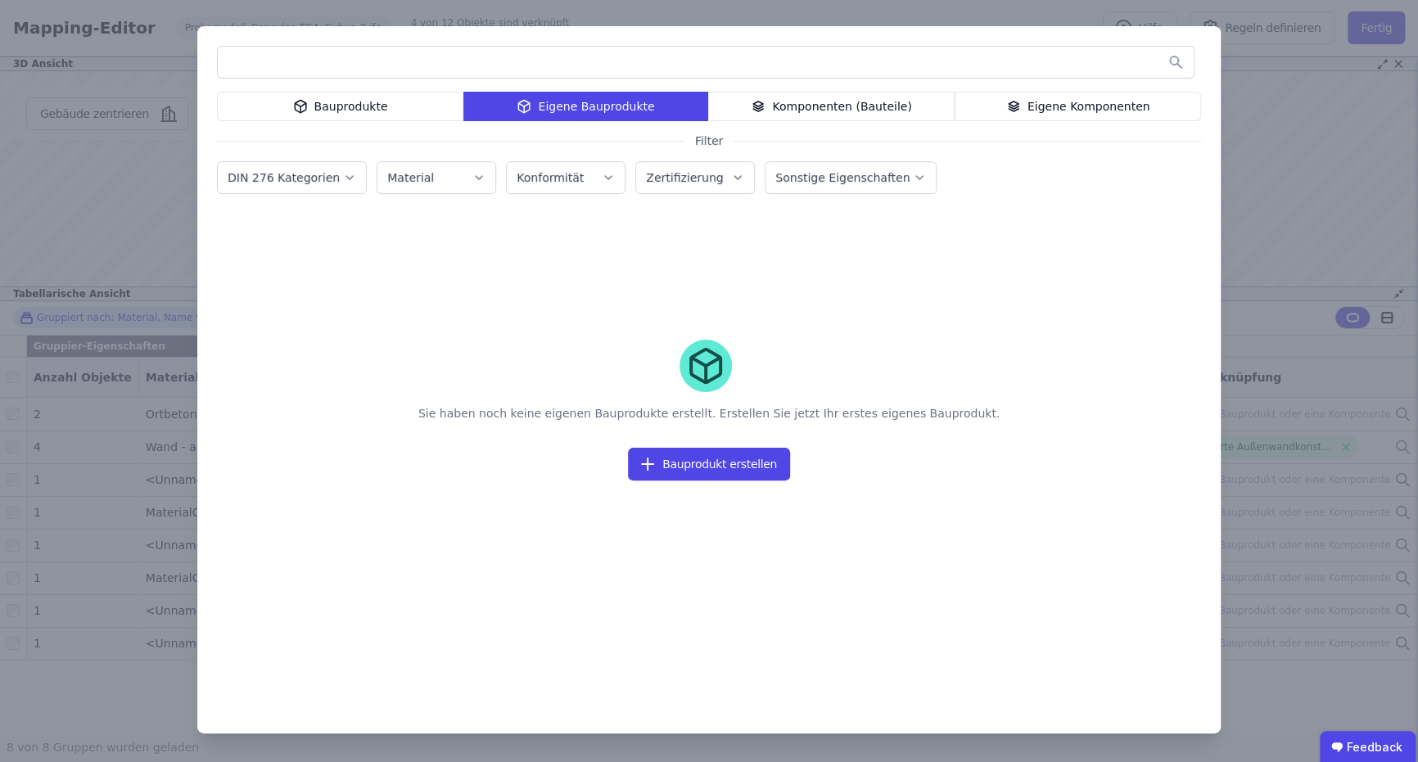
click at [419, 176] on label "Material" at bounding box center [412, 177] width 50 height 13
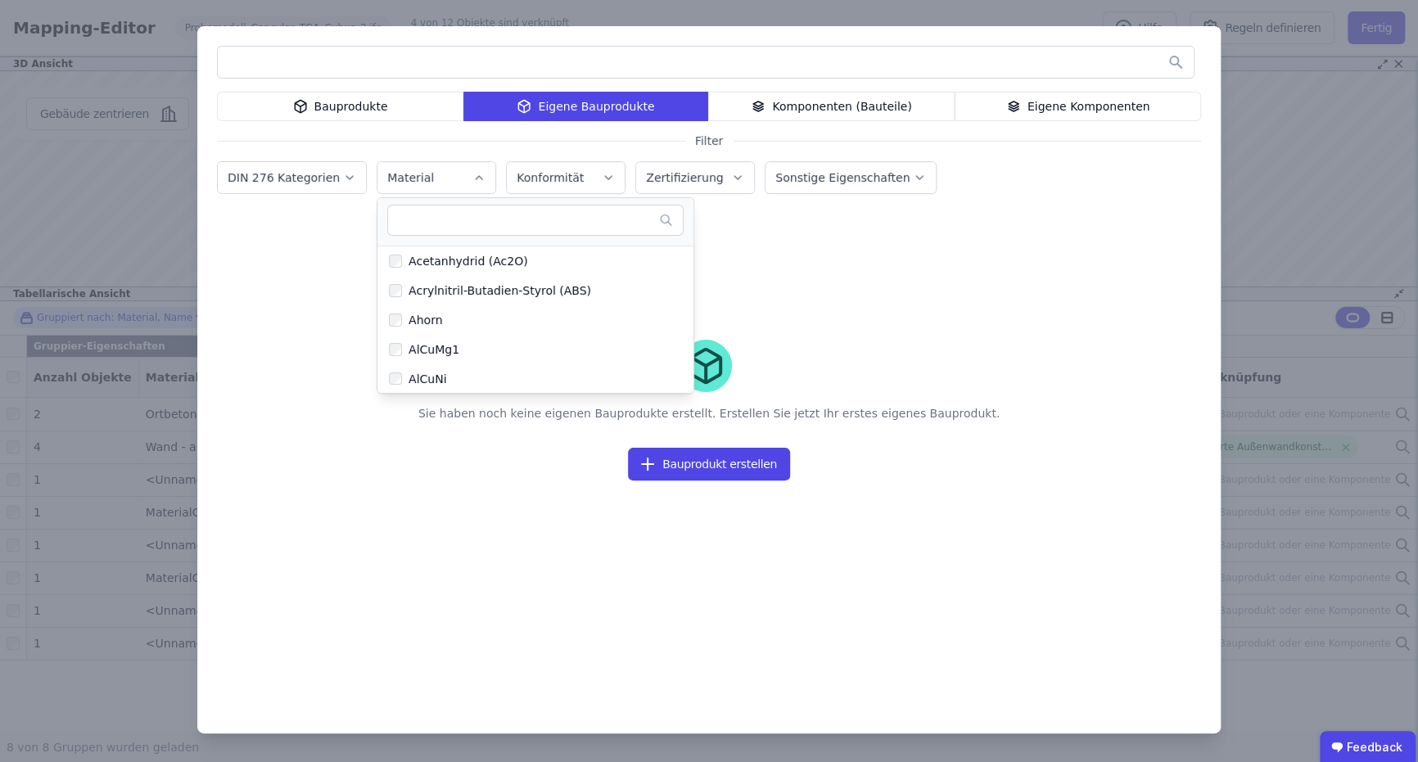
click at [419, 176] on label "Material" at bounding box center [412, 177] width 50 height 13
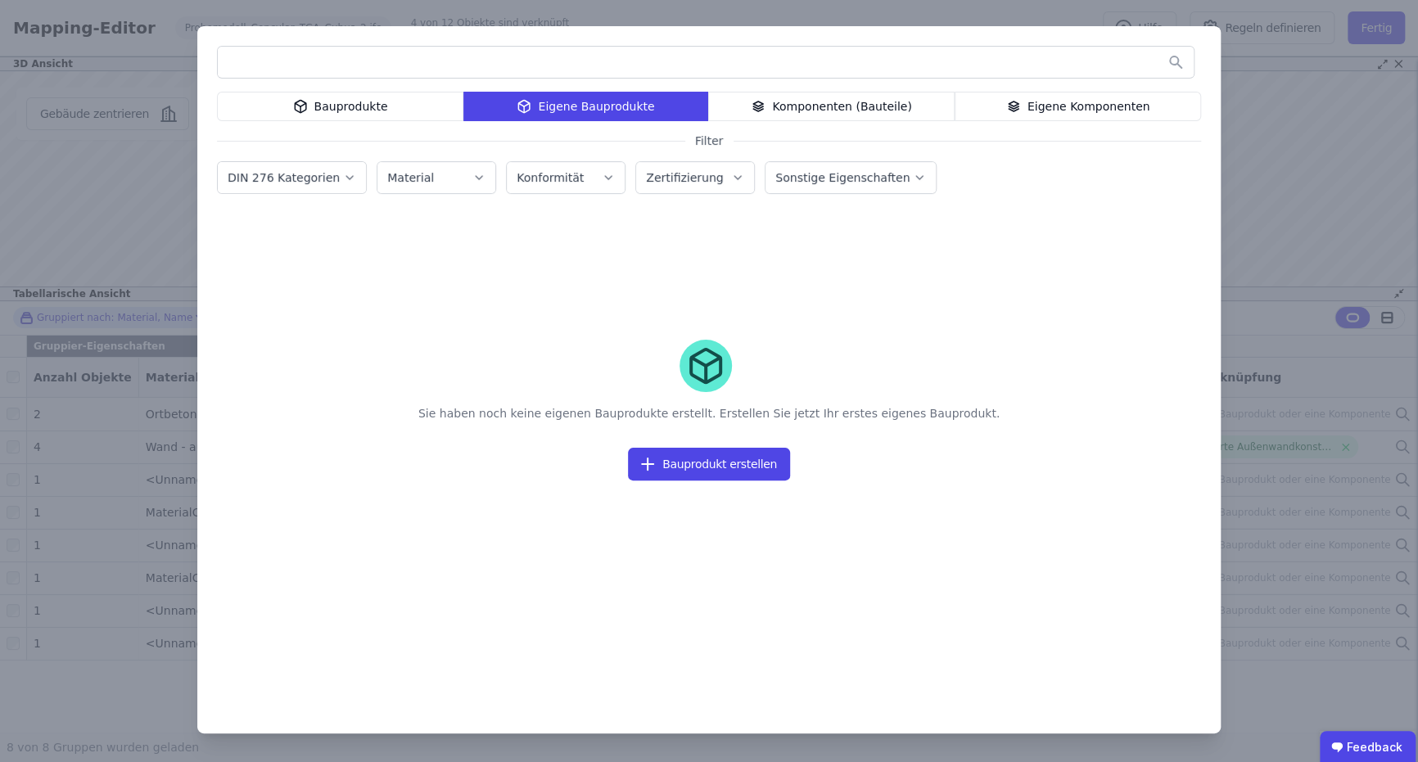
drag, startPoint x: 498, startPoint y: 175, endPoint x: 514, endPoint y: 176, distance: 16.4
click at [507, 175] on button "Konformität" at bounding box center [566, 177] width 118 height 31
click at [523, 176] on label "Konformität" at bounding box center [551, 177] width 70 height 13
click at [636, 176] on button "Zertifizierung" at bounding box center [695, 177] width 118 height 31
click at [516, 175] on label "Konformität" at bounding box center [551, 177] width 70 height 13
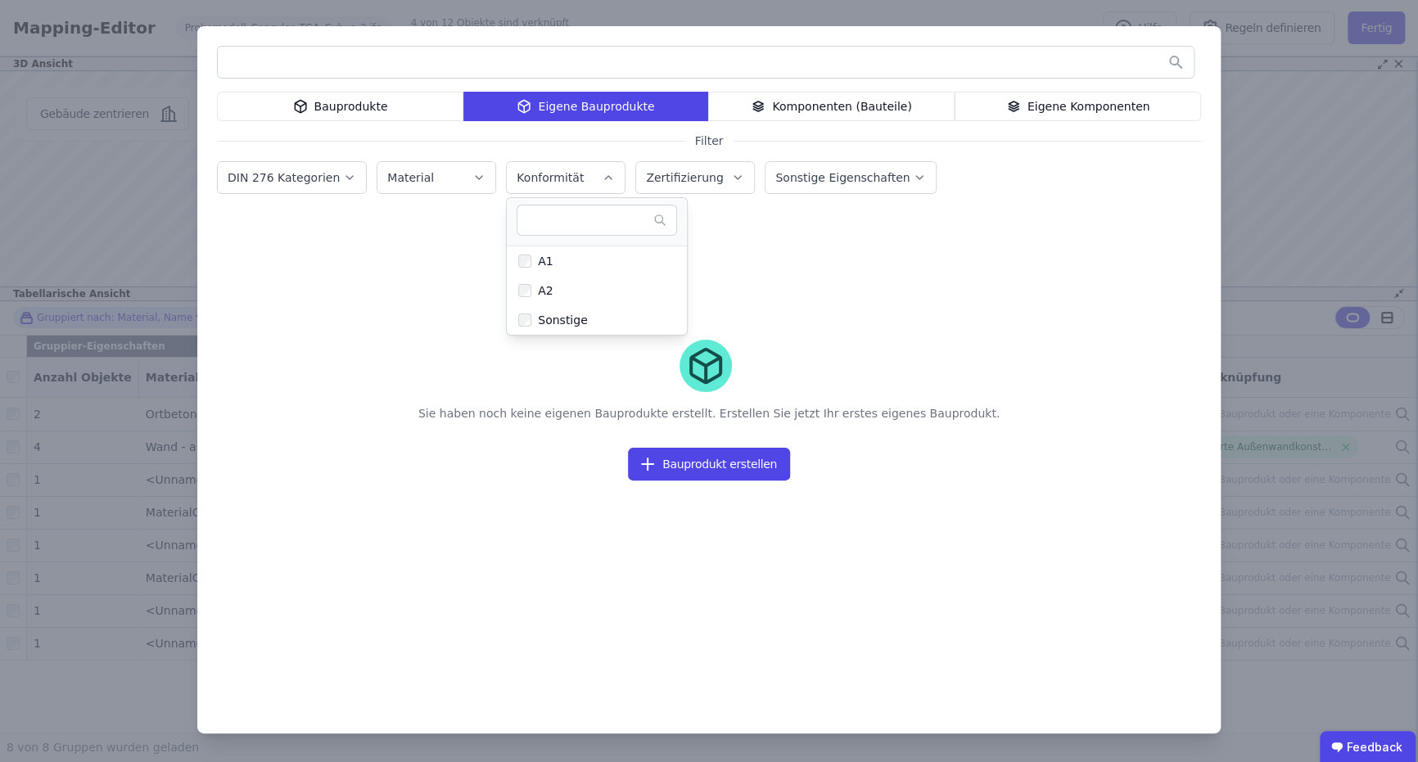
click at [431, 187] on button "Material" at bounding box center [436, 177] width 118 height 31
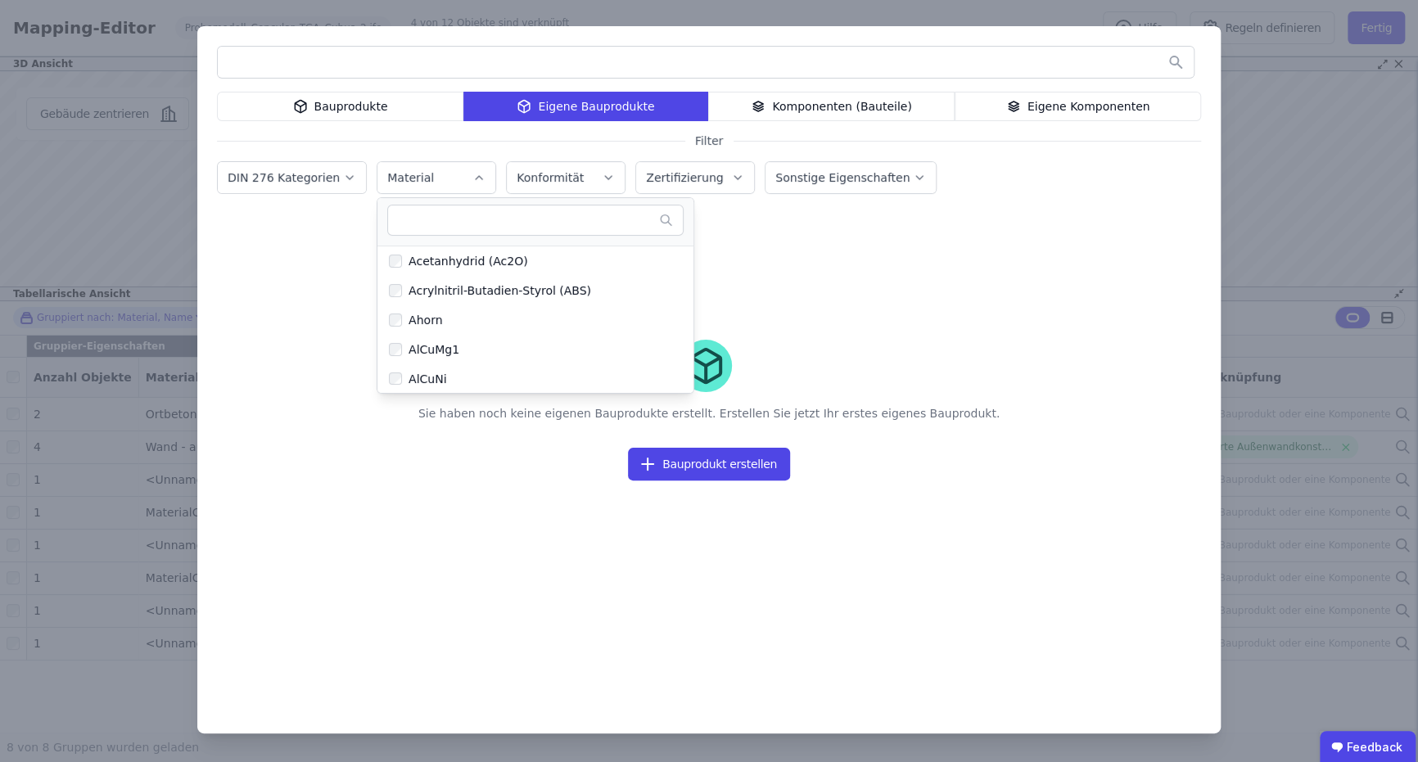
click at [323, 193] on div "DIN 276 Kategorien" at bounding box center [292, 177] width 150 height 33
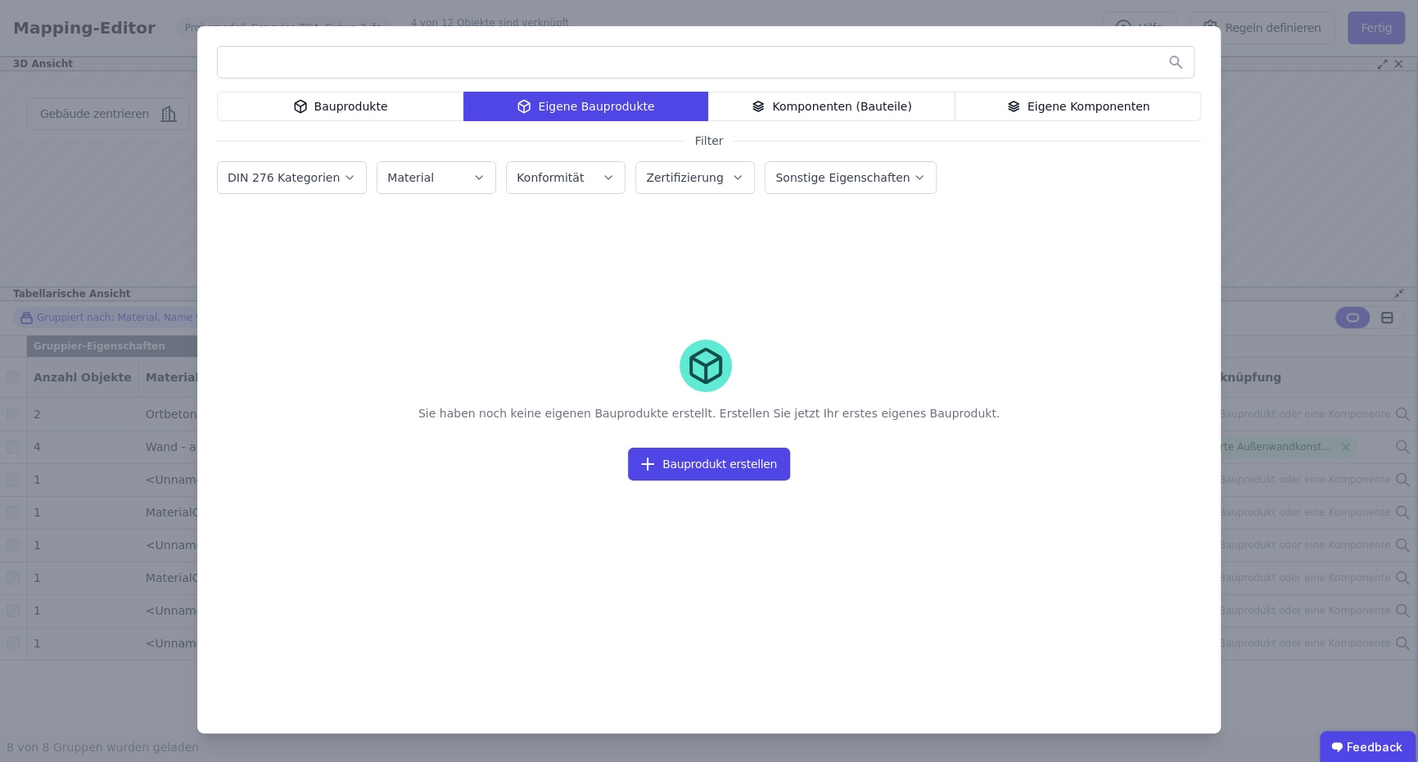
click at [290, 273] on div "Sie haben noch keine eigenen Bauprodukte erstellt. Erstellen Sie jetzt Ihr erst…" at bounding box center [709, 464] width 984 height 500
click at [735, 449] on button "Bauprodukt erstellen" at bounding box center [709, 464] width 162 height 33
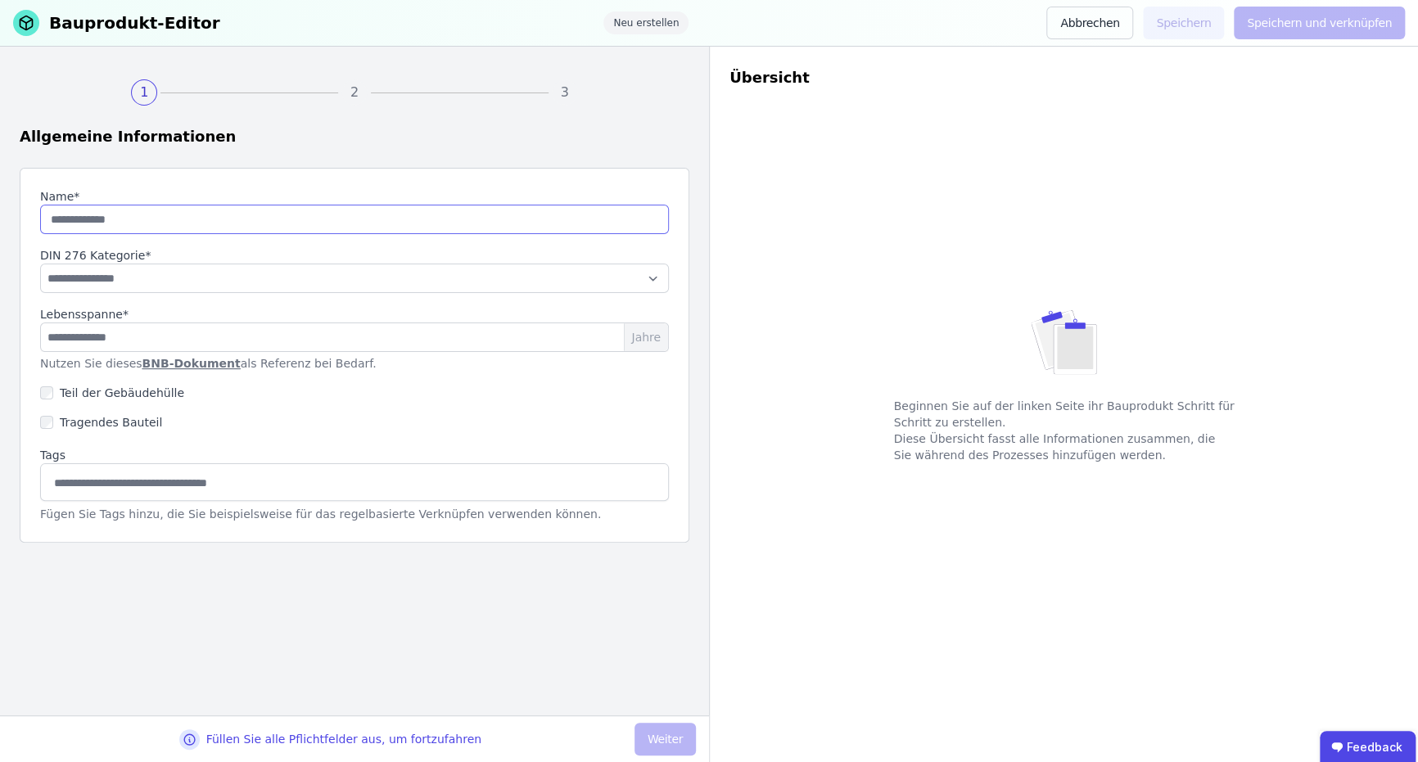
click at [377, 211] on input "string" at bounding box center [354, 219] width 629 height 29
click at [468, 409] on div "Tragendes Bauteil" at bounding box center [354, 422] width 629 height 29
click at [142, 279] on select "**********" at bounding box center [354, 278] width 629 height 29
click at [269, 340] on input "number" at bounding box center [354, 336] width 629 height 29
click at [1092, 24] on button "Abbrechen" at bounding box center [1089, 23] width 87 height 33
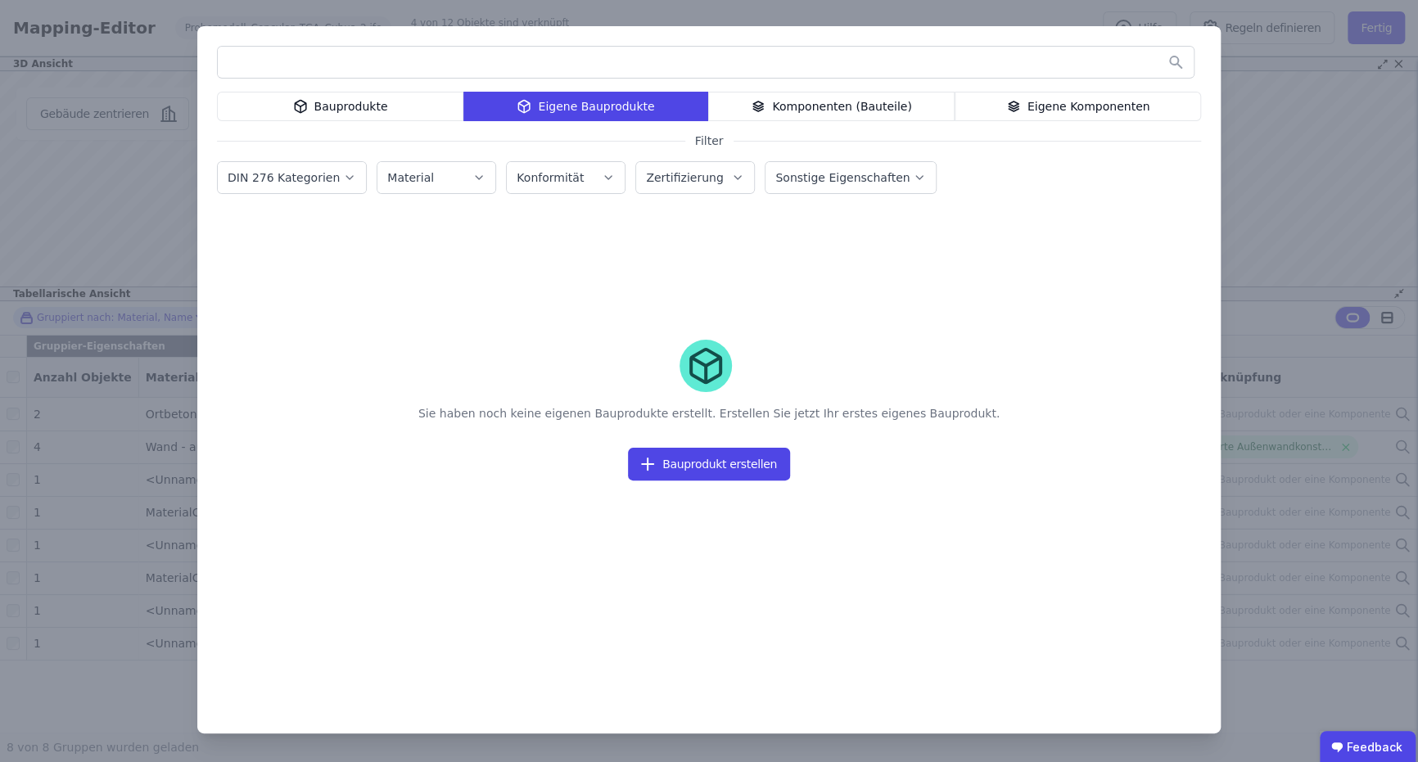
click at [835, 578] on div "Sie haben noch keine eigenen Bauprodukte erstellt. Erstellen Sie jetzt Ihr erst…" at bounding box center [709, 479] width 984 height 410
click at [837, 103] on div "Komponenten (Bauteile)" at bounding box center [831, 106] width 246 height 29
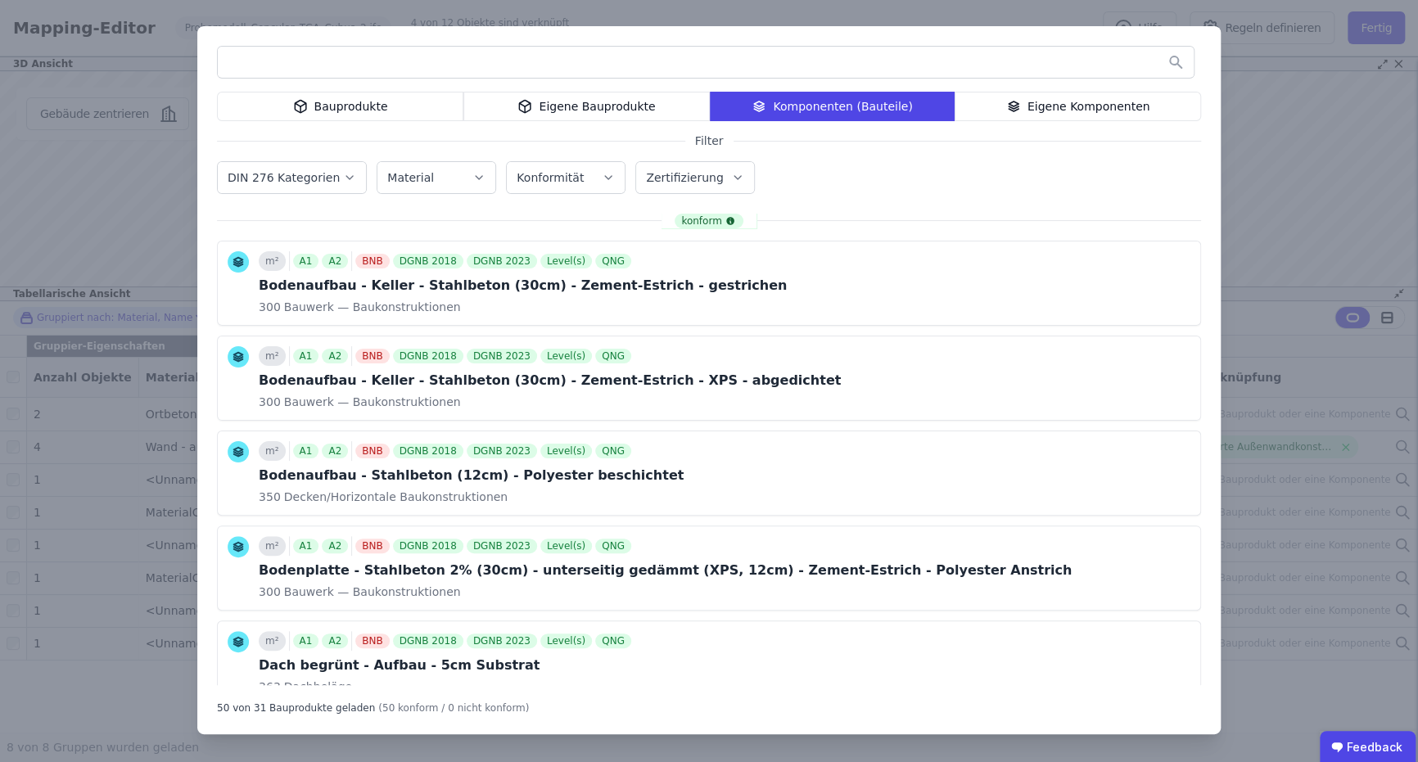
click at [999, 118] on div "Eigene Komponenten" at bounding box center [1077, 106] width 246 height 29
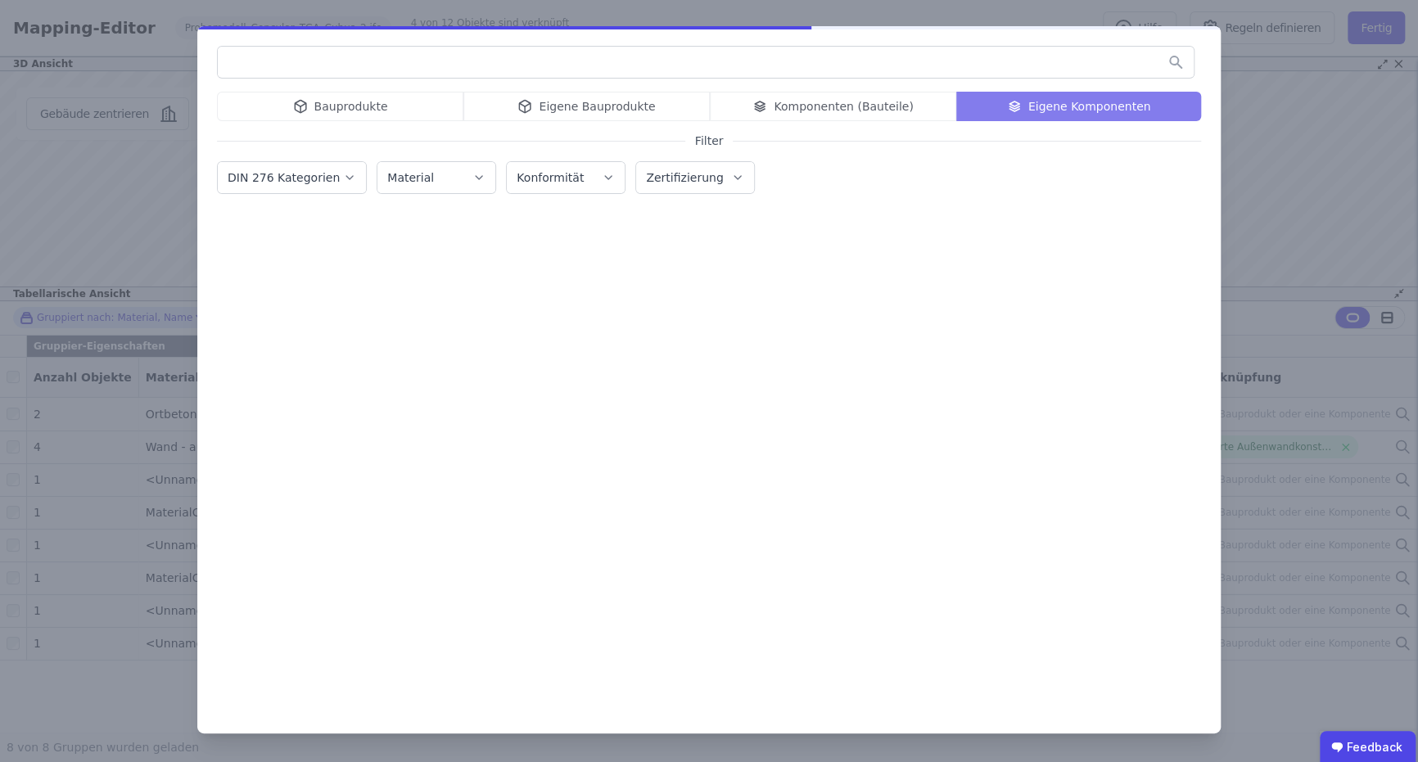
click at [1241, 124] on div "Bauprodukte Eigene Bauprodukte Komponenten (Bauteile) Eigene Komponenten Filter…" at bounding box center [709, 381] width 1418 height 762
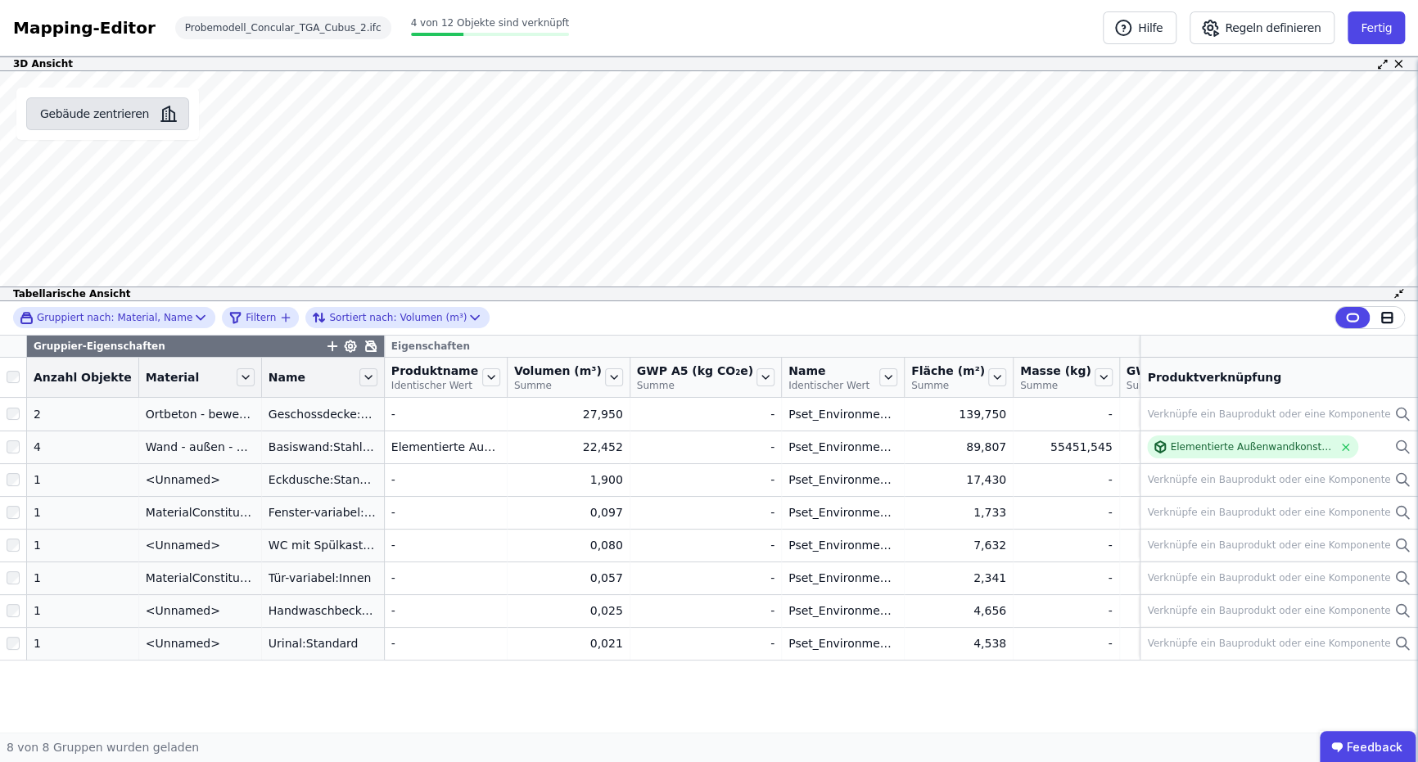
click at [165, 110] on icon "button" at bounding box center [169, 114] width 20 height 20
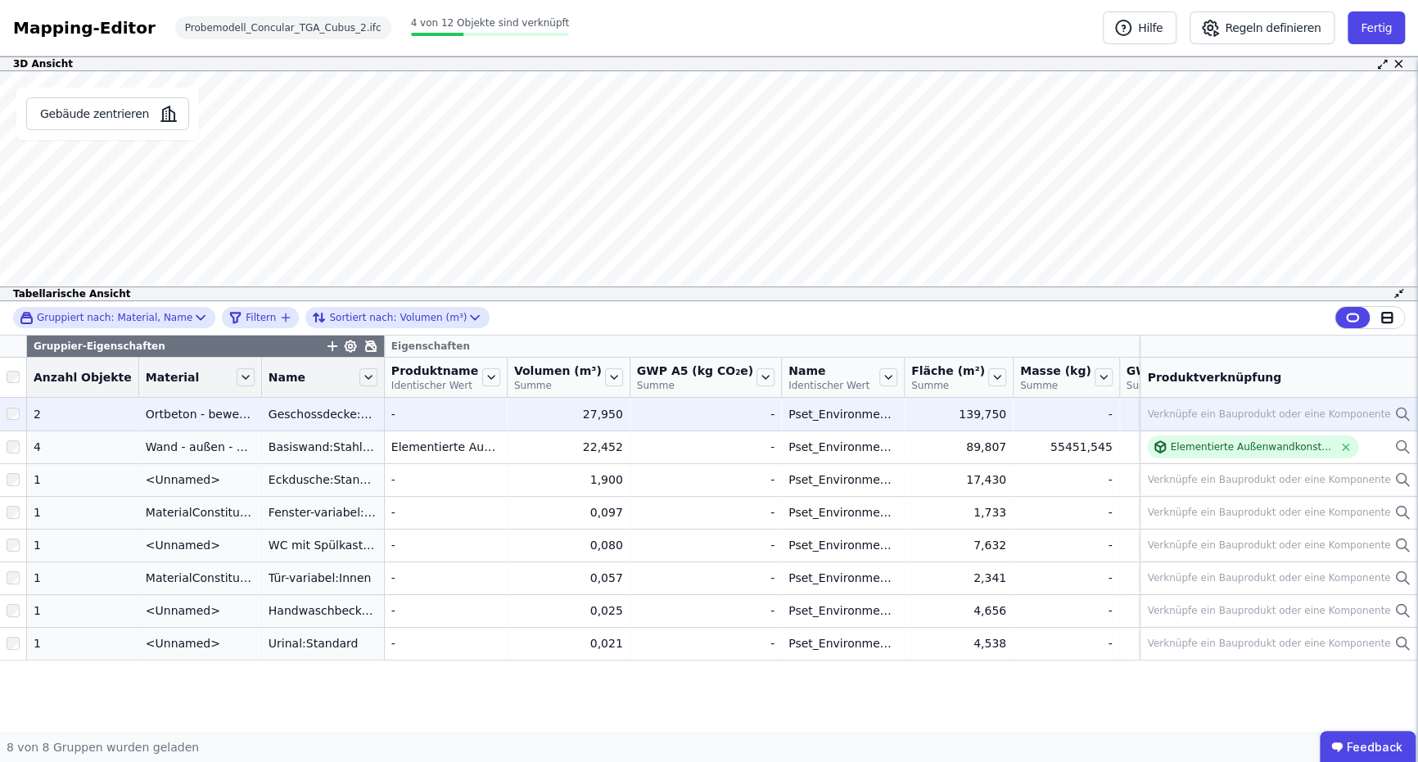
click at [1254, 412] on div "Verknüpfe ein Bauprodukt oder eine Komponente" at bounding box center [1268, 414] width 243 height 13
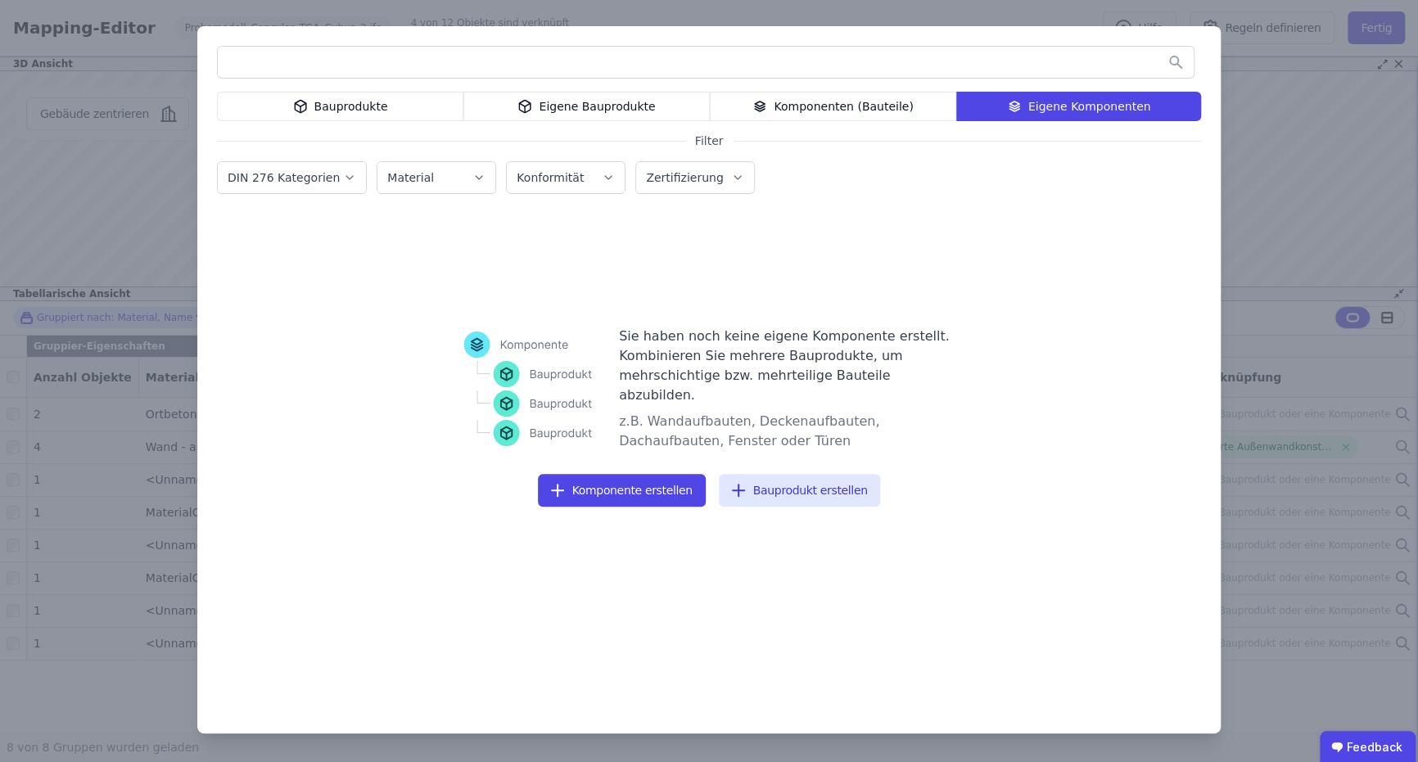
click at [517, 109] on div "Eigene Bauprodukte" at bounding box center [586, 106] width 246 height 29
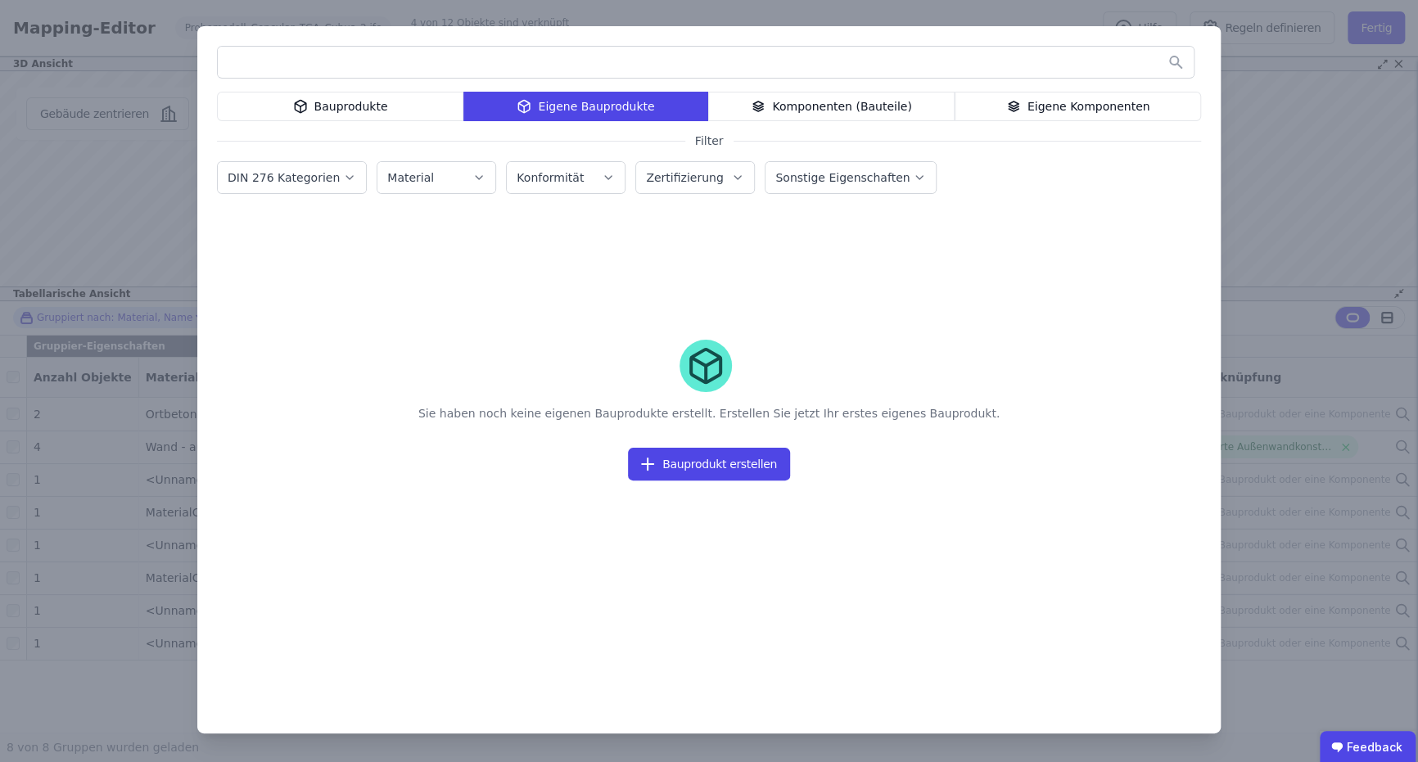
click at [397, 110] on div "Bauprodukte" at bounding box center [340, 106] width 246 height 29
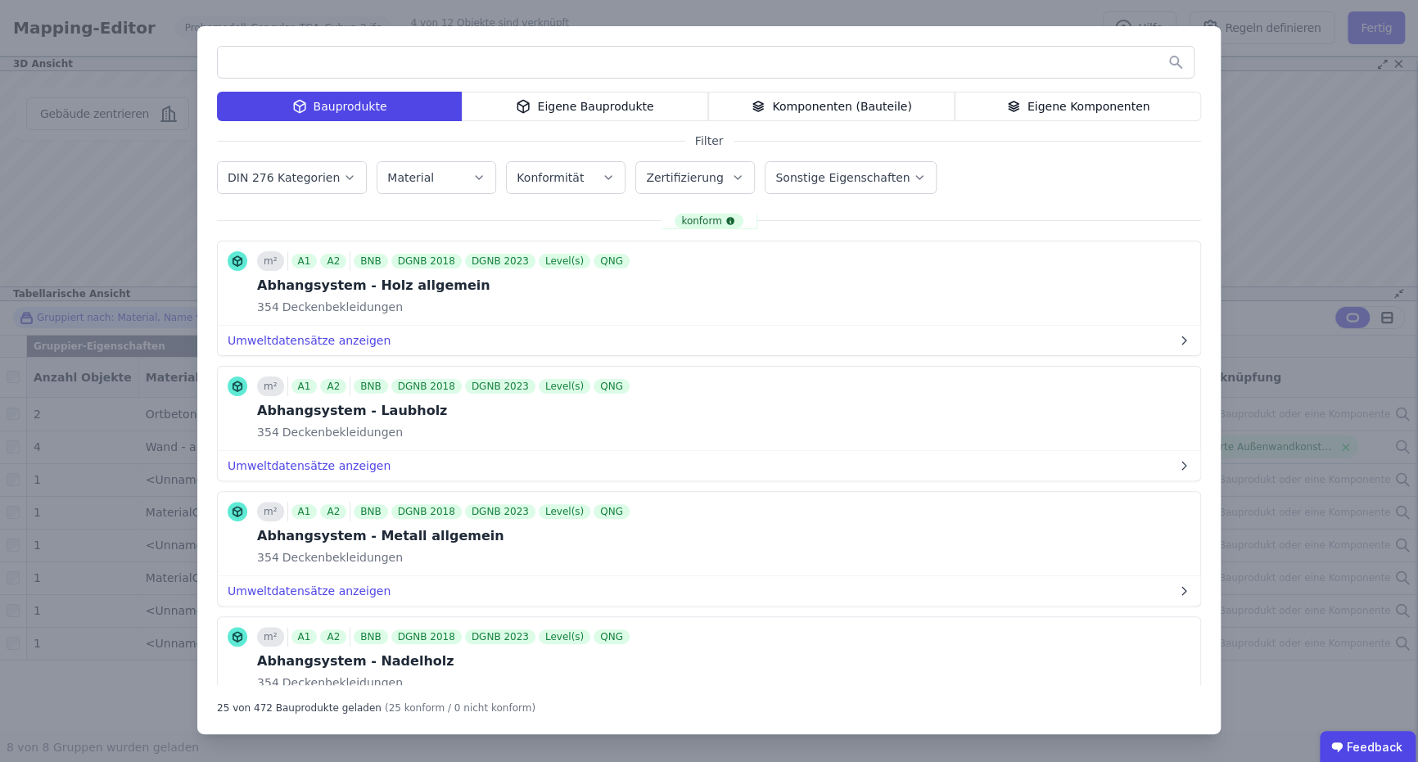
click at [306, 175] on label "DIN 276 Kategorien" at bounding box center [285, 177] width 115 height 13
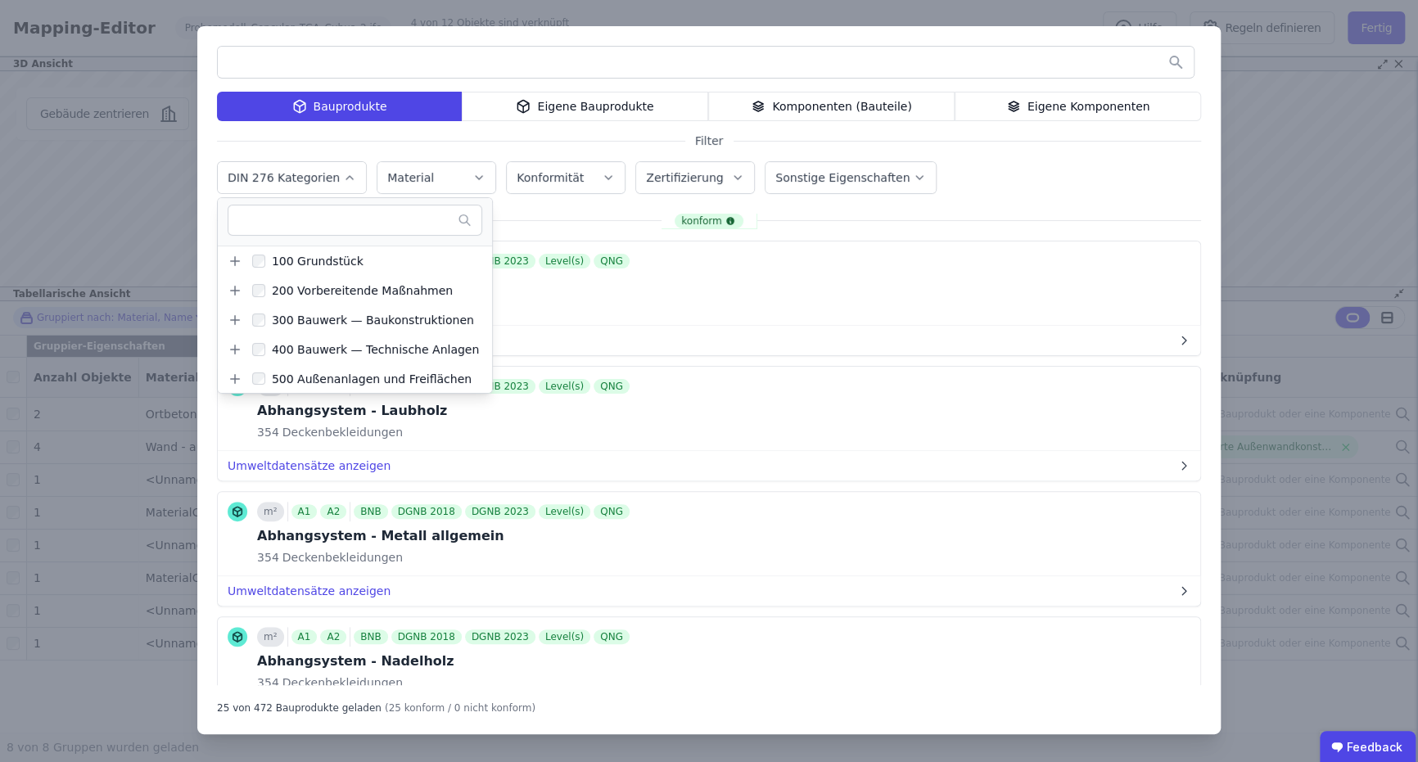
click at [437, 178] on div "Material" at bounding box center [436, 177] width 98 height 16
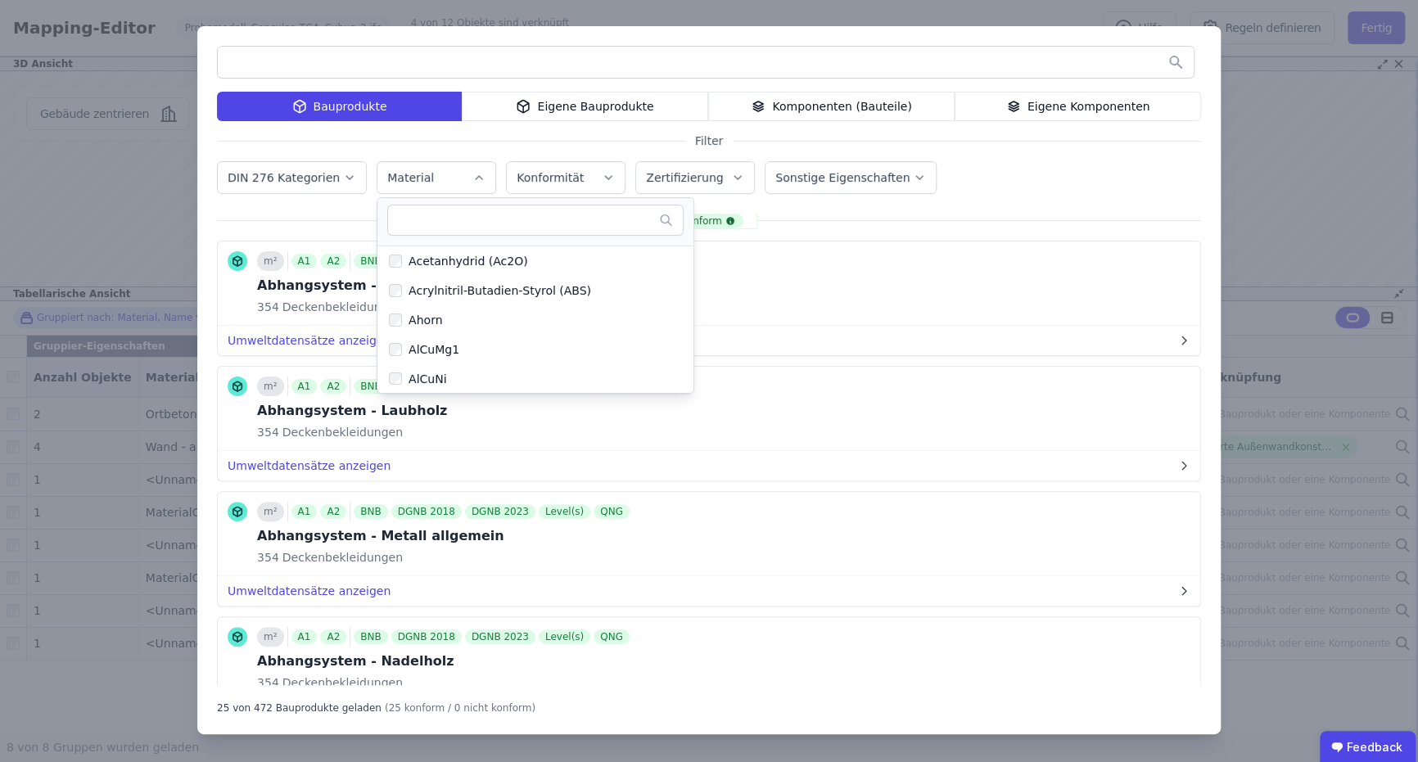
click at [548, 188] on button "Konformität" at bounding box center [566, 177] width 118 height 31
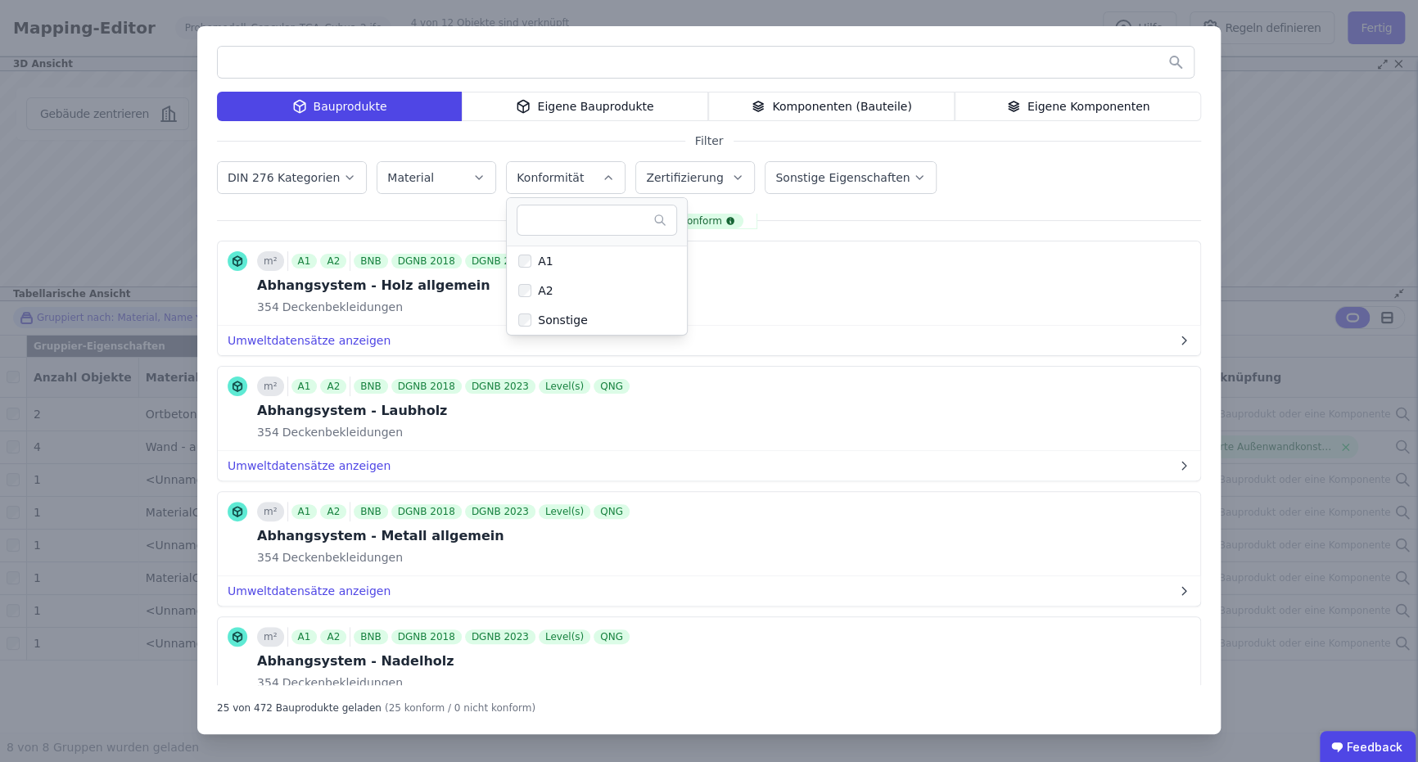
click at [733, 166] on button "Zertifizierung" at bounding box center [695, 177] width 118 height 31
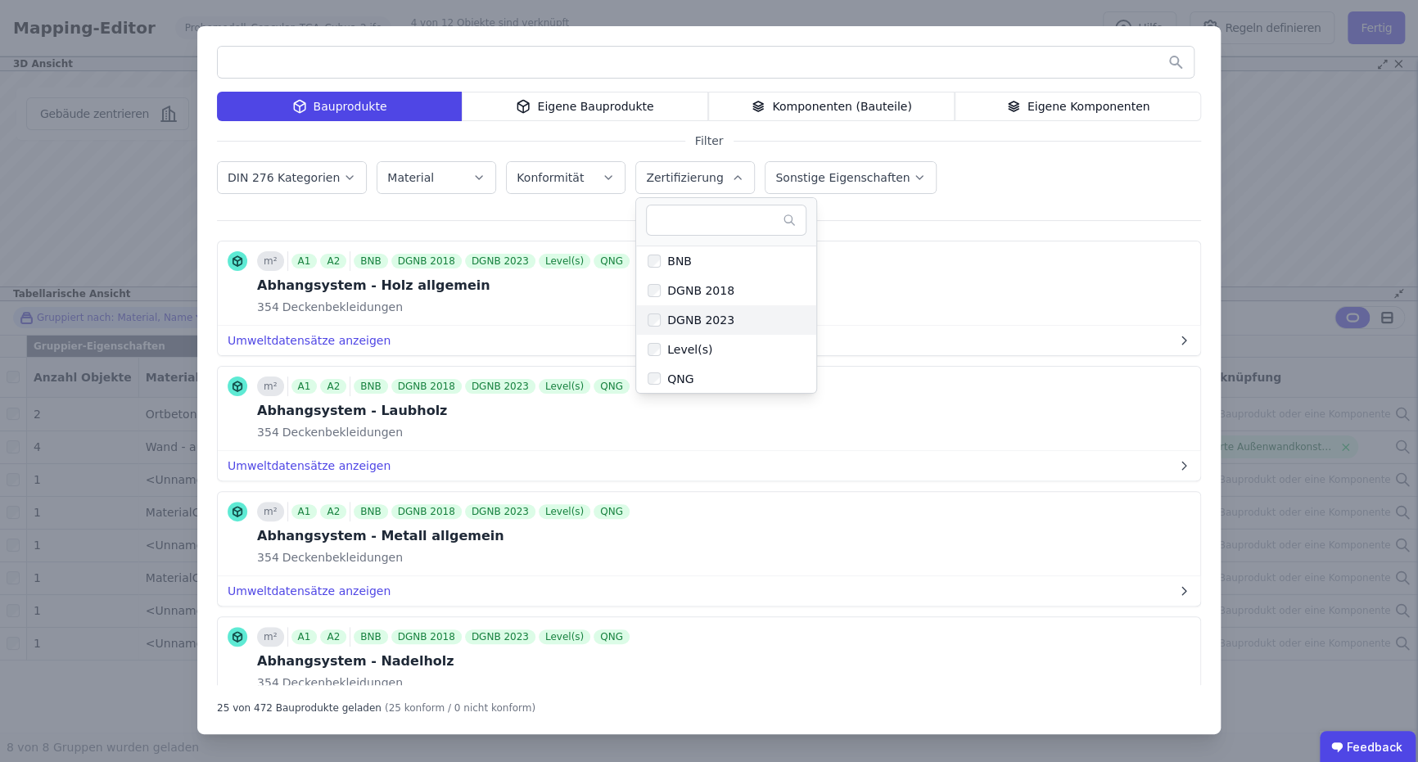
click at [669, 326] on div "DGNB 2023" at bounding box center [698, 320] width 74 height 16
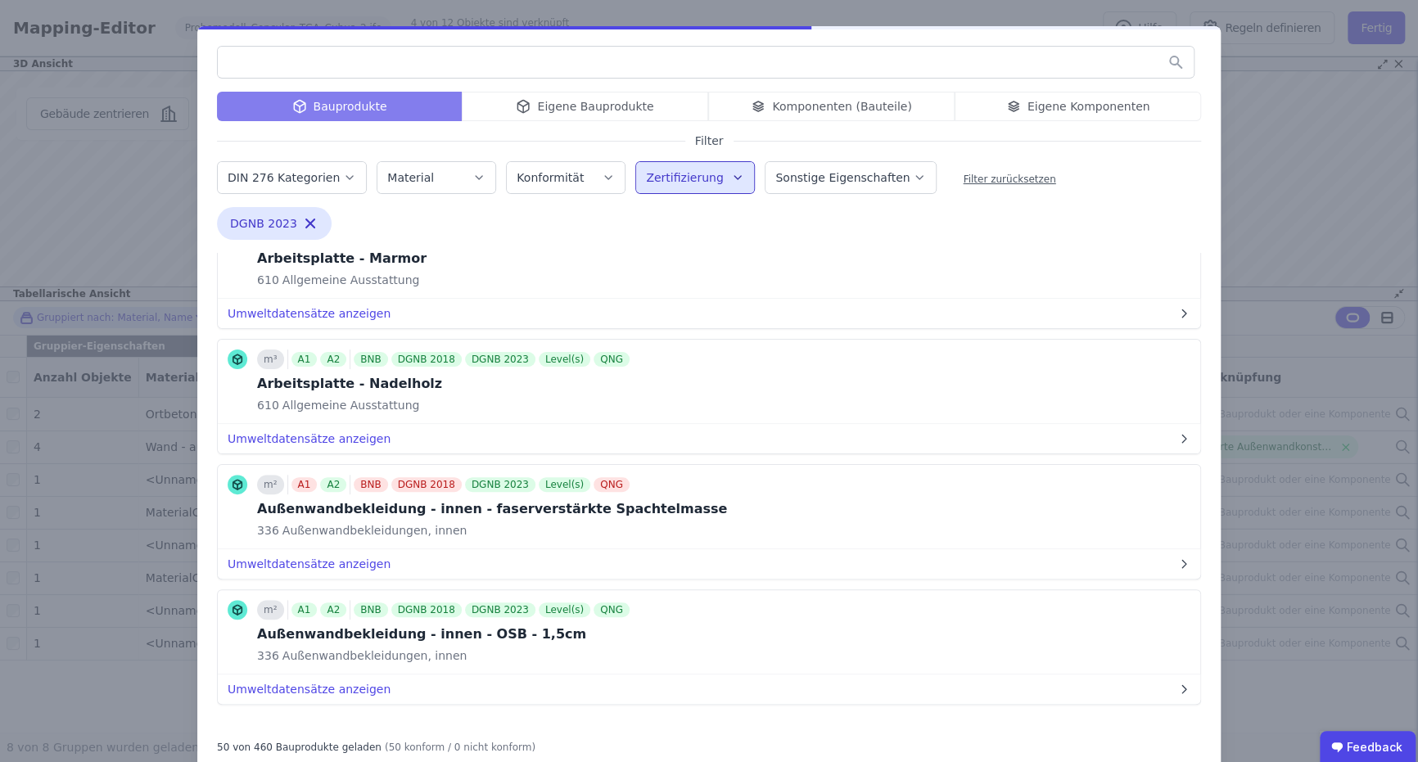
scroll to position [5827, 0]
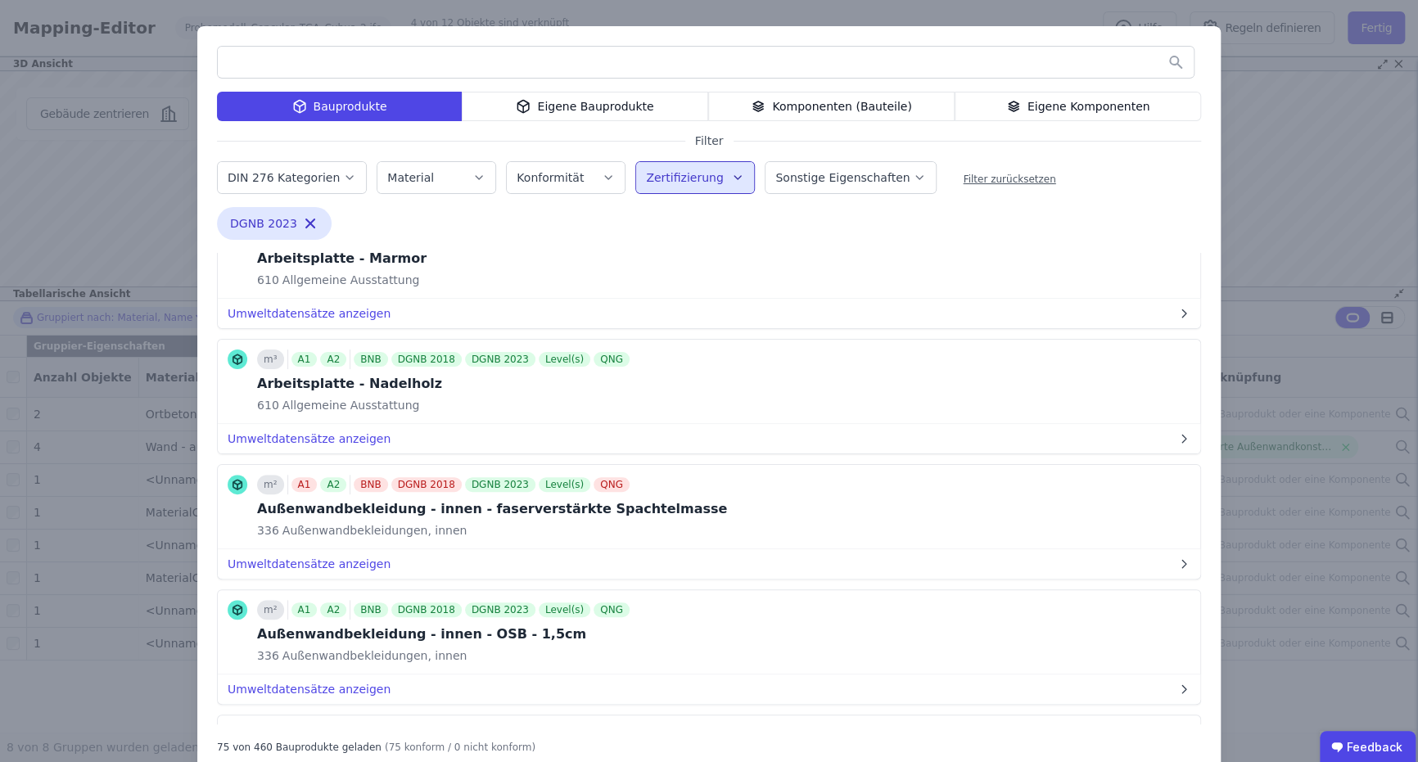
click at [352, 76] on input "text" at bounding box center [706, 61] width 976 height 29
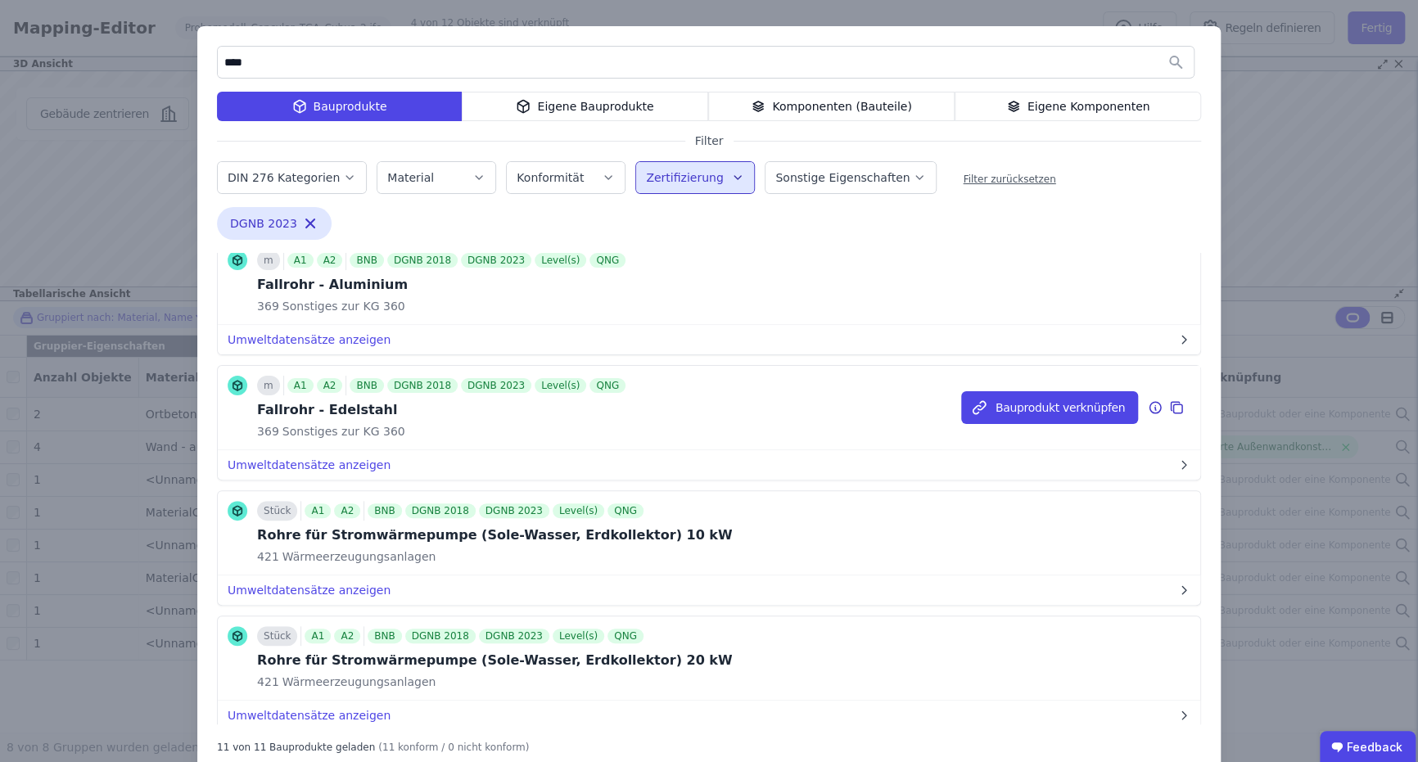
scroll to position [0, 0]
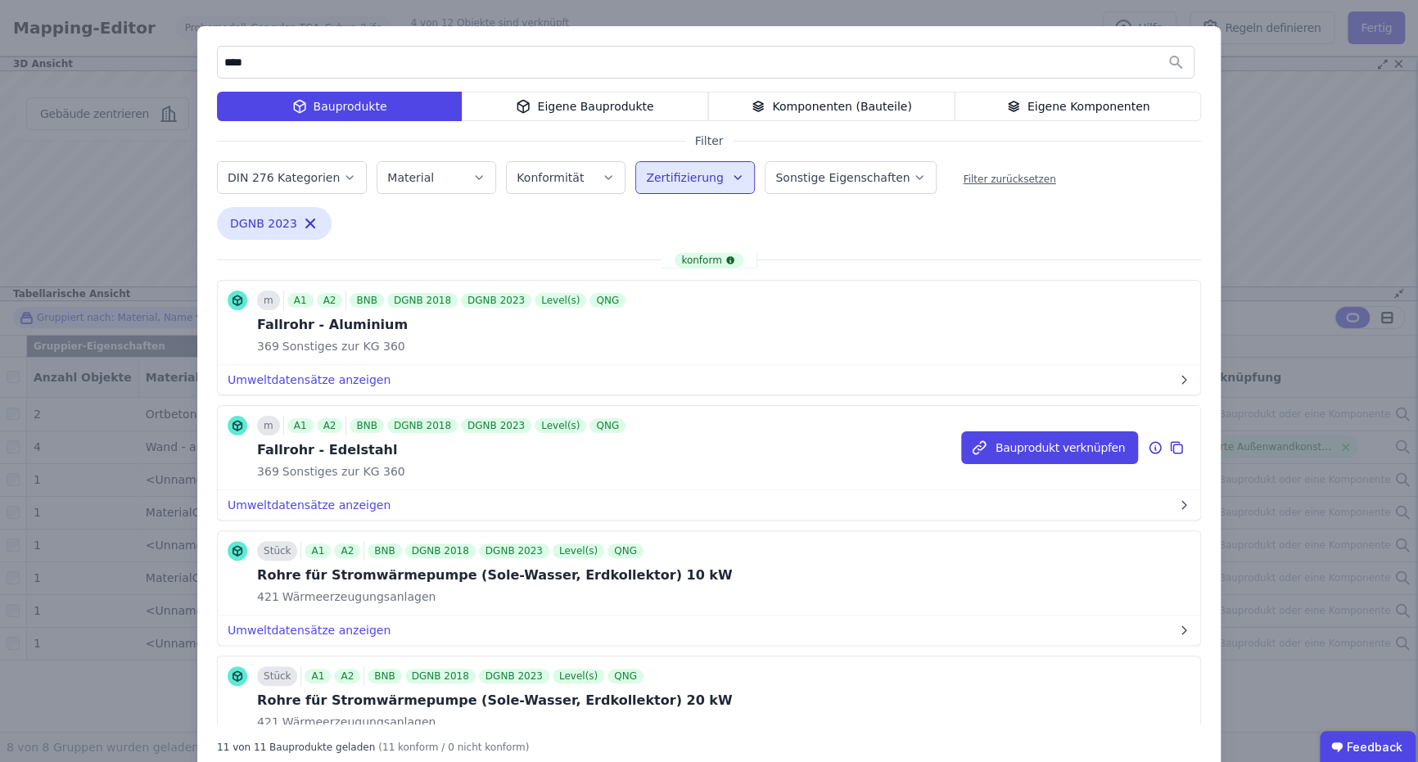
type input "*****"
type input "****"
click at [672, 189] on button "Zertifizierung" at bounding box center [695, 177] width 118 height 31
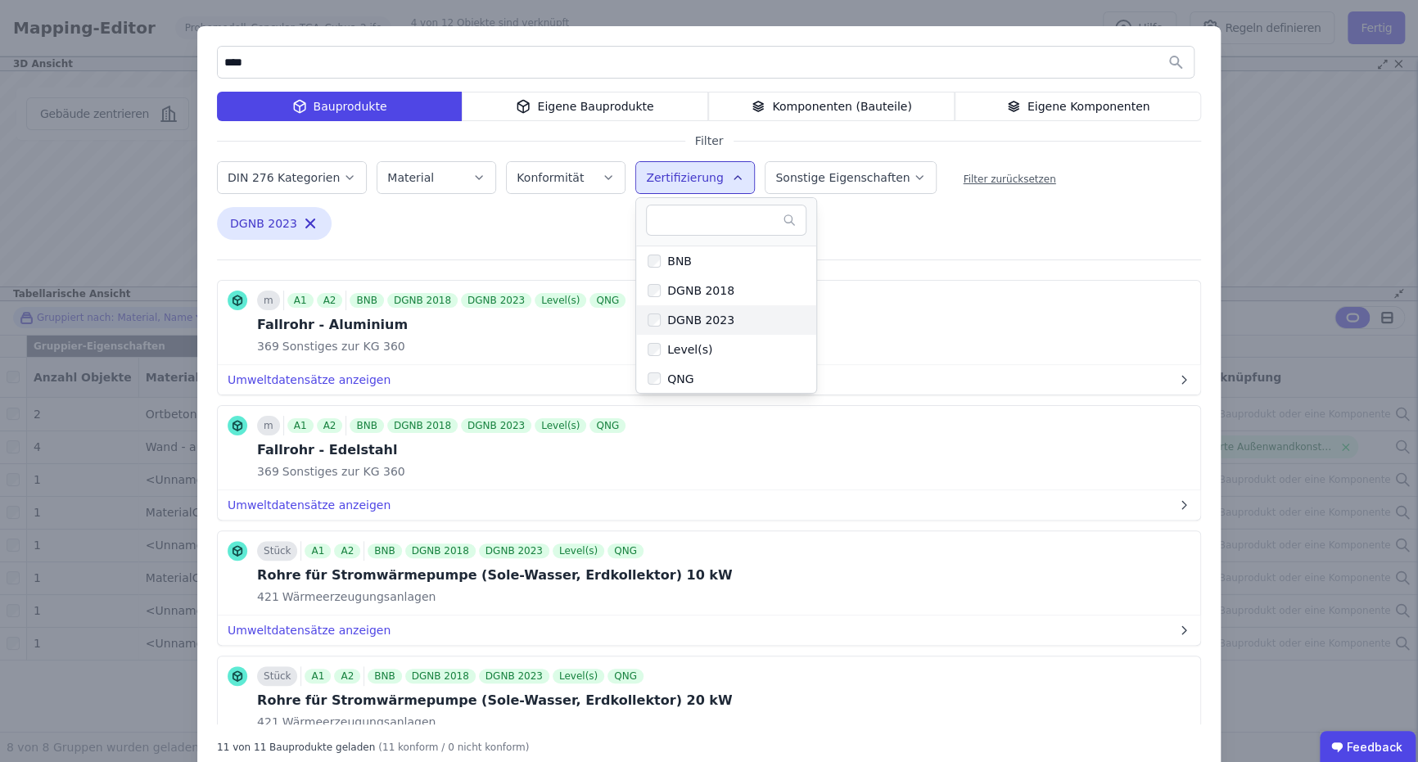
click at [661, 318] on div "DGNB 2023" at bounding box center [698, 320] width 74 height 16
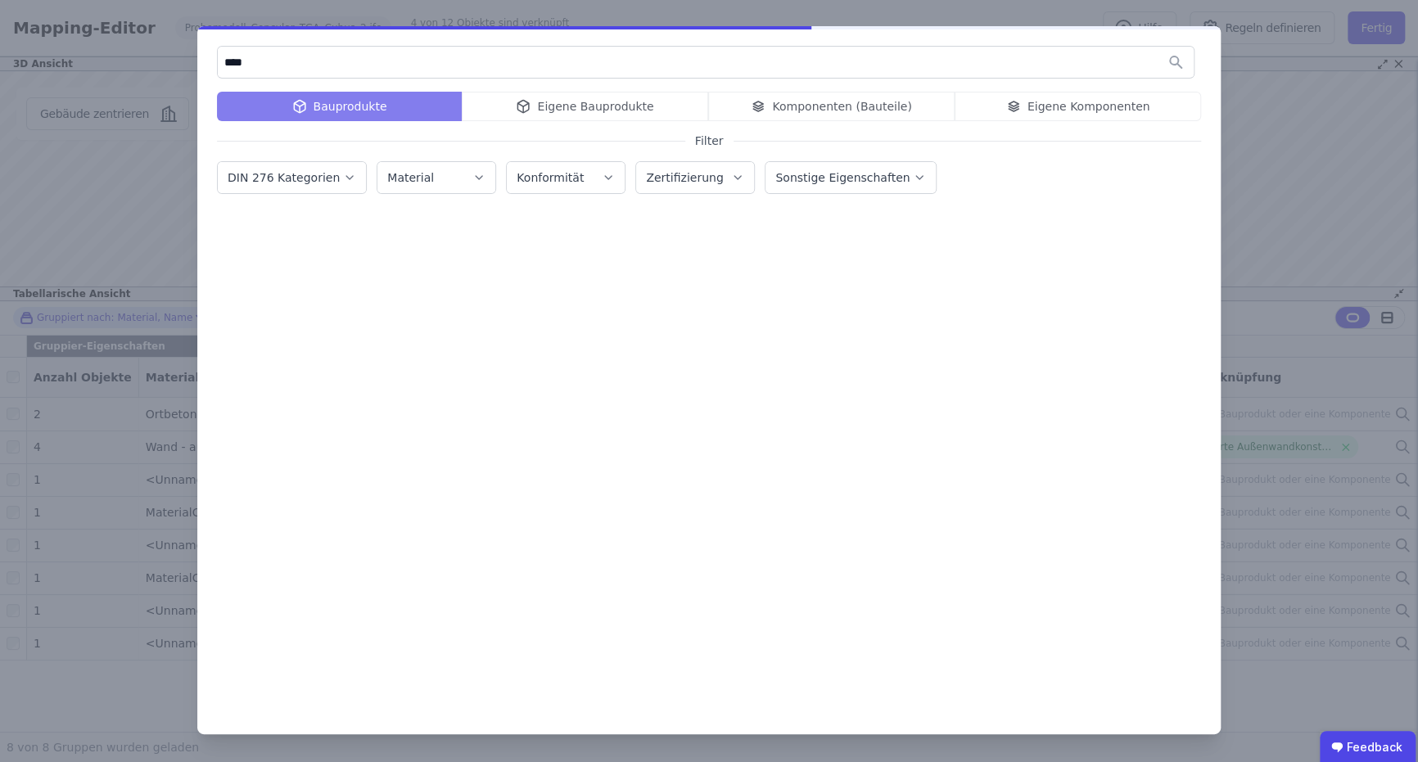
click at [841, 187] on button "Sonstige Eigenschaften" at bounding box center [850, 177] width 170 height 31
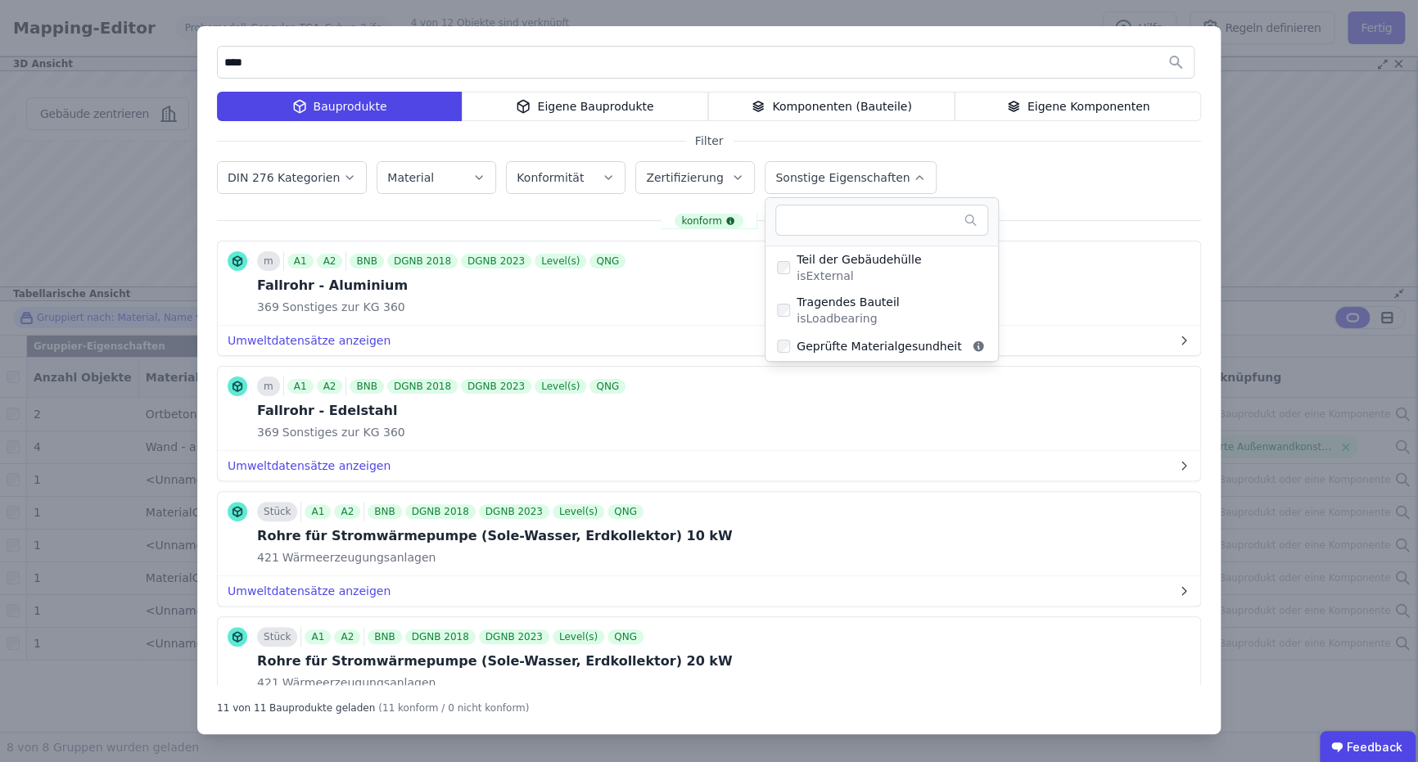
click at [1033, 178] on div "DIN 276 Kategorien Material Konformität Zertifizierung Sonstige Eigenschaften T…" at bounding box center [709, 179] width 984 height 43
click at [1266, 187] on div "**** Bauprodukte Eigene Bauprodukte Komponenten (Bauteile) Eigene Komponenten F…" at bounding box center [709, 381] width 1418 height 762
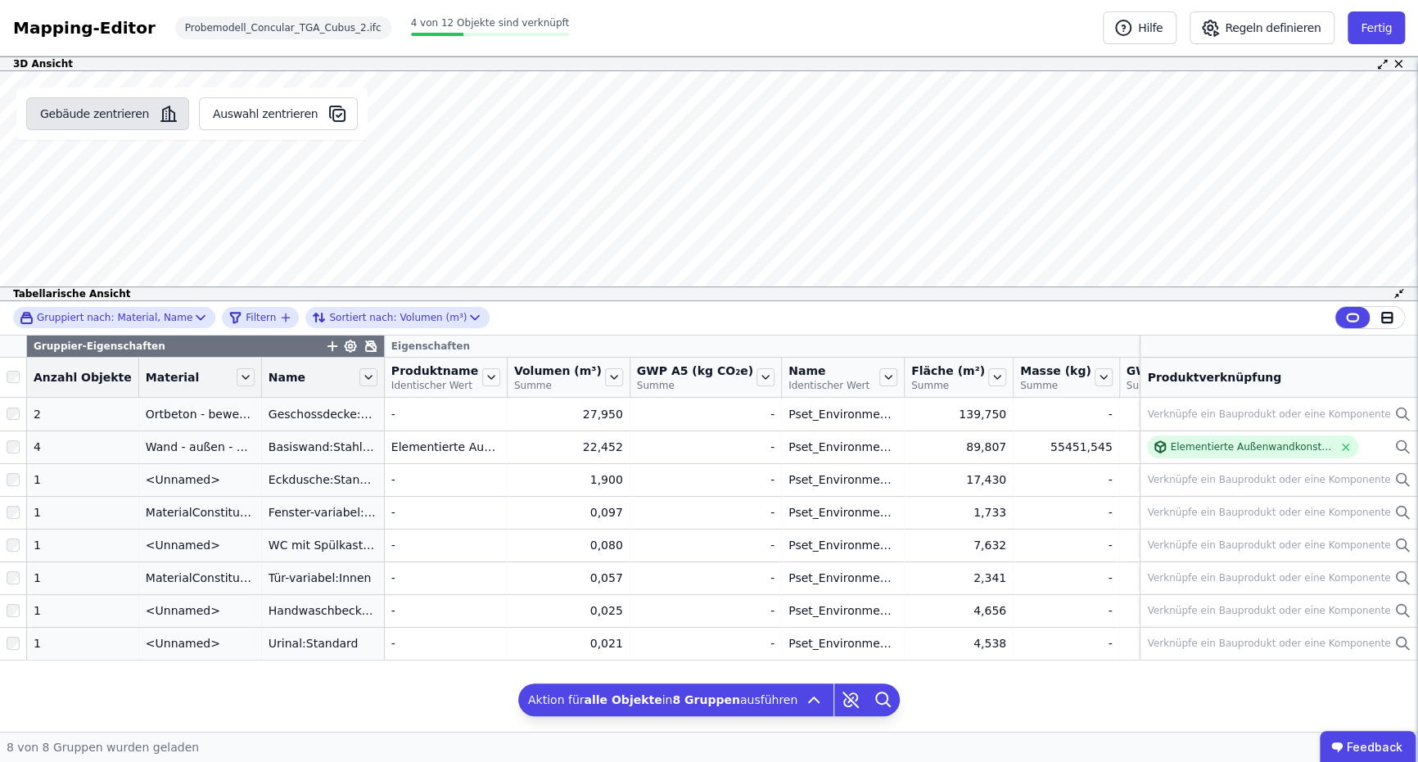
click at [129, 113] on button "Gebäude zentrieren" at bounding box center [107, 113] width 163 height 33
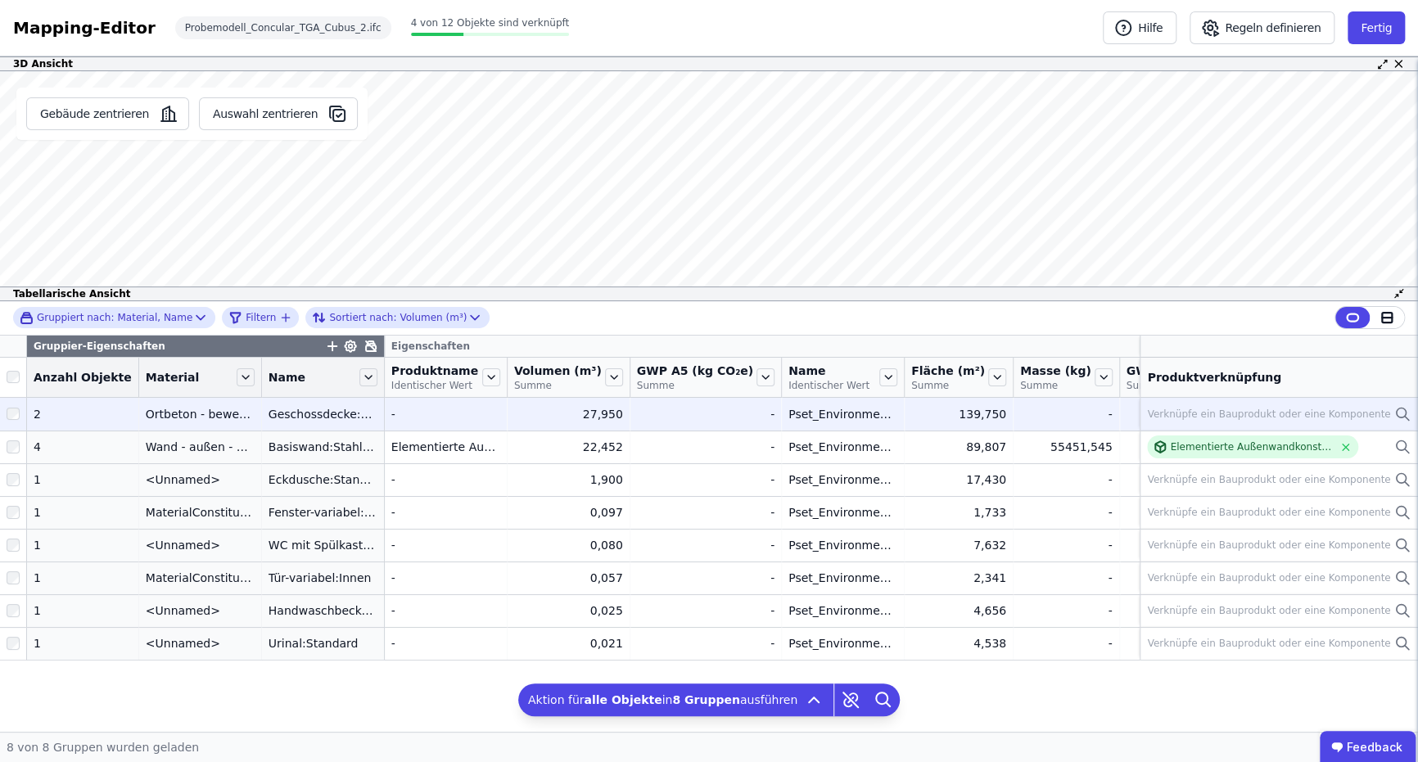
click at [1183, 411] on div "Verknüpfe ein Bauprodukt oder eine Komponente" at bounding box center [1268, 414] width 243 height 13
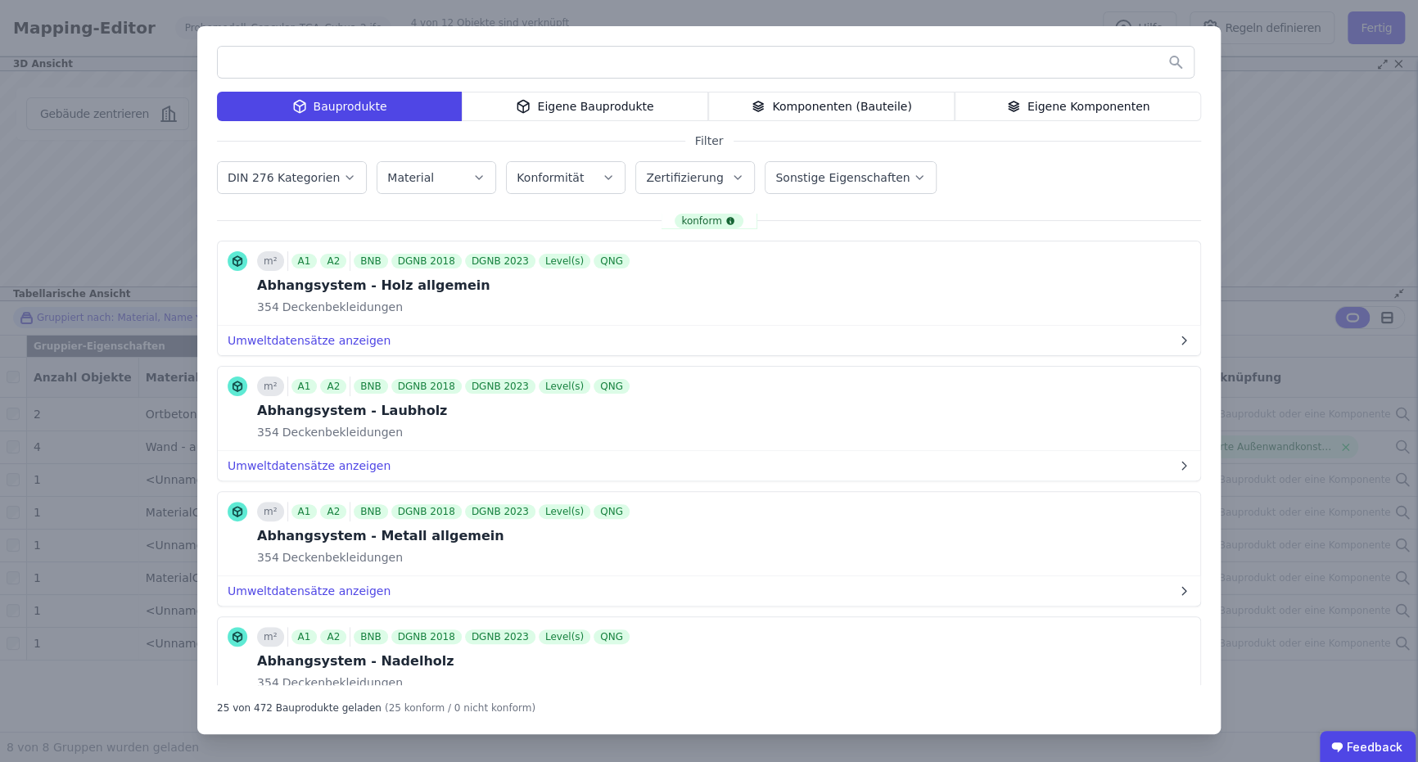
click at [834, 106] on div "Komponenten (Bauteile)" at bounding box center [831, 106] width 246 height 29
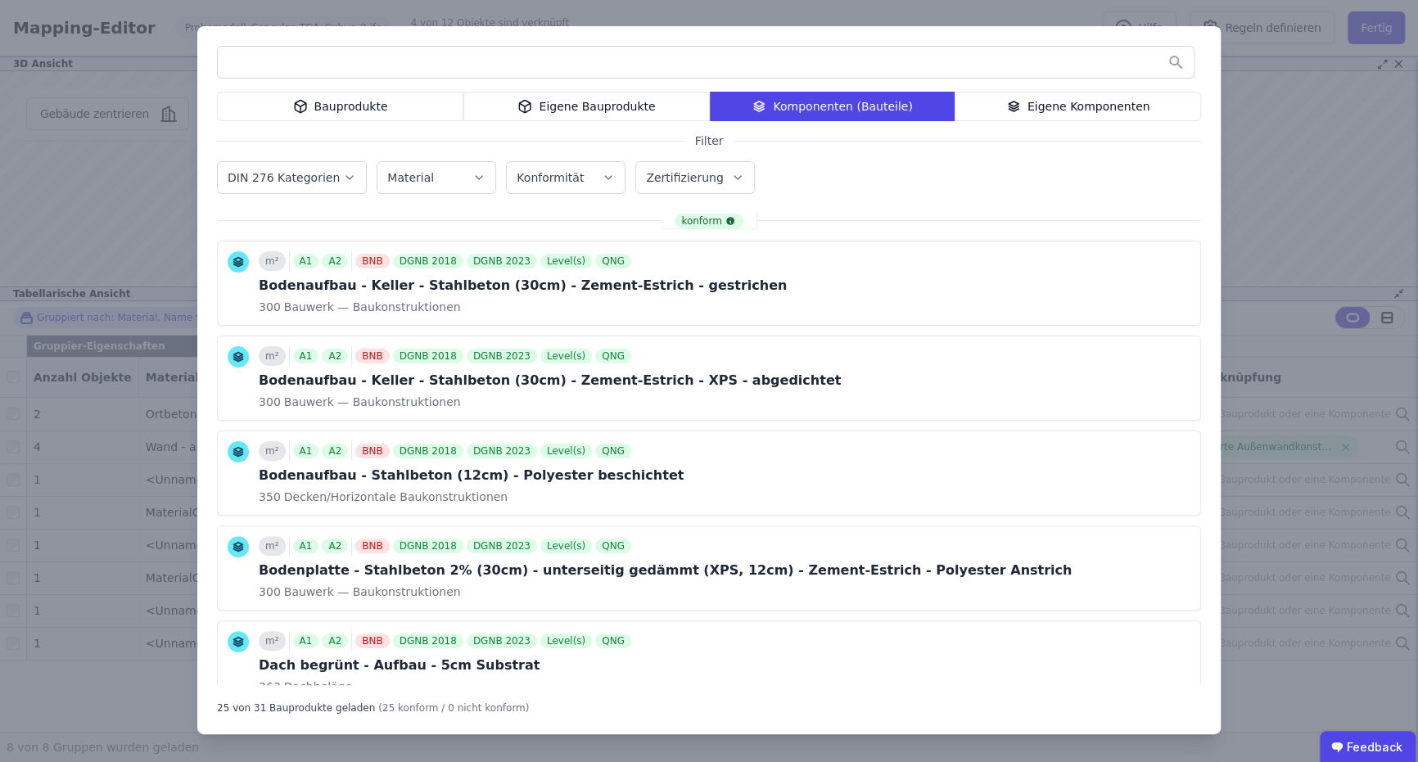
click at [607, 111] on div "Eigene Bauprodukte" at bounding box center [586, 106] width 246 height 29
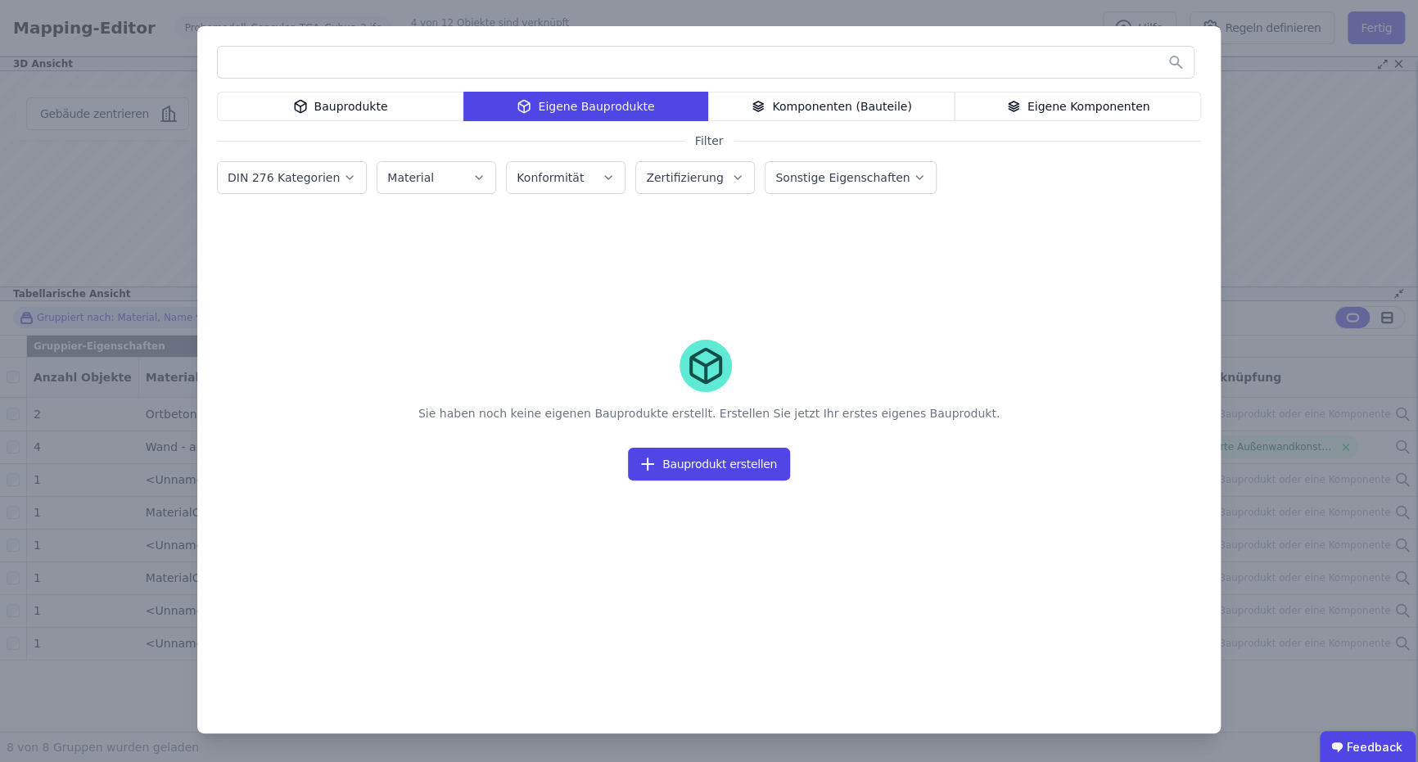
click at [736, 111] on div "Komponenten (Bauteile)" at bounding box center [831, 106] width 246 height 29
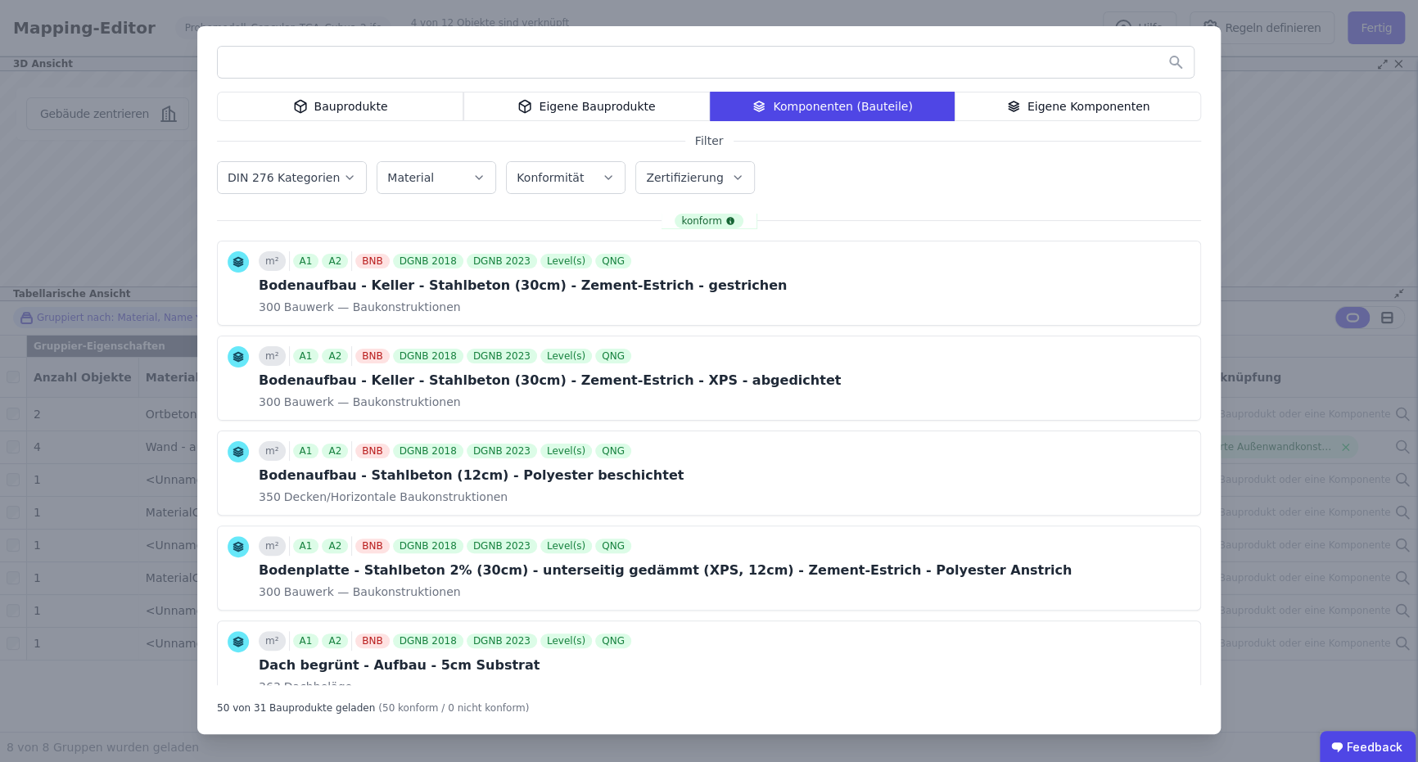
click at [1083, 119] on div "Eigene Komponenten" at bounding box center [1077, 106] width 246 height 29
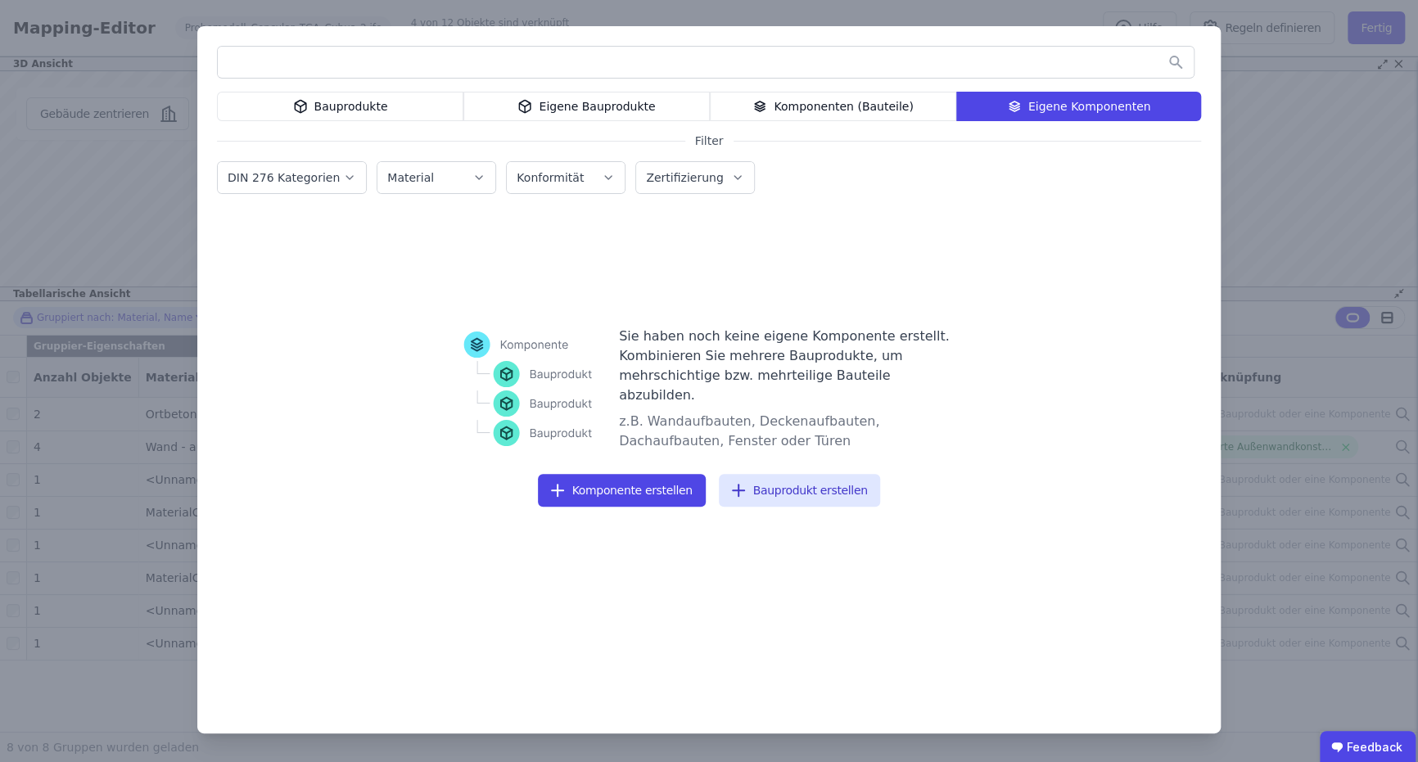
click at [654, 119] on div "Eigene Bauprodukte" at bounding box center [586, 106] width 246 height 29
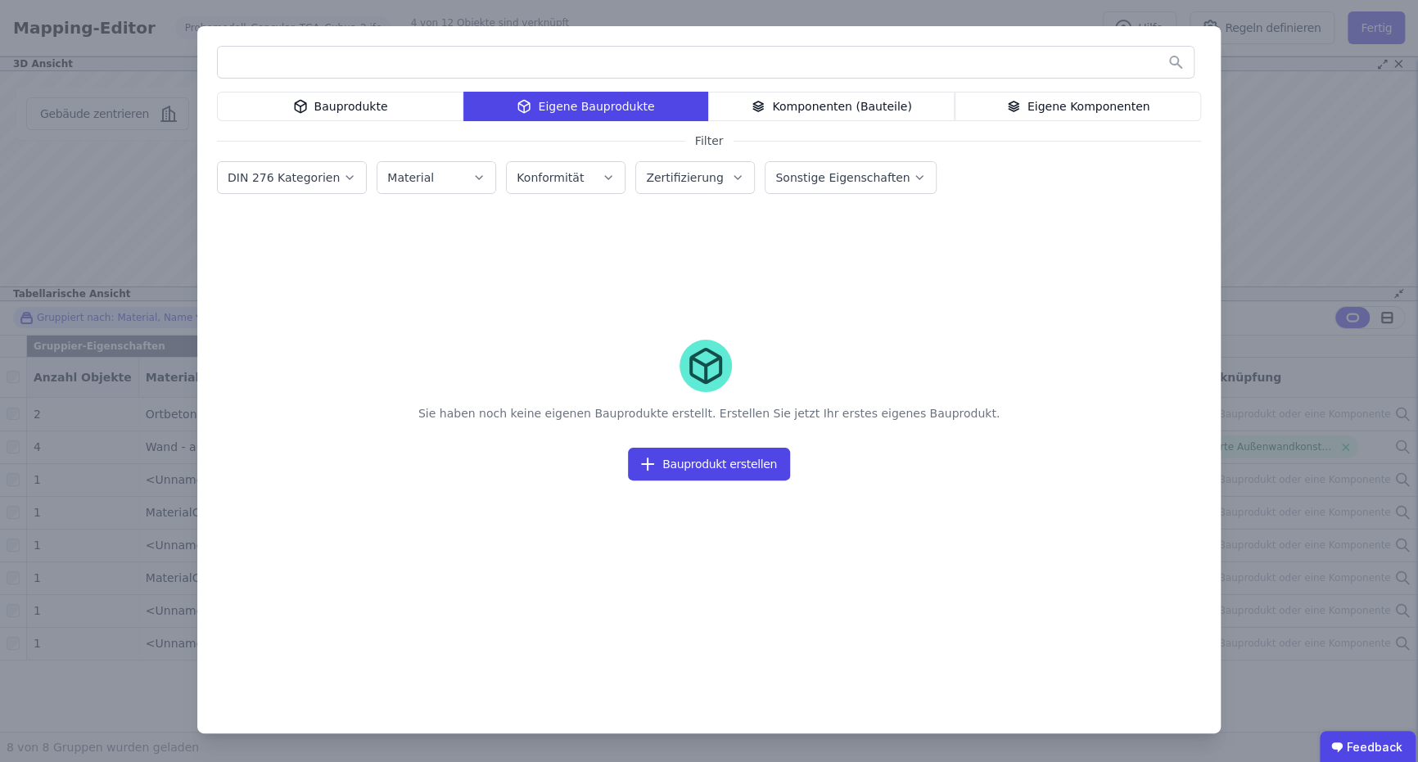
click at [363, 119] on div "Bauprodukte" at bounding box center [340, 106] width 246 height 29
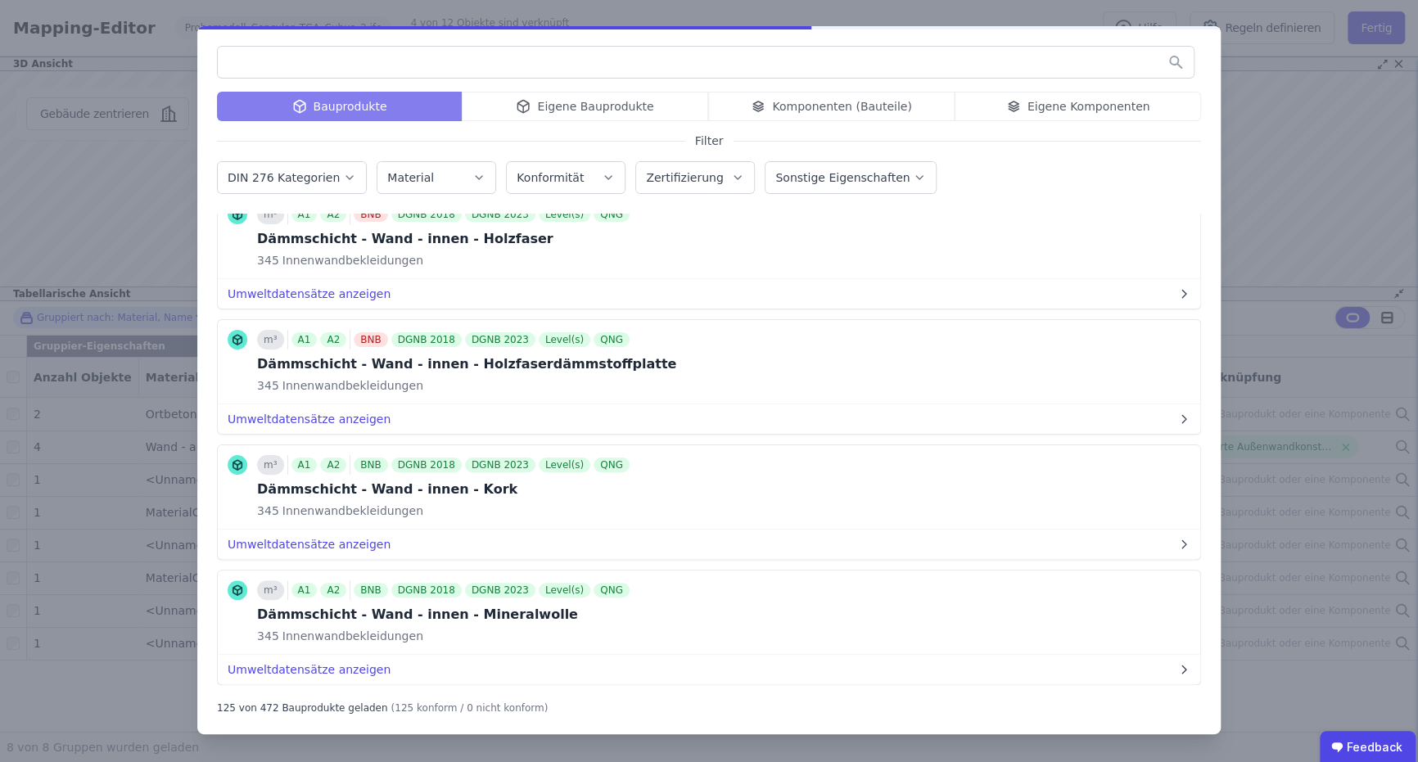
scroll to position [15200, 0]
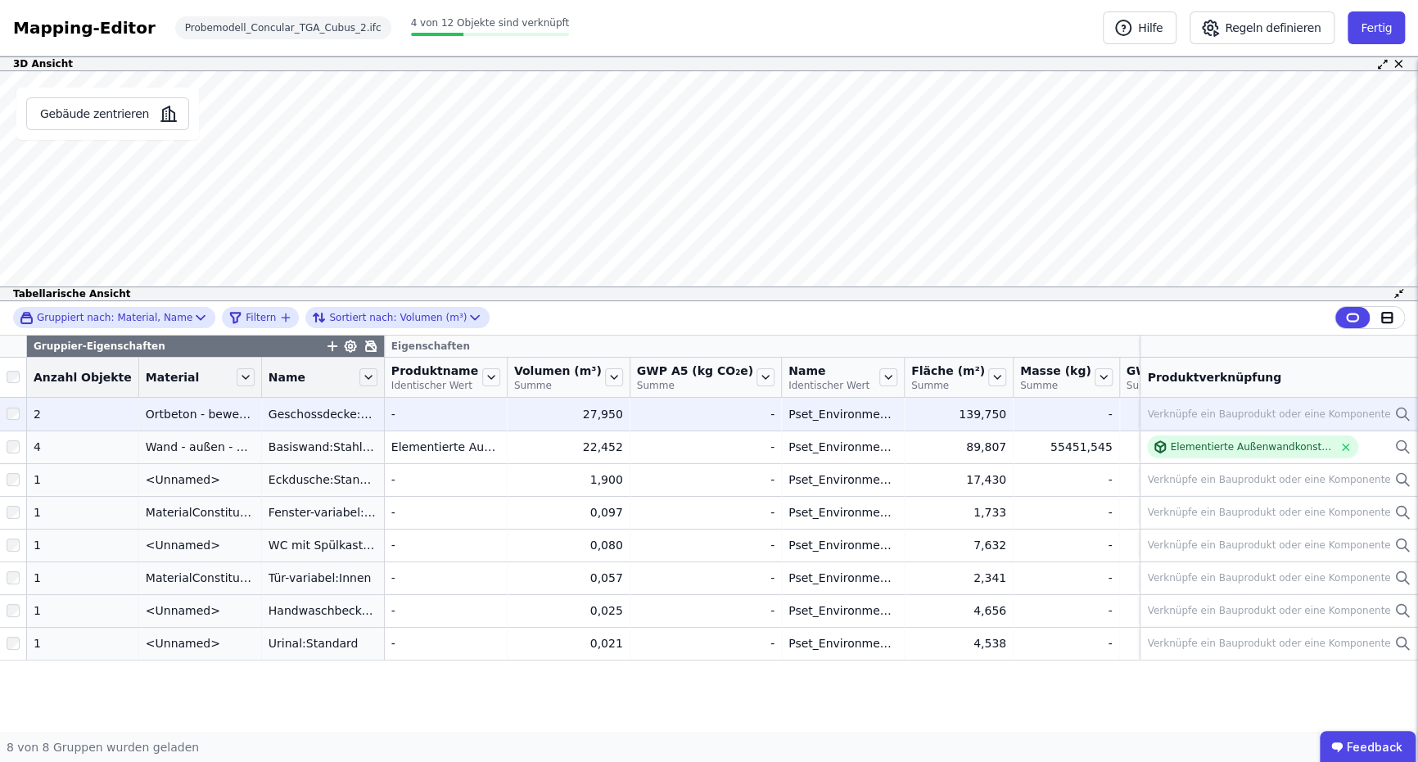
click at [1251, 409] on div "Verknüpfe ein Bauprodukt oder eine Komponente" at bounding box center [1268, 414] width 243 height 13
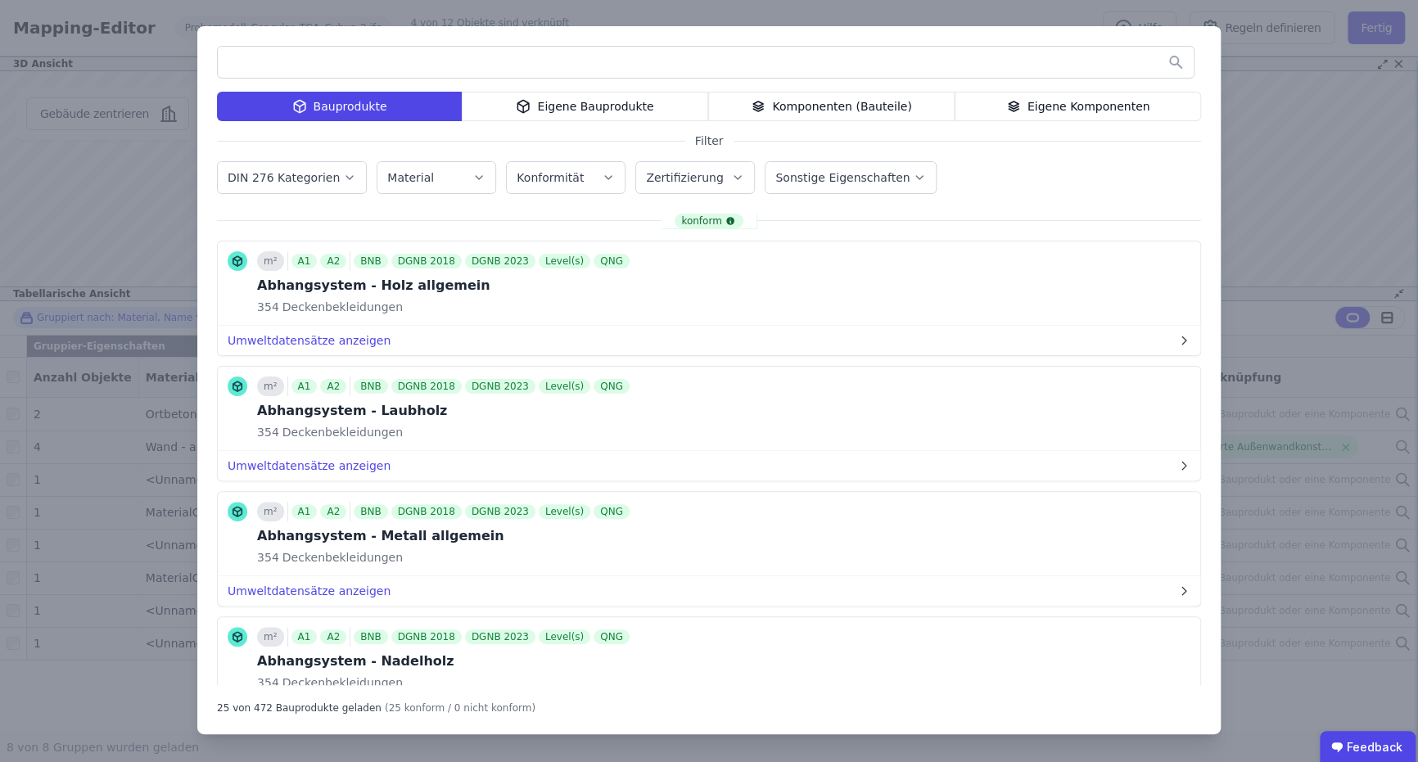
click at [678, 60] on input "text" at bounding box center [706, 61] width 976 height 29
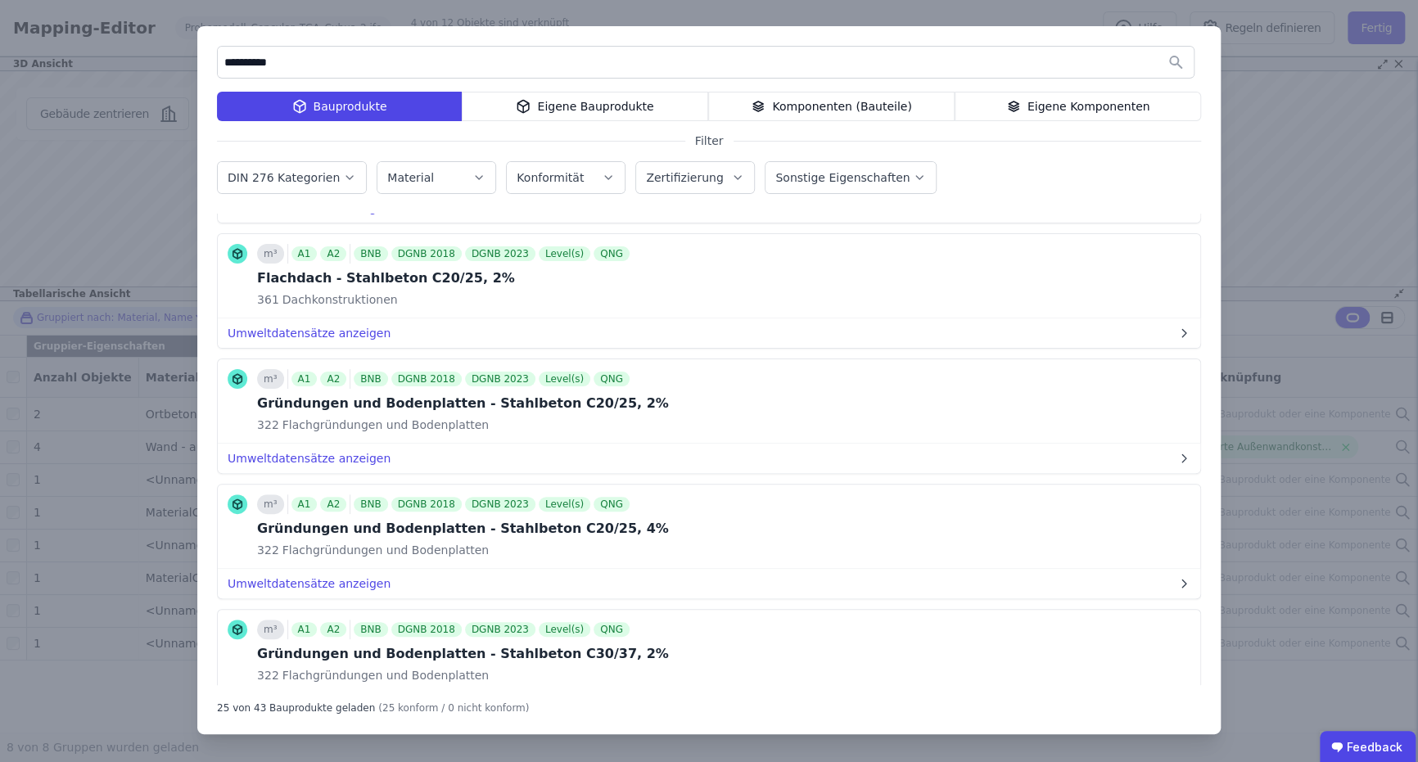
scroll to position [1635, 0]
type input "**********"
click at [602, 110] on div "Eigene Bauprodukte" at bounding box center [585, 106] width 246 height 29
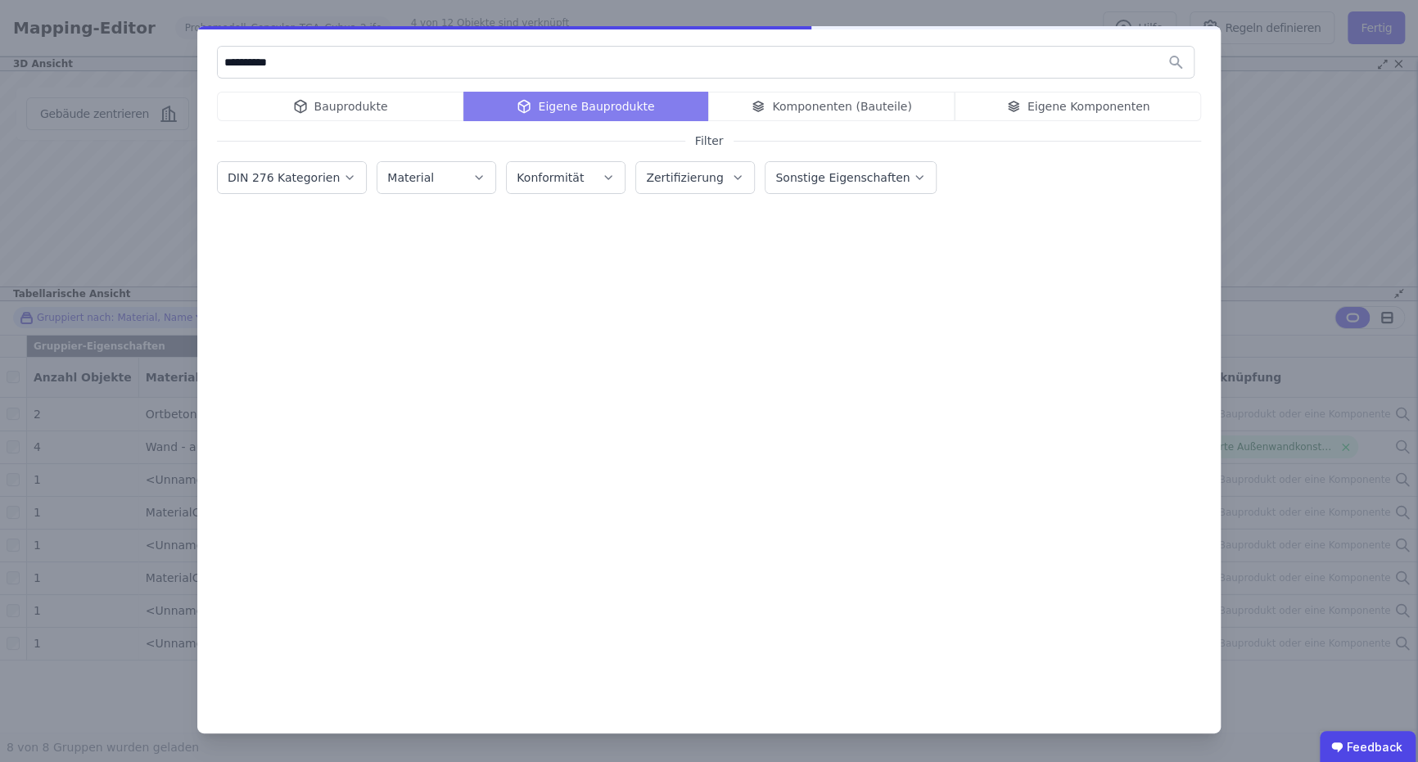
click at [345, 173] on icon "button" at bounding box center [349, 177] width 13 height 16
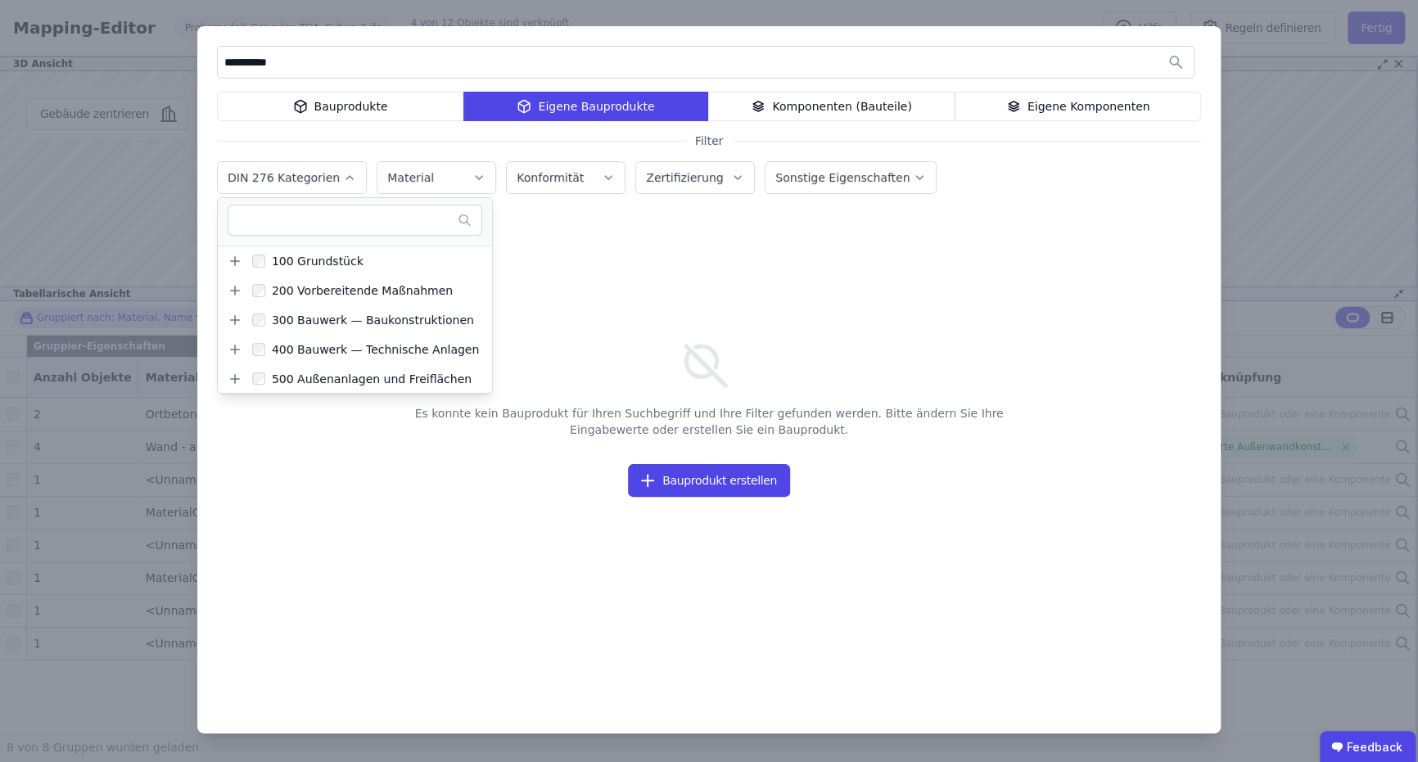
click at [287, 168] on button "DIN 276 Kategorien" at bounding box center [292, 177] width 148 height 31
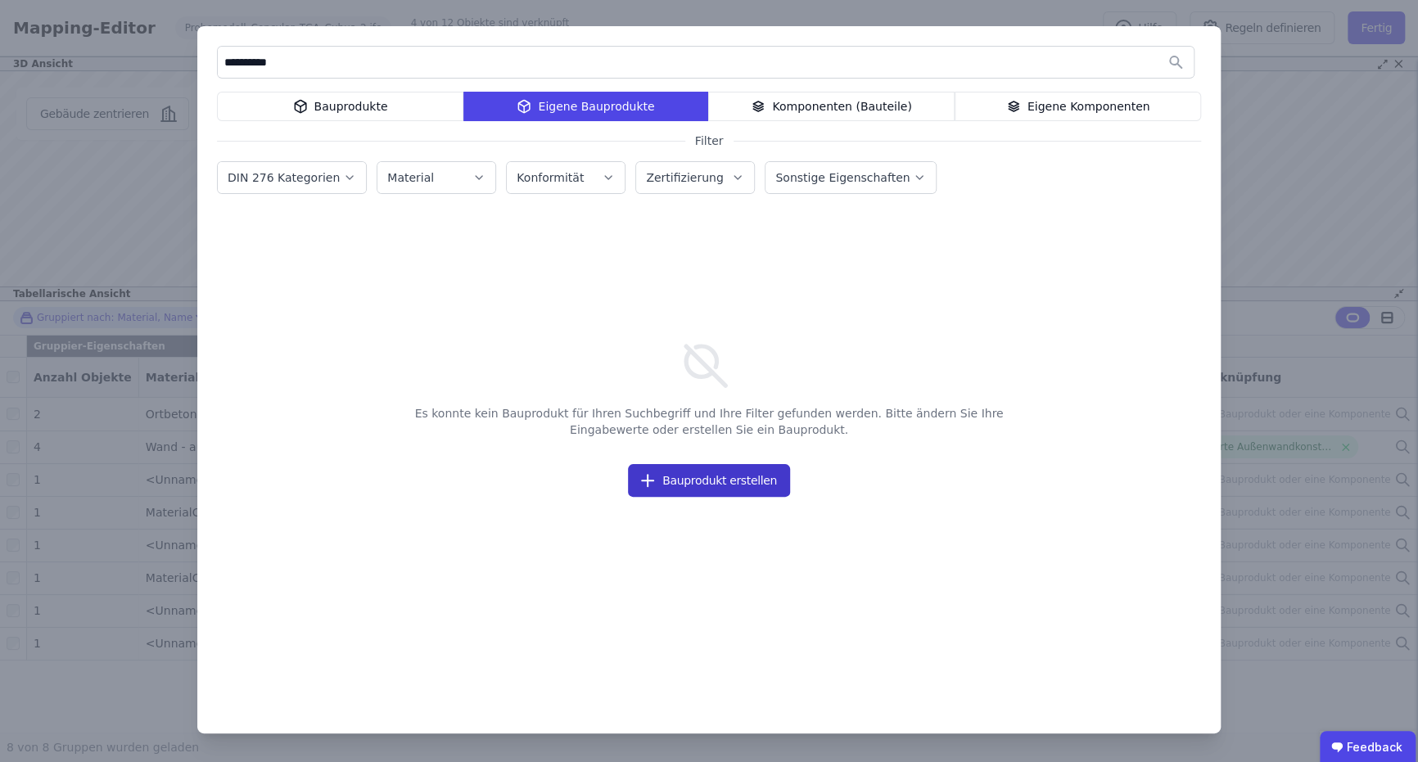
click at [732, 486] on button "Bauprodukt erstellen" at bounding box center [709, 480] width 162 height 33
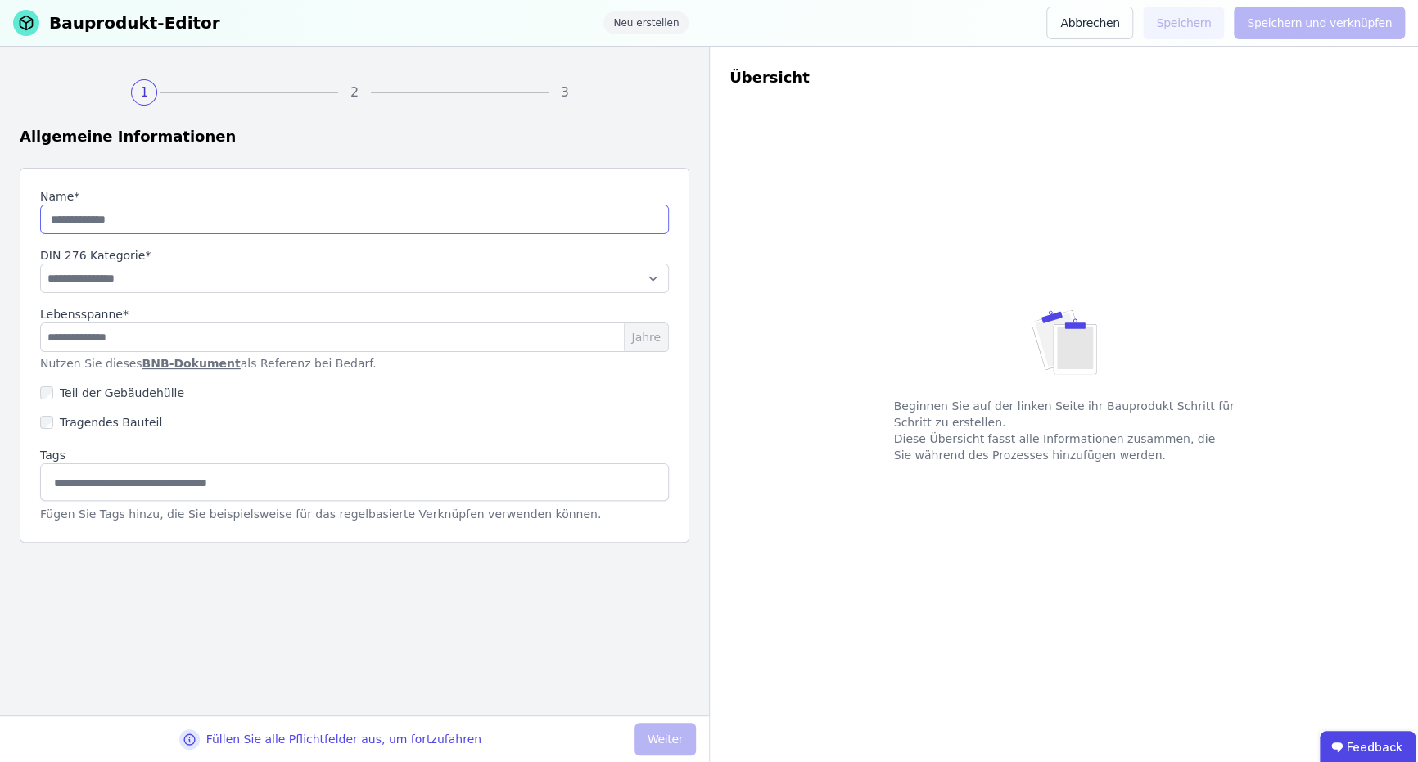
click at [382, 205] on input "string" at bounding box center [354, 219] width 629 height 29
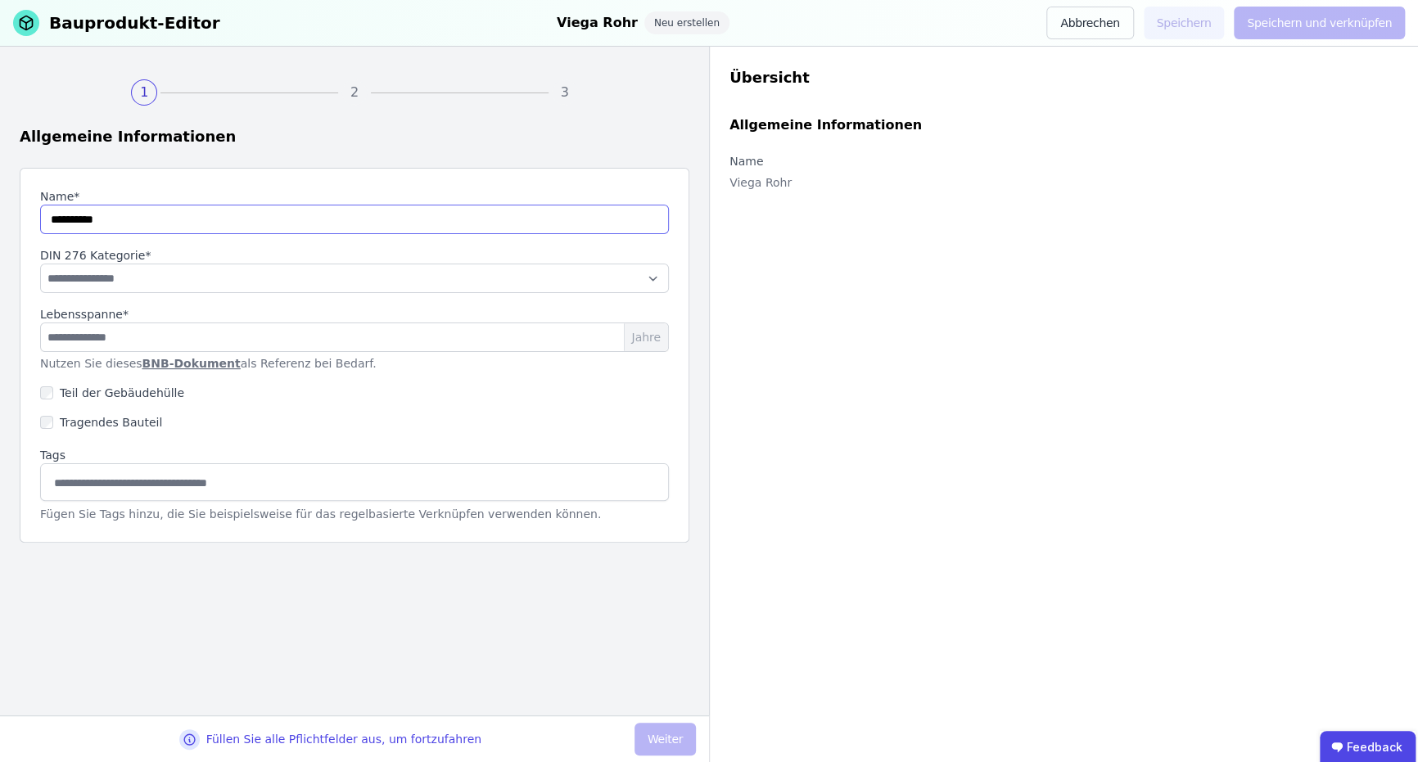
type input "**********"
click at [198, 264] on select "**********" at bounding box center [354, 278] width 629 height 29
select select "**********"
click at [40, 264] on select "**********" at bounding box center [354, 278] width 629 height 29
click at [257, 336] on input "number" at bounding box center [354, 336] width 629 height 29
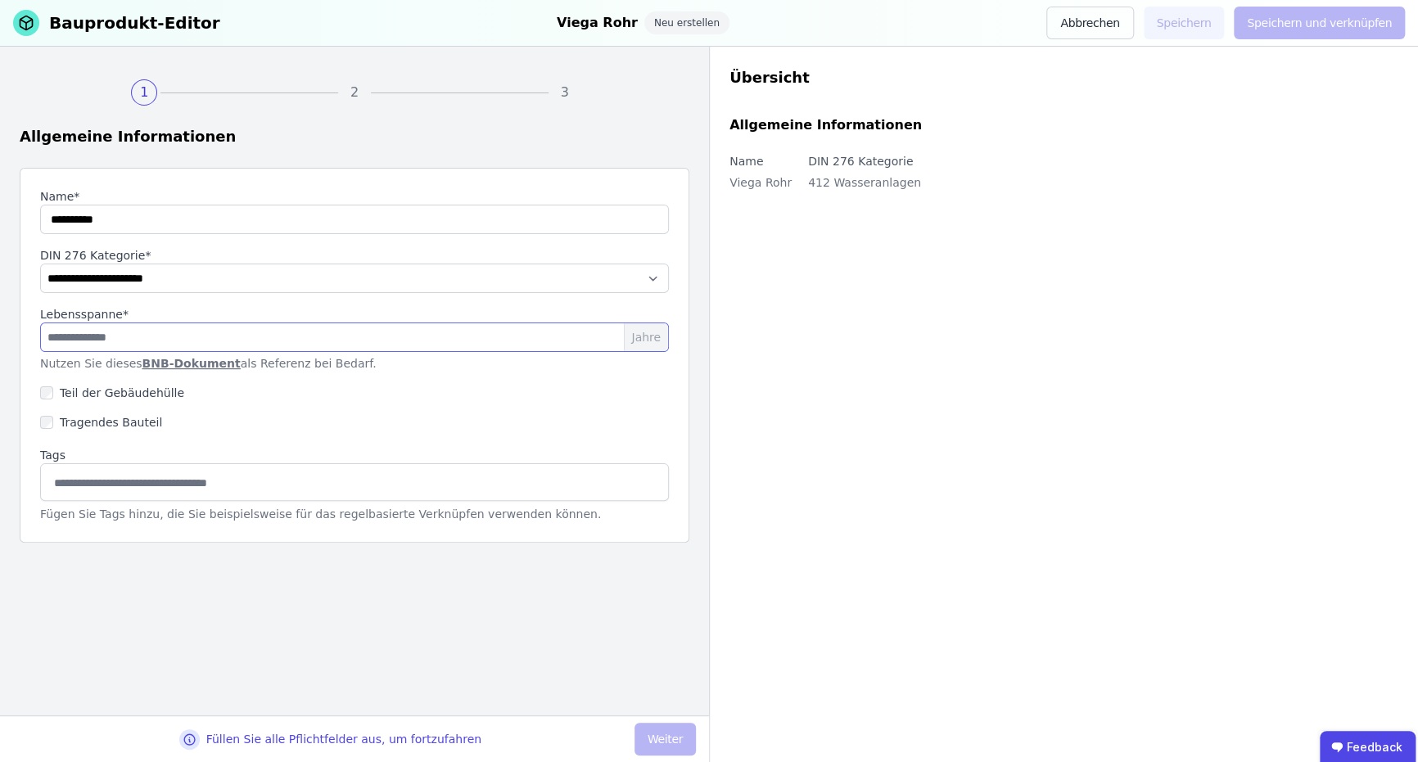
type input "*"
click at [154, 362] on link "BNB-Dokument" at bounding box center [191, 363] width 98 height 13
click at [171, 339] on input "number" at bounding box center [354, 336] width 629 height 29
type input "**"
click at [250, 399] on div "Teil der Gebäudehülle" at bounding box center [354, 392] width 629 height 29
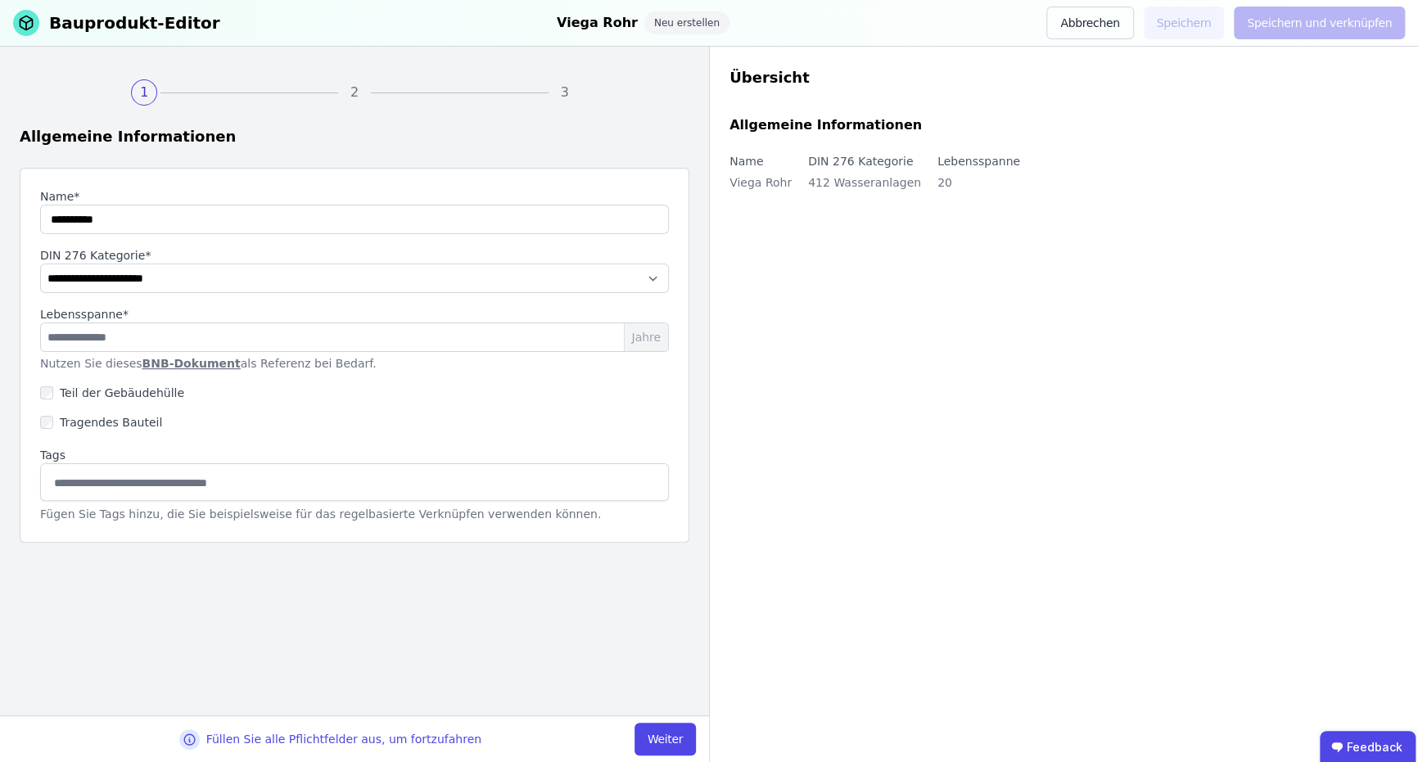
click at [199, 476] on input at bounding box center [354, 482] width 607 height 26
type input "*****"
type input "*"
type input "**********"
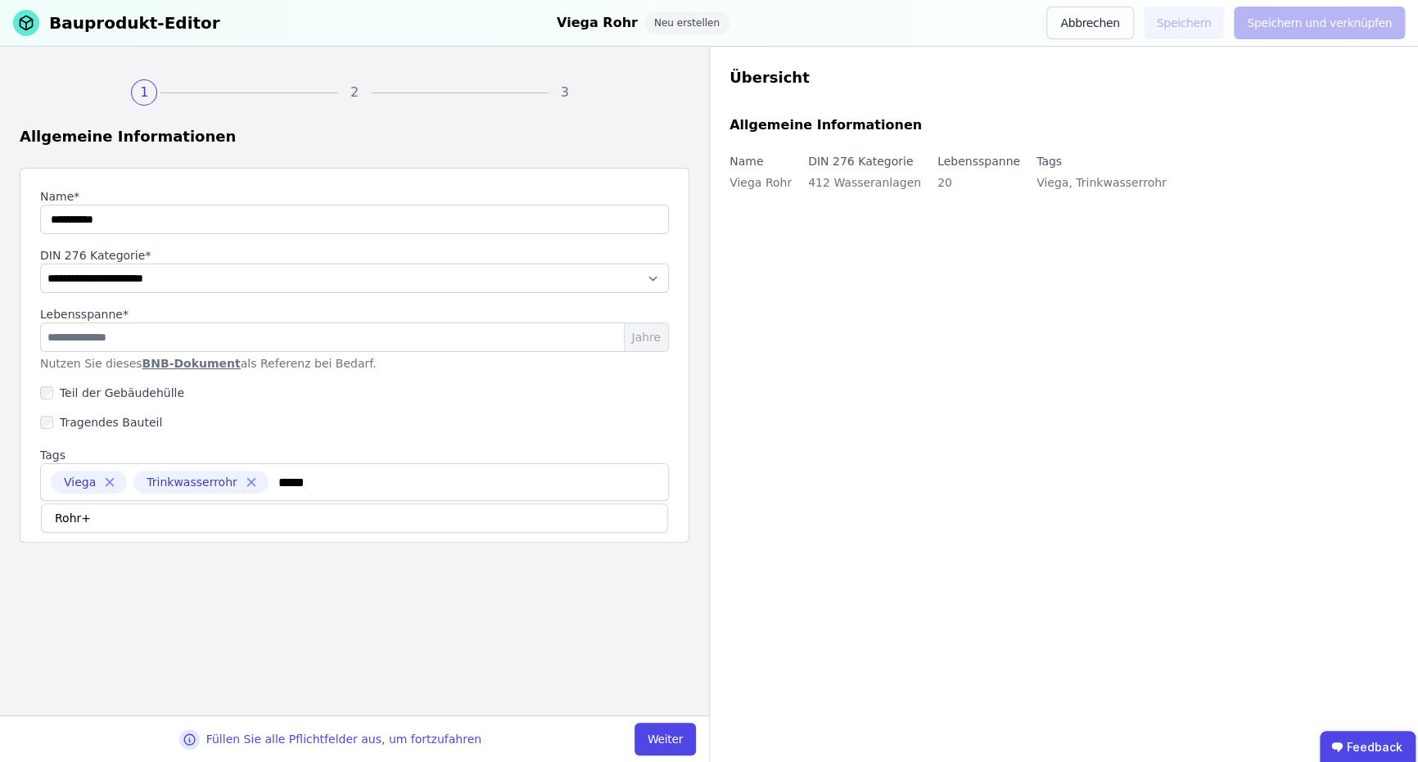
type input "****"
click at [687, 739] on button "Weiter" at bounding box center [664, 739] width 61 height 33
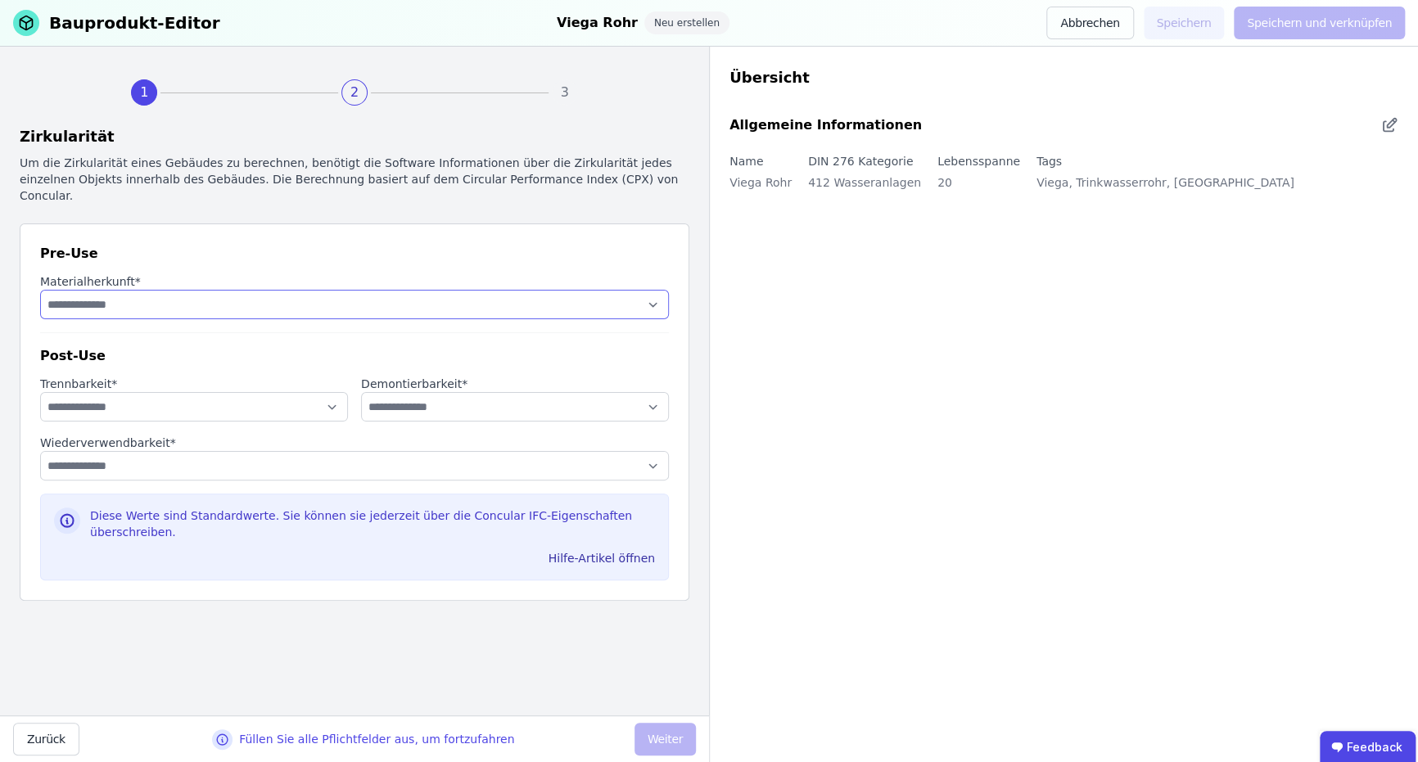
click at [304, 291] on select "**********" at bounding box center [354, 304] width 629 height 29
select select "**********"
click at [40, 290] on select "**********" at bounding box center [354, 304] width 629 height 29
click at [198, 392] on select "**********" at bounding box center [194, 406] width 308 height 29
select select "**********"
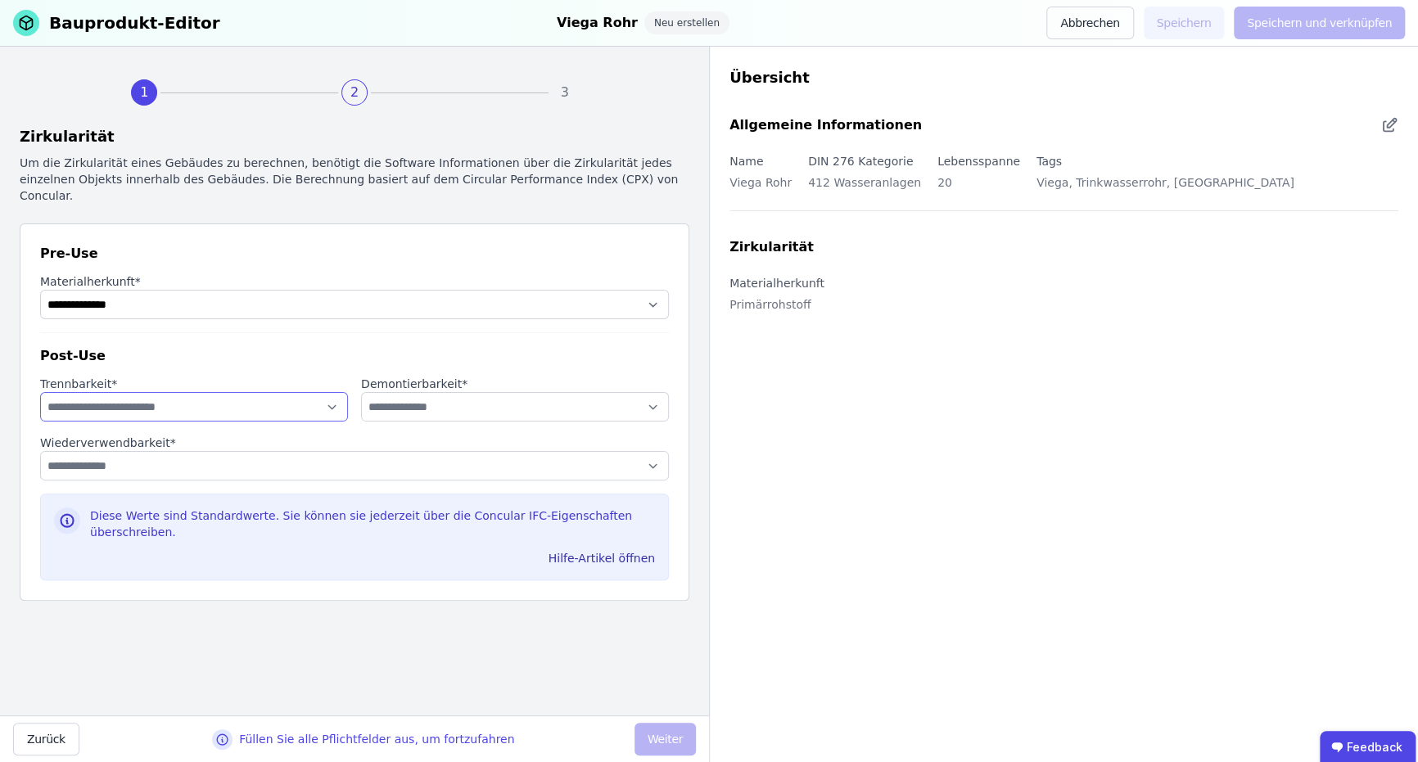
click at [40, 392] on select "**********" at bounding box center [194, 406] width 308 height 29
click at [437, 392] on select "**********" at bounding box center [515, 406] width 308 height 29
select select "**********"
click at [361, 392] on select "**********" at bounding box center [515, 406] width 308 height 29
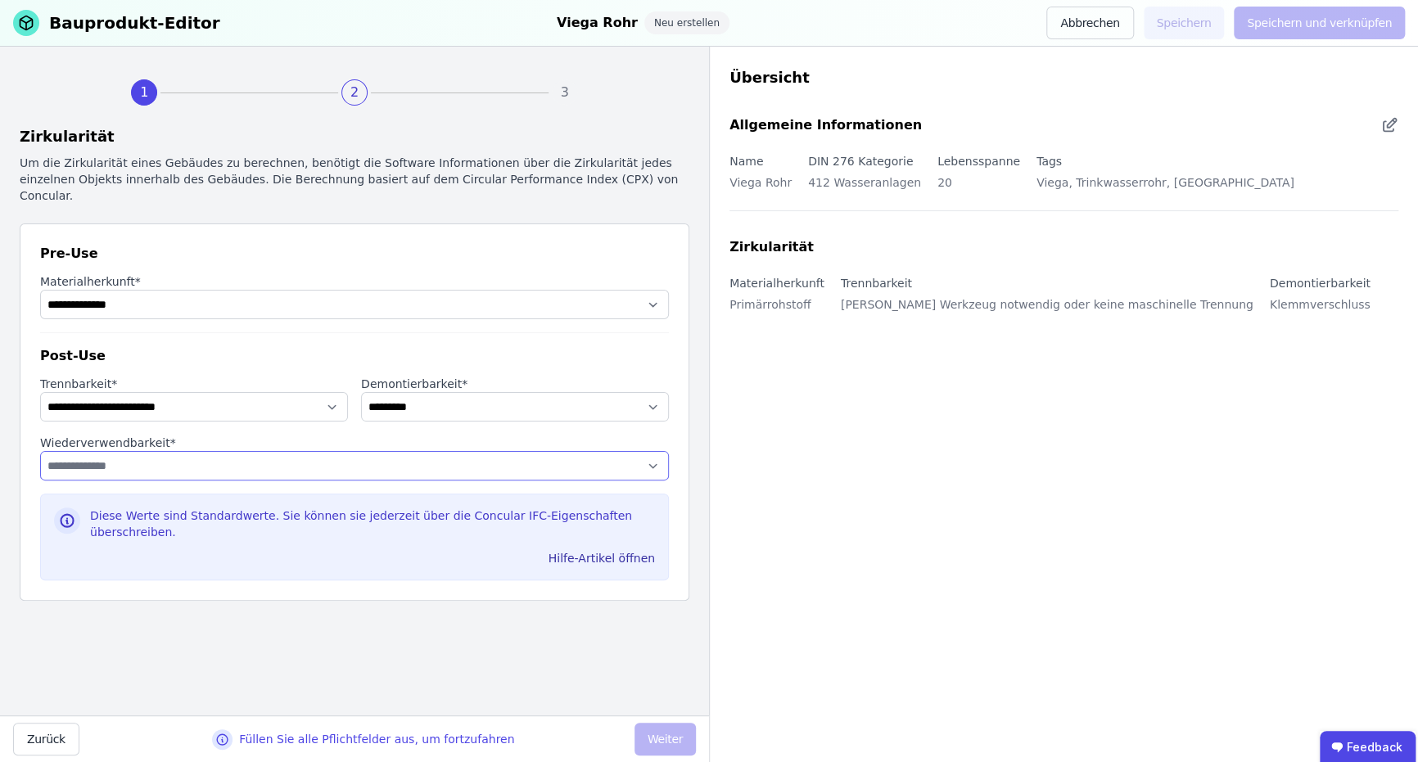
click at [169, 451] on select "**********" at bounding box center [354, 465] width 629 height 29
select select "**********"
click at [40, 451] on select "**********" at bounding box center [354, 465] width 629 height 29
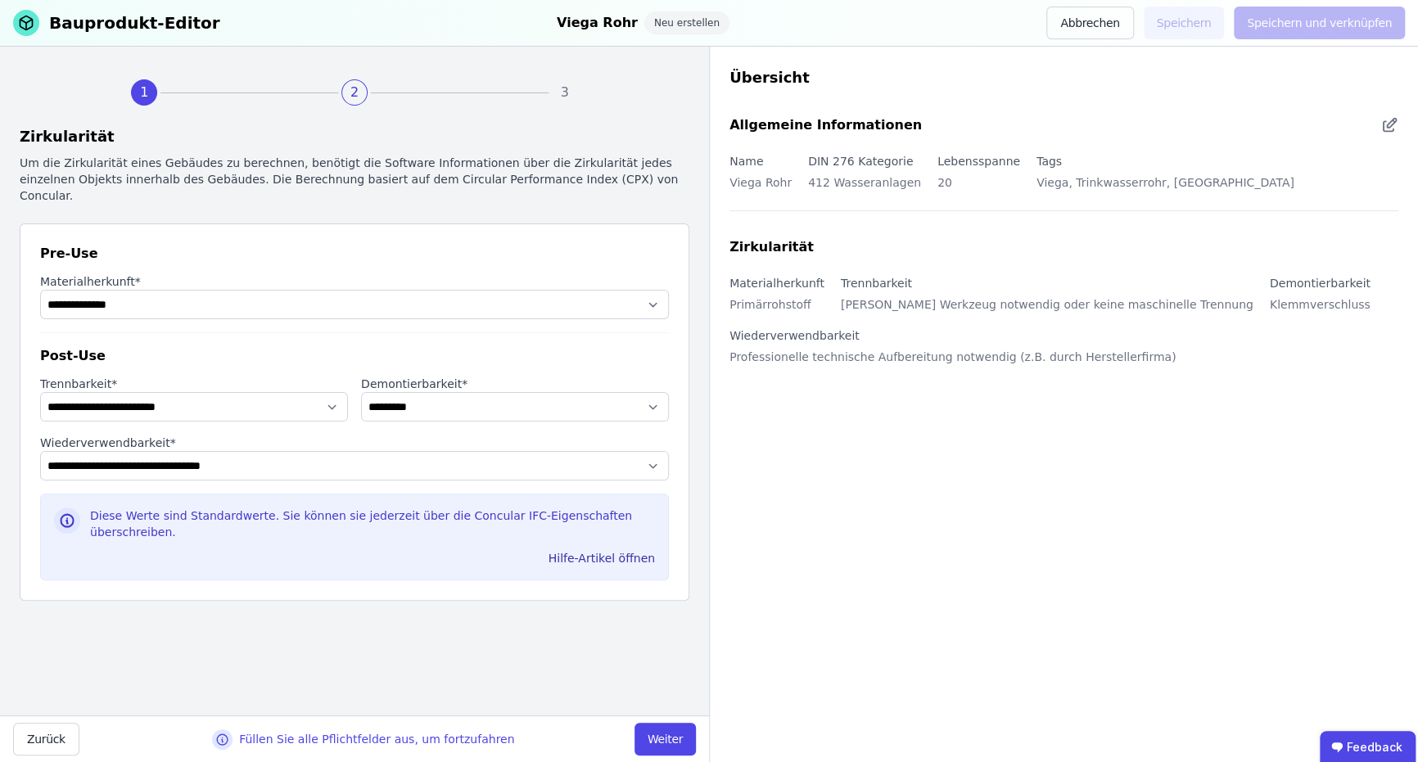
click at [229, 571] on div "**********" at bounding box center [354, 381] width 709 height 669
click at [643, 734] on button "Weiter" at bounding box center [664, 739] width 61 height 33
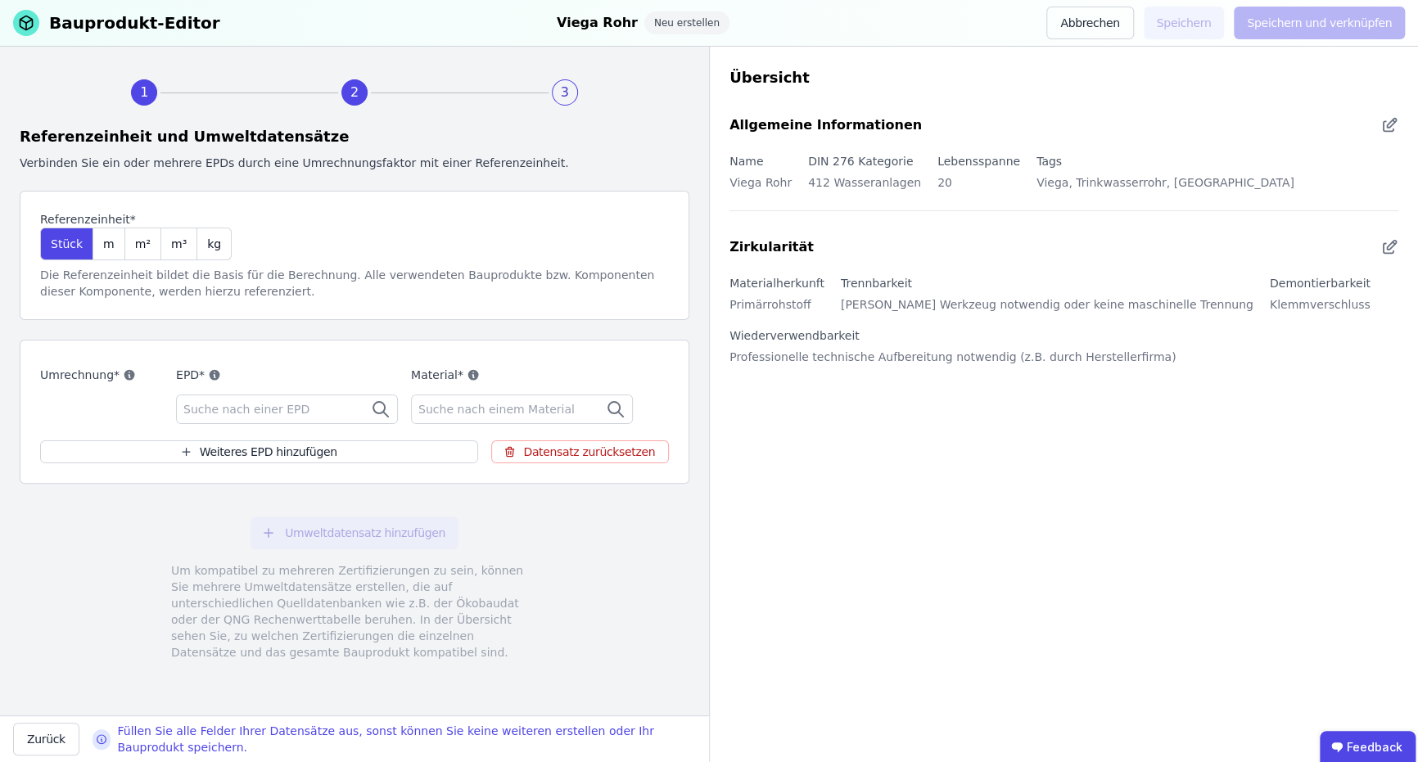
click at [245, 409] on span "Suche nach einer EPD" at bounding box center [247, 409] width 129 height 16
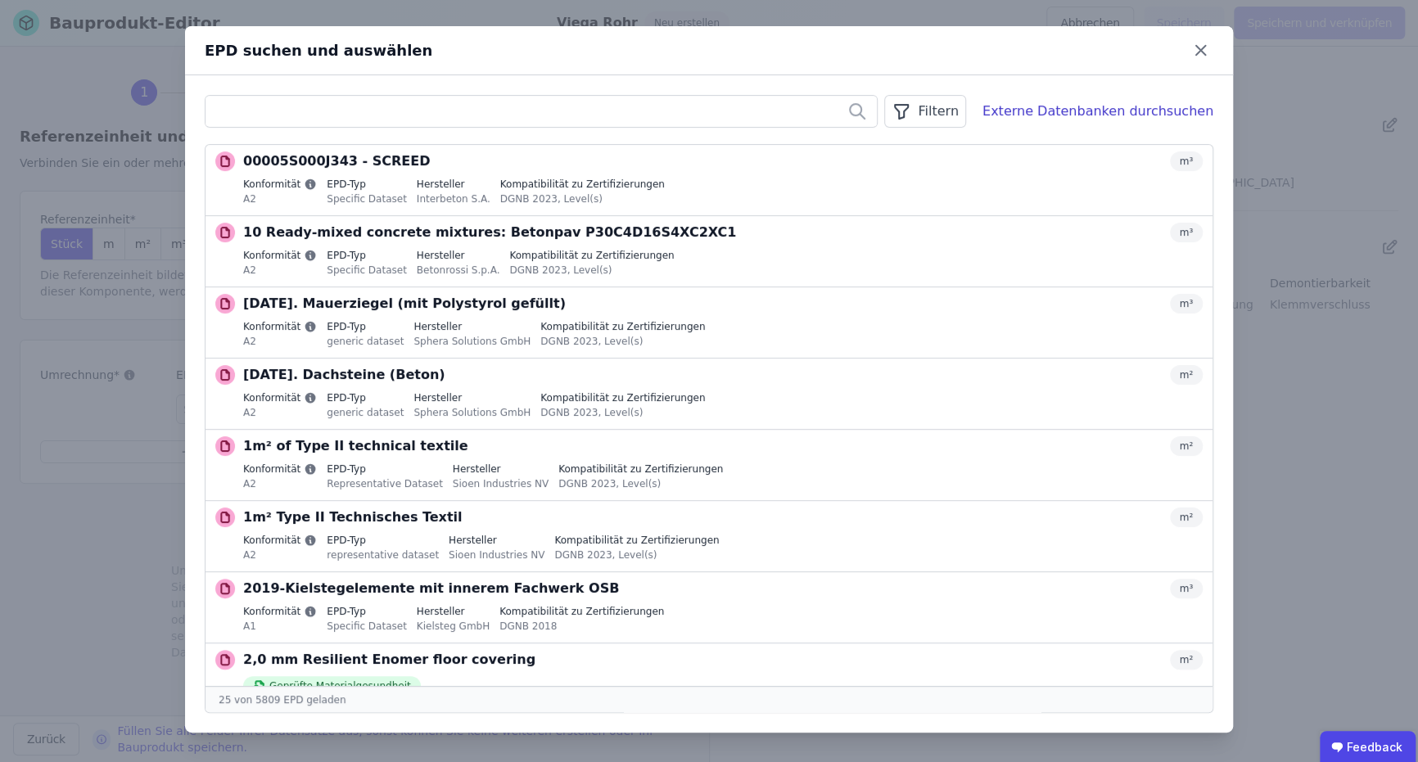
click at [421, 99] on input "text" at bounding box center [540, 111] width 671 height 29
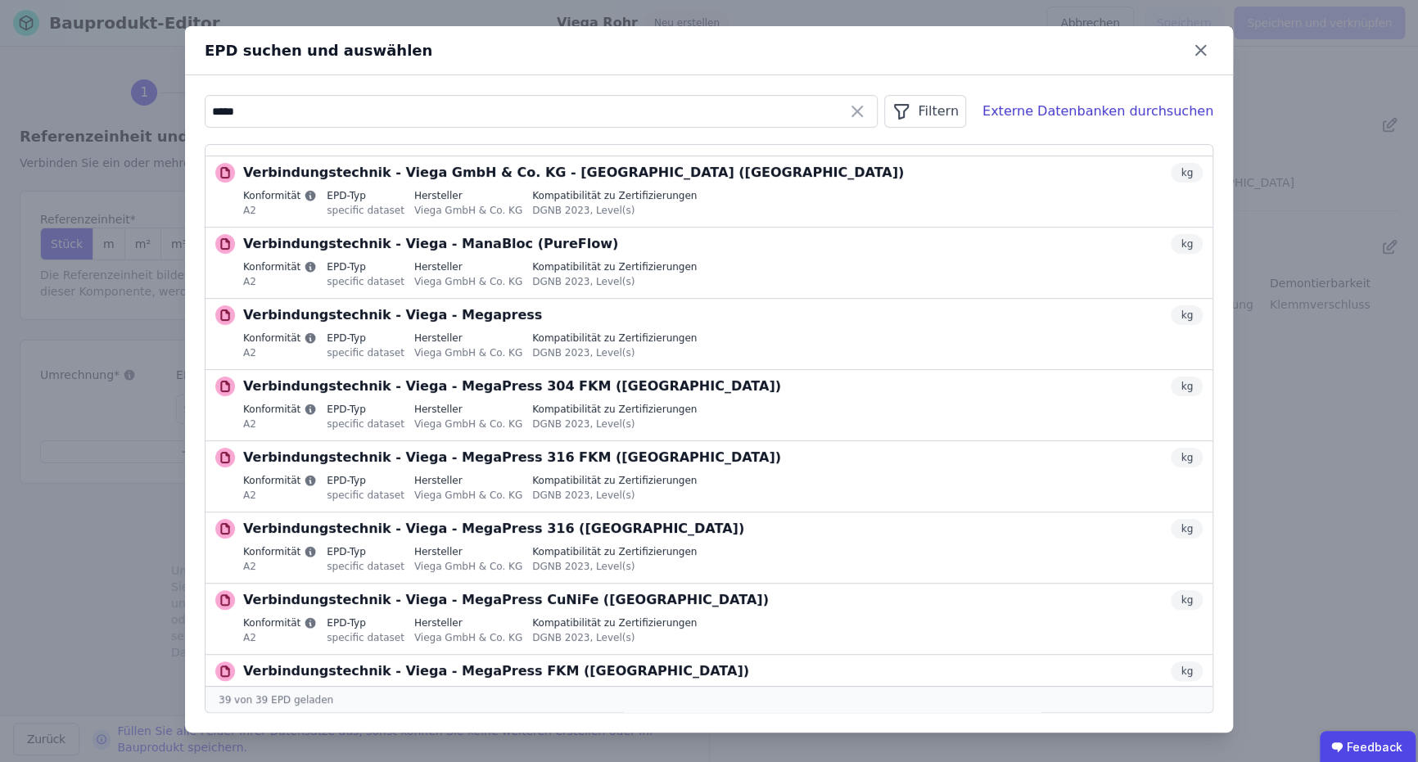
scroll to position [579, 0]
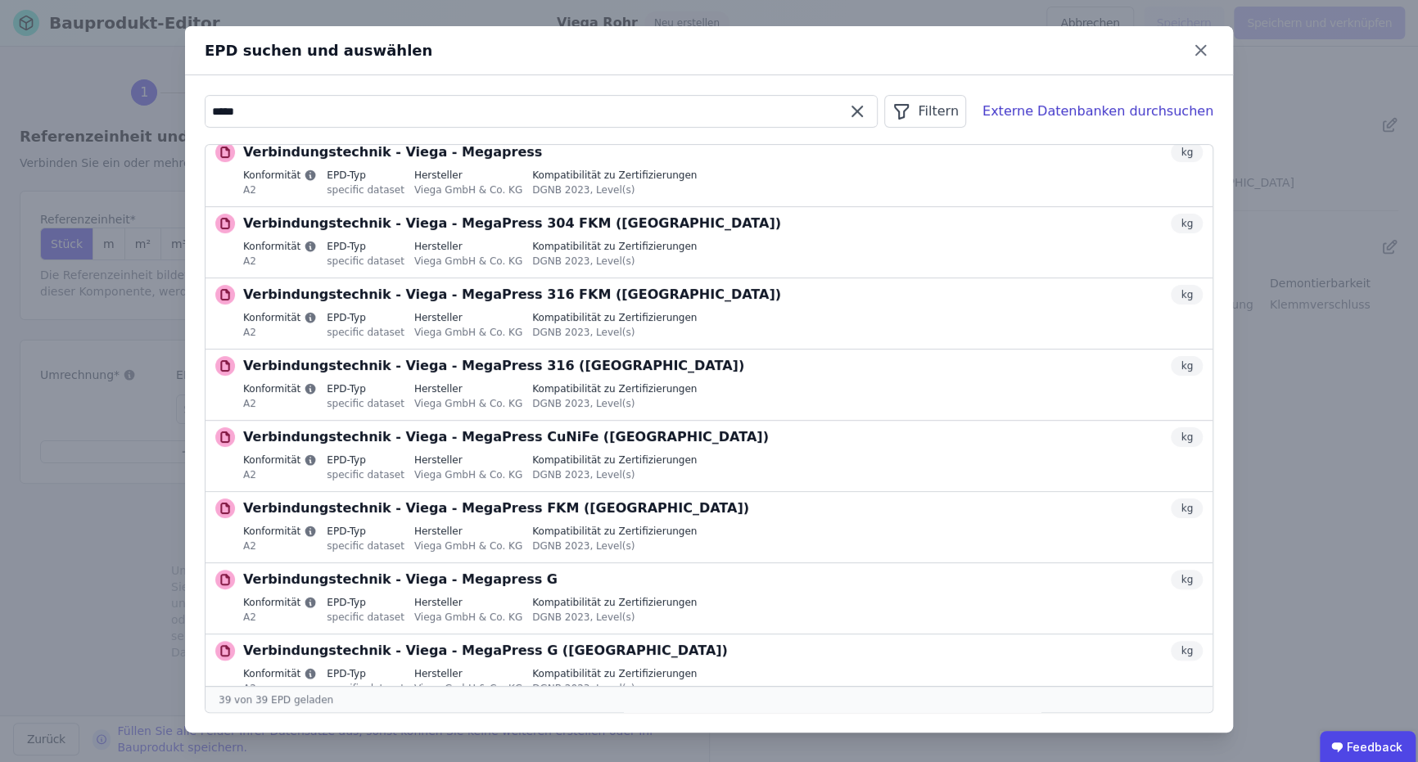
click at [497, 114] on input "*****" at bounding box center [540, 111] width 671 height 29
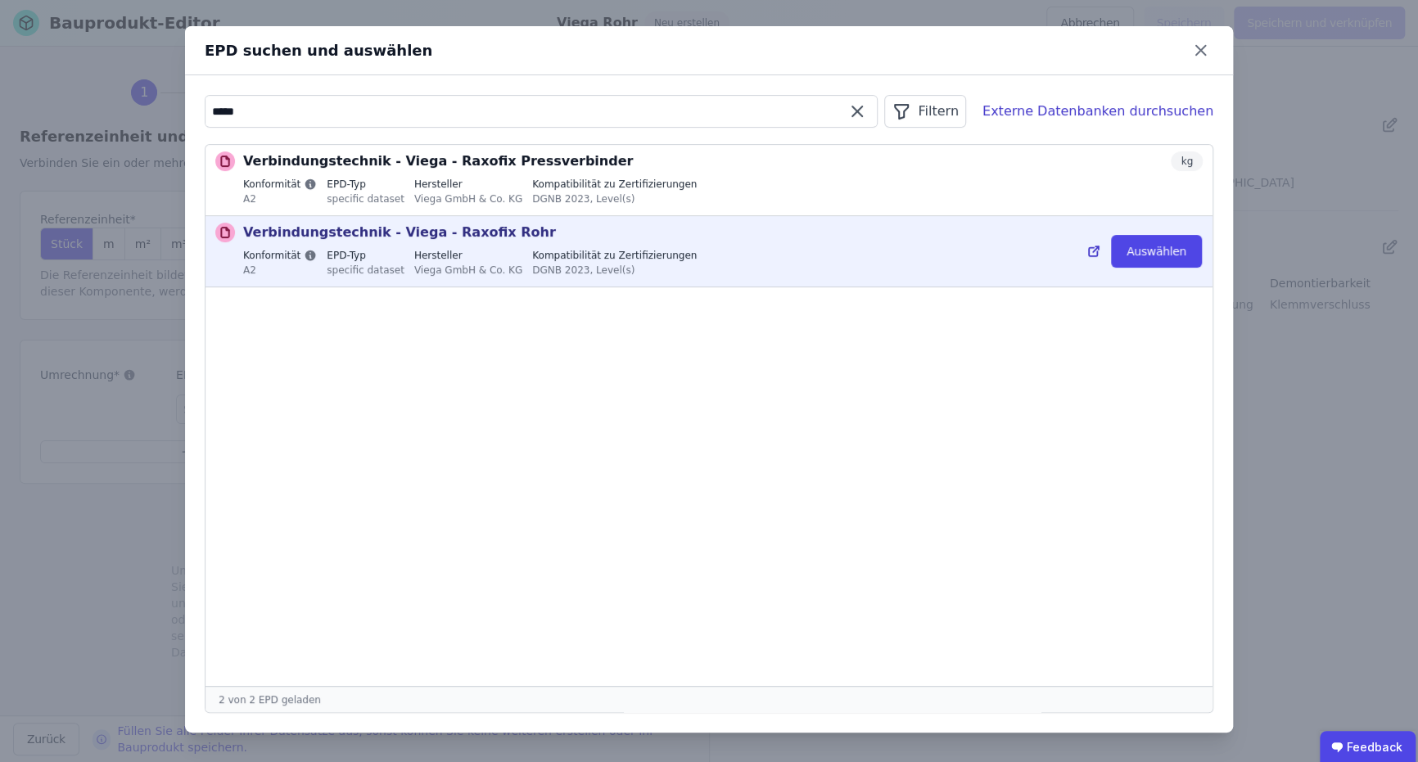
type input "*****"
click at [470, 237] on p "Verbindungstechnik - Viega - Raxofix Rohr" at bounding box center [399, 233] width 313 height 20
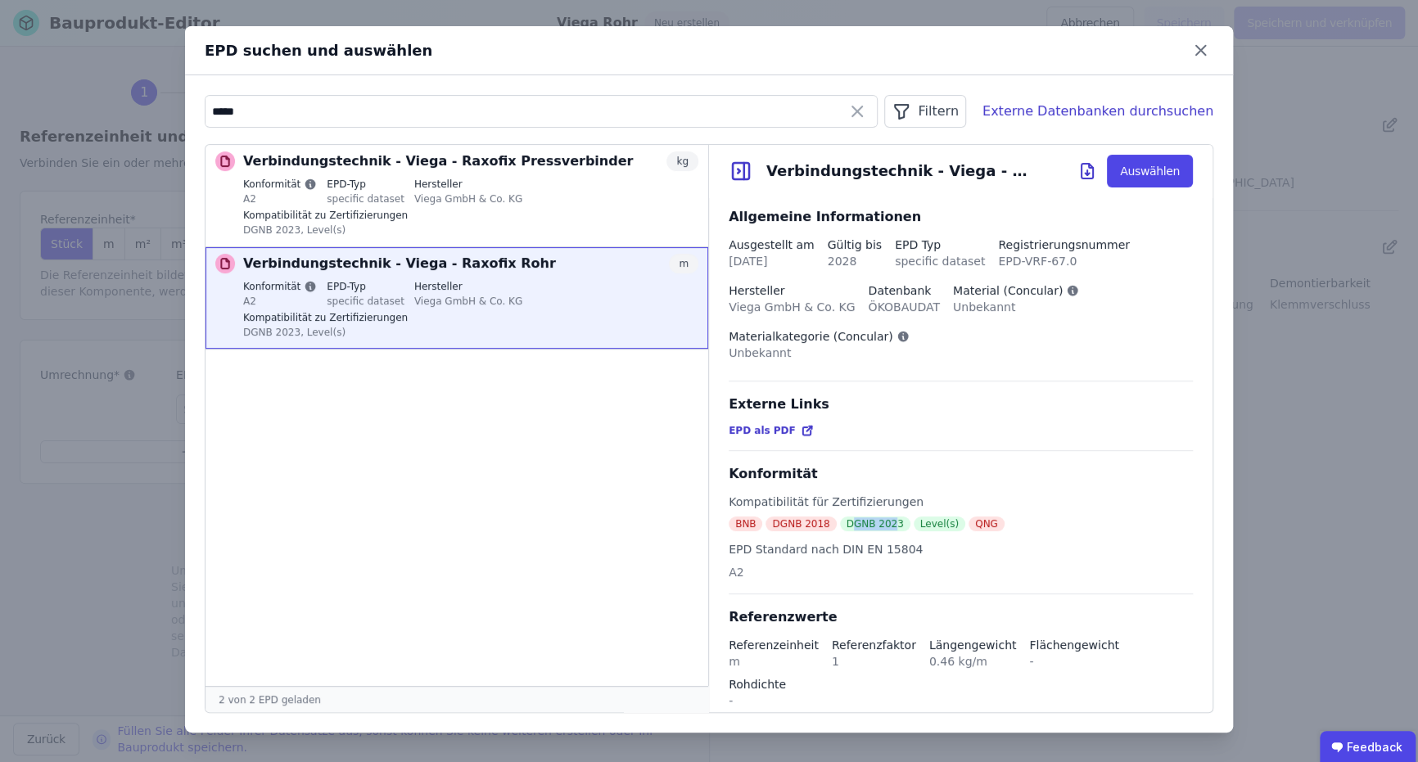
click at [883, 531] on div "DGNB 2023" at bounding box center [875, 523] width 70 height 15
drag, startPoint x: 883, startPoint y: 533, endPoint x: 900, endPoint y: 541, distance: 19.0
click at [969, 510] on div "Kompatibilität für Zertifizierungen" at bounding box center [867, 505] width 279 height 23
drag, startPoint x: 895, startPoint y: 532, endPoint x: 932, endPoint y: 539, distance: 38.4
click at [932, 539] on div "Kompatibilität für Zertifizierungen BNB DGNB 2018 DGNB 2023 Level(s) QNG EPD St…" at bounding box center [960, 544] width 464 height 101
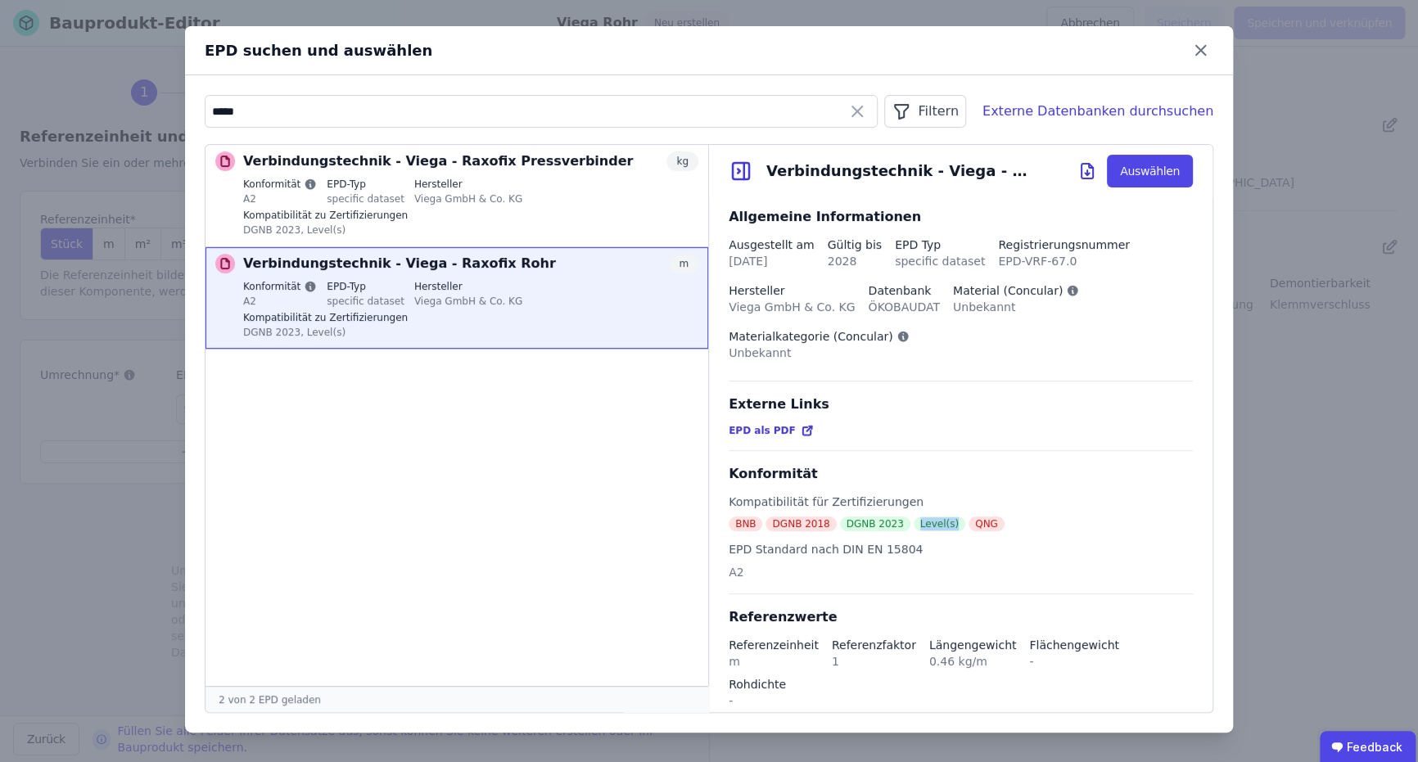
drag, startPoint x: 904, startPoint y: 527, endPoint x: 939, endPoint y: 534, distance: 35.0
click at [939, 531] on div "Level(s)" at bounding box center [939, 523] width 52 height 15
drag, startPoint x: 939, startPoint y: 534, endPoint x: 832, endPoint y: 453, distance: 133.3
click at [832, 454] on div "Allgemeine Informationen Ausgestellt am 17.12.2023 Gültig bis 2028 EPD Typ spec…" at bounding box center [960, 696] width 503 height 998
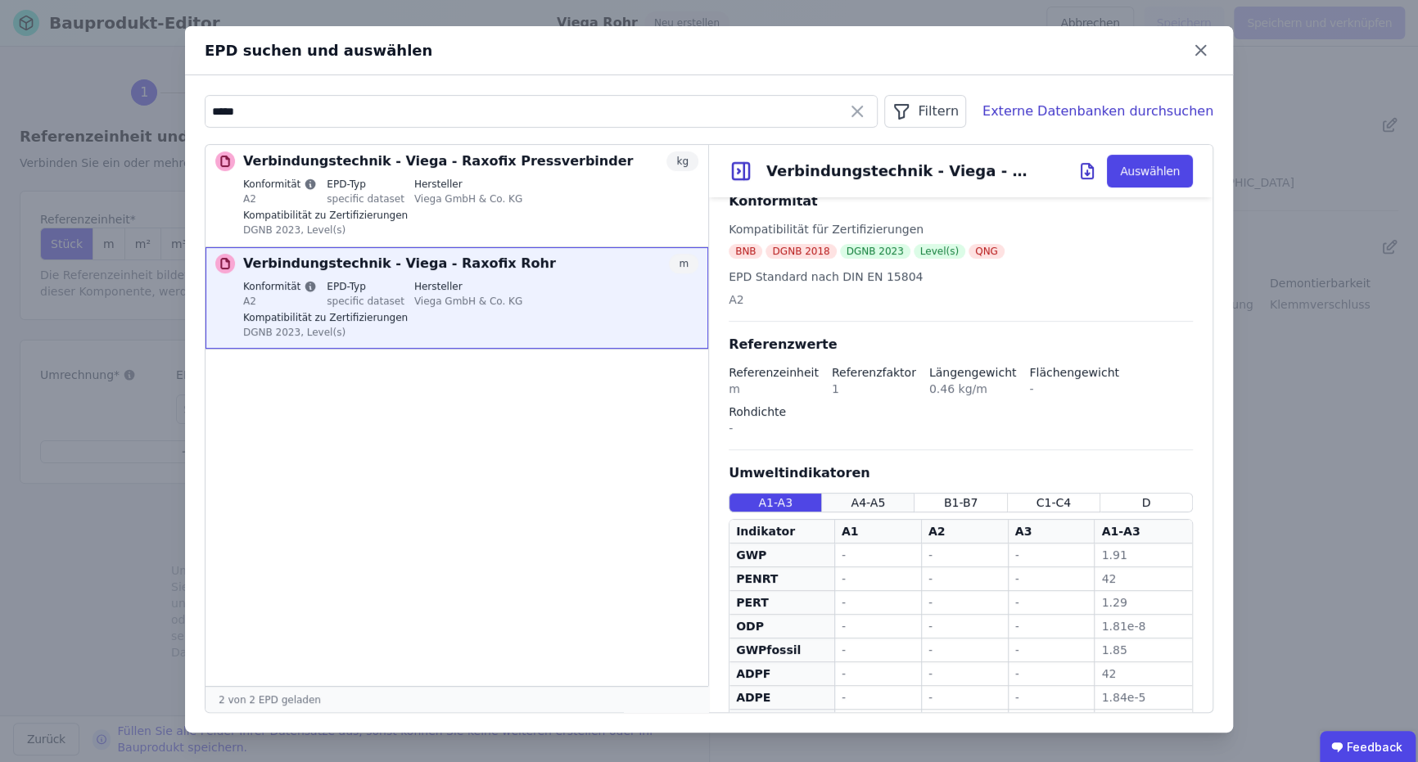
click at [877, 494] on span "A4-A5" at bounding box center [867, 502] width 34 height 16
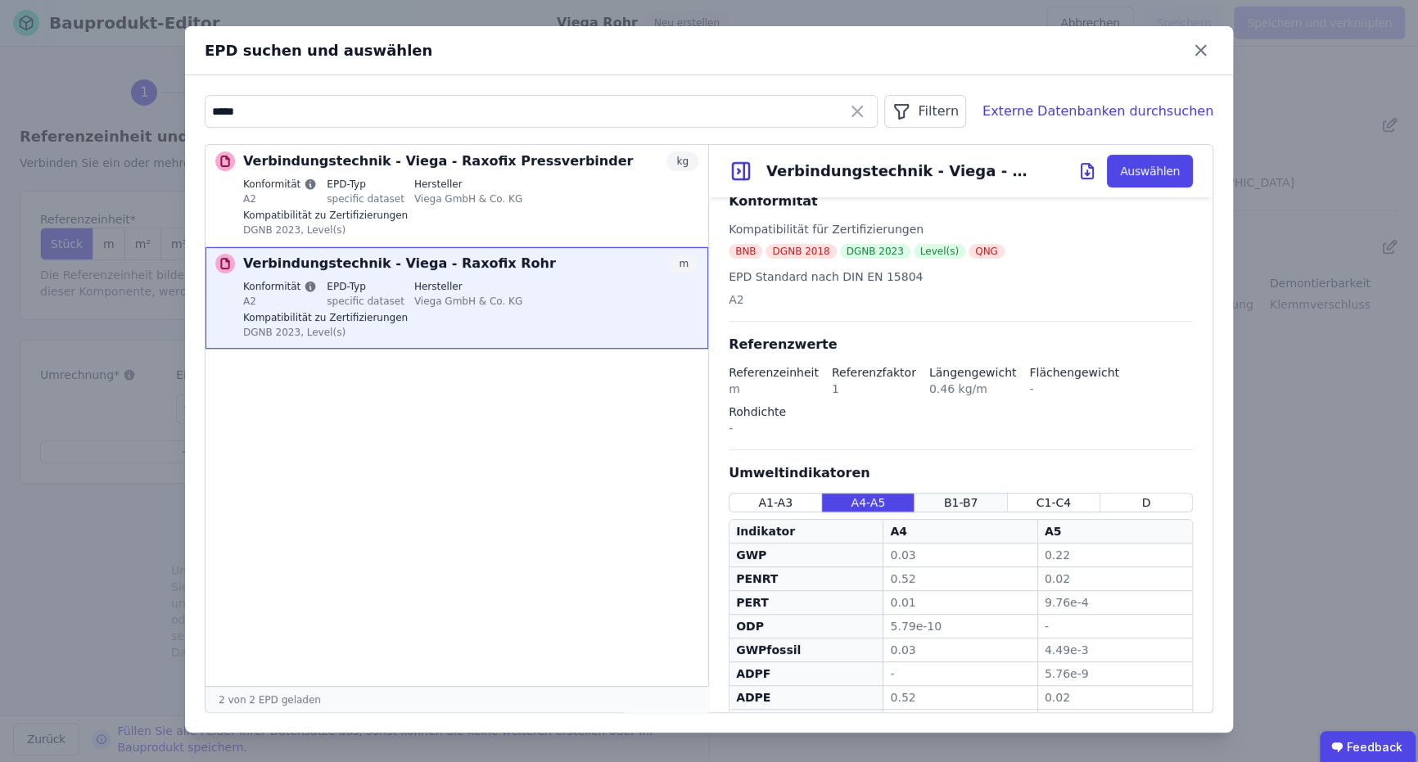
drag, startPoint x: 942, startPoint y: 431, endPoint x: 988, endPoint y: 431, distance: 45.8
click at [944, 494] on span "B1-B7" at bounding box center [961, 502] width 34 height 16
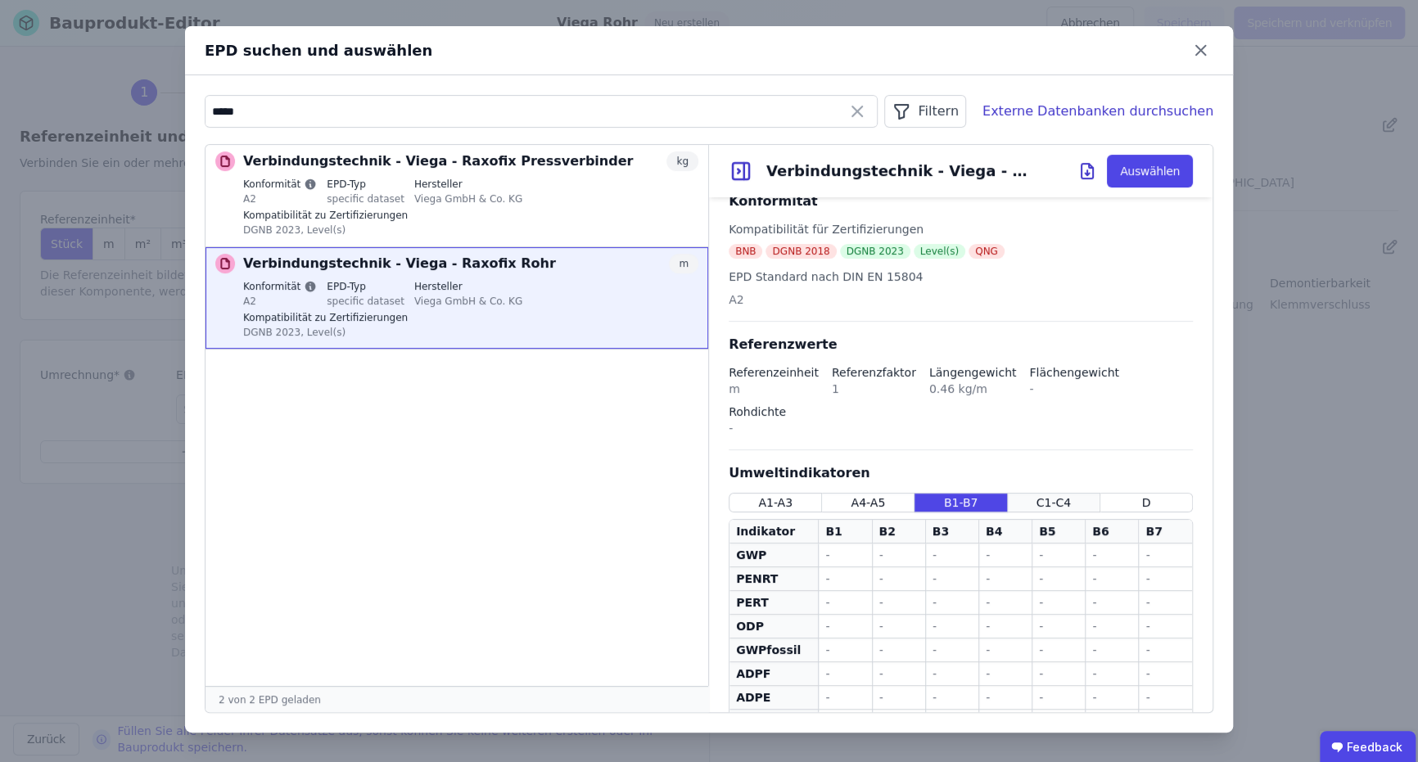
click at [1039, 494] on span "C1-C4" at bounding box center [1053, 502] width 34 height 16
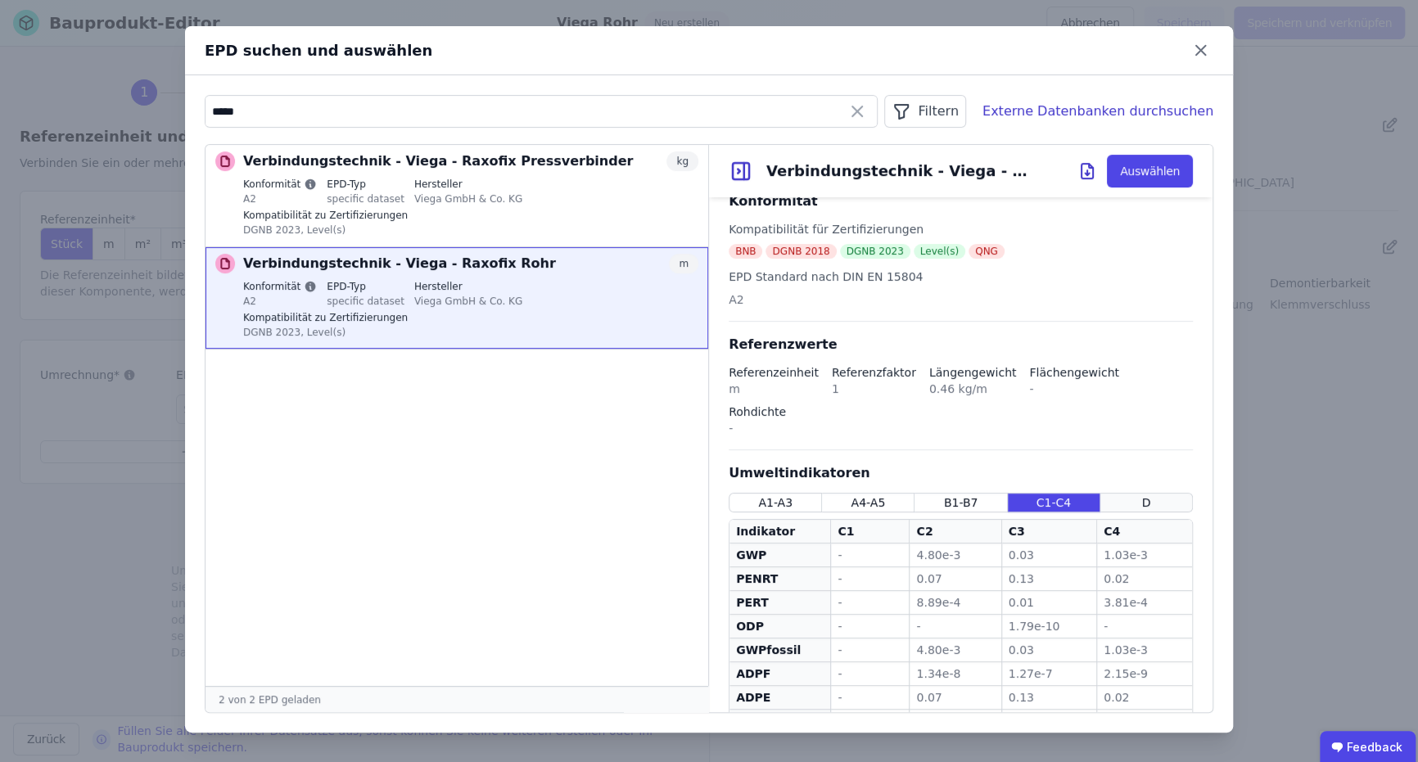
click at [1123, 493] on div "D" at bounding box center [1146, 503] width 92 height 20
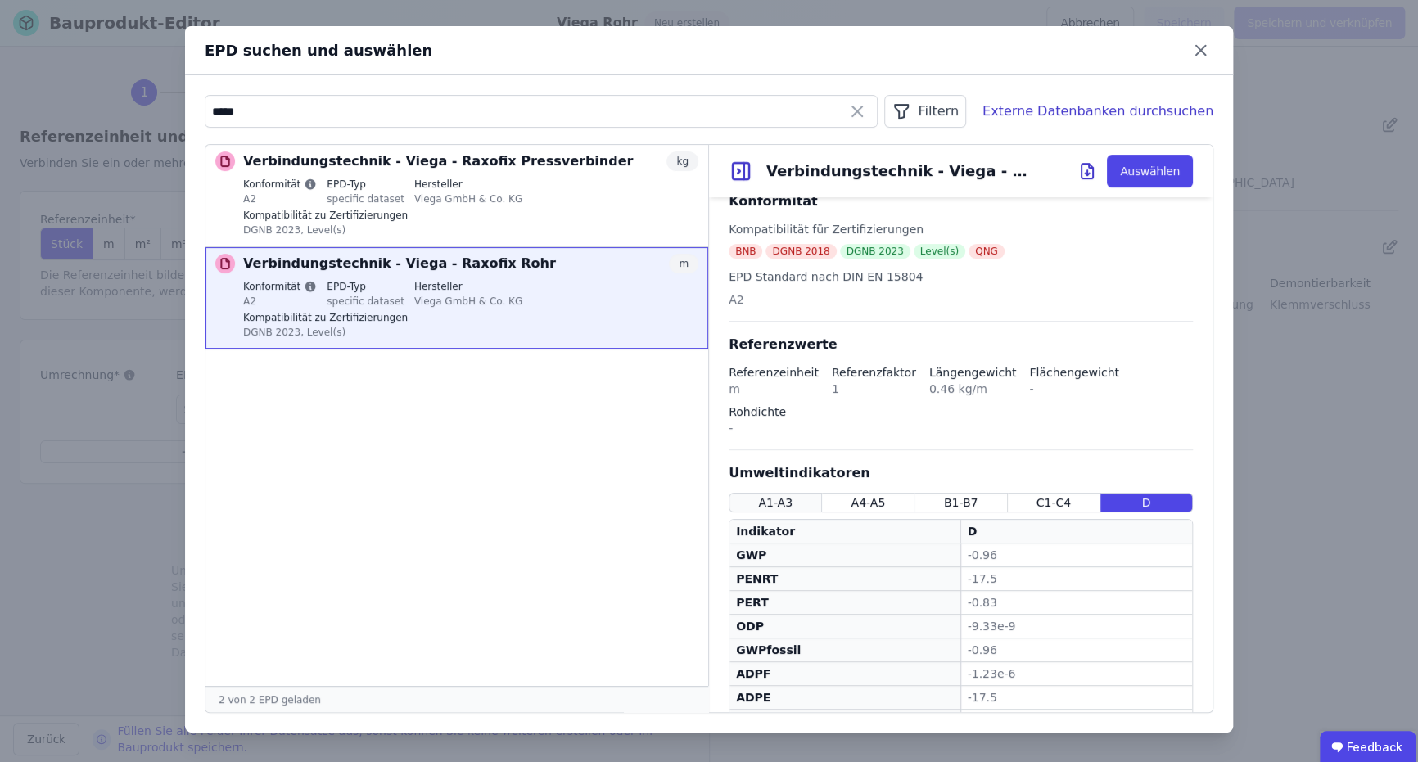
click at [798, 493] on div "A1-A3" at bounding box center [774, 503] width 93 height 20
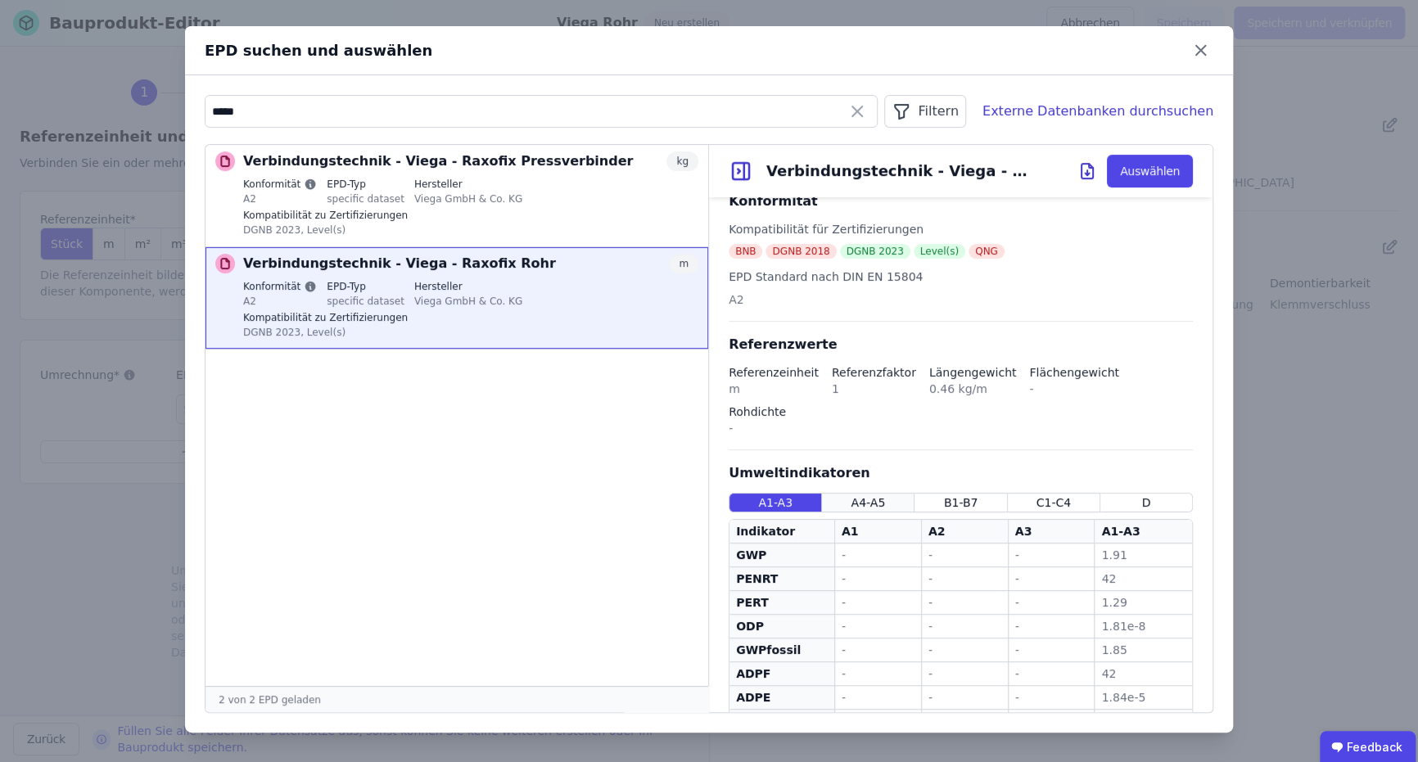
scroll to position [0, 0]
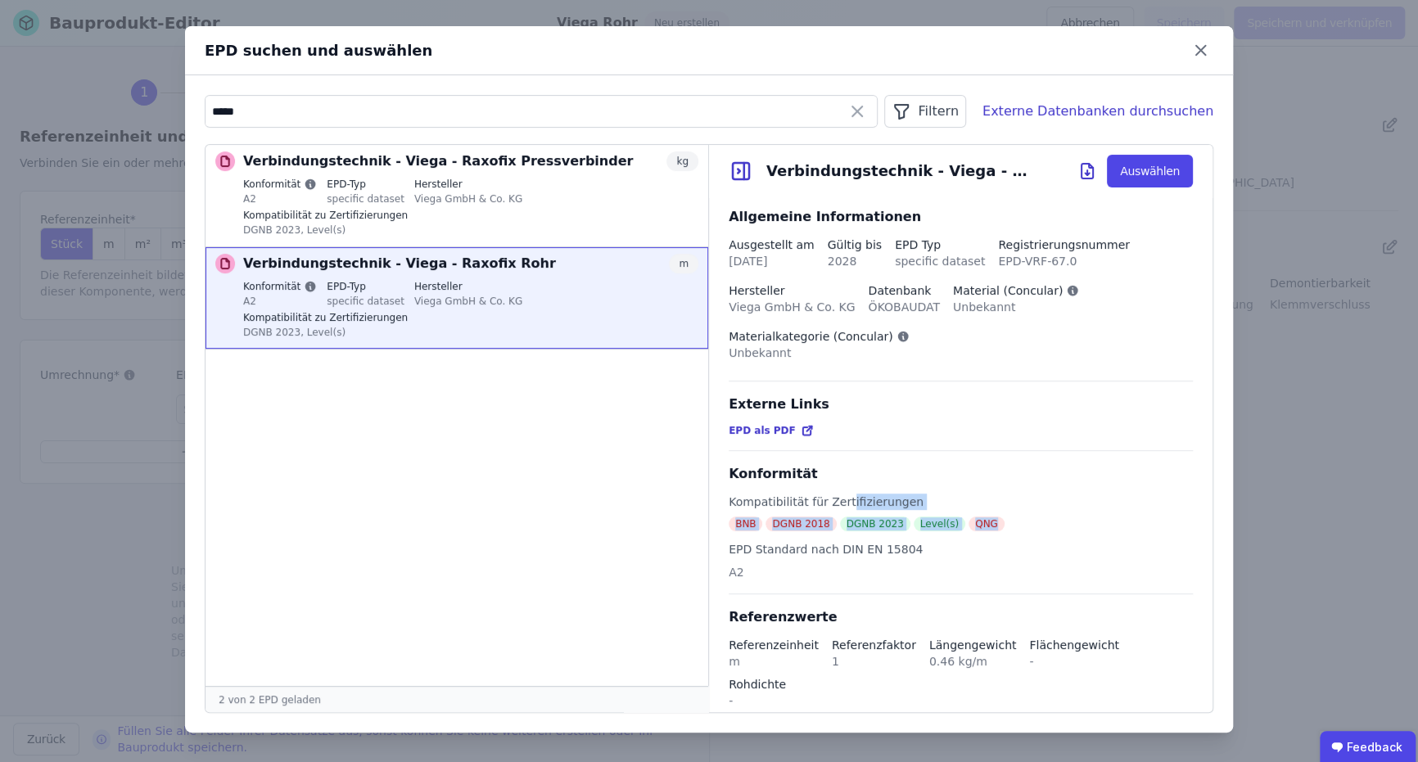
drag, startPoint x: 920, startPoint y: 527, endPoint x: 988, endPoint y: 529, distance: 68.0
click at [988, 529] on div "Kompatibilität für Zertifizierungen BNB DGNB 2018 DGNB 2023 Level(s) QNG EPD St…" at bounding box center [960, 544] width 464 height 101
drag, startPoint x: 988, startPoint y: 529, endPoint x: 1033, endPoint y: 531, distance: 45.1
click at [922, 564] on div "A2" at bounding box center [825, 572] width 194 height 16
drag, startPoint x: 952, startPoint y: 527, endPoint x: 805, endPoint y: 499, distance: 149.1
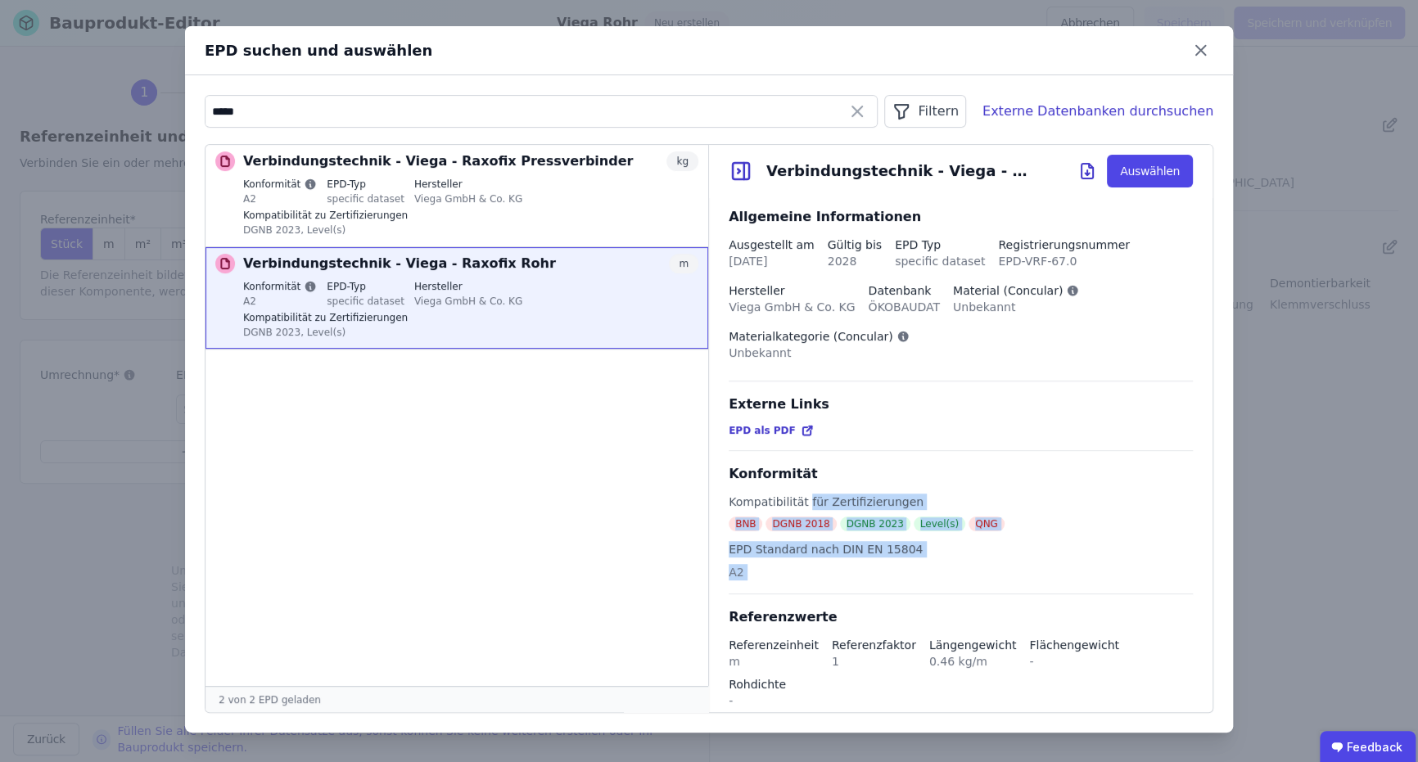
click at [805, 499] on div "Kompatibilität für Zertifizierungen BNB DGNB 2018 DGNB 2023 Level(s) QNG EPD St…" at bounding box center [960, 544] width 464 height 101
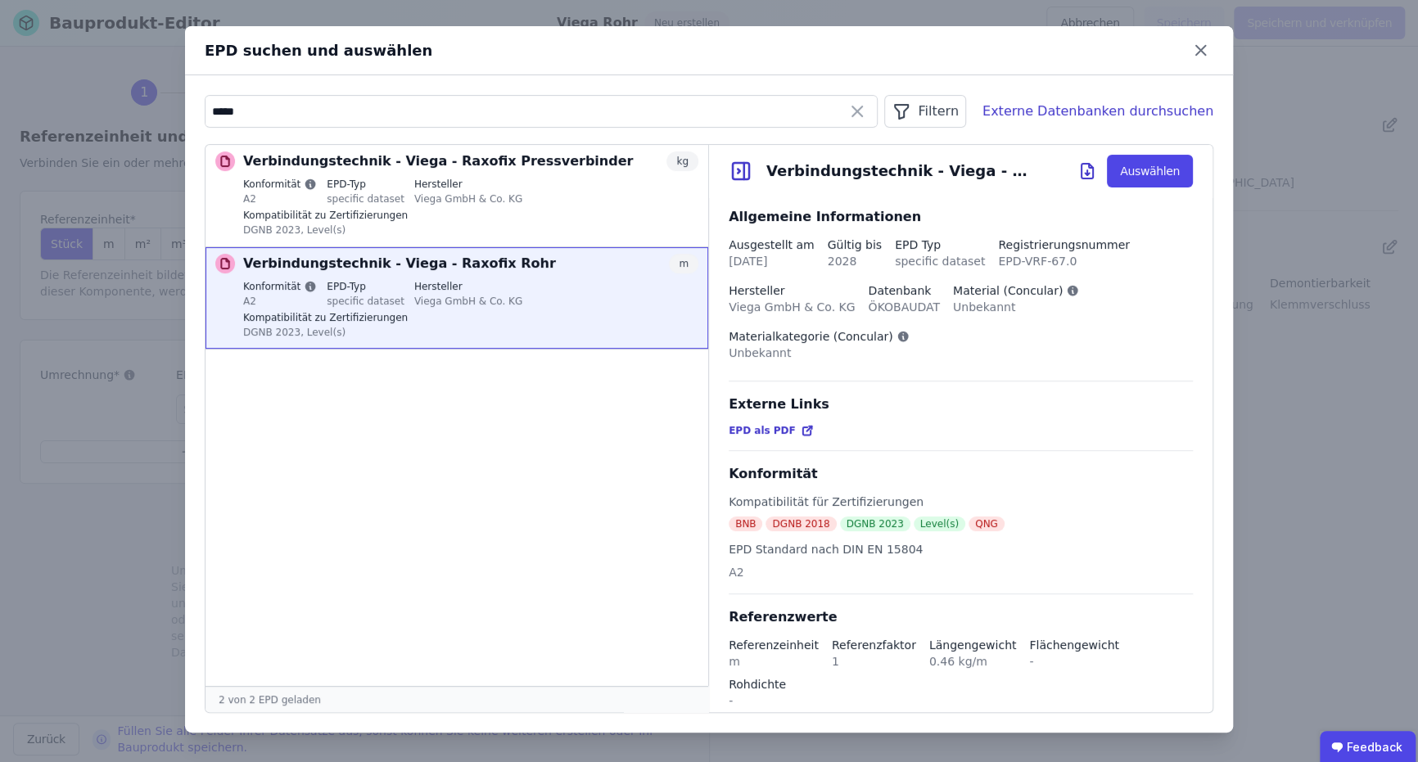
drag, startPoint x: 805, startPoint y: 499, endPoint x: 774, endPoint y: 503, distance: 31.4
click at [774, 503] on div "Kompatibilität für Zertifizierungen" at bounding box center [867, 505] width 279 height 23
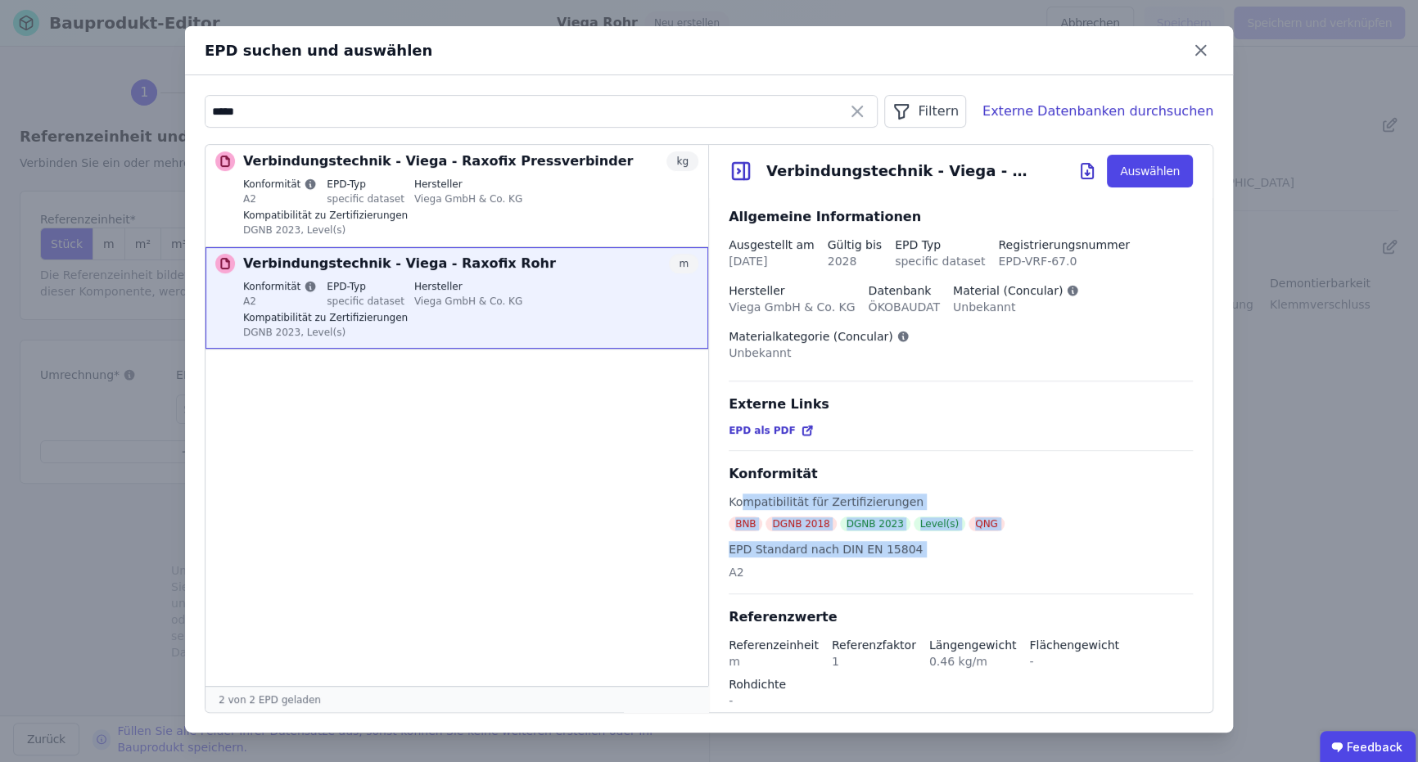
drag, startPoint x: 744, startPoint y: 504, endPoint x: 993, endPoint y: 528, distance: 250.0
click at [993, 528] on div "Kompatibilität für Zertifizierungen BNB DGNB 2018 DGNB 2023 Level(s) QNG EPD St…" at bounding box center [960, 544] width 464 height 101
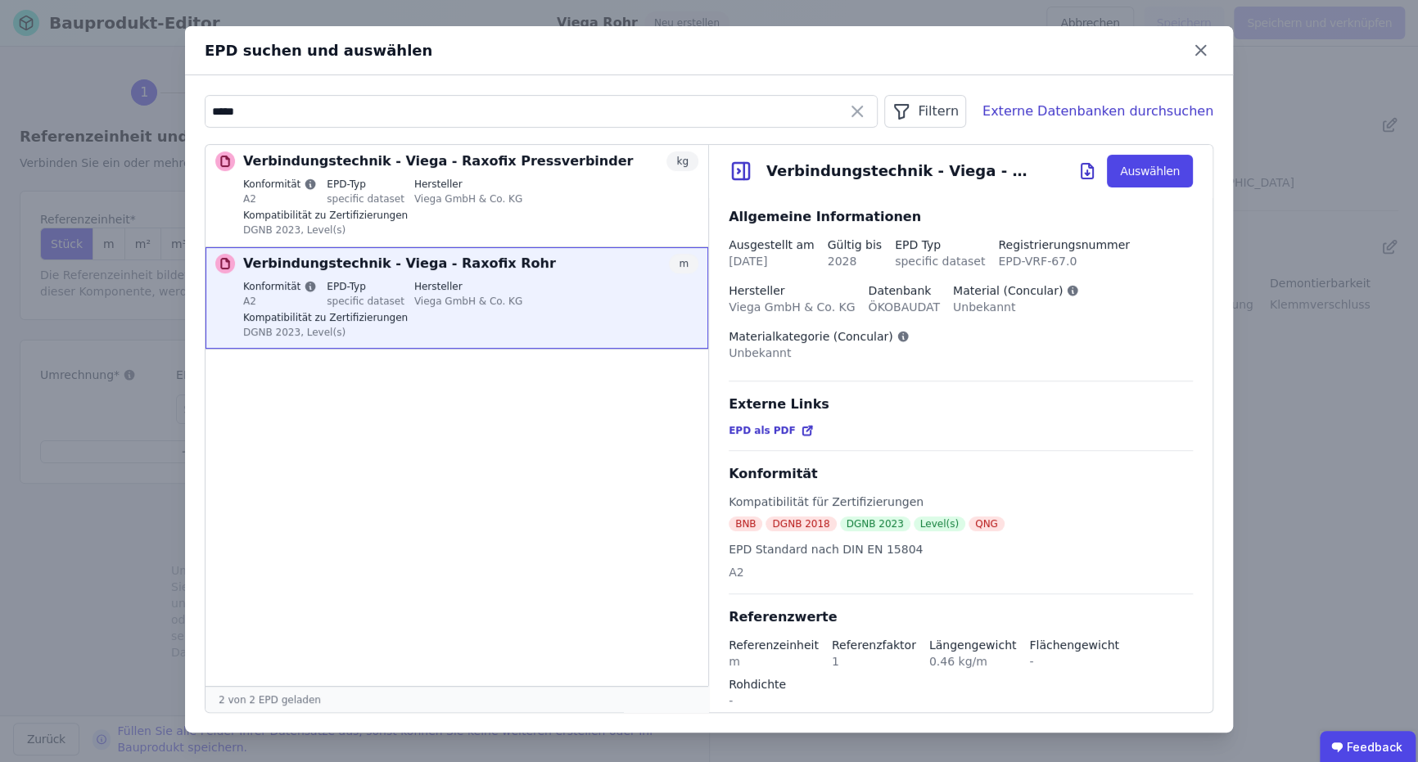
drag, startPoint x: 993, startPoint y: 528, endPoint x: 1033, endPoint y: 537, distance: 41.1
click at [922, 564] on div "A2" at bounding box center [825, 572] width 194 height 16
drag, startPoint x: 899, startPoint y: 537, endPoint x: 947, endPoint y: 537, distance: 48.3
click at [947, 537] on div "Kompatibilität für Zertifizierungen BNB DGNB 2018 DGNB 2023 Level(s) QNG EPD St…" at bounding box center [960, 544] width 464 height 101
copy div "DGNB 2023 Level(s)"
